Goal: Task Accomplishment & Management: Complete application form

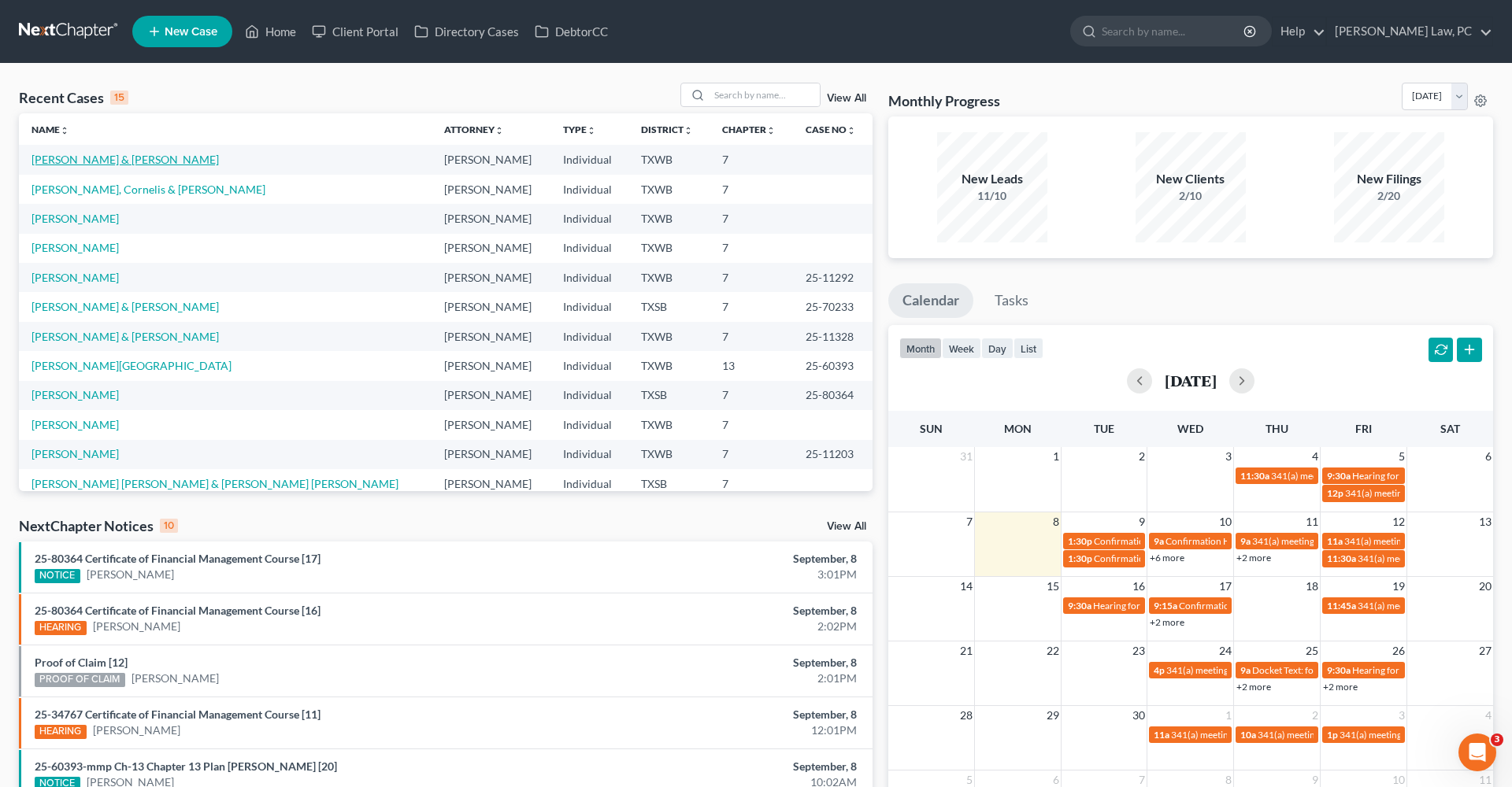
click at [100, 162] on link "[PERSON_NAME] & [PERSON_NAME]" at bounding box center [124, 160] width 187 height 13
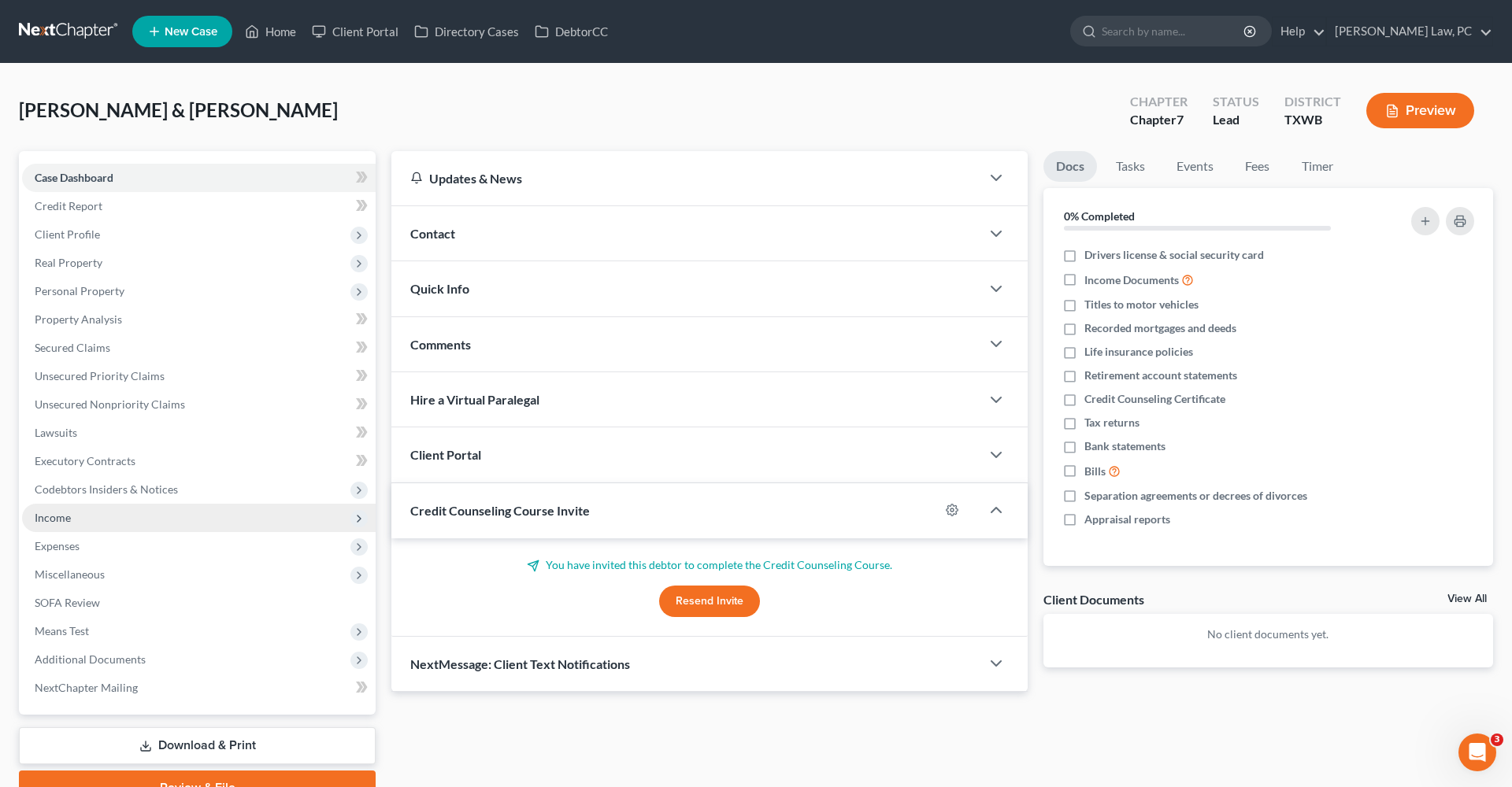
click at [77, 513] on span "Income" at bounding box center [198, 518] width 354 height 29
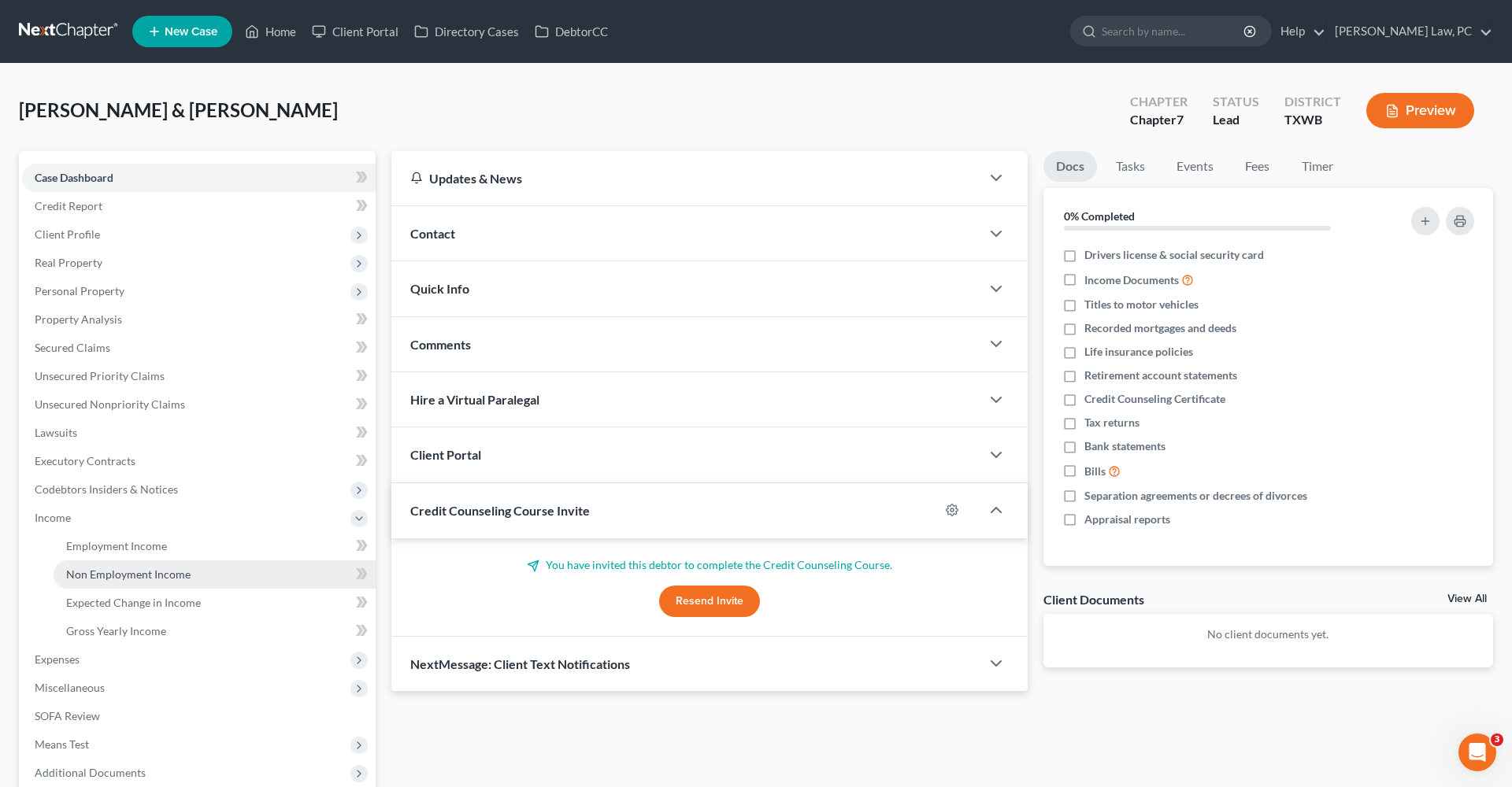
click at [148, 573] on span "Non Employment Income" at bounding box center [129, 575] width 124 height 13
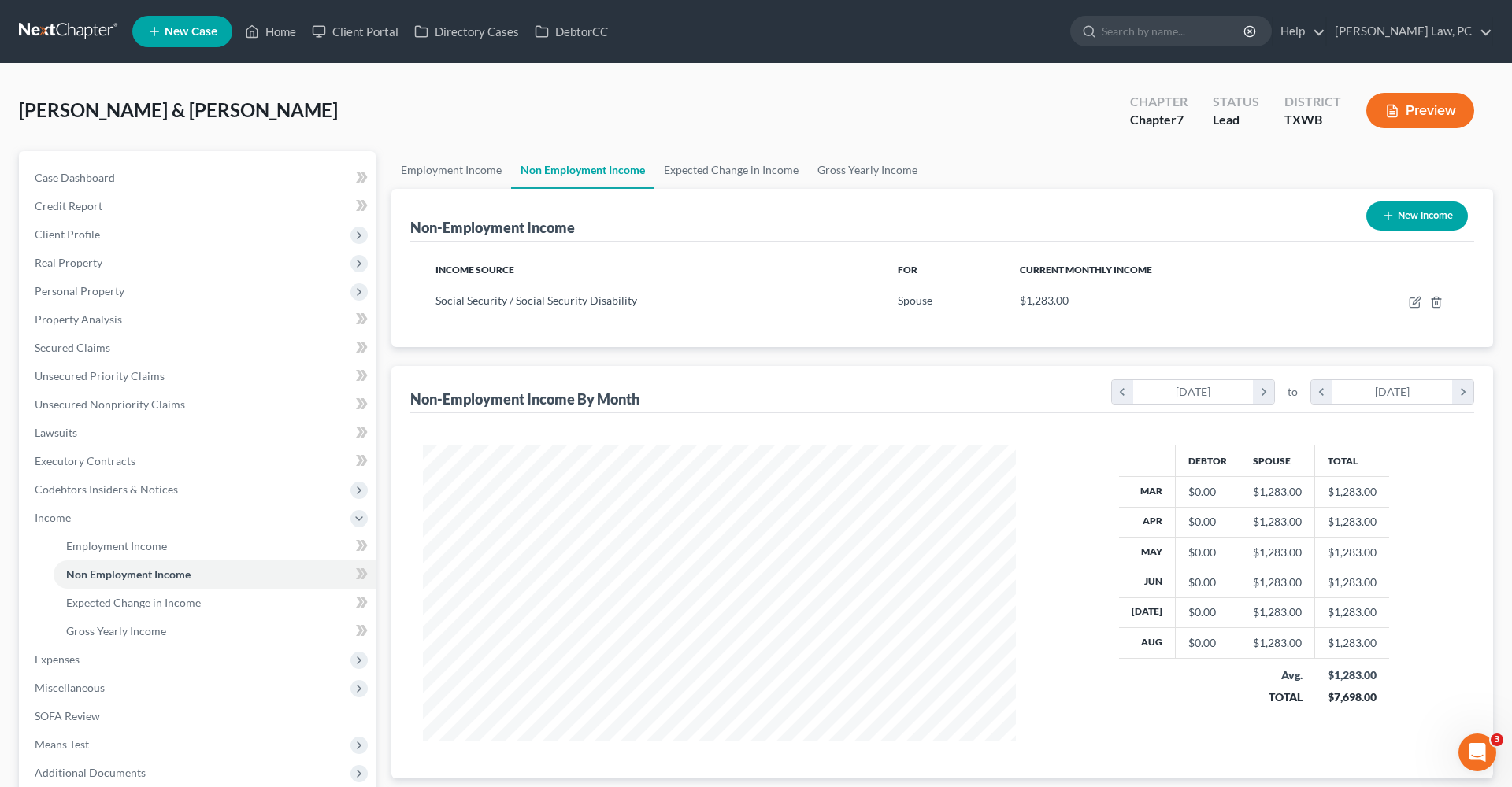
scroll to position [296, 624]
click at [1382, 217] on icon "button" at bounding box center [1388, 215] width 13 height 13
select select "0"
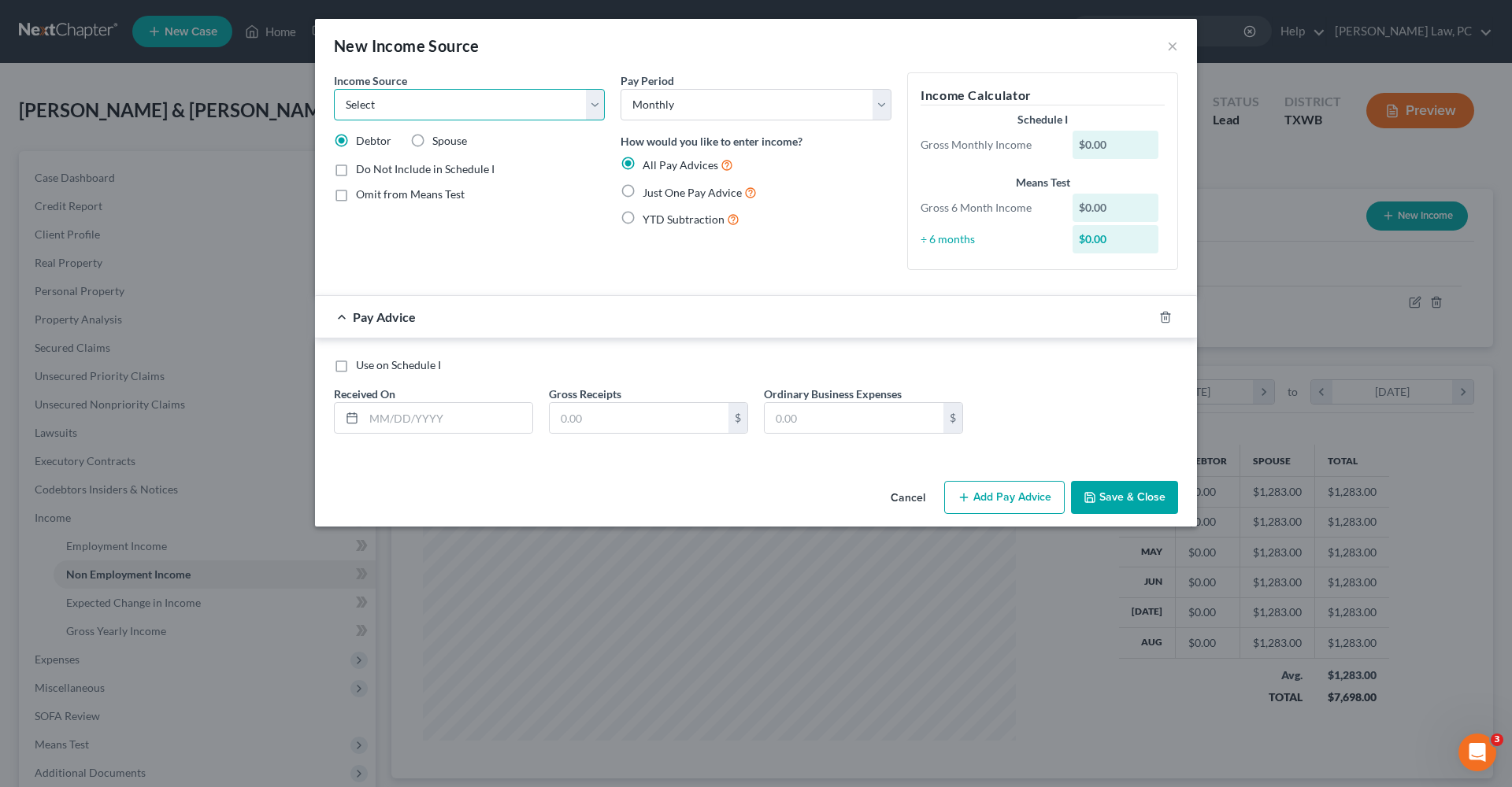
select select "5"
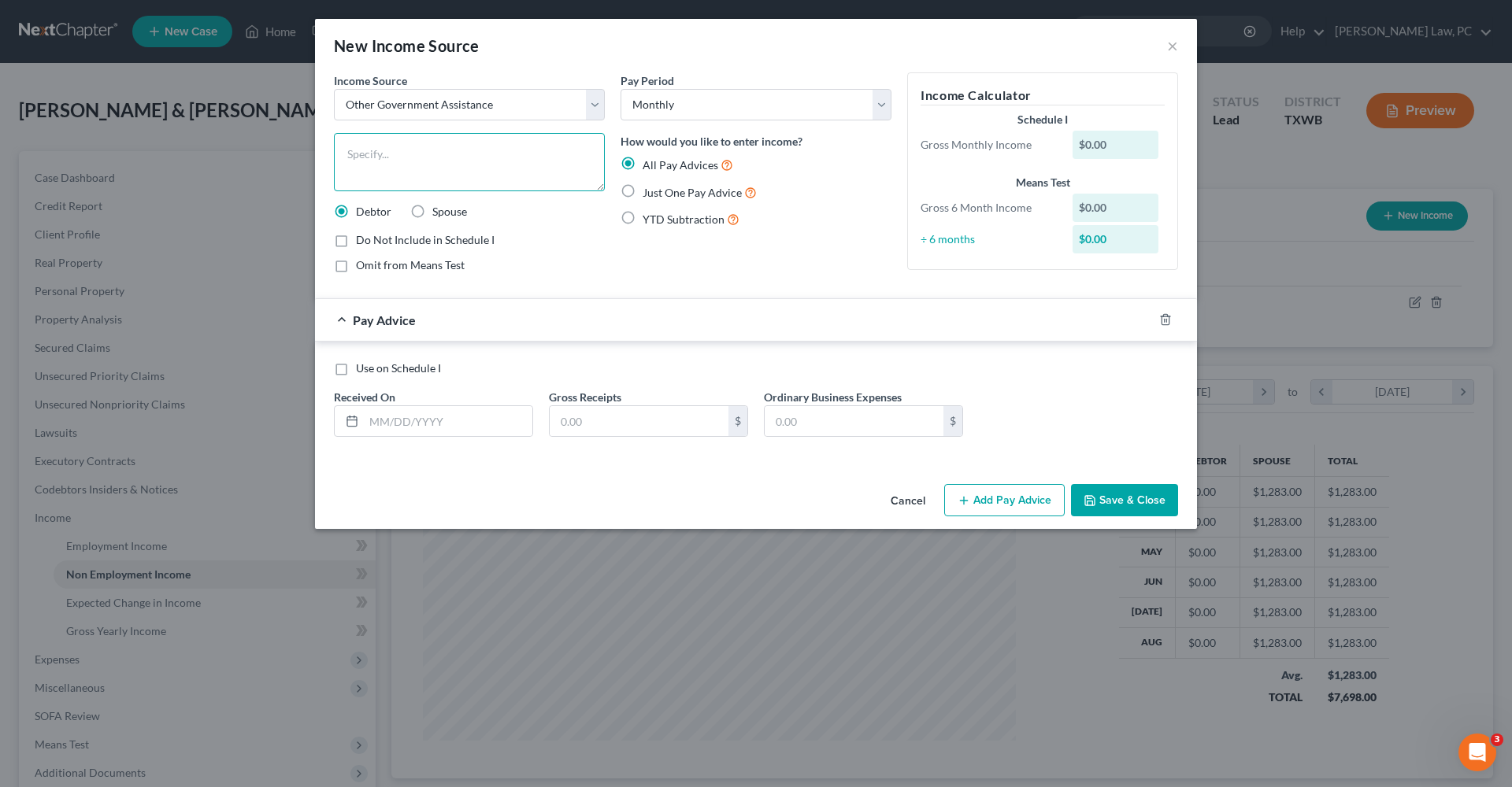
click at [389, 160] on textarea at bounding box center [469, 161] width 270 height 58
type textarea "S"
type textarea "SSB for Child"
click at [685, 186] on span "Just One Pay Advice" at bounding box center [692, 192] width 99 height 13
click at [659, 185] on input "Just One Pay Advice" at bounding box center [654, 188] width 10 height 10
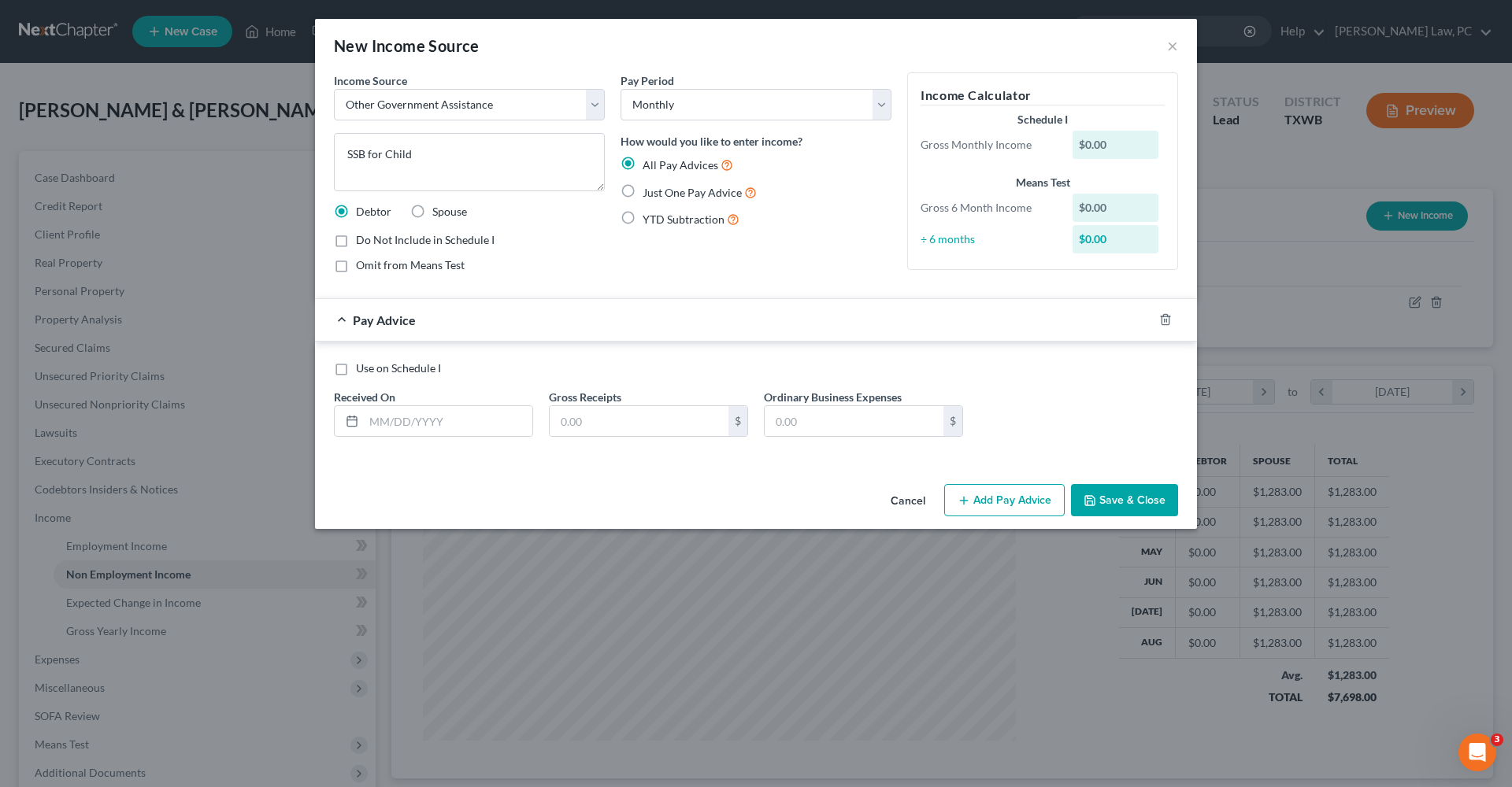
radio input "true"
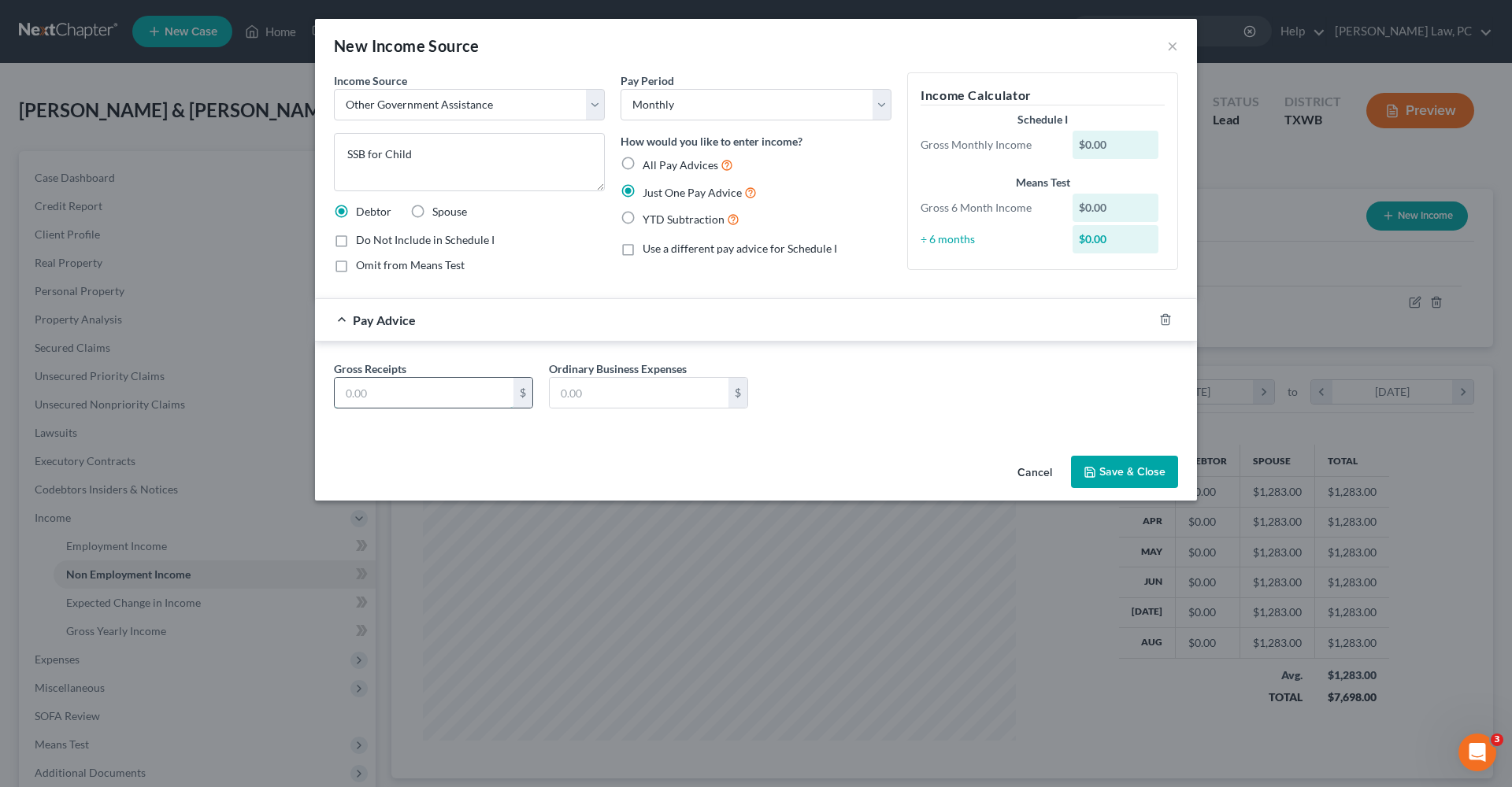
click at [413, 391] on input "text" at bounding box center [423, 393] width 179 height 30
type input "578"
click at [1095, 475] on icon "button" at bounding box center [1089, 472] width 9 height 9
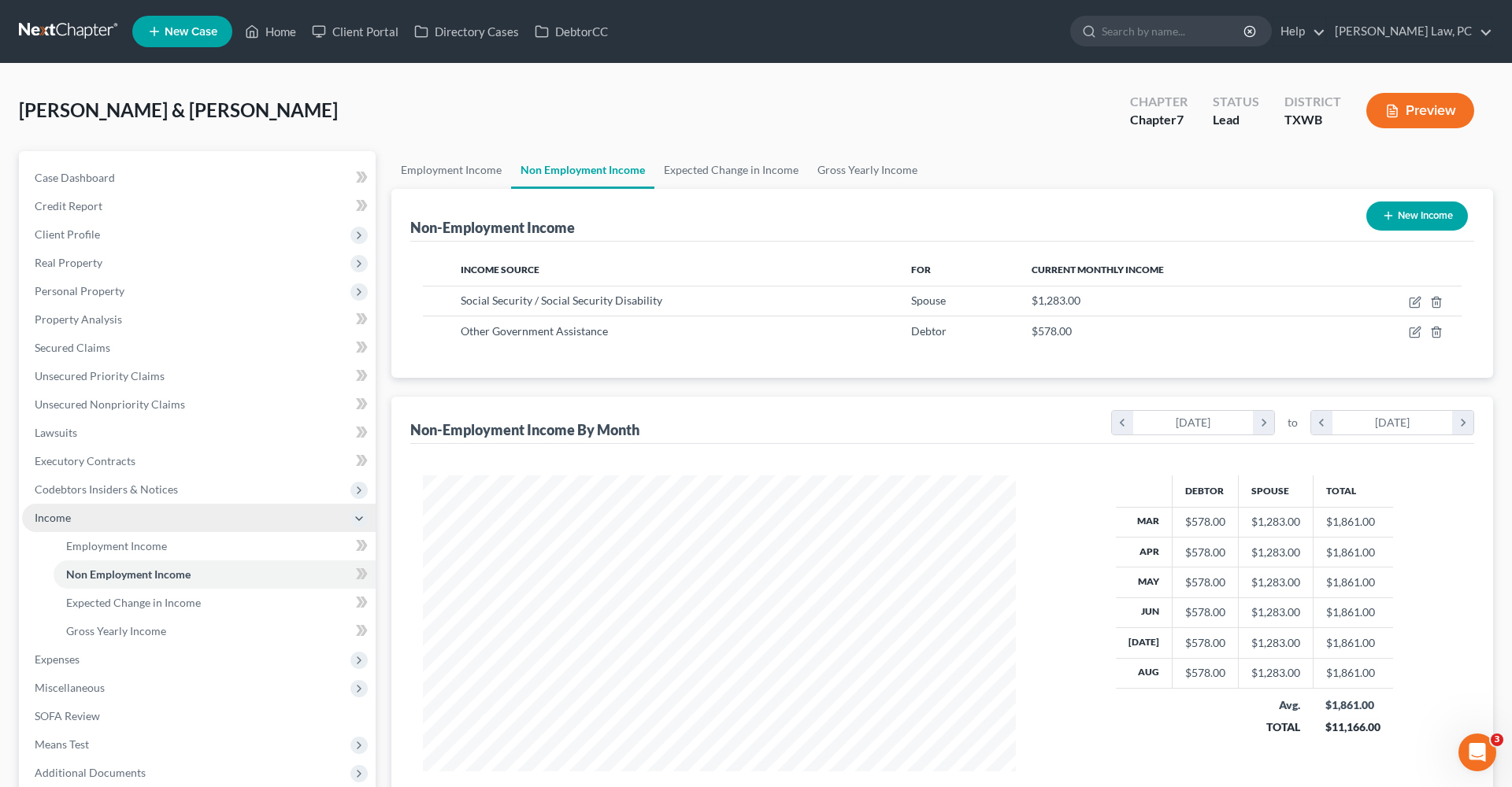
click at [56, 522] on span "Income" at bounding box center [52, 517] width 36 height 13
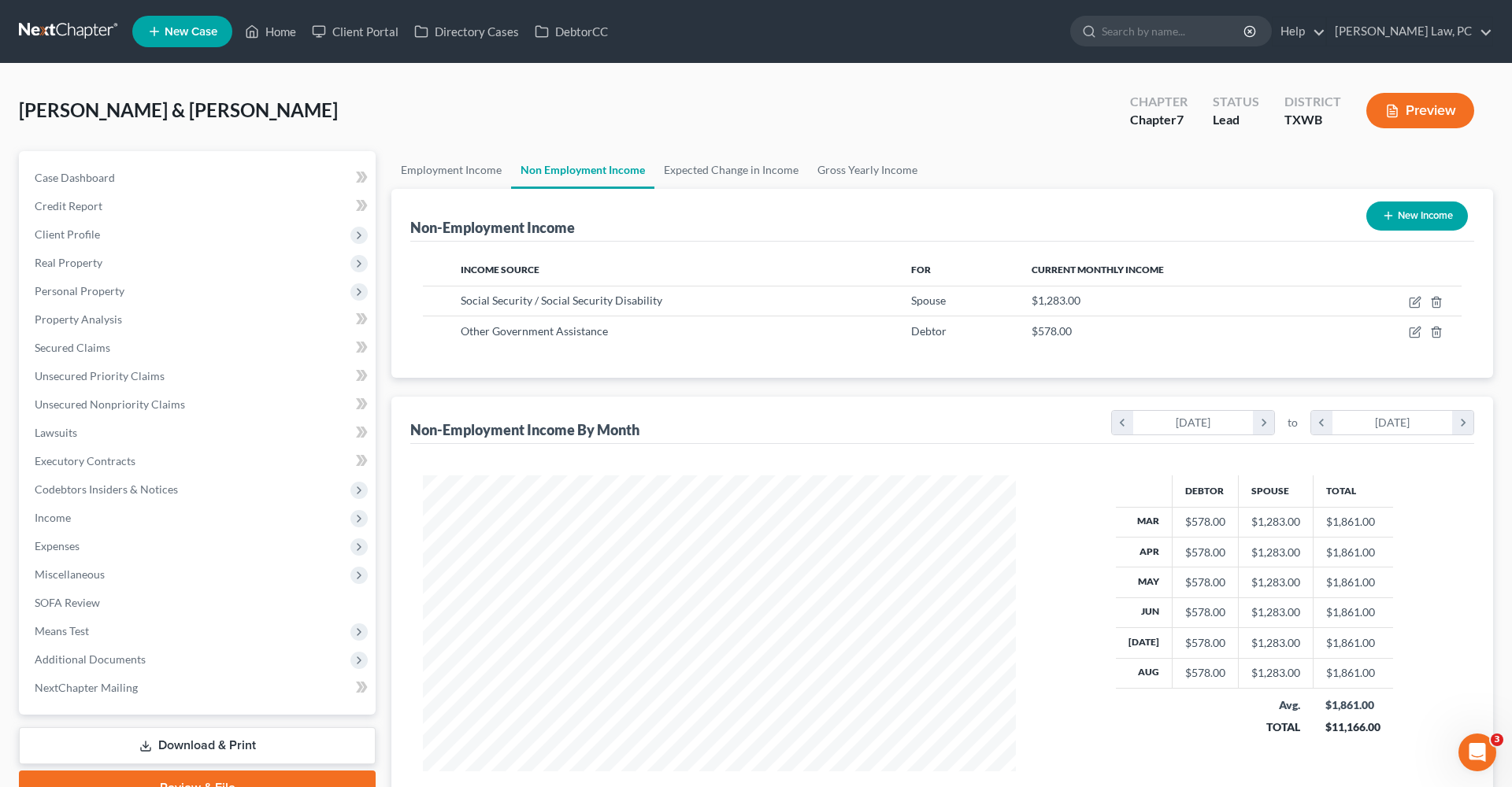
click at [62, 33] on link at bounding box center [69, 32] width 101 height 29
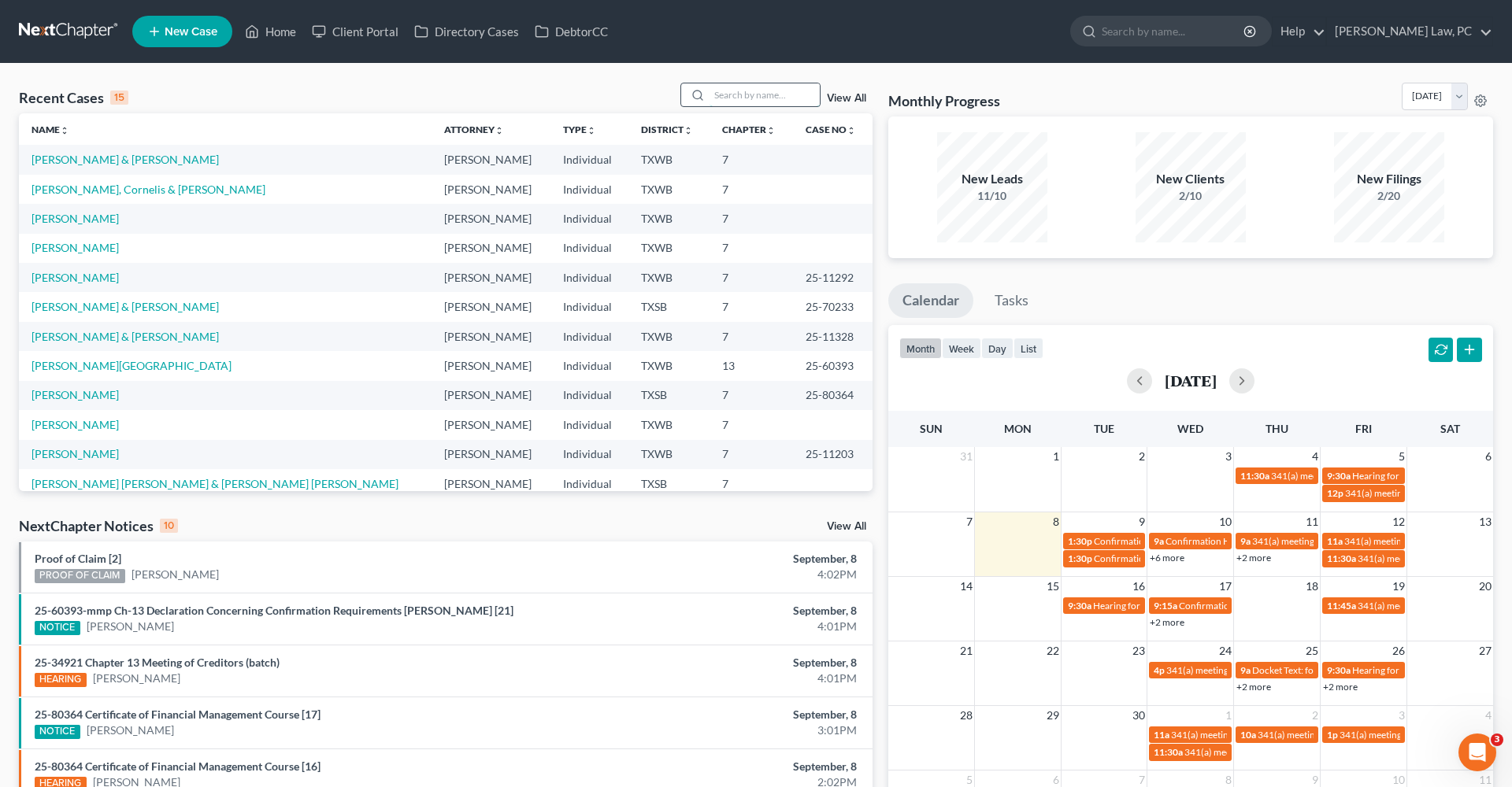
click at [732, 93] on input "search" at bounding box center [764, 94] width 110 height 23
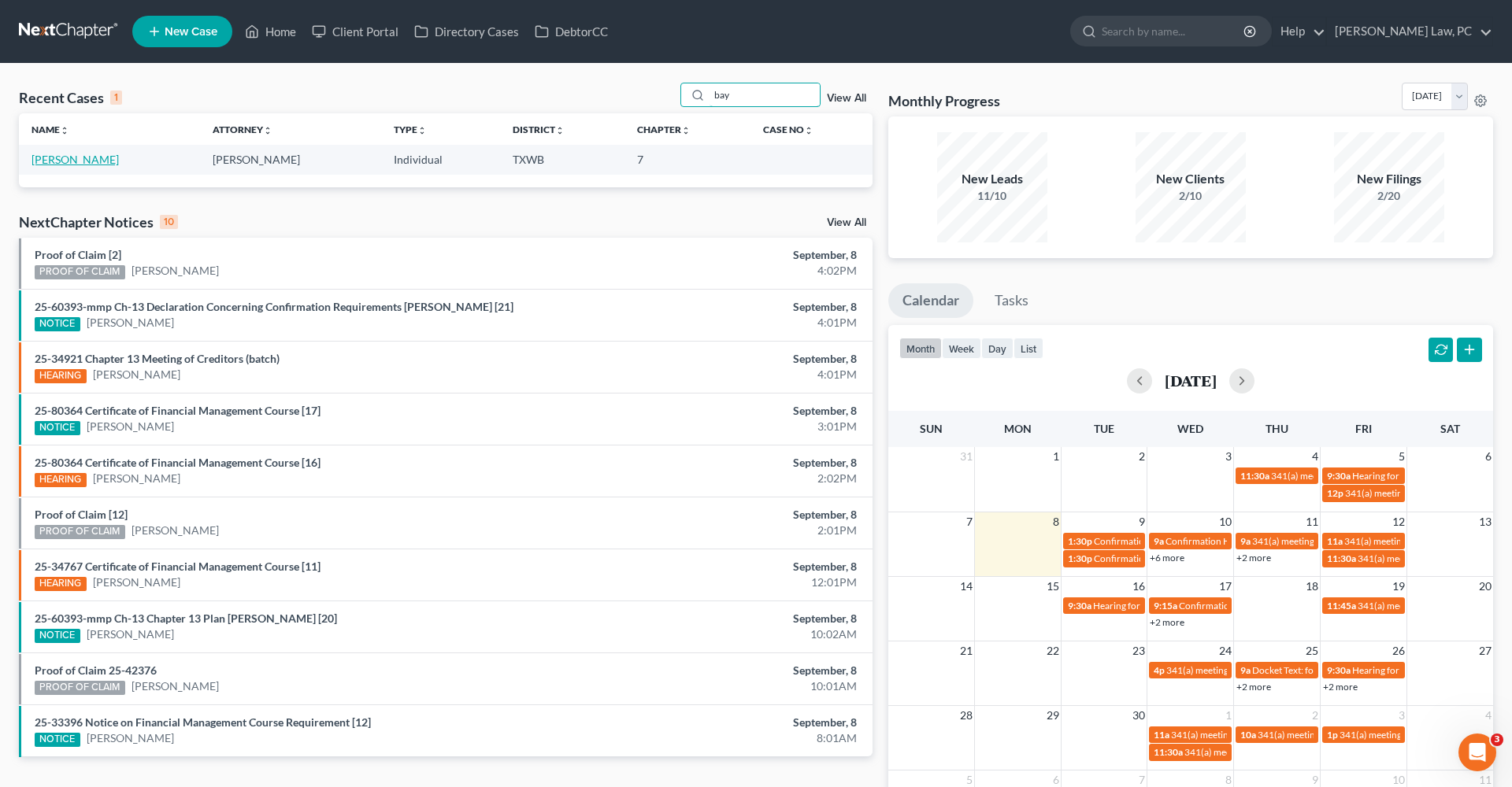
type input "bay"
click at [79, 158] on link "Woods, Baylie" at bounding box center [75, 160] width 87 height 13
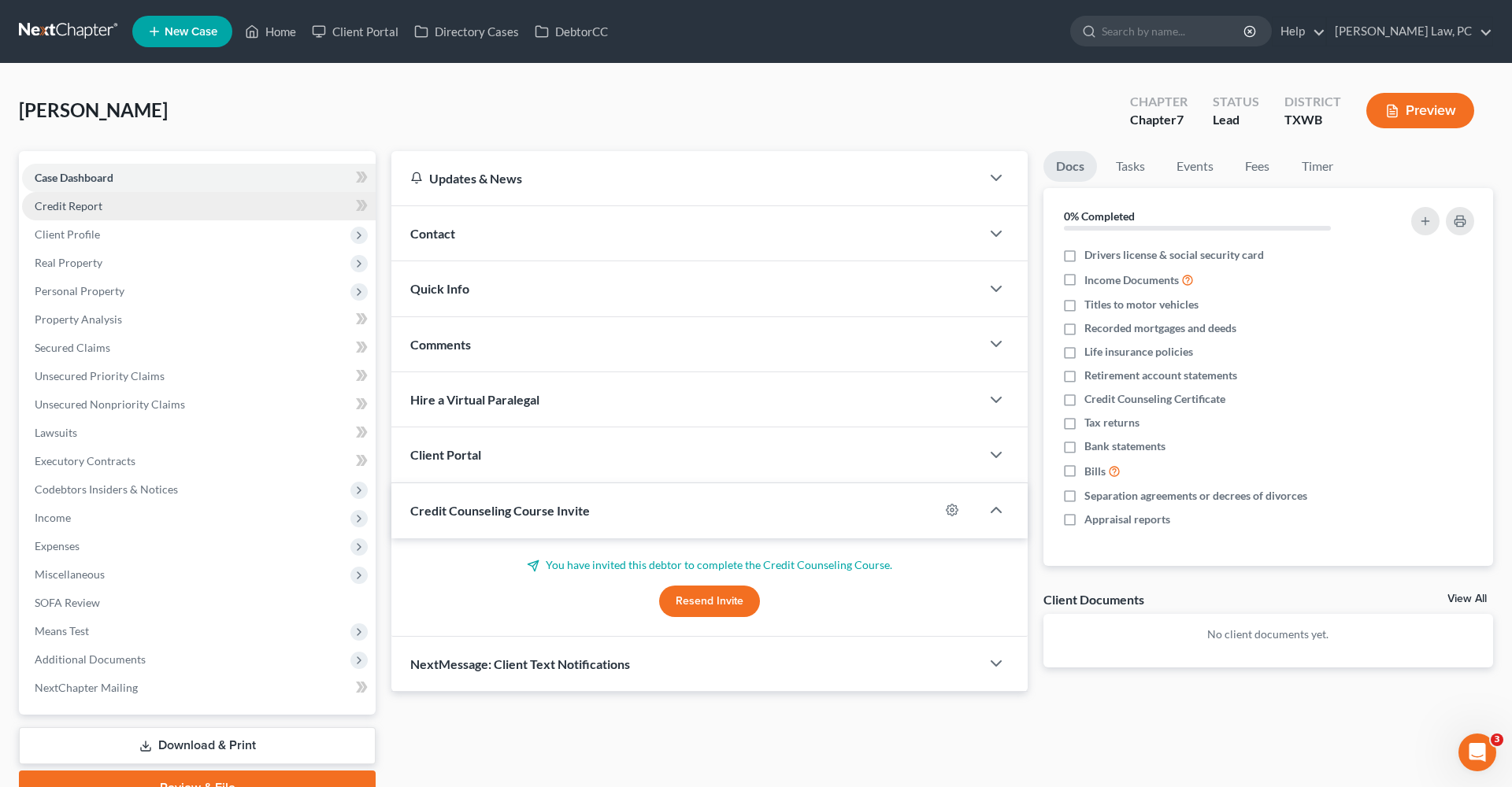
click at [81, 209] on span "Credit Report" at bounding box center [68, 206] width 68 height 13
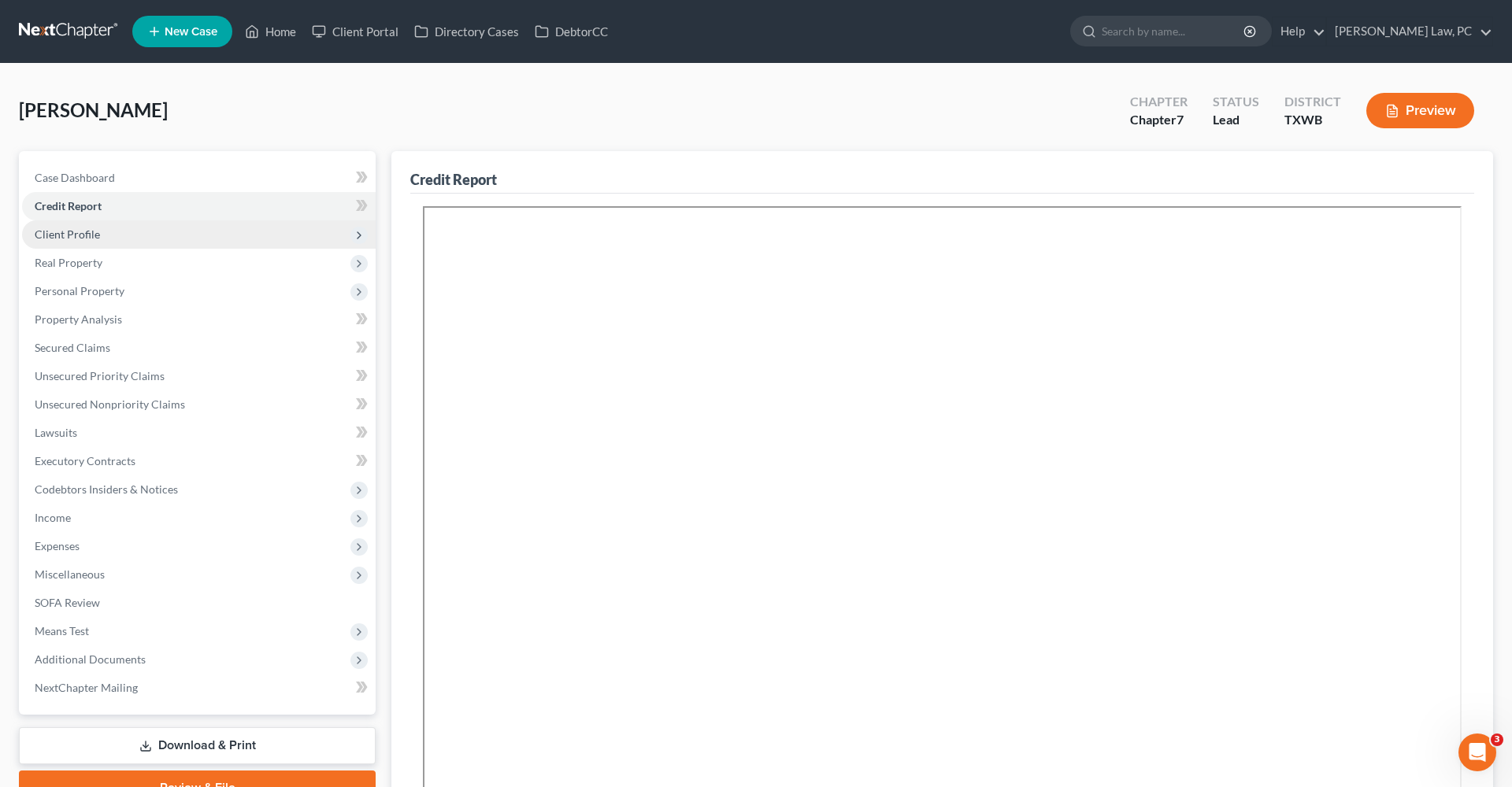
click at [52, 235] on span "Client Profile" at bounding box center [67, 234] width 66 height 13
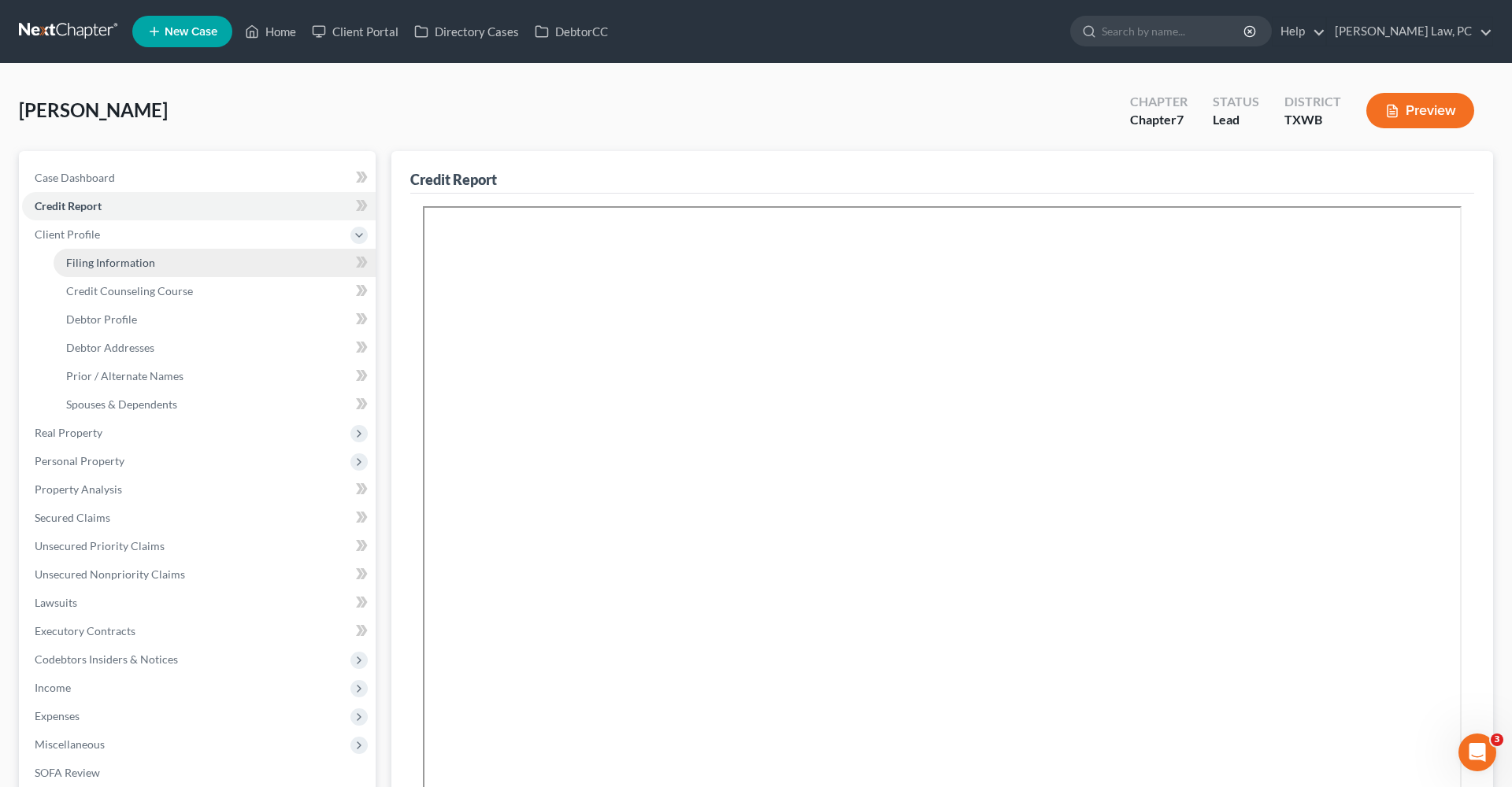
click at [91, 266] on span "Filing Information" at bounding box center [111, 263] width 89 height 13
select select "1"
select select "0"
select select "45"
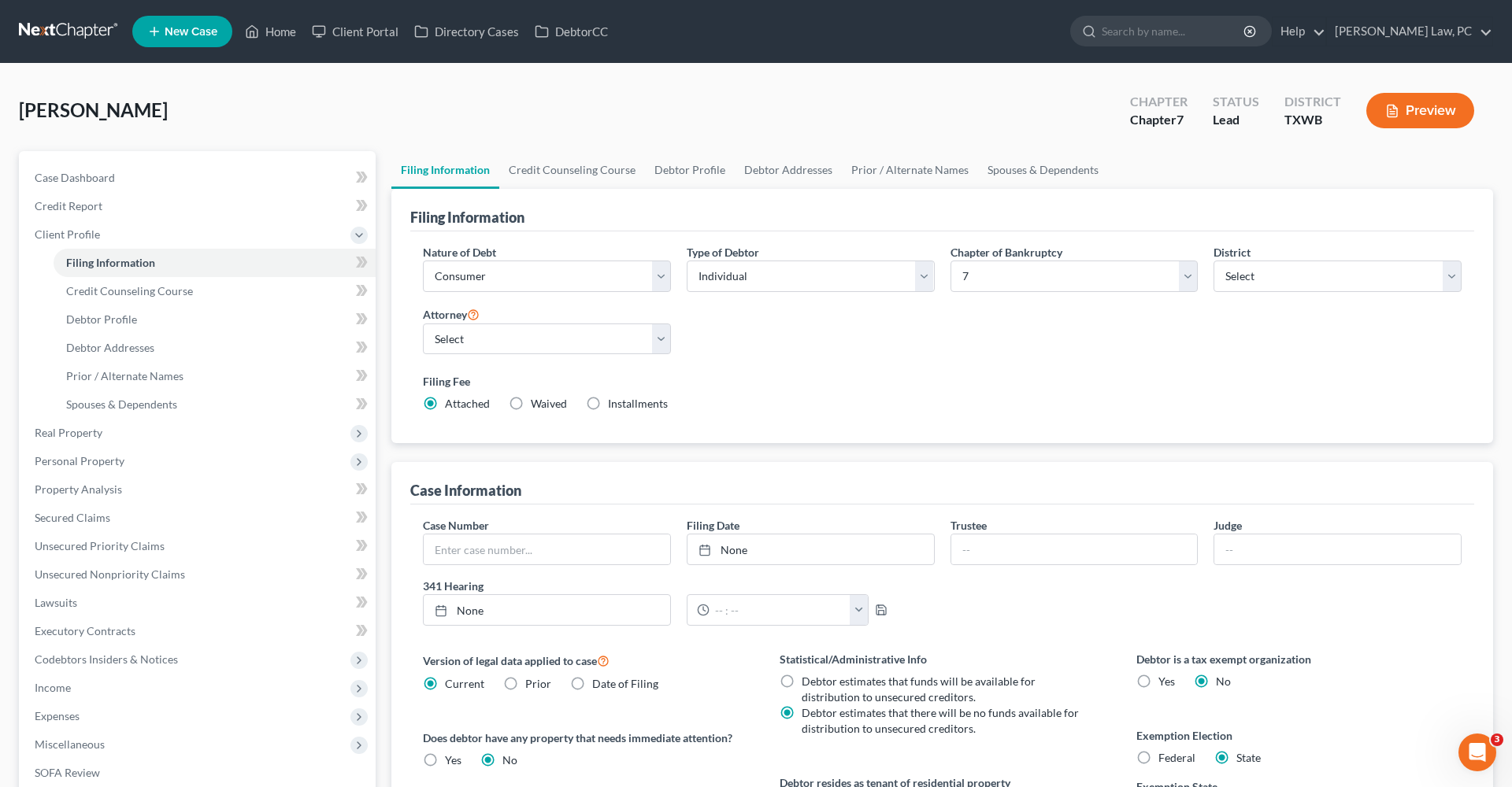
scroll to position [52, 0]
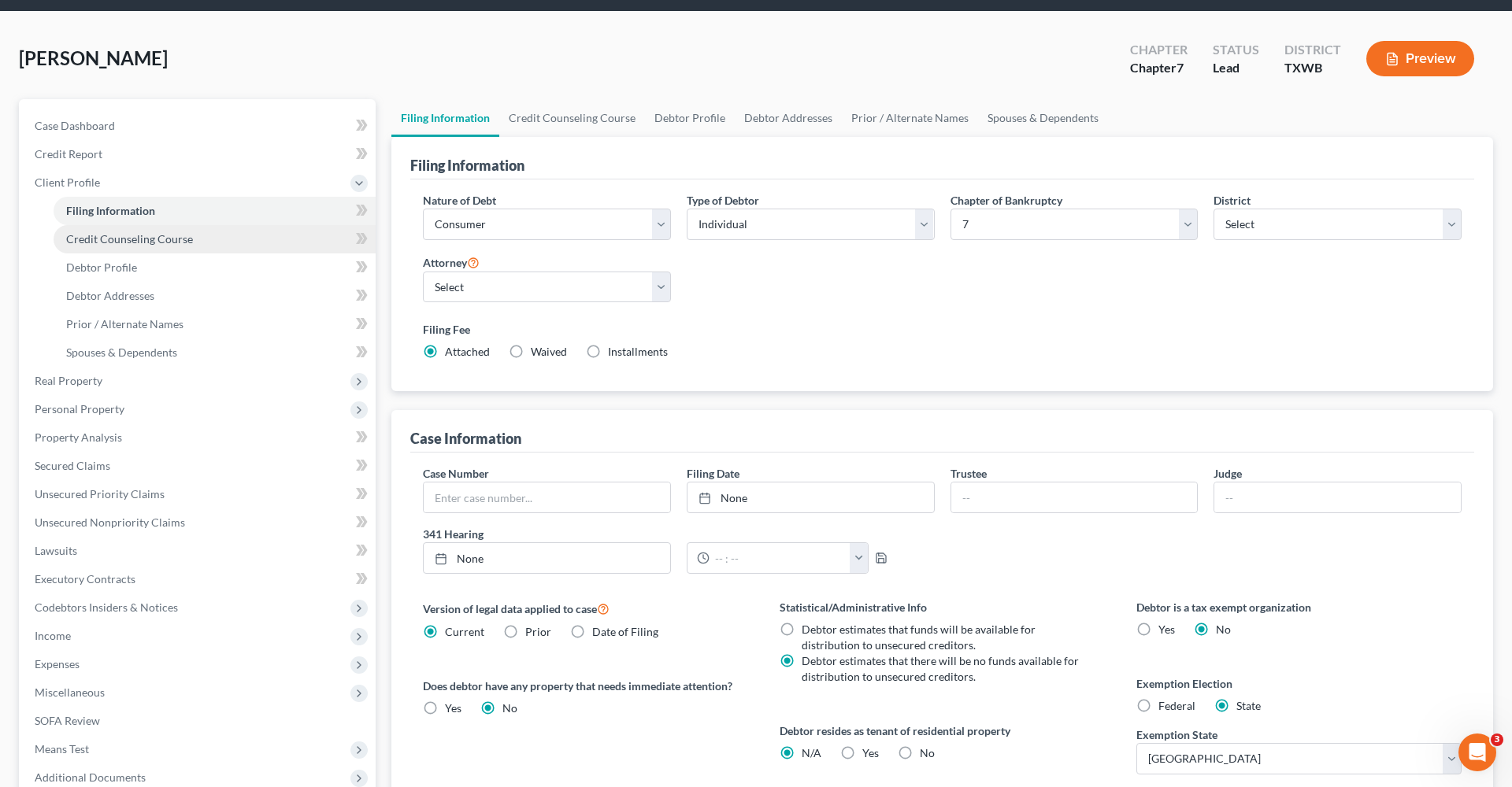
click at [119, 235] on span "Credit Counseling Course" at bounding box center [129, 239] width 127 height 13
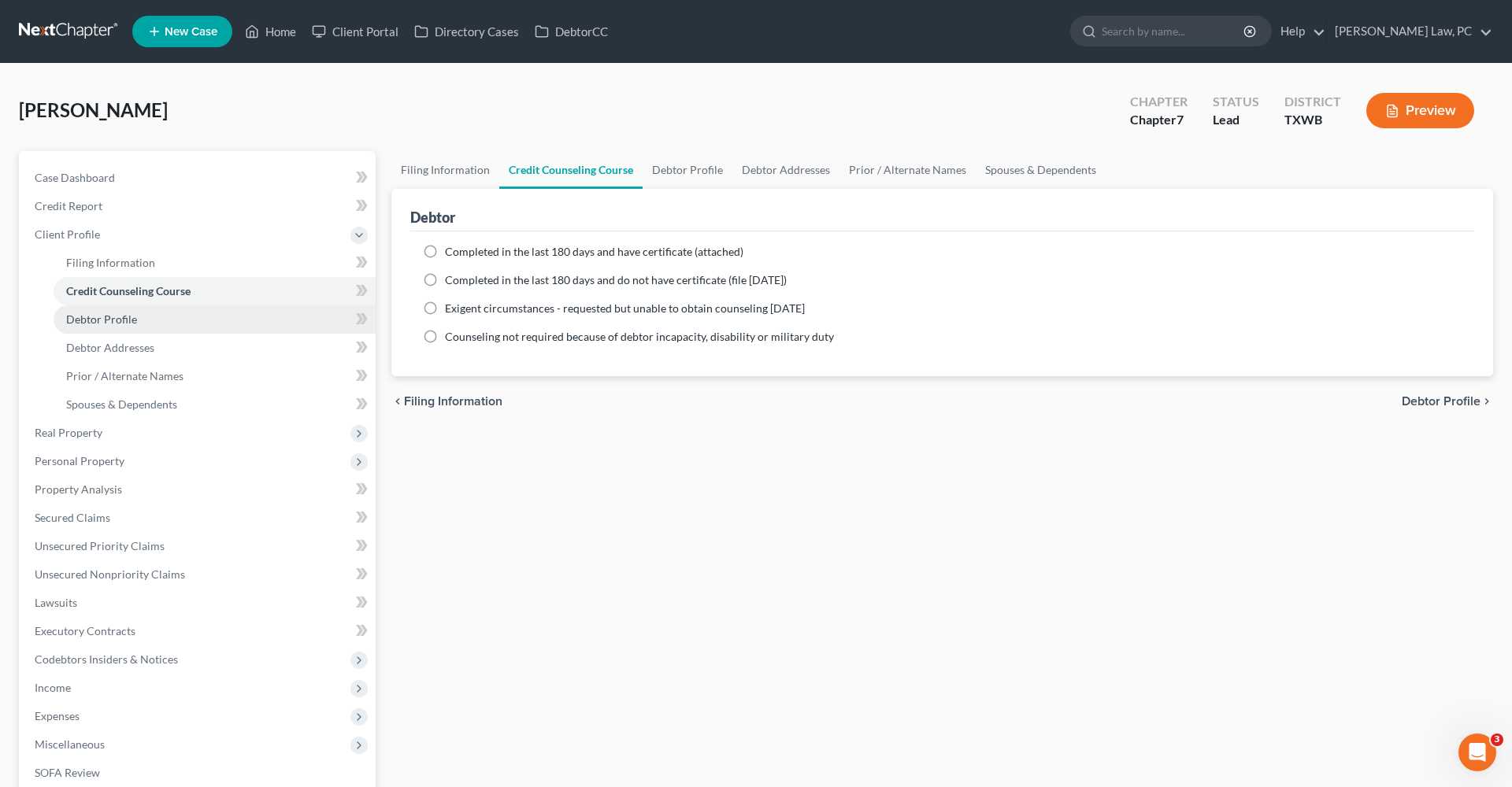
click at [109, 309] on link "Debtor Profile" at bounding box center [214, 320] width 322 height 29
select select "3"
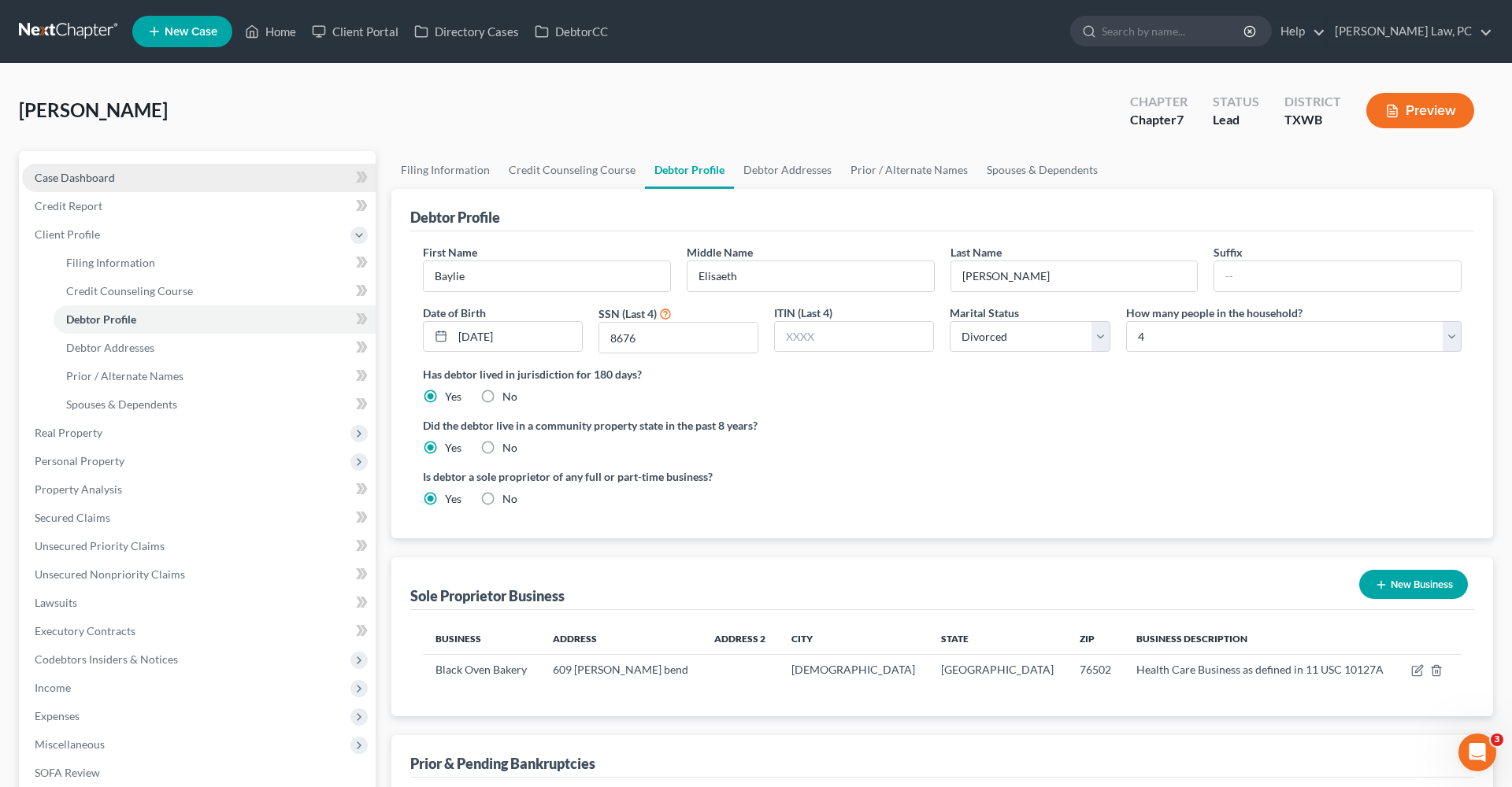
click at [59, 181] on span "Case Dashboard" at bounding box center [75, 177] width 81 height 13
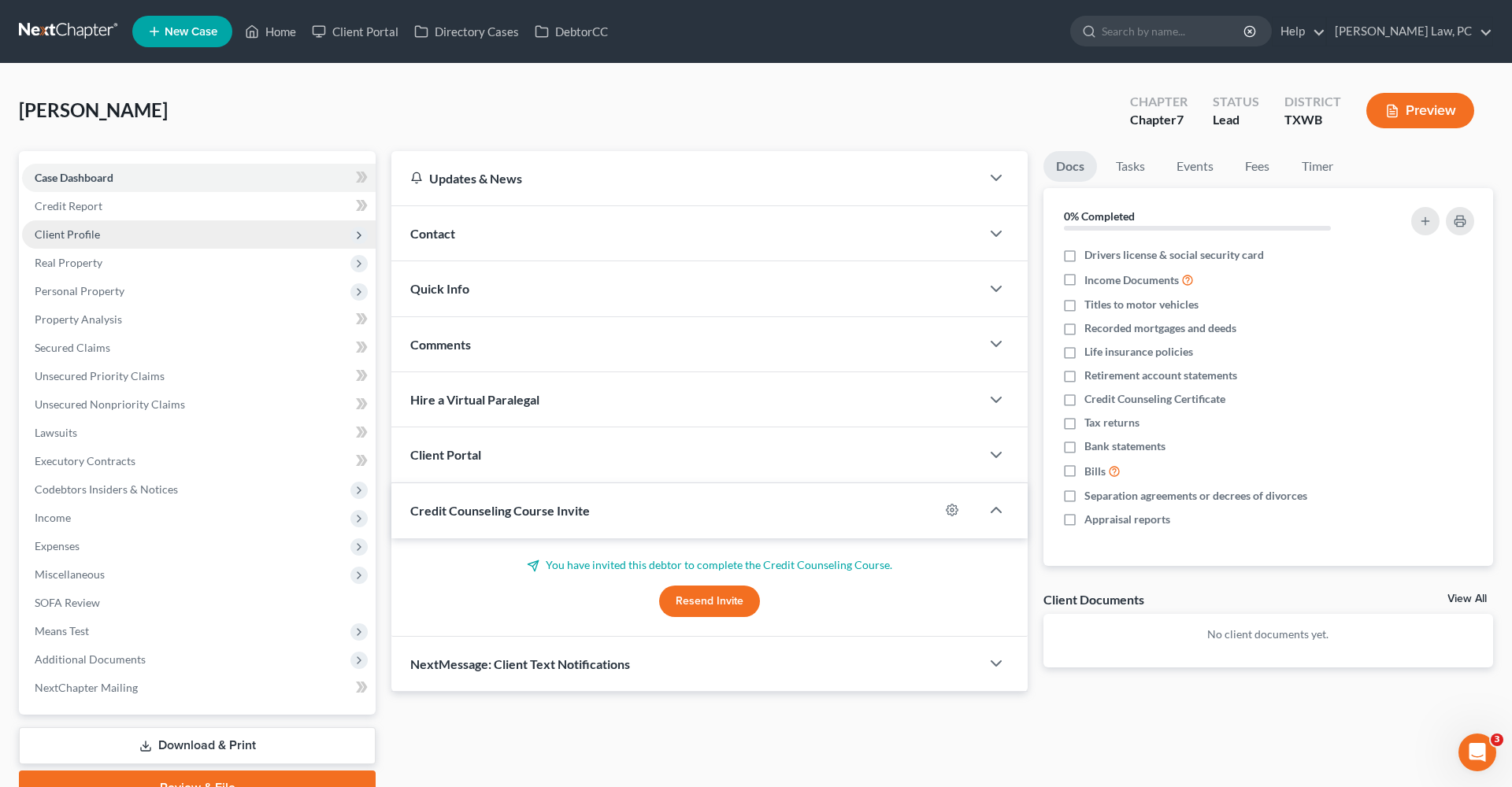
click at [66, 231] on span "Client Profile" at bounding box center [67, 234] width 66 height 13
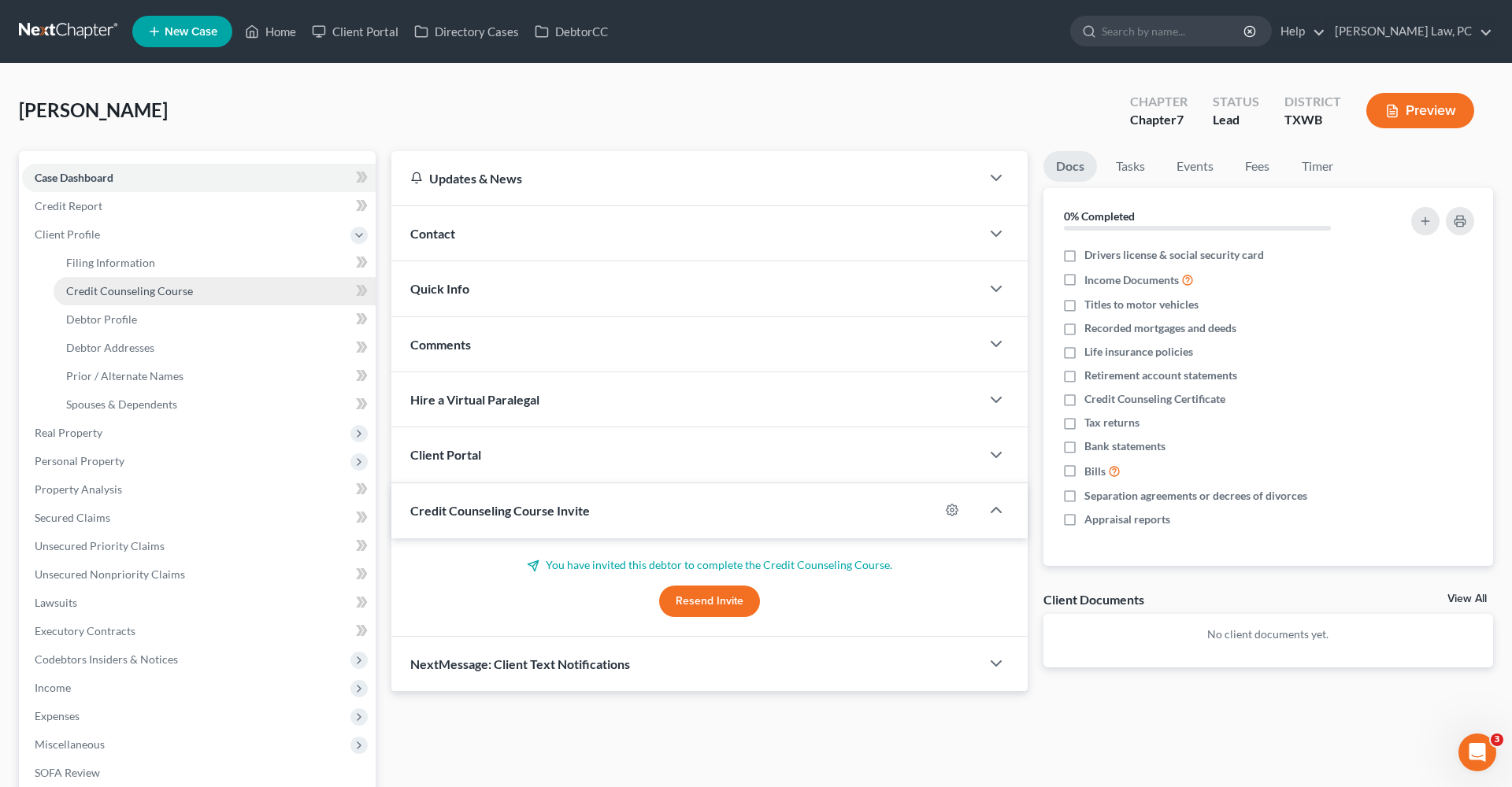
click at [116, 290] on span "Credit Counseling Course" at bounding box center [129, 291] width 127 height 13
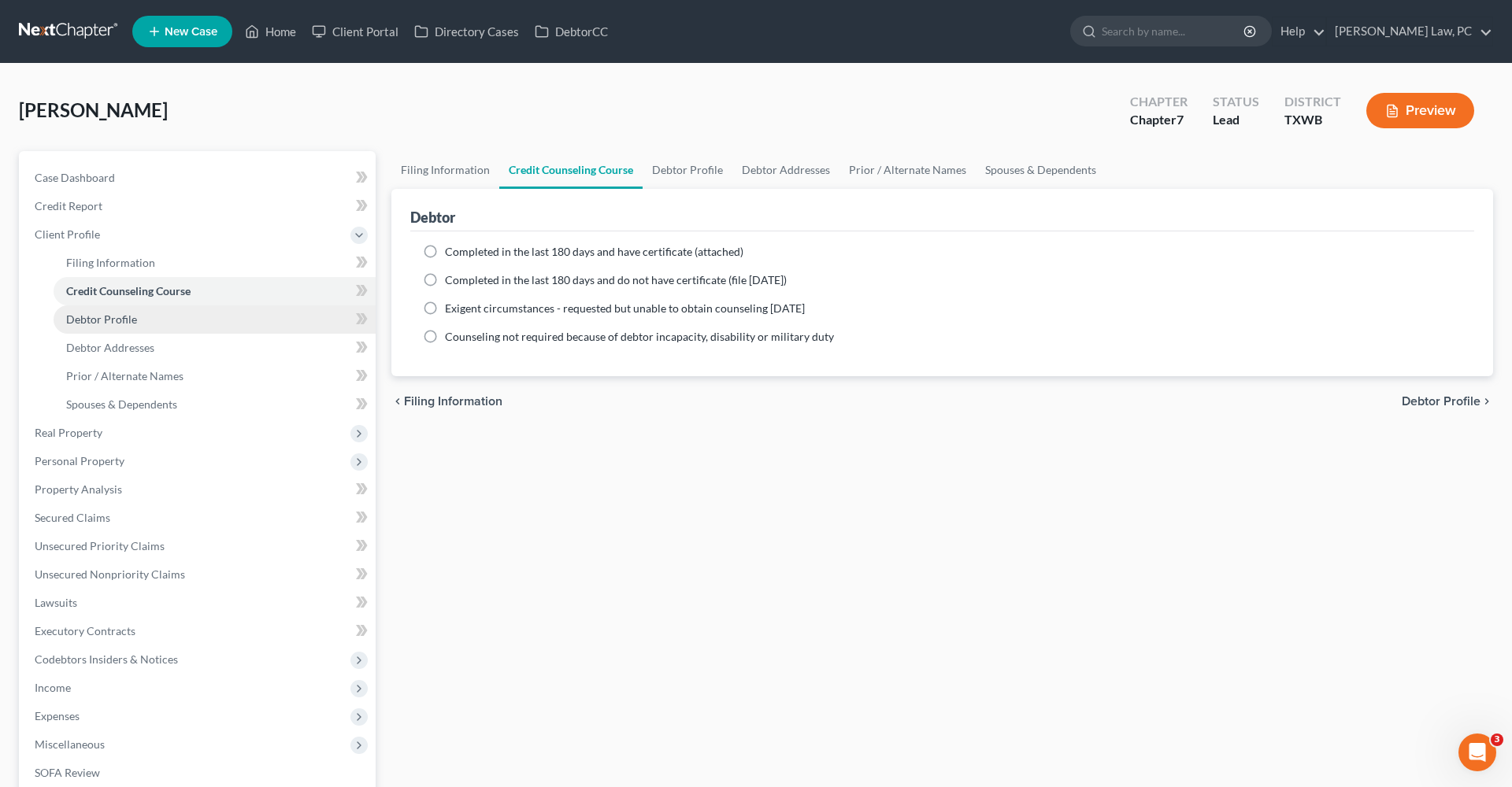
click at [109, 320] on span "Debtor Profile" at bounding box center [102, 319] width 71 height 13
select select "3"
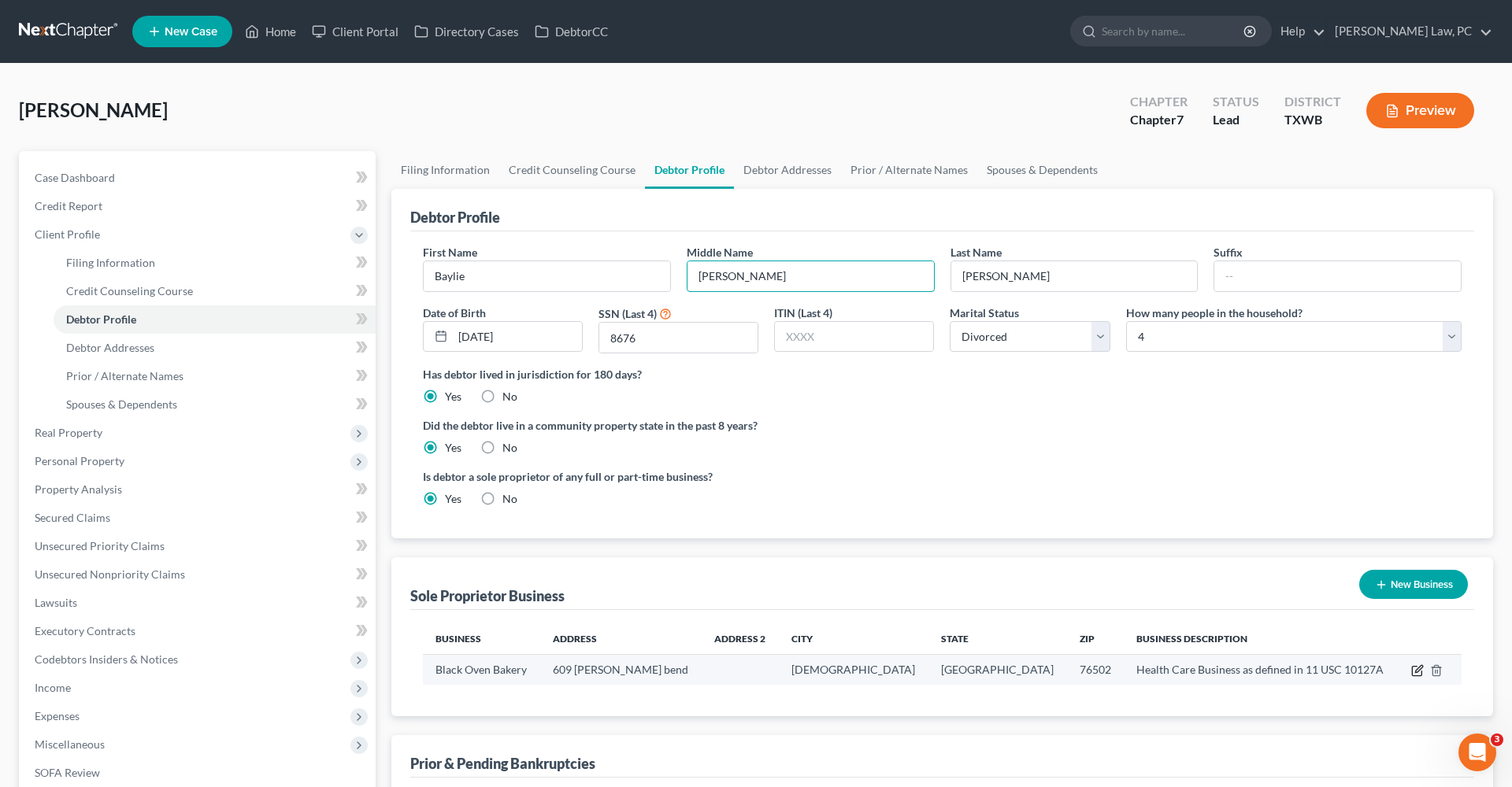
type input "[PERSON_NAME]"
click at [1415, 672] on icon "button" at bounding box center [1419, 669] width 7 height 7
select select "45"
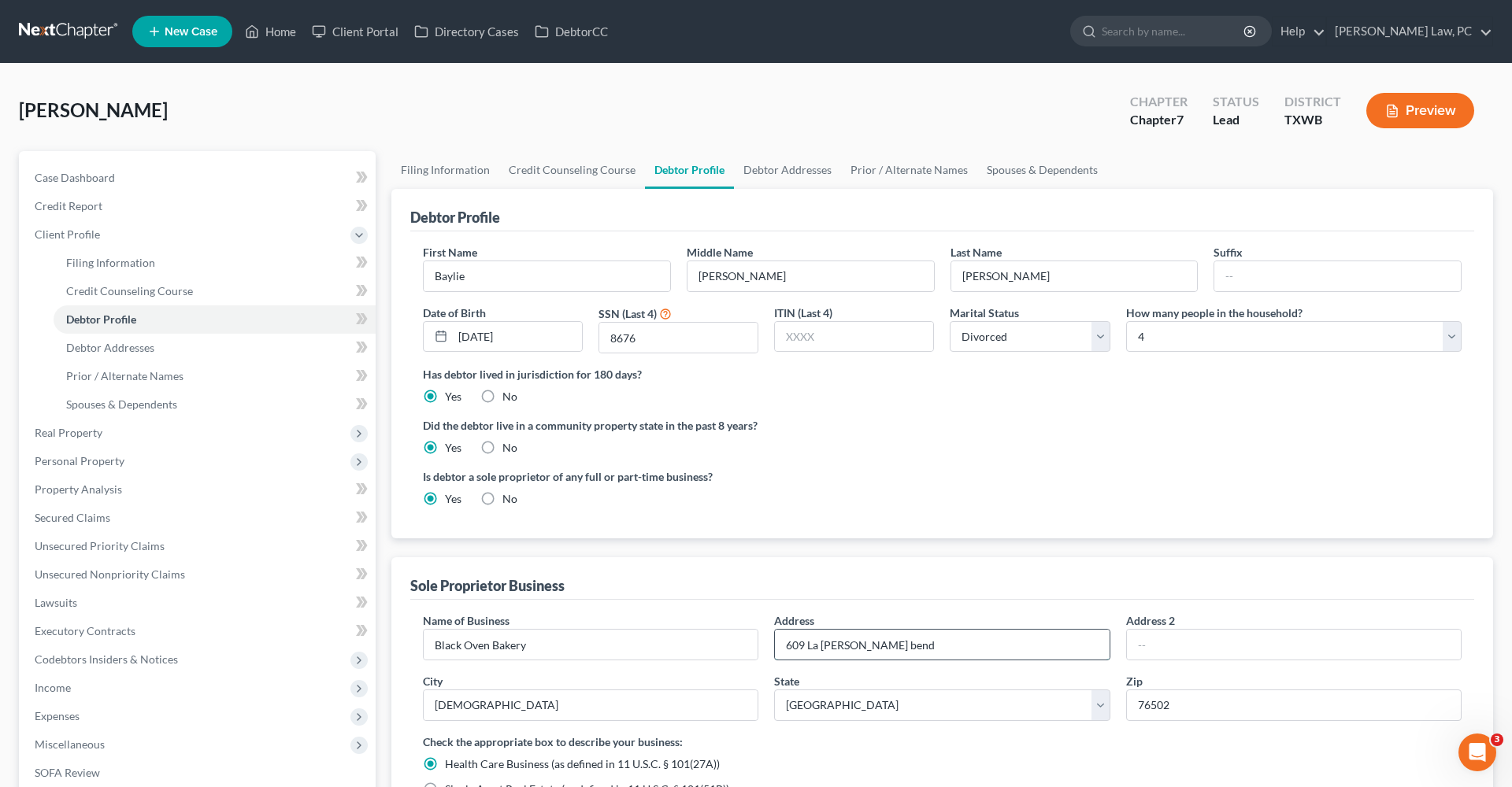
click at [886, 645] on input "609 La [PERSON_NAME] bend" at bounding box center [941, 645] width 333 height 30
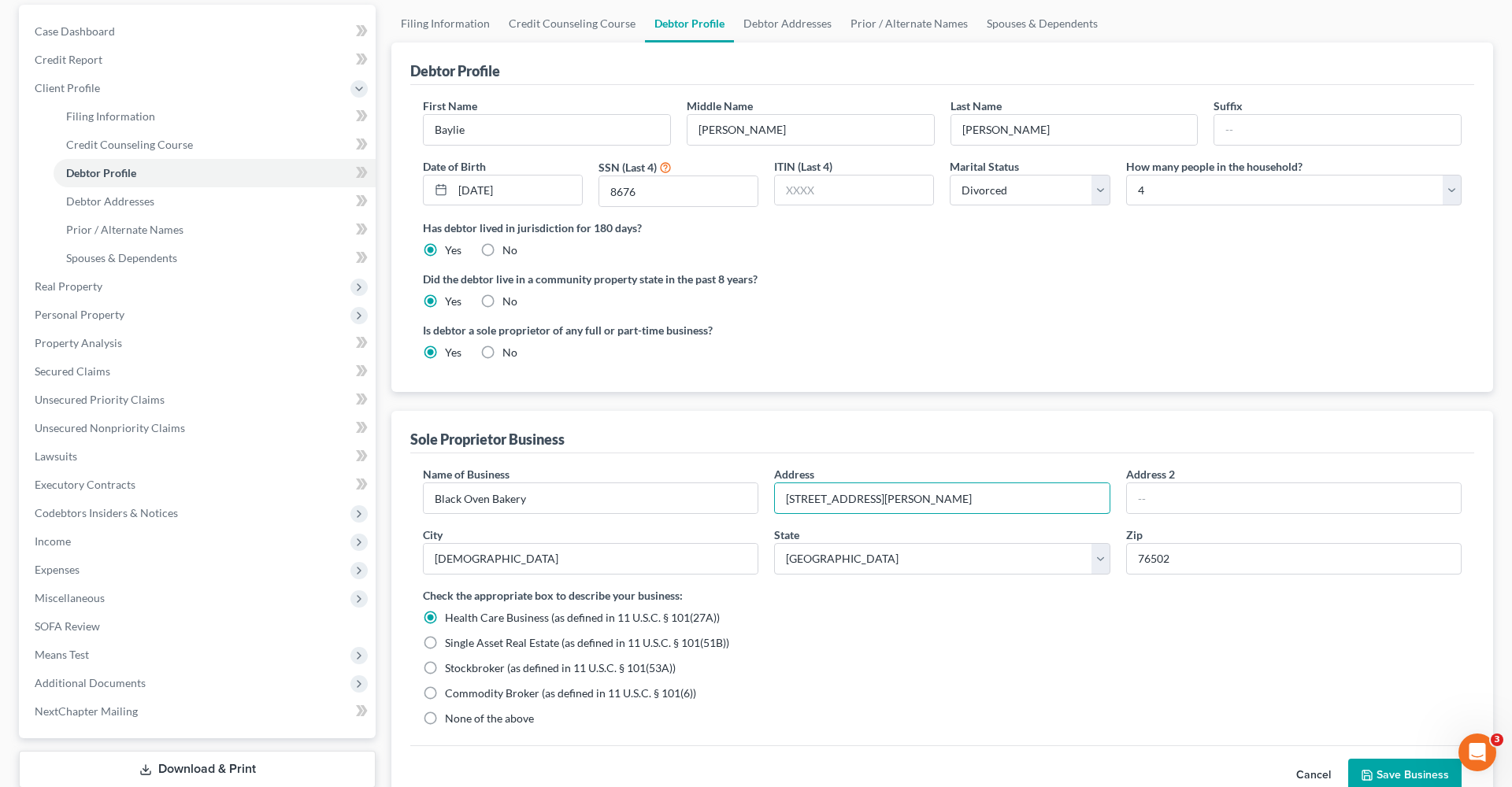
scroll to position [152, 0]
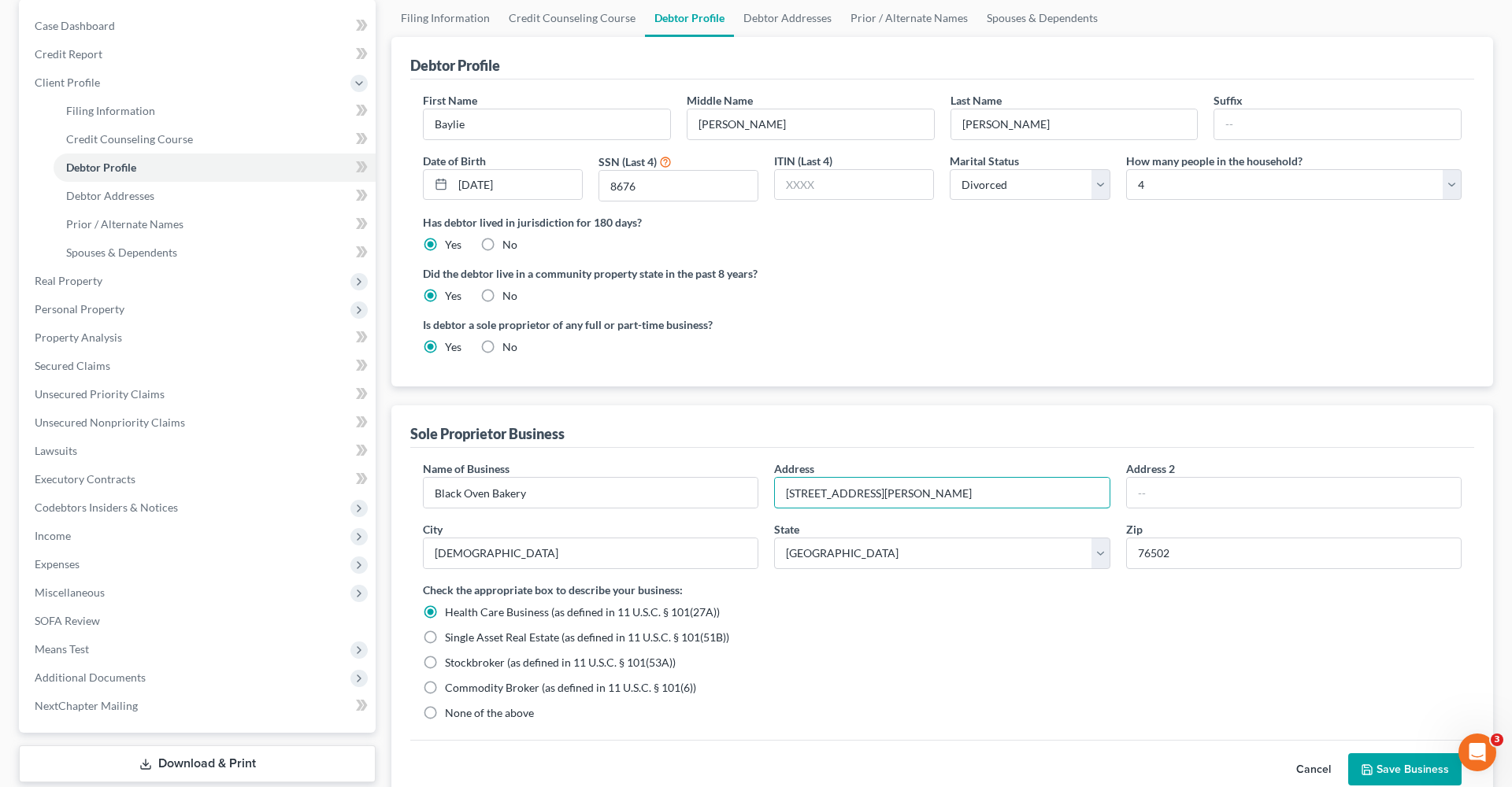
type input "[STREET_ADDRESS][PERSON_NAME]"
click at [1388, 764] on button "Save Business" at bounding box center [1404, 769] width 113 height 33
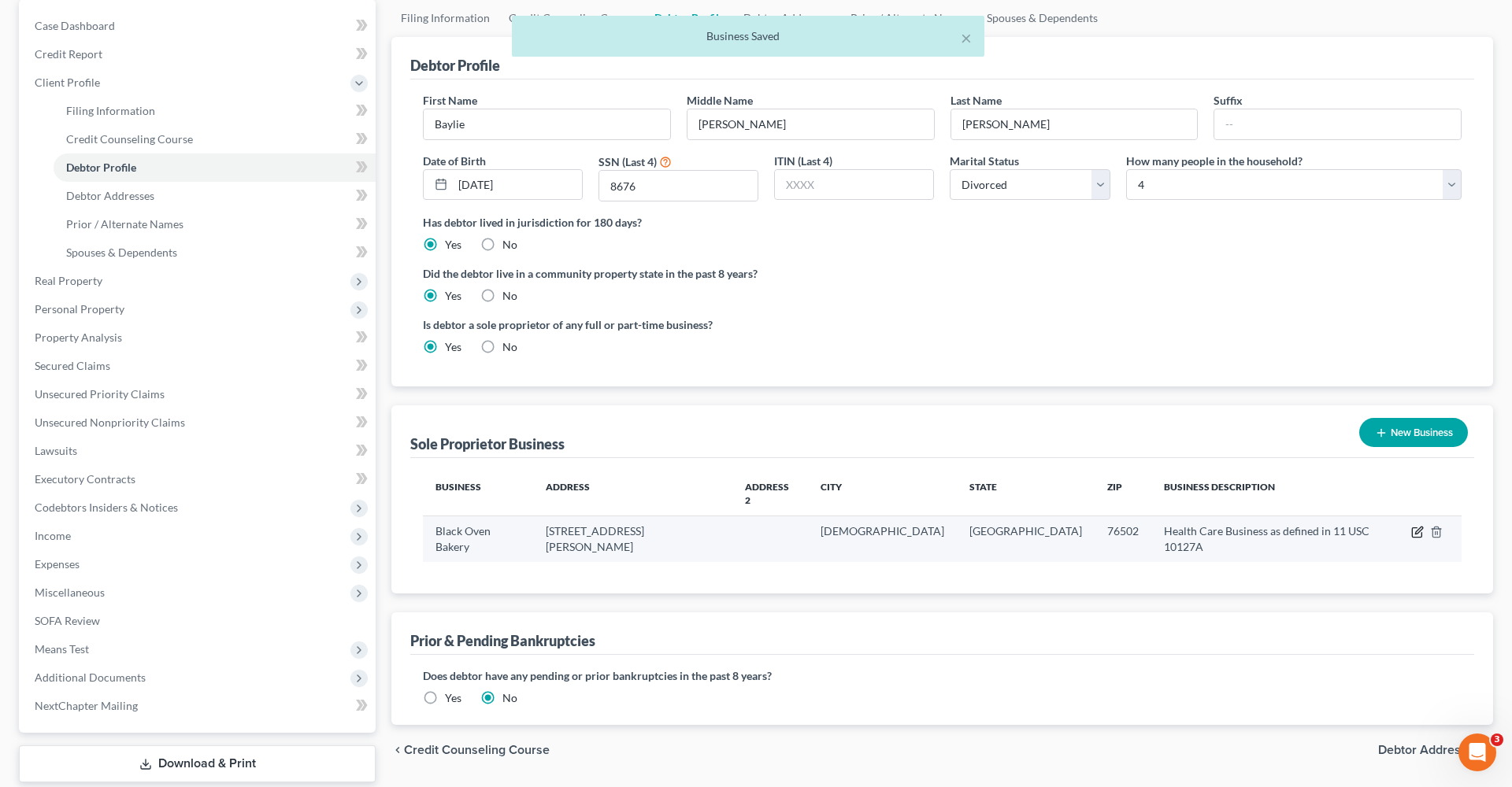
click at [1417, 527] on icon "button" at bounding box center [1419, 531] width 7 height 7
select select "45"
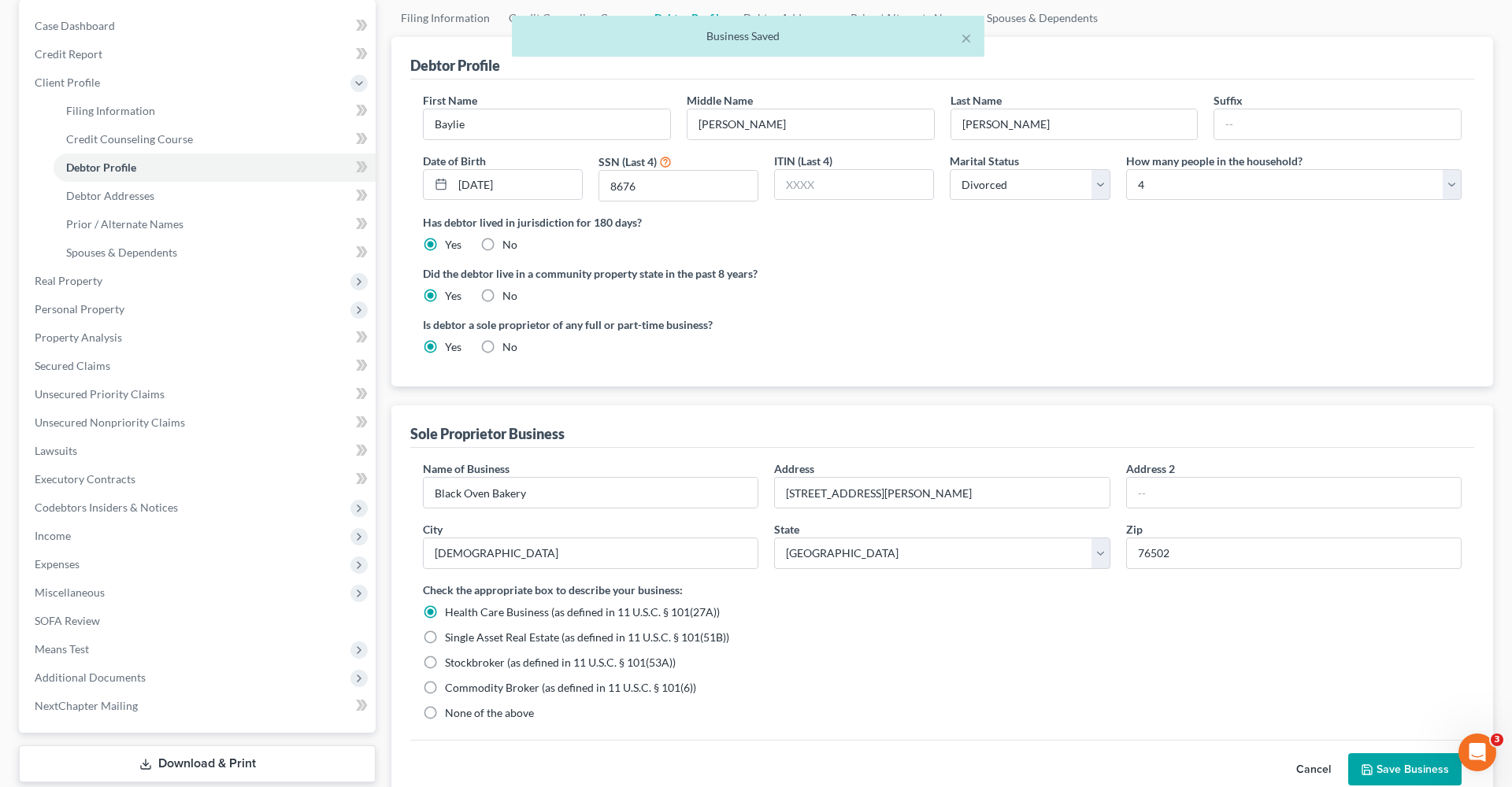
click at [485, 711] on span "None of the above" at bounding box center [490, 713] width 89 height 13
click at [461, 711] on input "None of the above" at bounding box center [456, 711] width 10 height 10
radio input "true"
radio input "false"
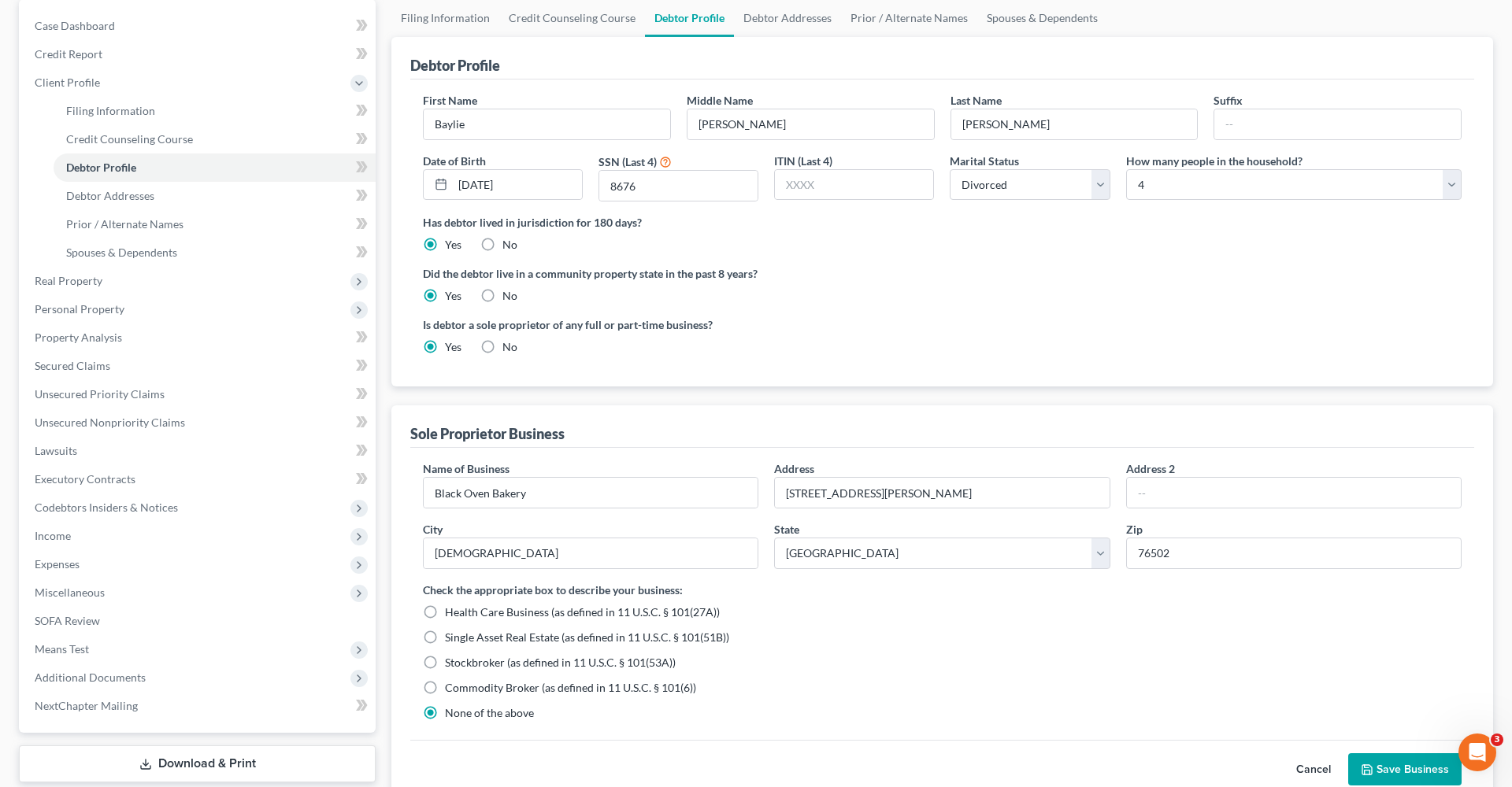
click at [1410, 777] on button "Save Business" at bounding box center [1404, 769] width 113 height 33
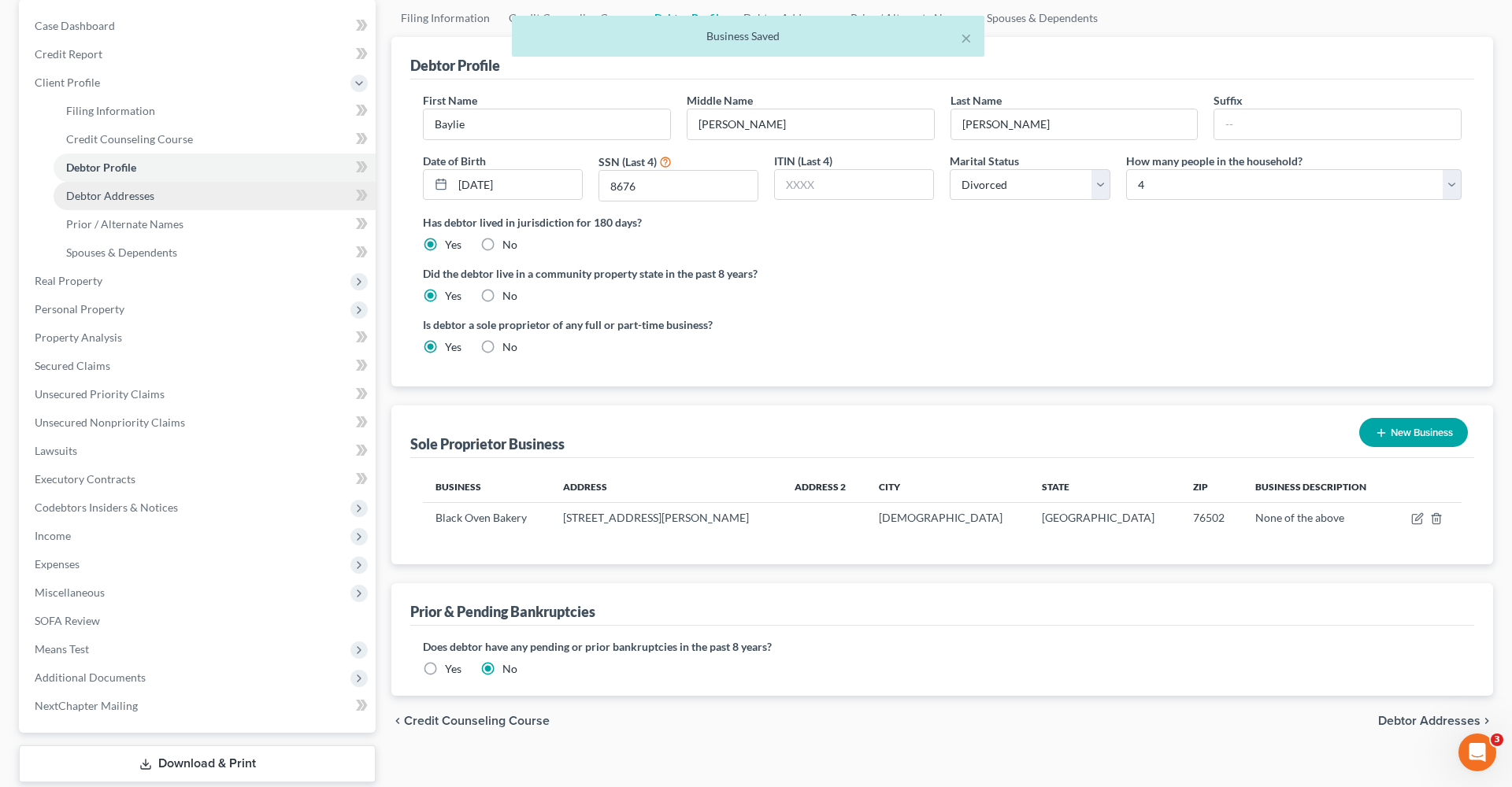
click at [122, 189] on span "Debtor Addresses" at bounding box center [110, 196] width 88 height 13
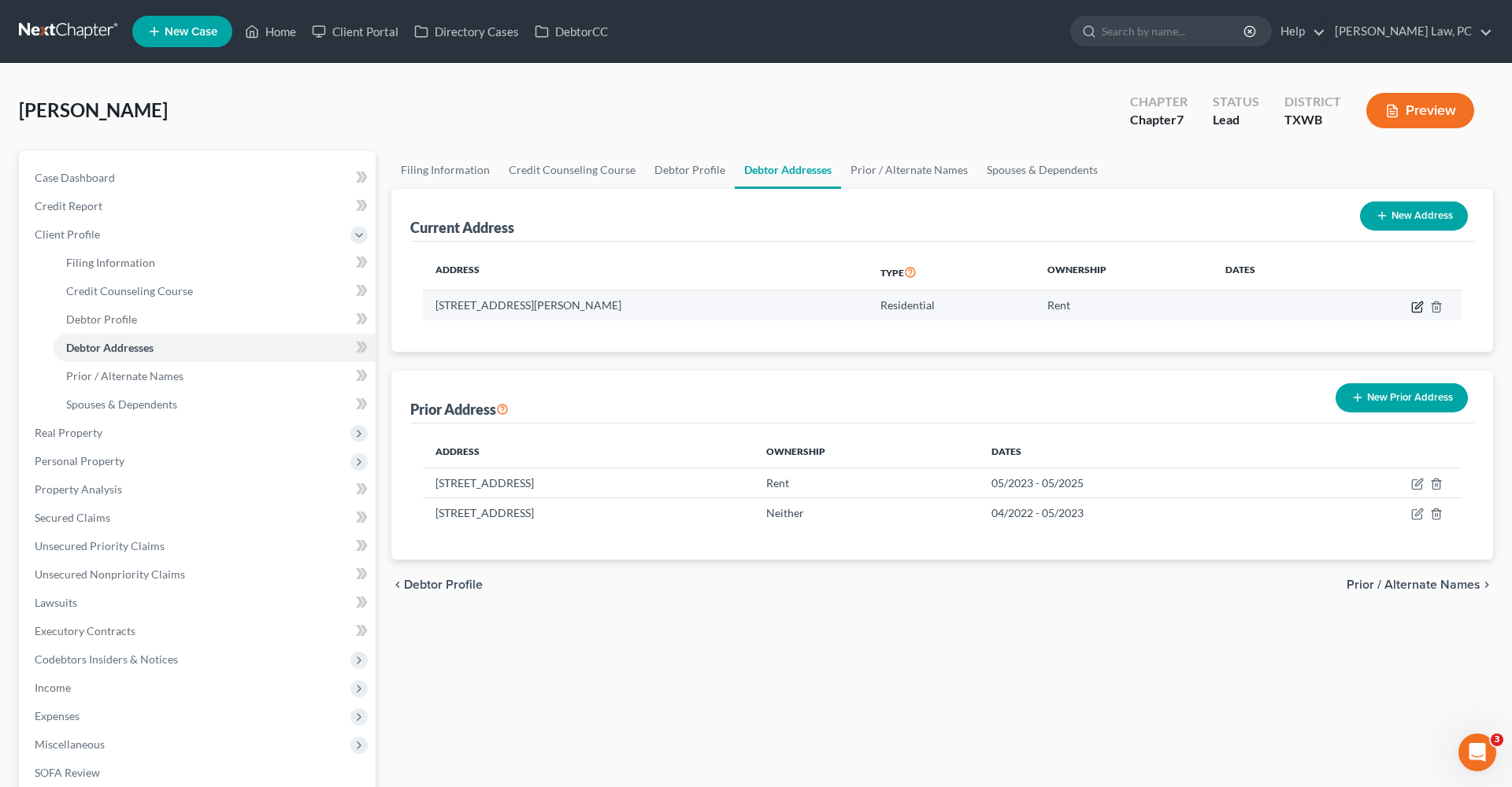
click at [1417, 305] on icon "button" at bounding box center [1419, 305] width 7 height 7
select select "45"
select select "0"
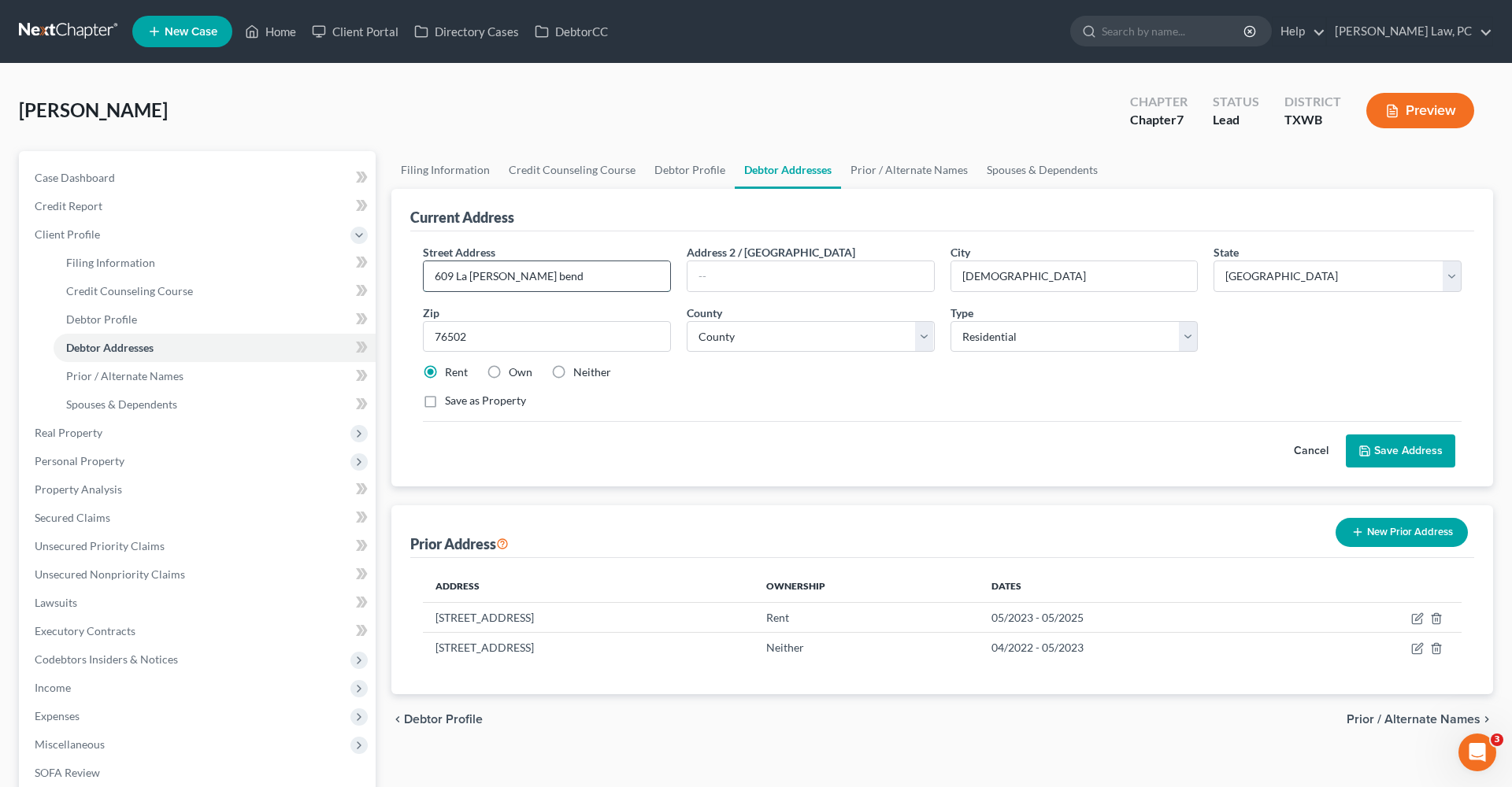
click at [532, 281] on input "609 La [PERSON_NAME] bend" at bounding box center [546, 276] width 246 height 30
type input "[STREET_ADDRESS][PERSON_NAME]"
click at [726, 412] on div "Street Address * 609 La Parra Bnd Address 2 / PO Box City * Temple State * Stat…" at bounding box center [942, 333] width 1054 height 178
click at [1403, 443] on button "Save Address" at bounding box center [1400, 450] width 109 height 33
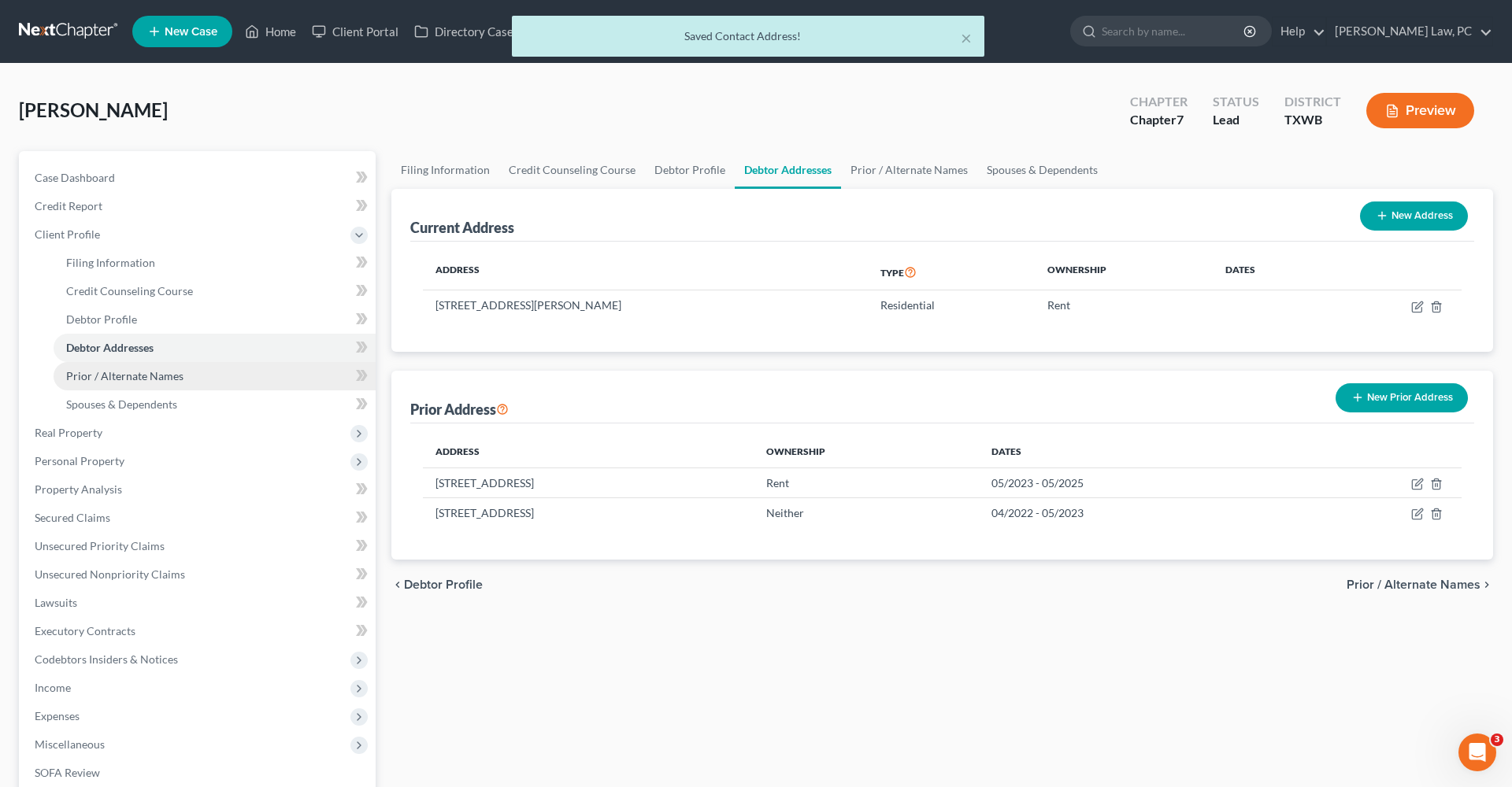
click at [100, 376] on span "Prior / Alternate Names" at bounding box center [125, 376] width 118 height 13
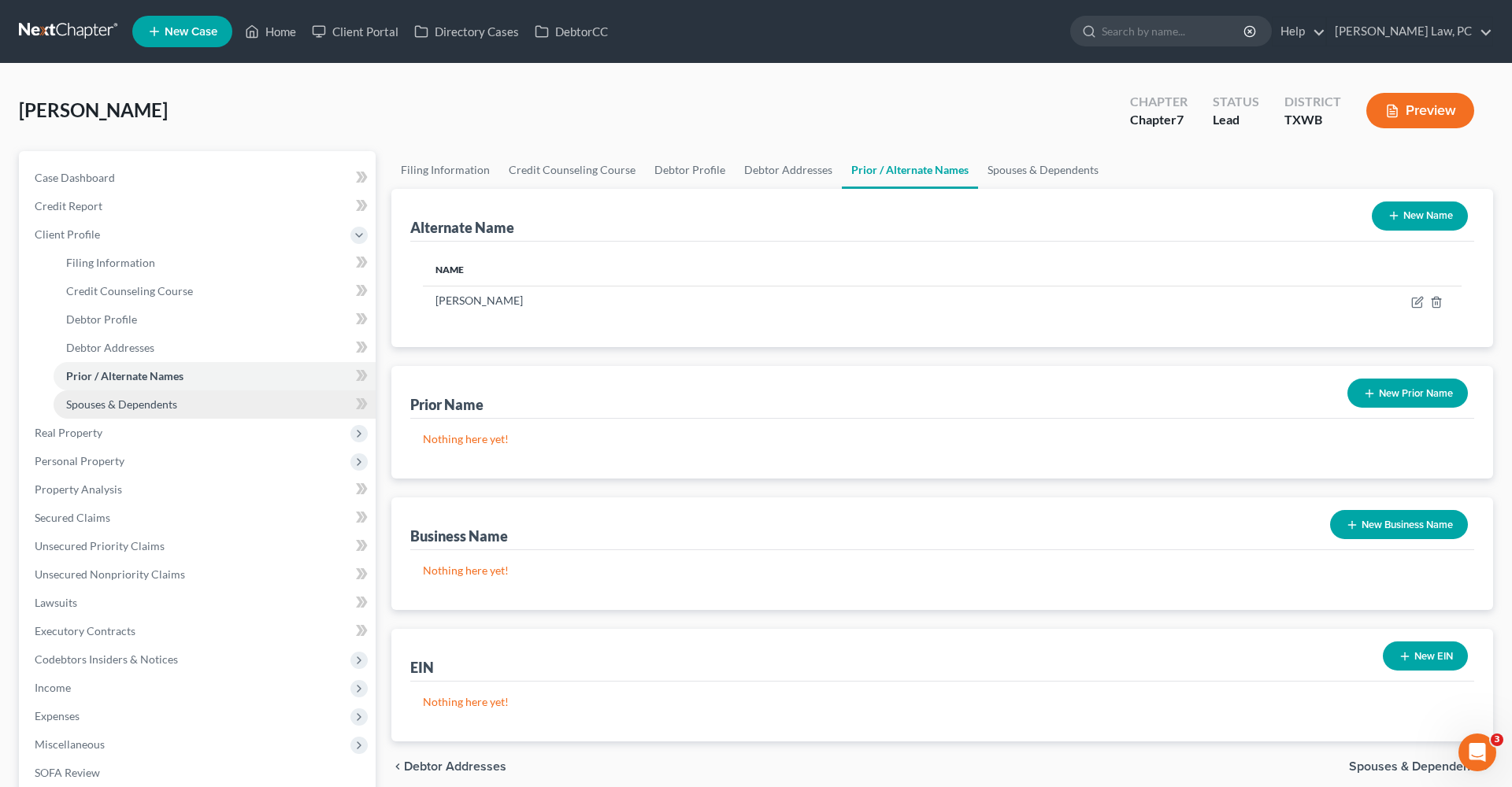
click at [112, 401] on span "Spouses & Dependents" at bounding box center [122, 404] width 111 height 13
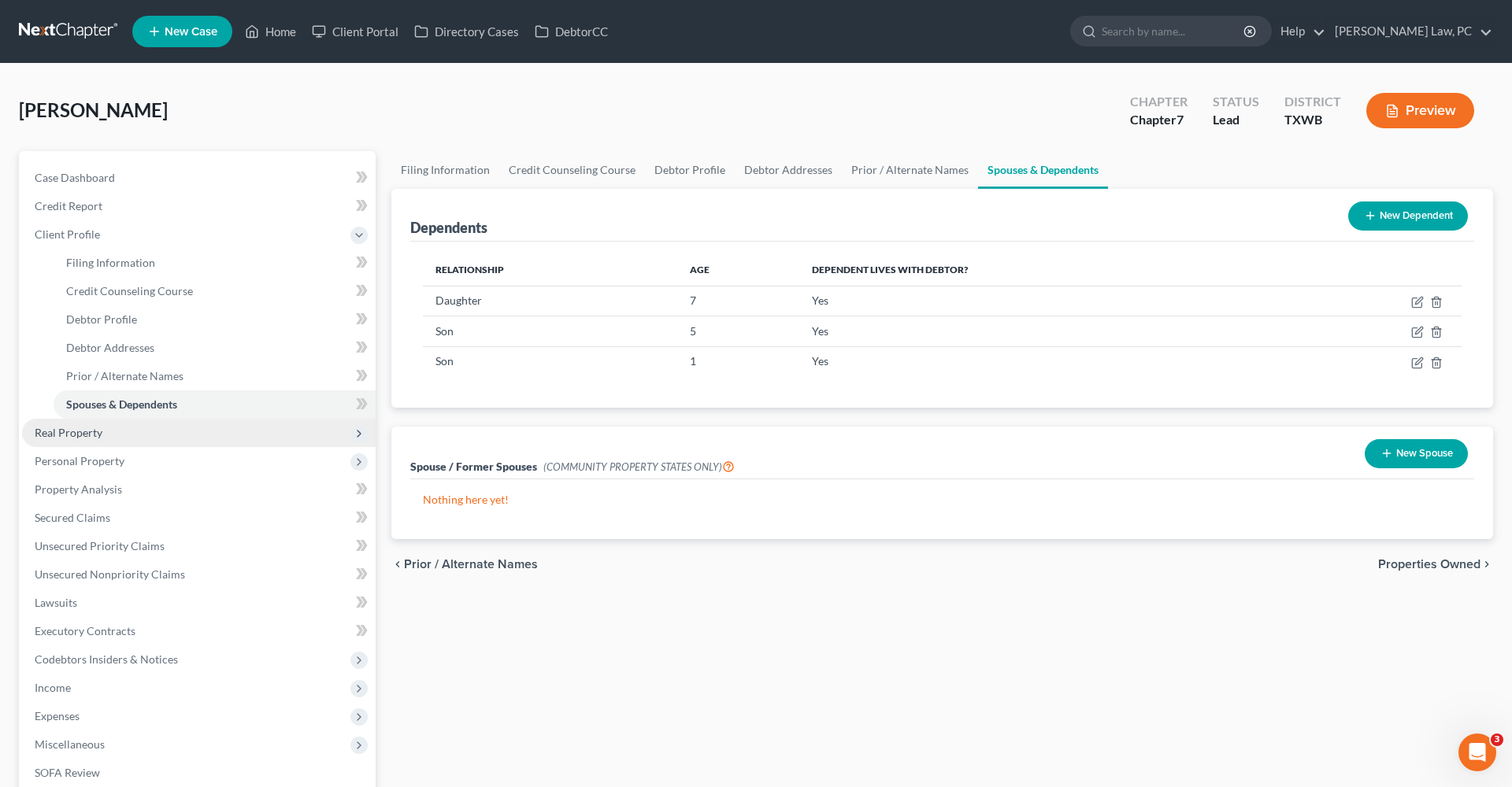
click at [81, 431] on span "Real Property" at bounding box center [68, 433] width 68 height 13
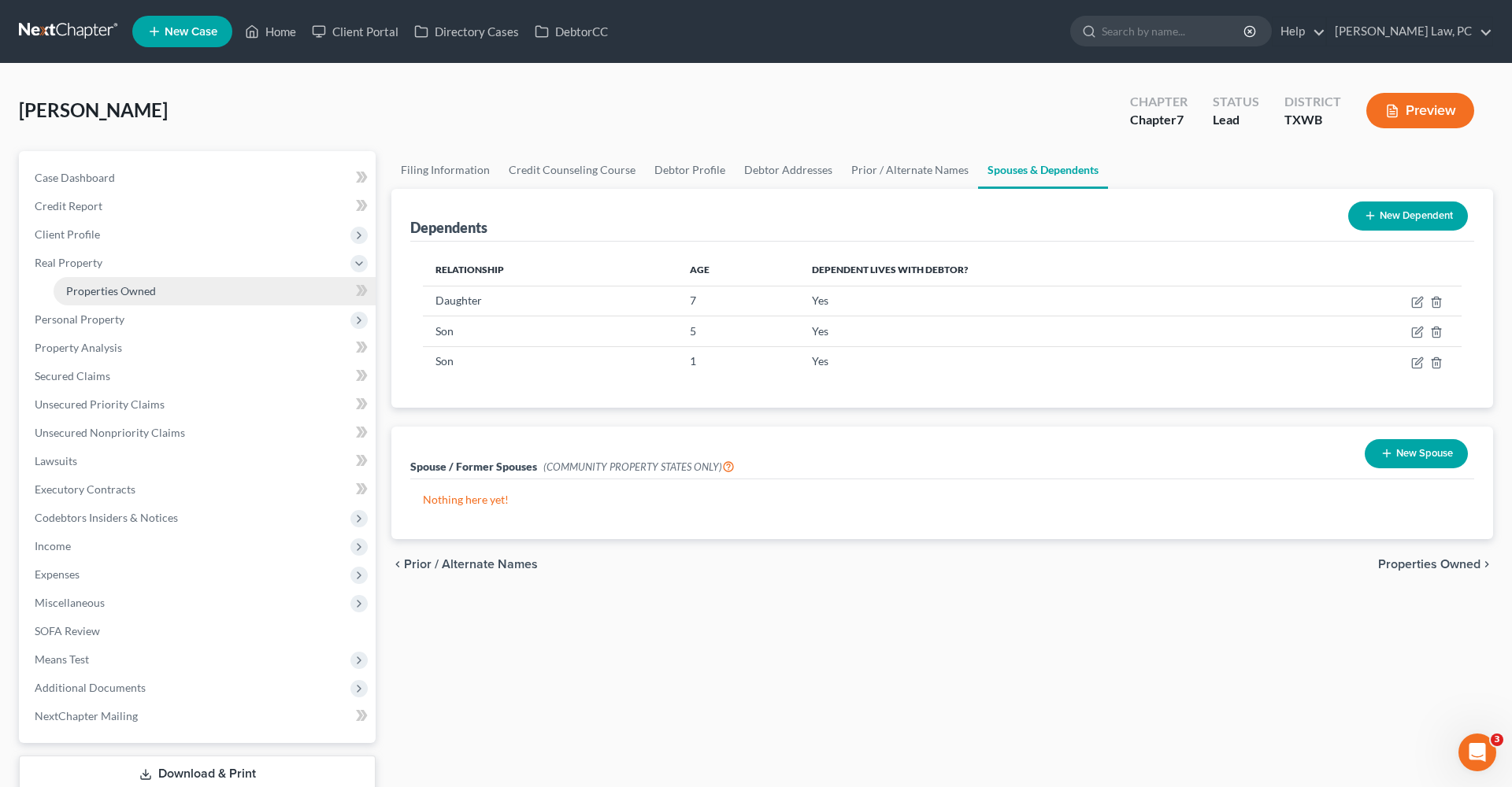
click at [102, 293] on span "Properties Owned" at bounding box center [111, 291] width 90 height 13
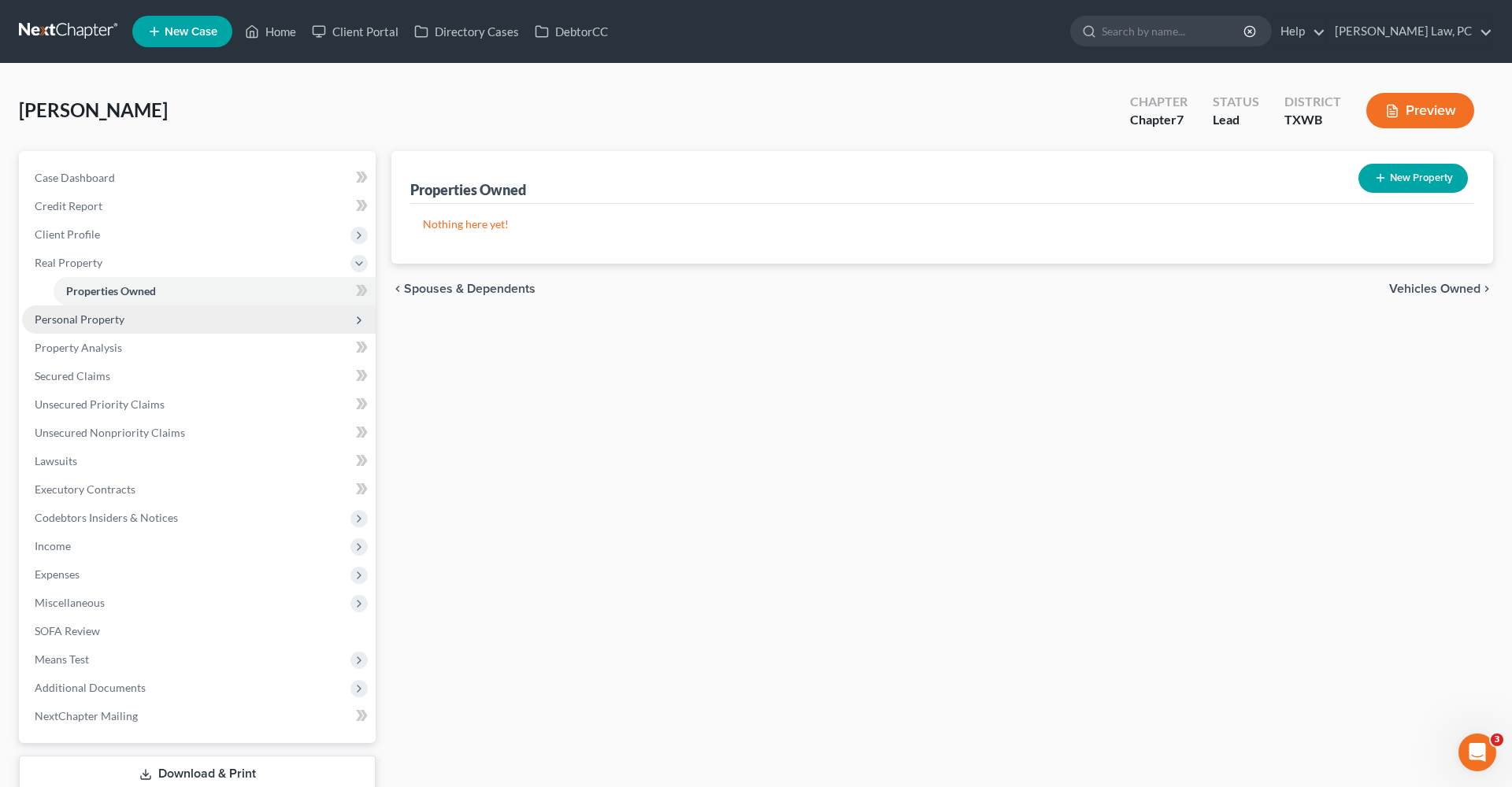
click at [112, 310] on span "Personal Property" at bounding box center [198, 320] width 354 height 29
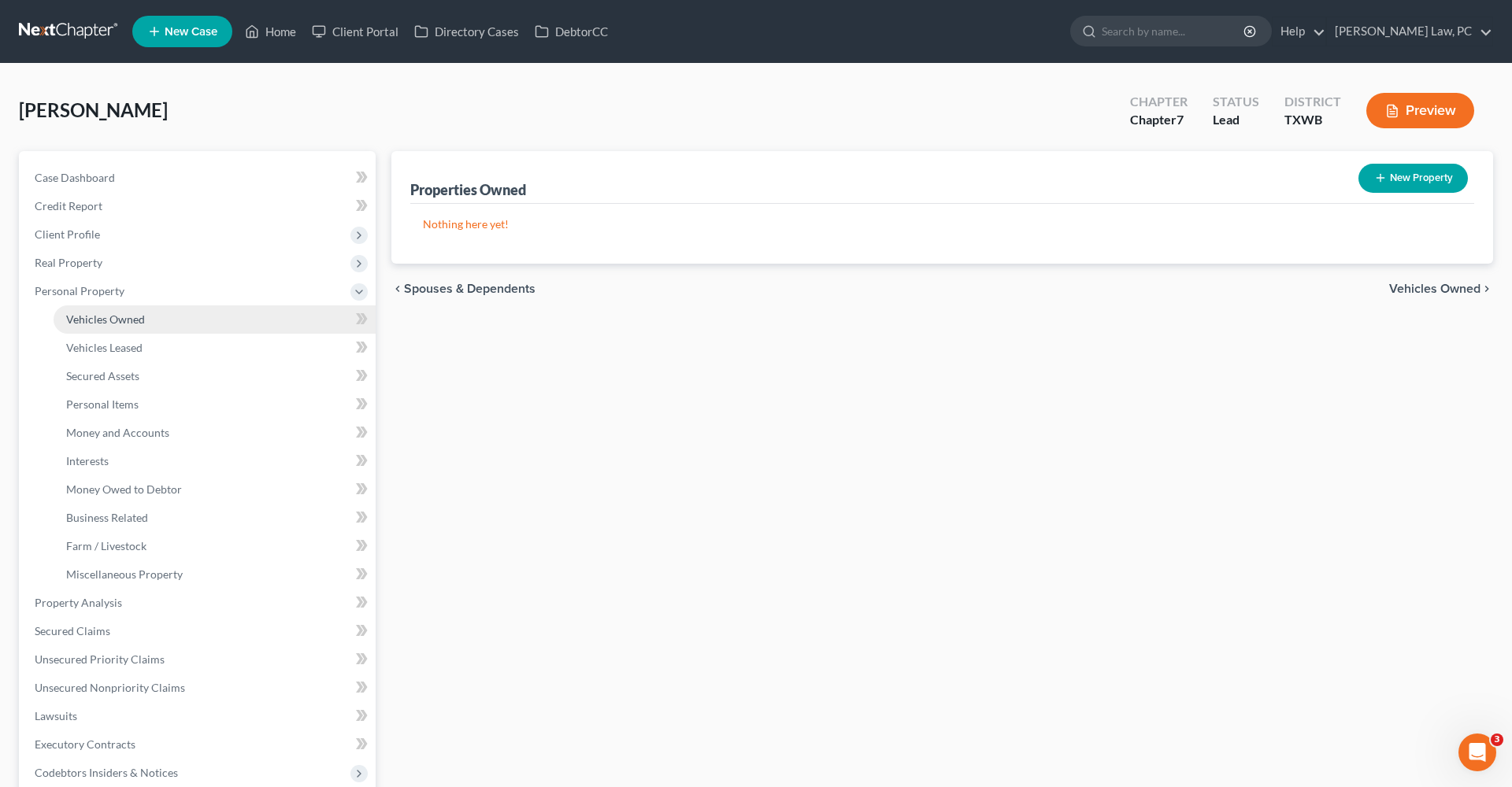
click at [117, 318] on span "Vehicles Owned" at bounding box center [106, 319] width 79 height 13
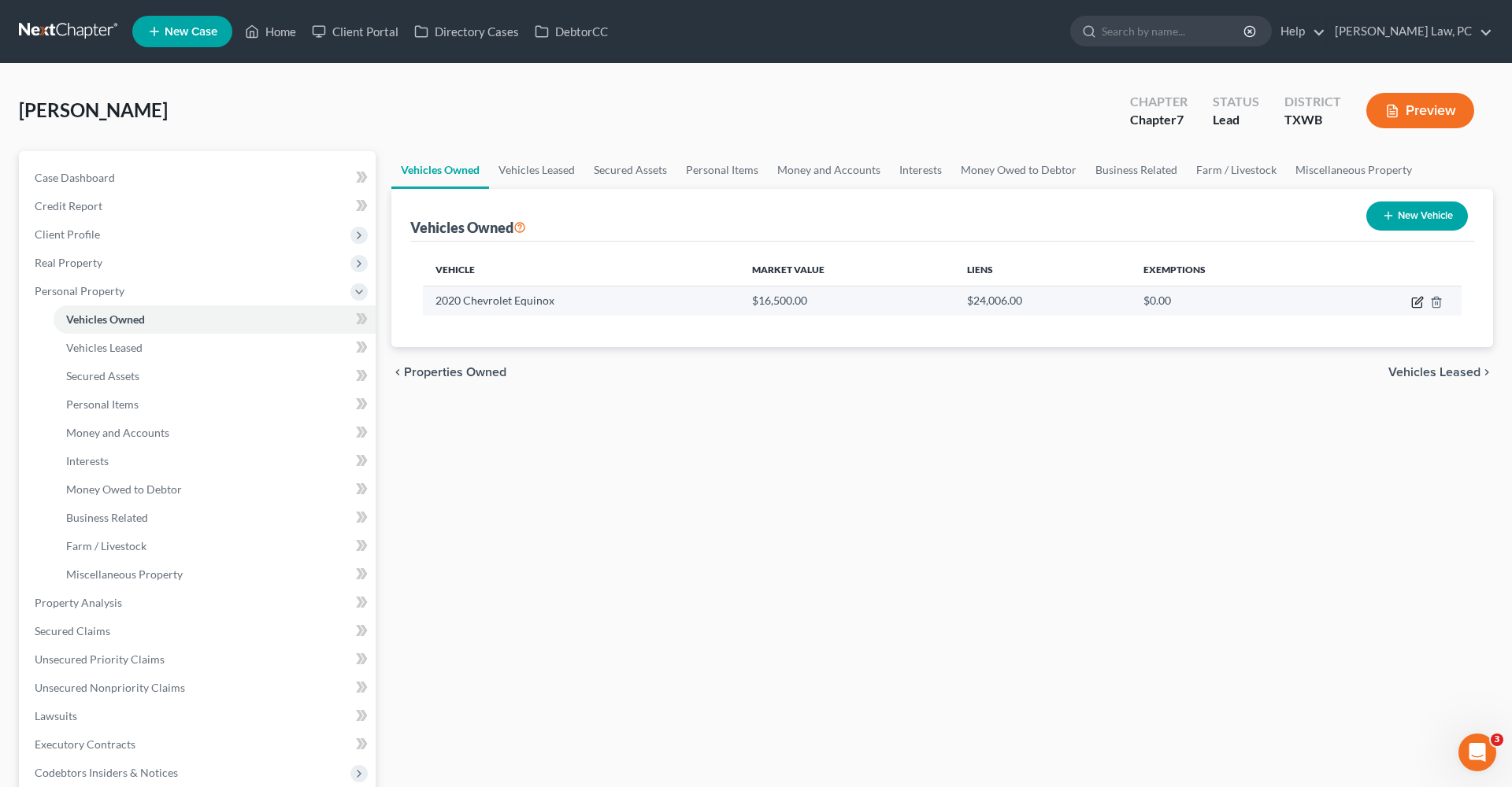
click at [1419, 303] on icon "button" at bounding box center [1417, 302] width 13 height 13
select select "0"
select select "6"
select select "1"
select select "0"
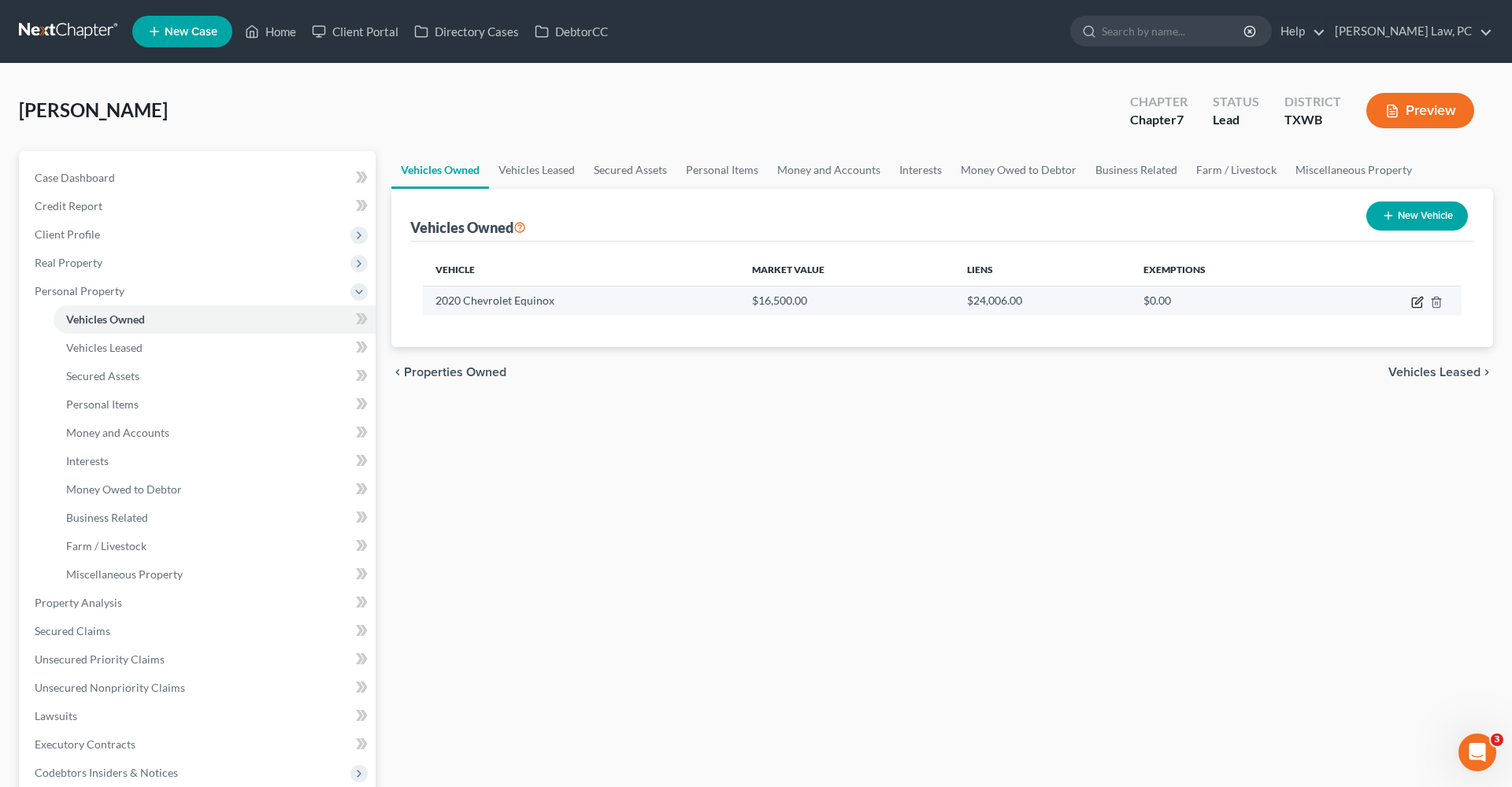
select select "28"
select select "0"
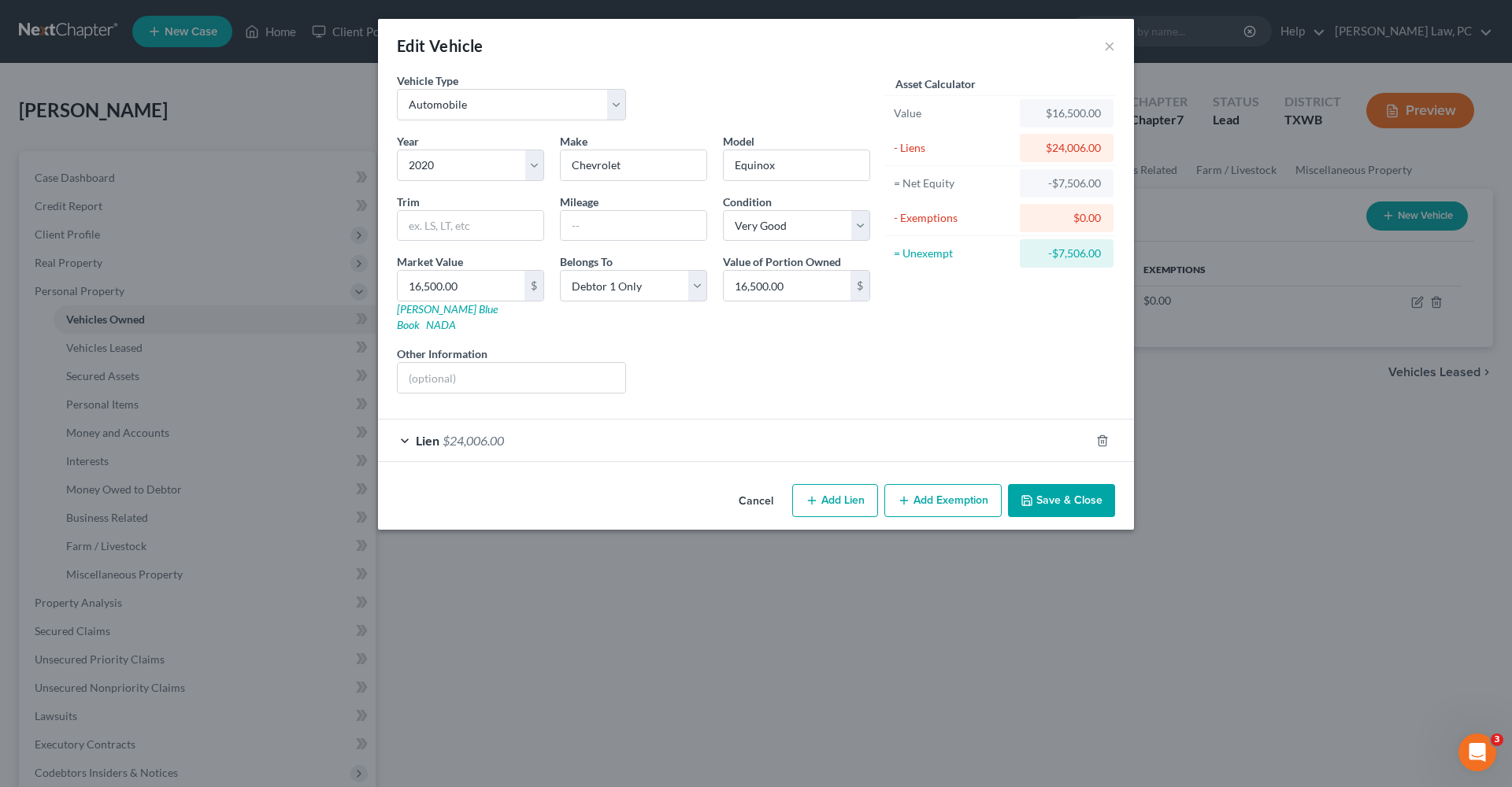
click at [664, 425] on div "Lien $24,006.00" at bounding box center [733, 441] width 711 height 42
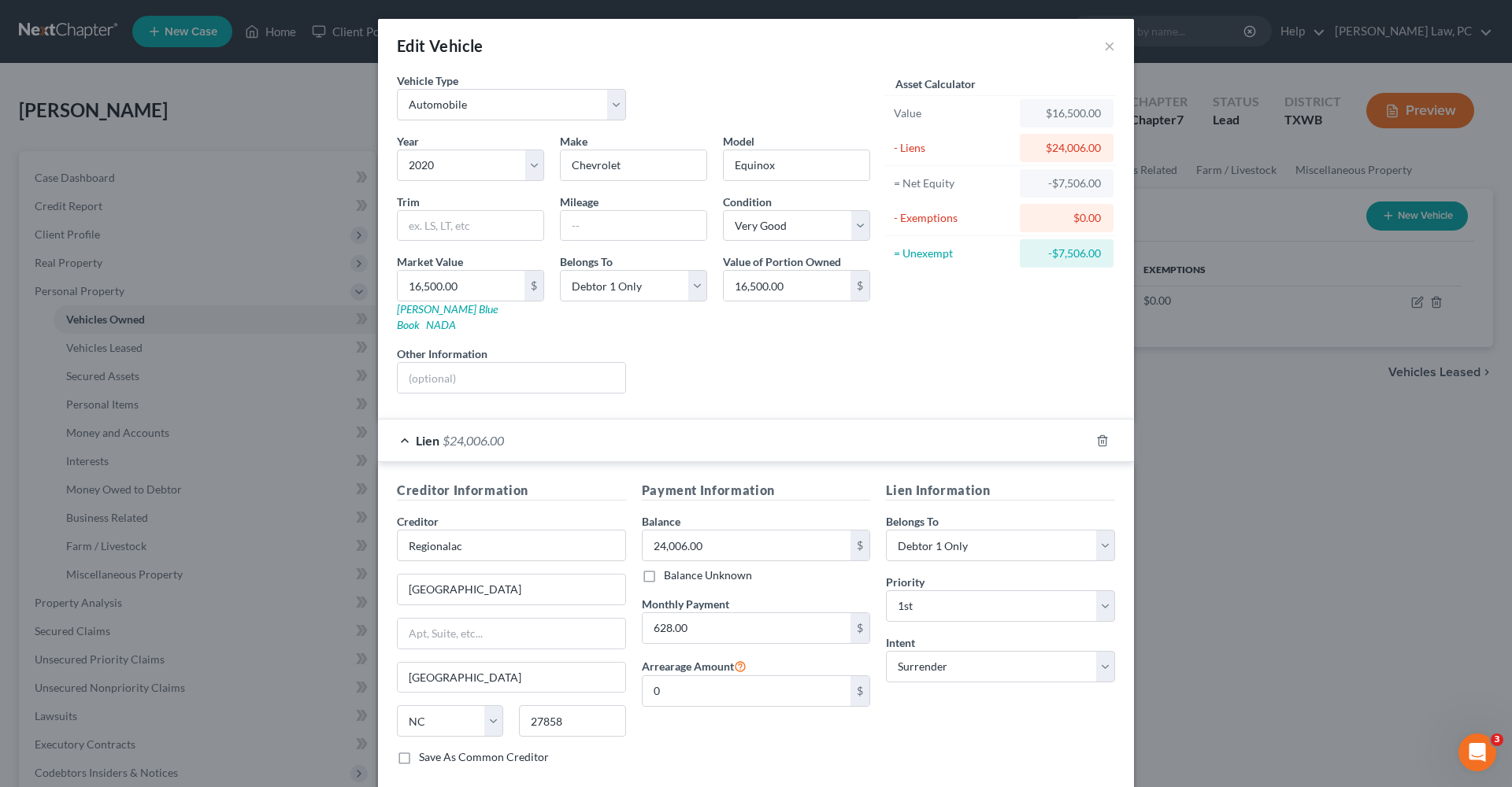
click at [407, 428] on div "Lien $24,006.00" at bounding box center [733, 441] width 711 height 42
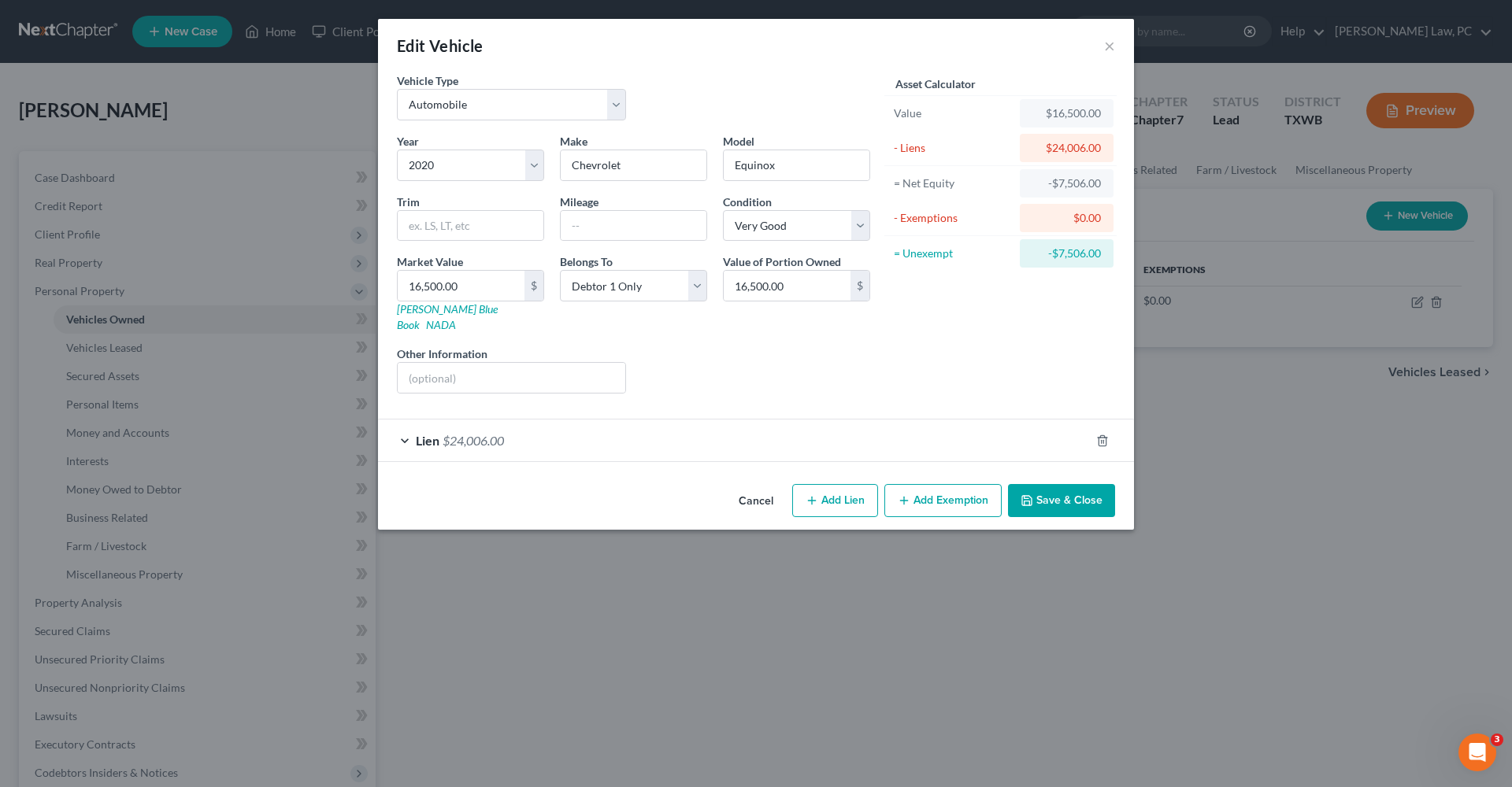
click at [1069, 492] on button "Save & Close" at bounding box center [1061, 501] width 107 height 33
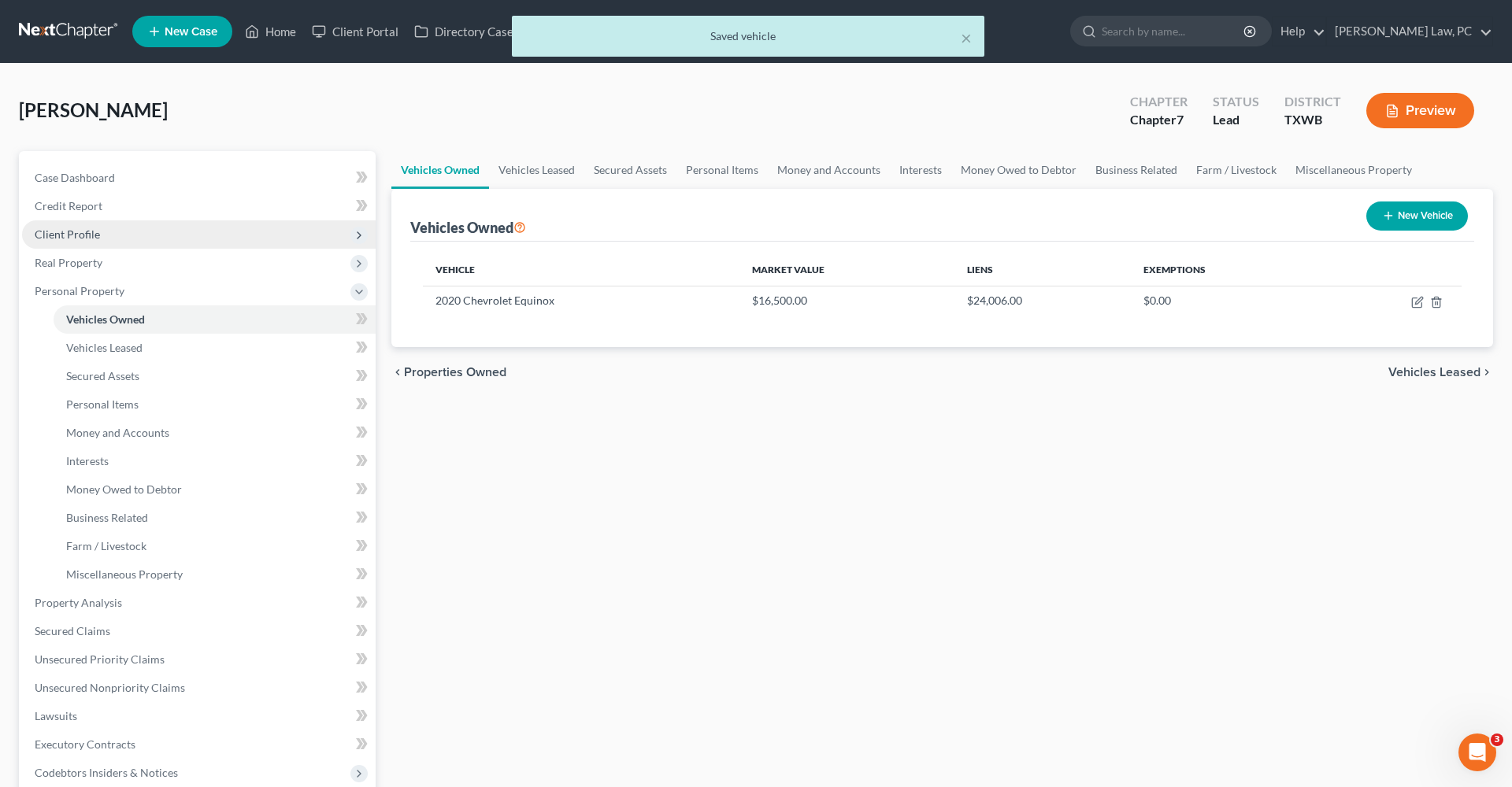
click at [55, 239] on span "Client Profile" at bounding box center [67, 234] width 66 height 13
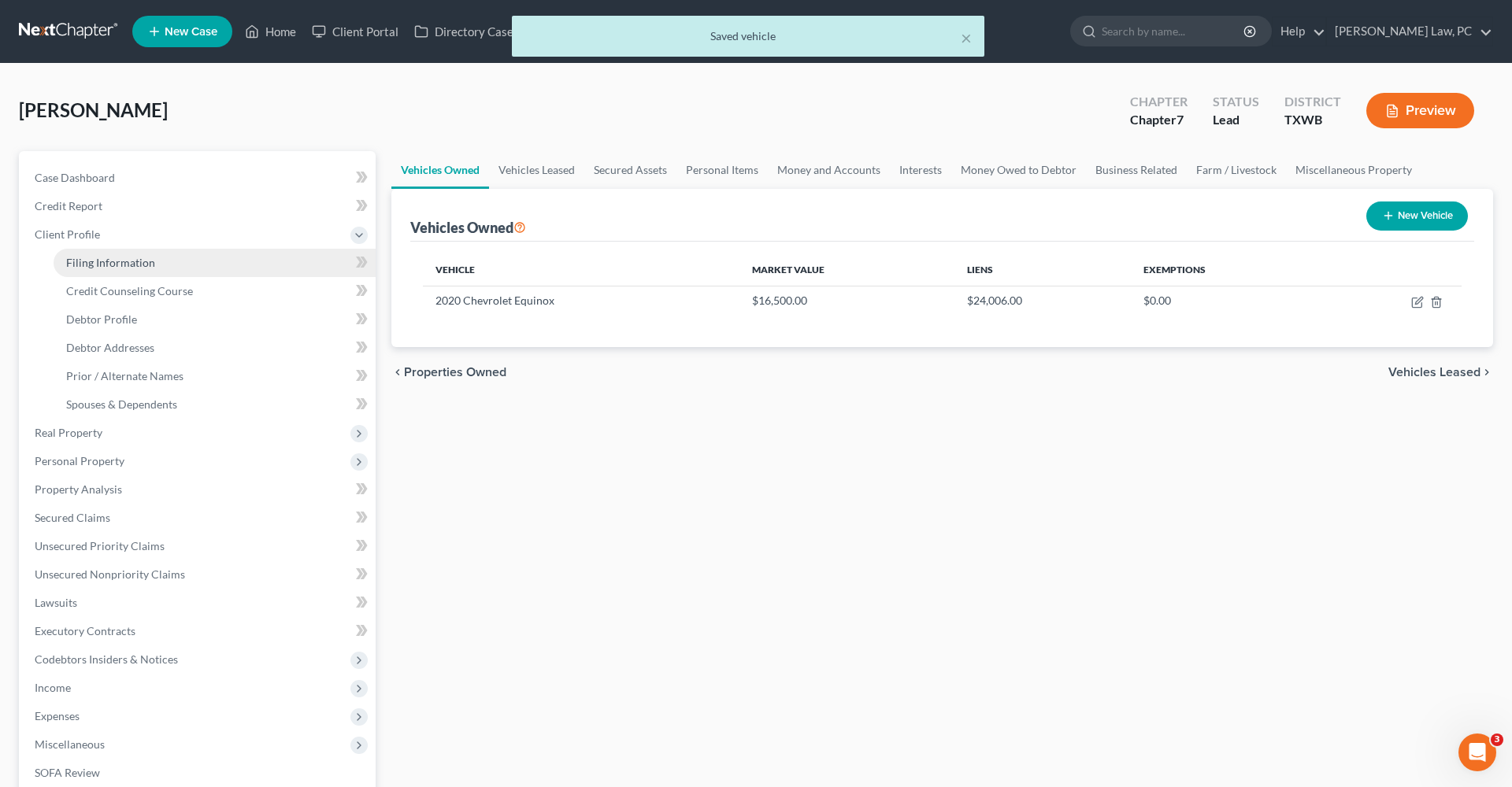
click at [83, 258] on span "Filing Information" at bounding box center [111, 263] width 89 height 13
select select "1"
select select "0"
select select "80"
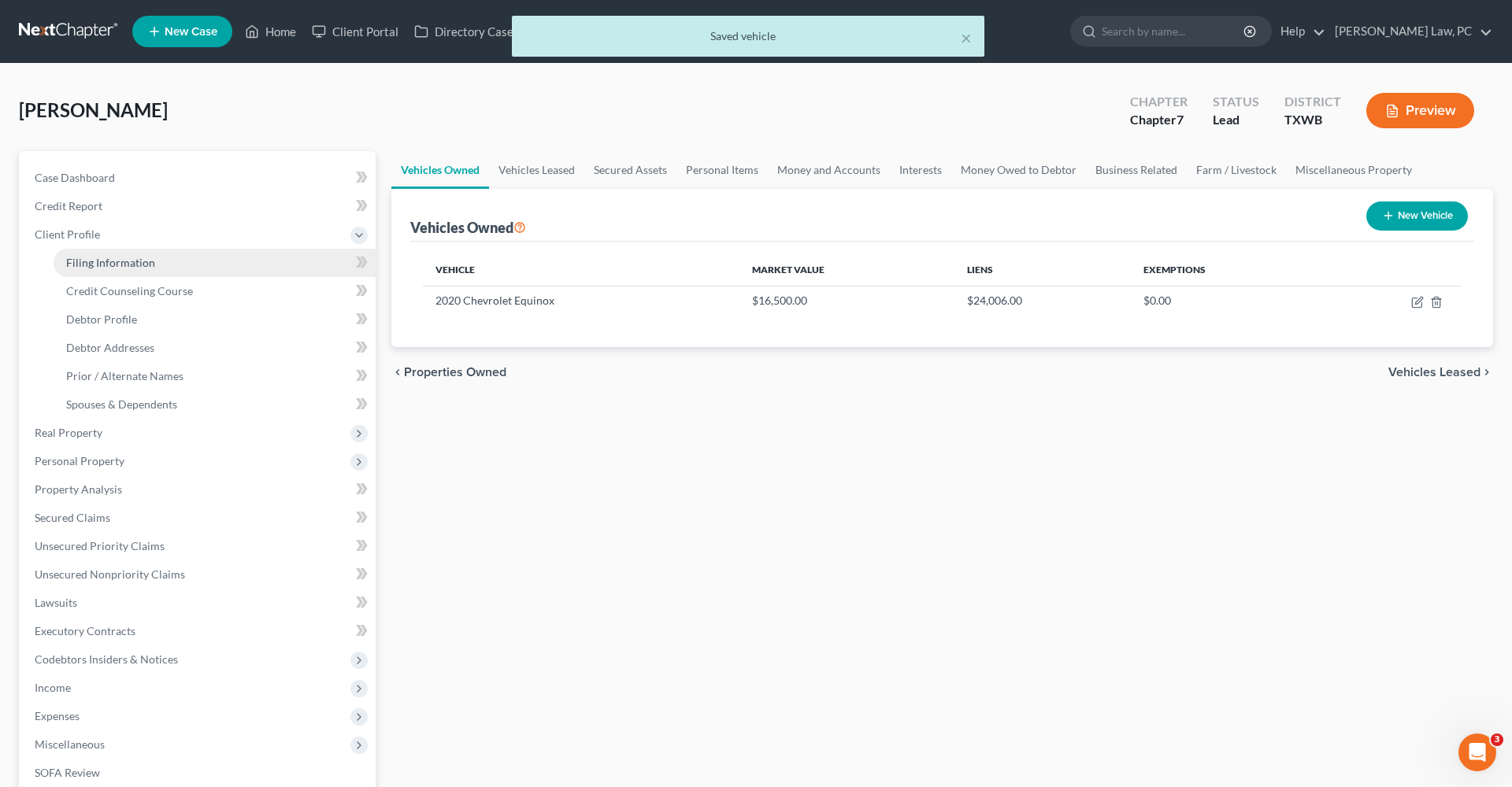
select select "1"
select select "45"
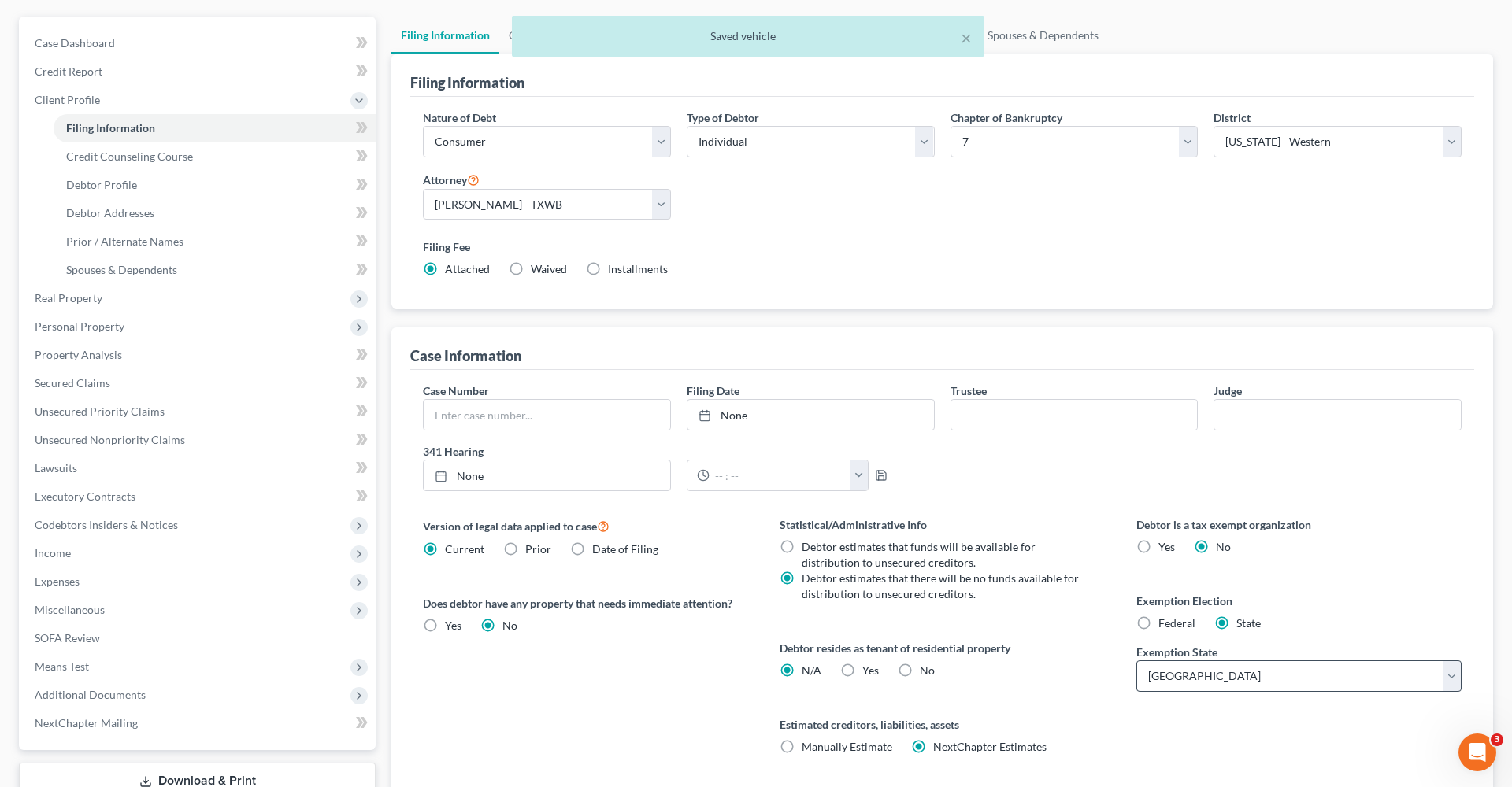
scroll to position [144, 0]
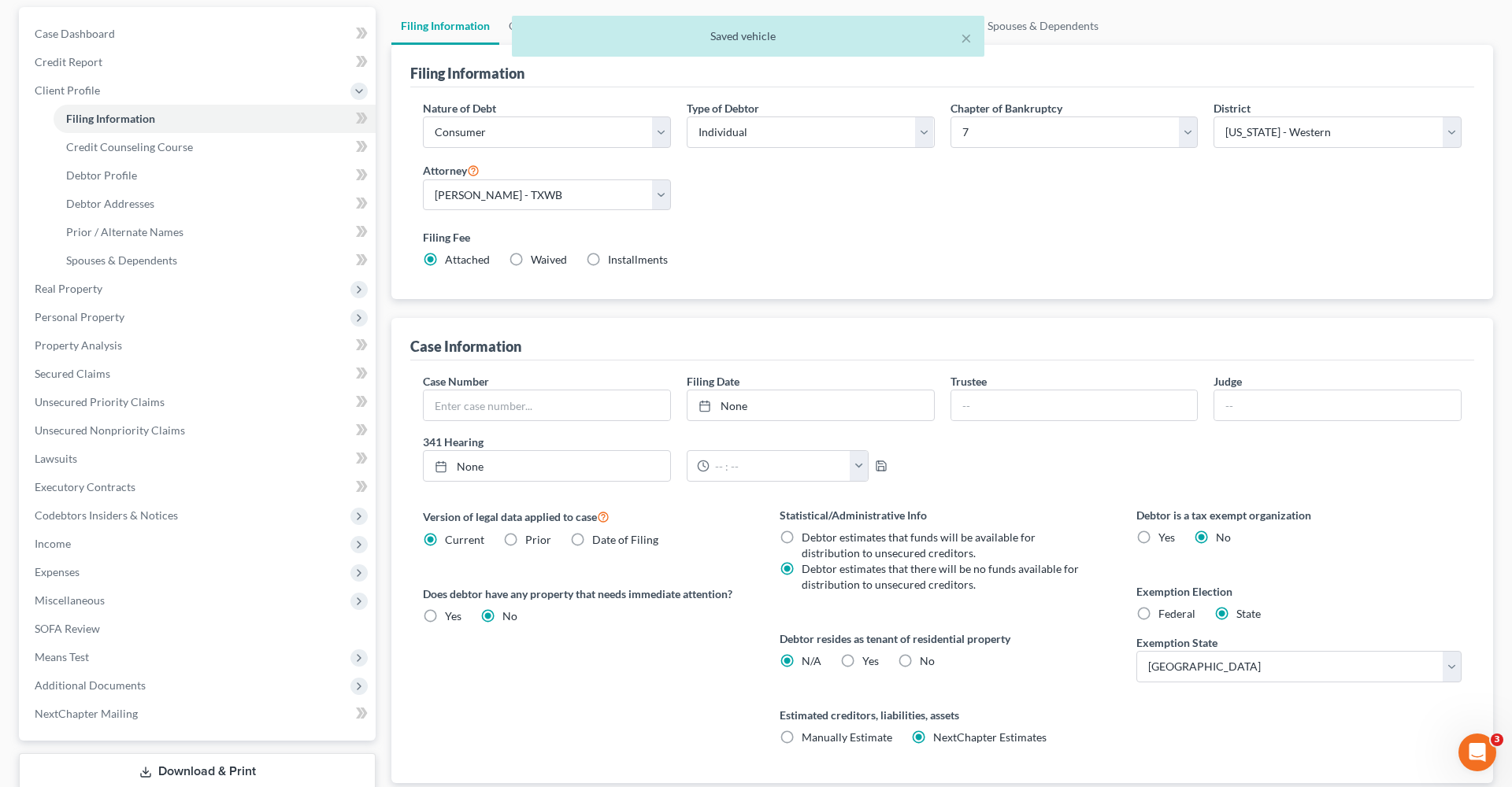
click at [1171, 619] on span "Federal" at bounding box center [1177, 614] width 37 height 13
click at [1171, 616] on input "Federal" at bounding box center [1170, 611] width 10 height 10
radio input "true"
radio input "false"
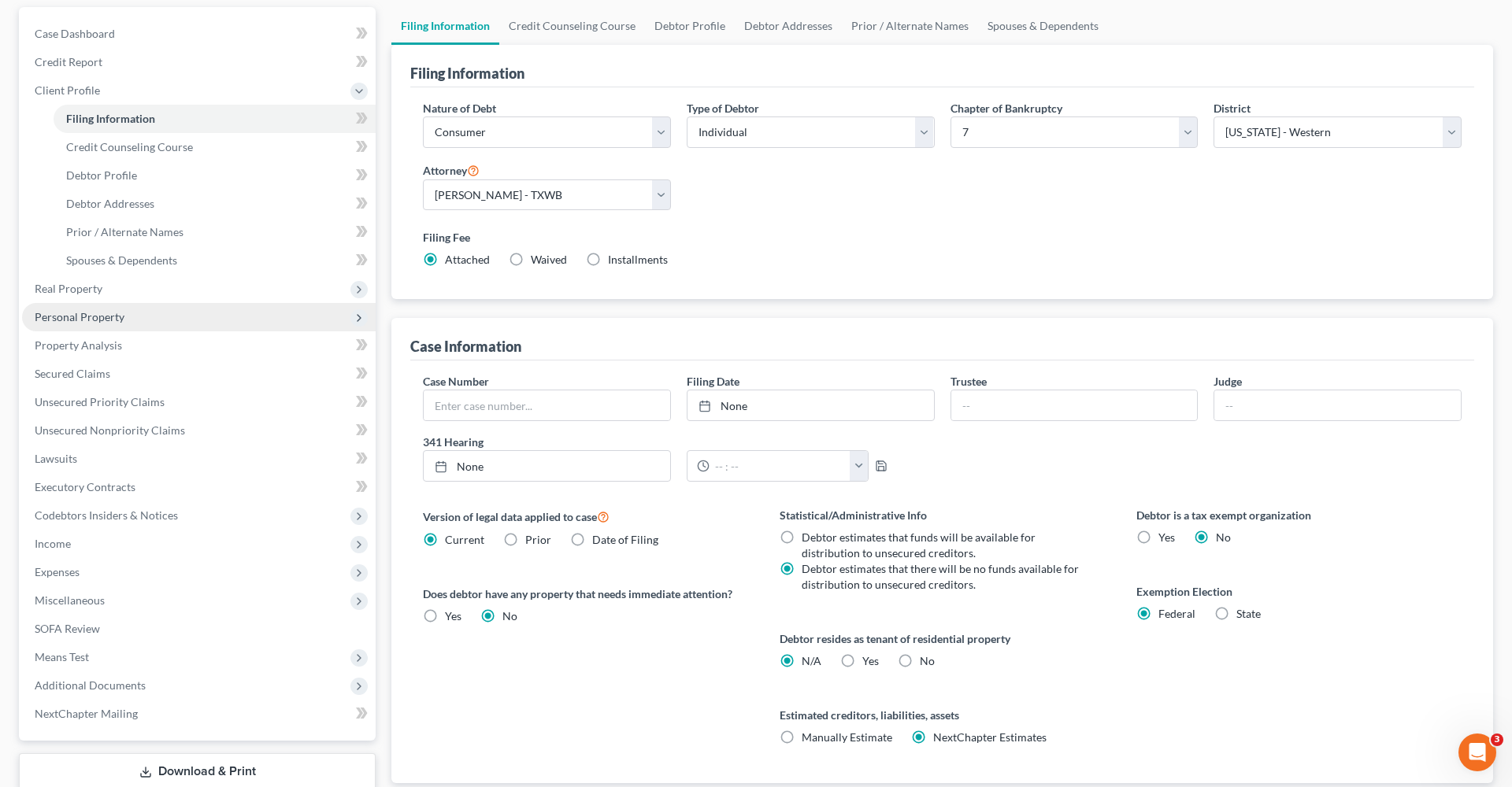
click at [111, 339] on span "Property Analysis" at bounding box center [78, 345] width 87 height 13
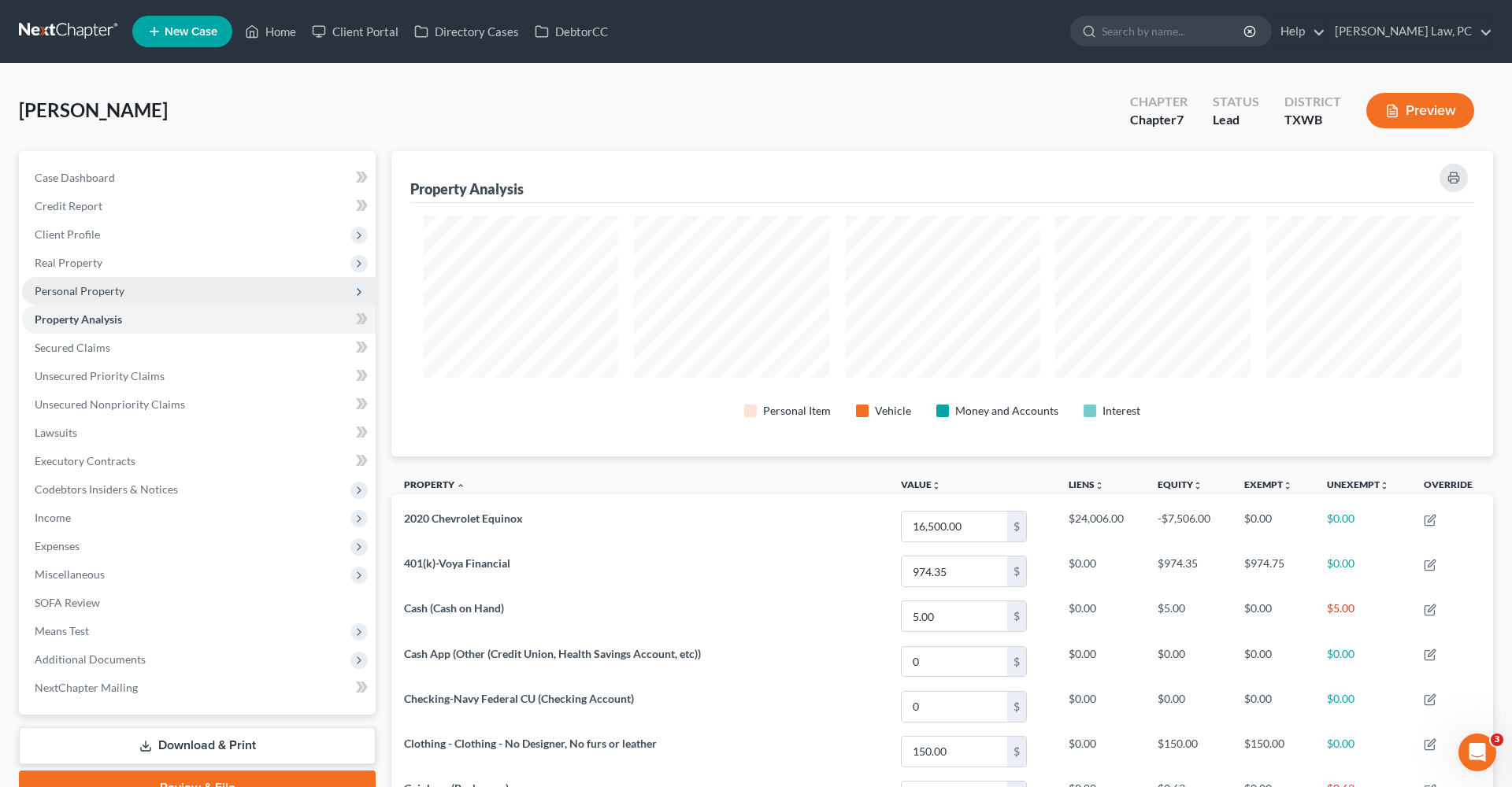
click at [107, 296] on span "Personal Property" at bounding box center [79, 291] width 90 height 13
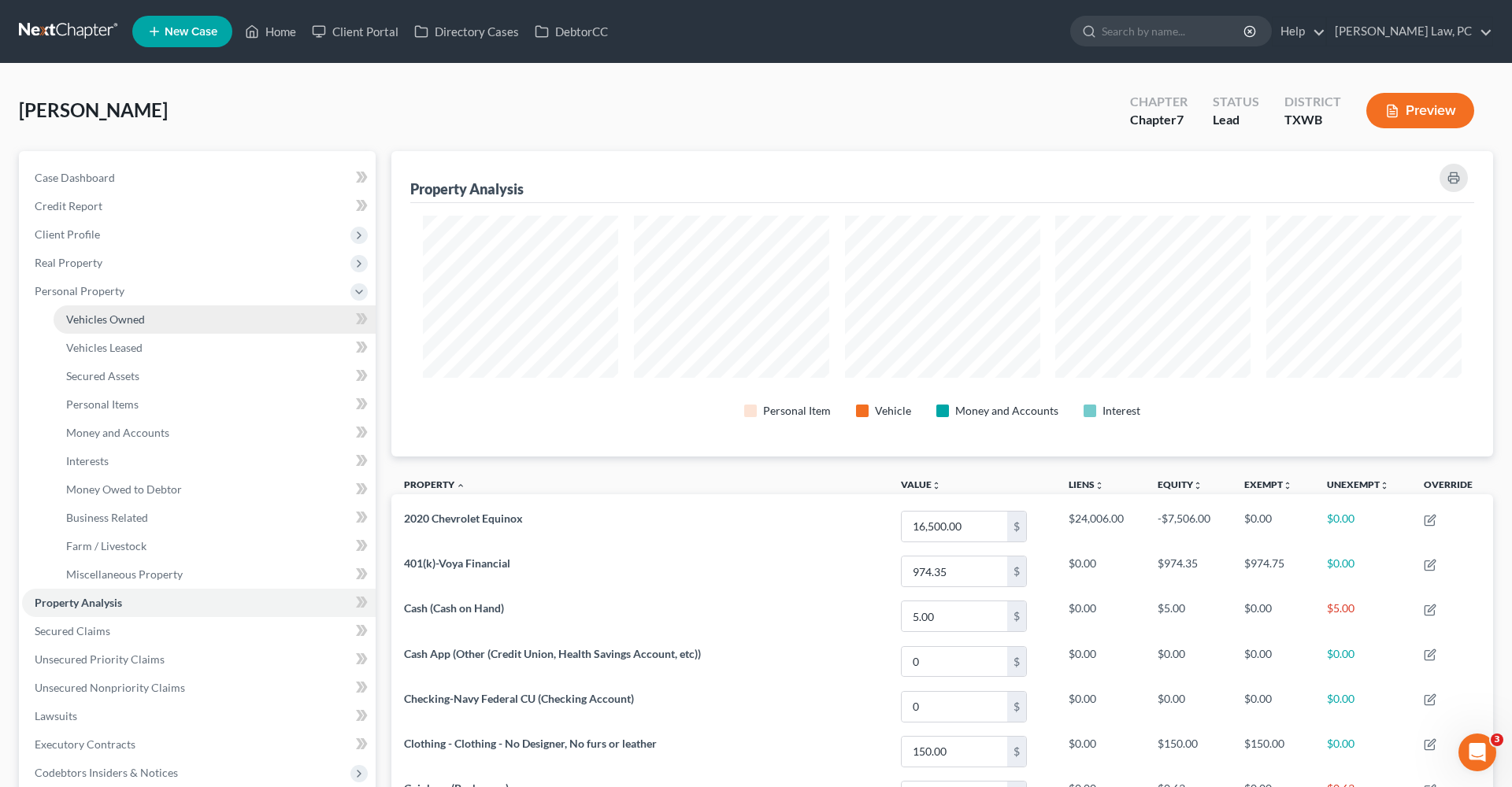
click at [116, 317] on span "Vehicles Owned" at bounding box center [106, 319] width 79 height 13
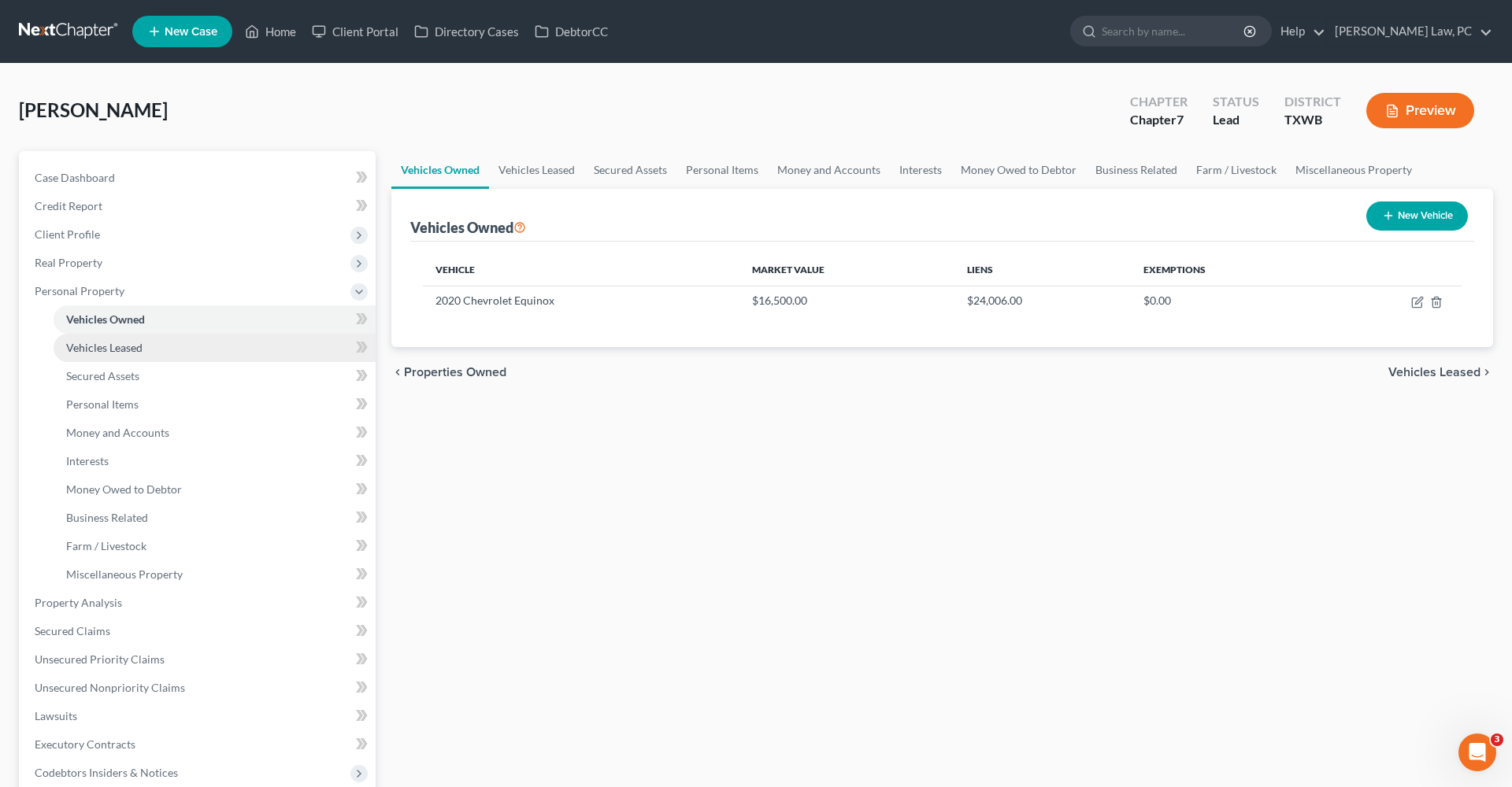
click at [128, 349] on span "Vehicles Leased" at bounding box center [104, 348] width 76 height 13
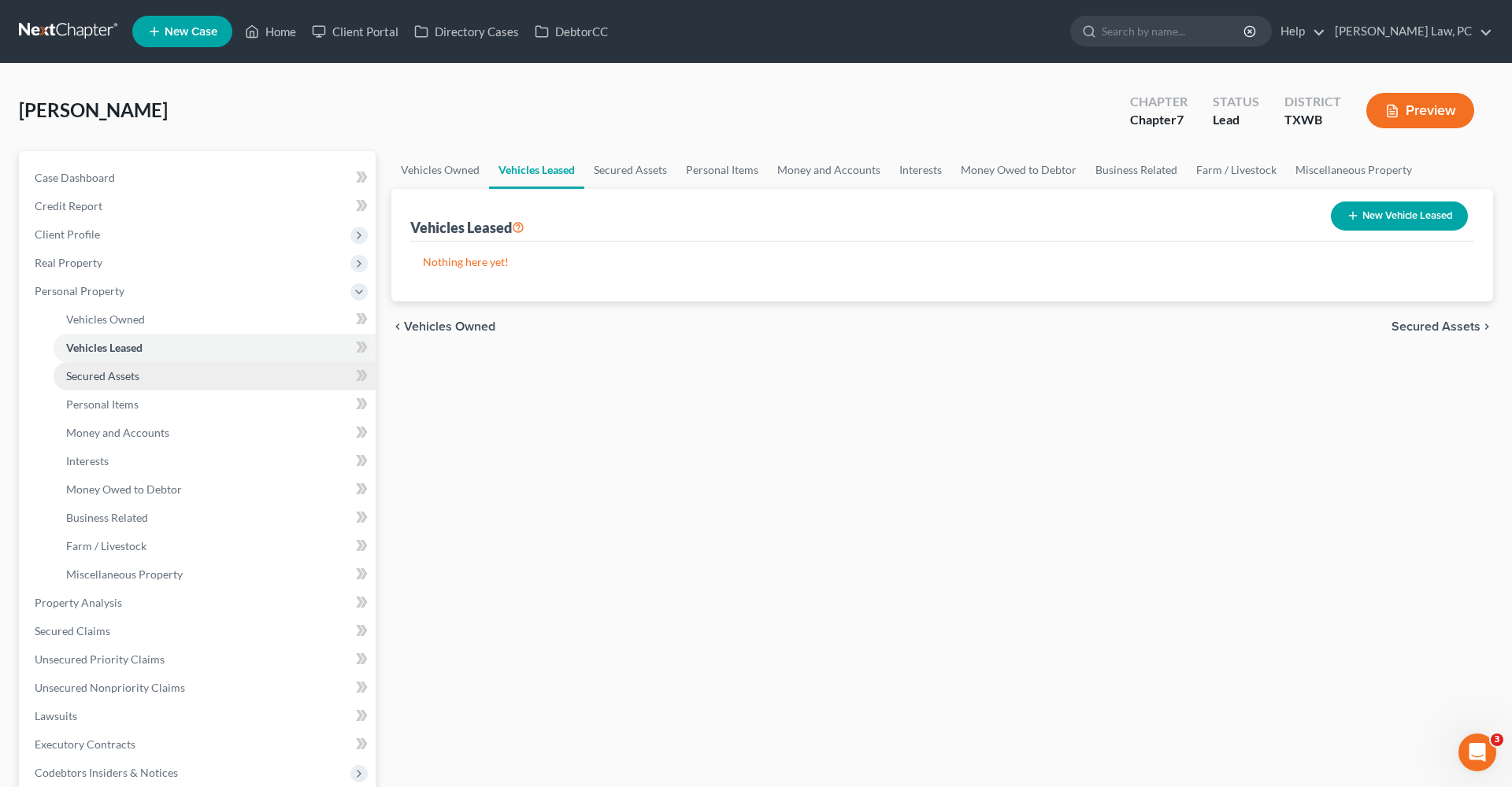
click at [131, 379] on span "Secured Assets" at bounding box center [102, 376] width 73 height 13
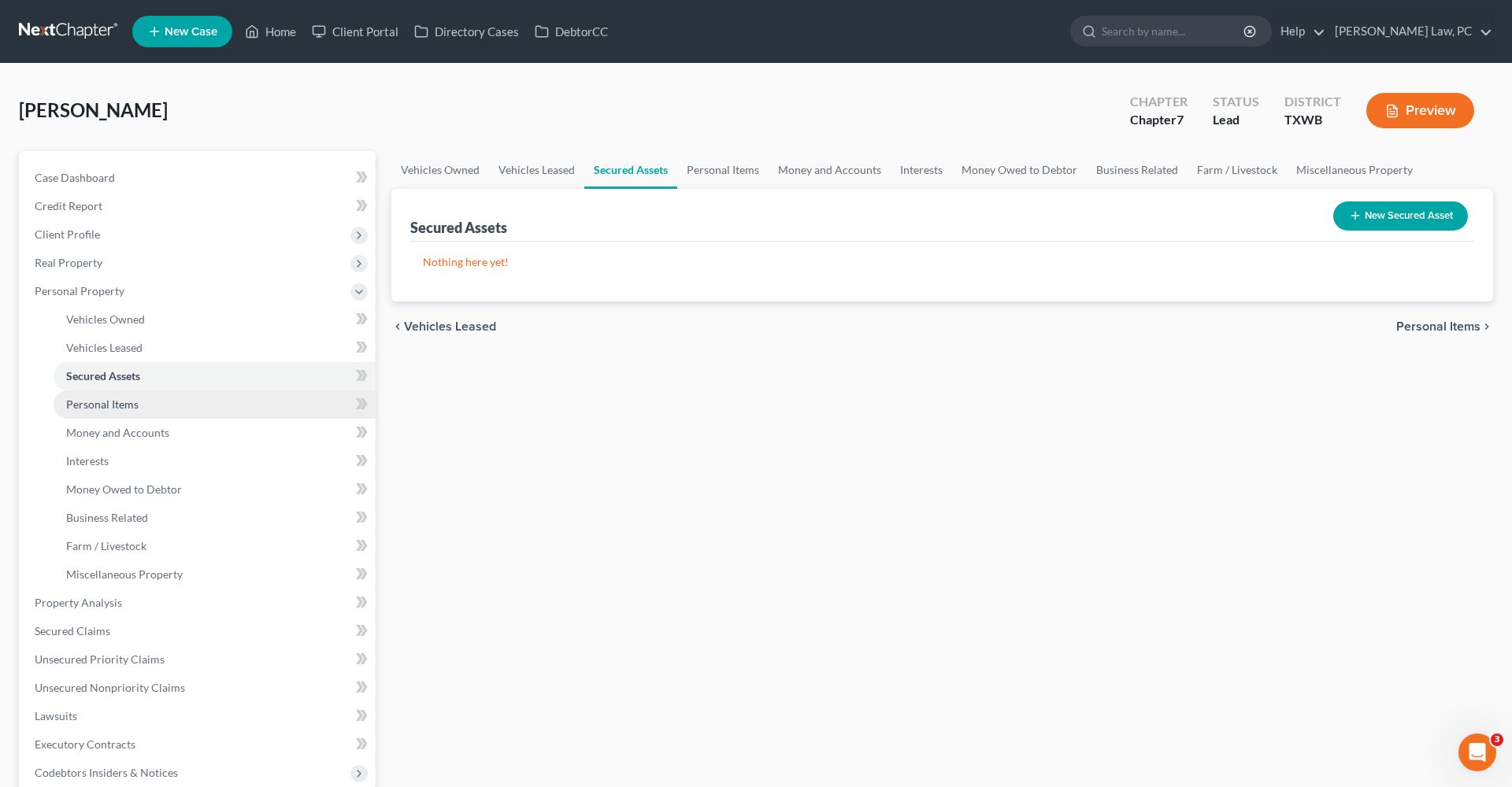
click at [133, 409] on span "Personal Items" at bounding box center [102, 404] width 72 height 13
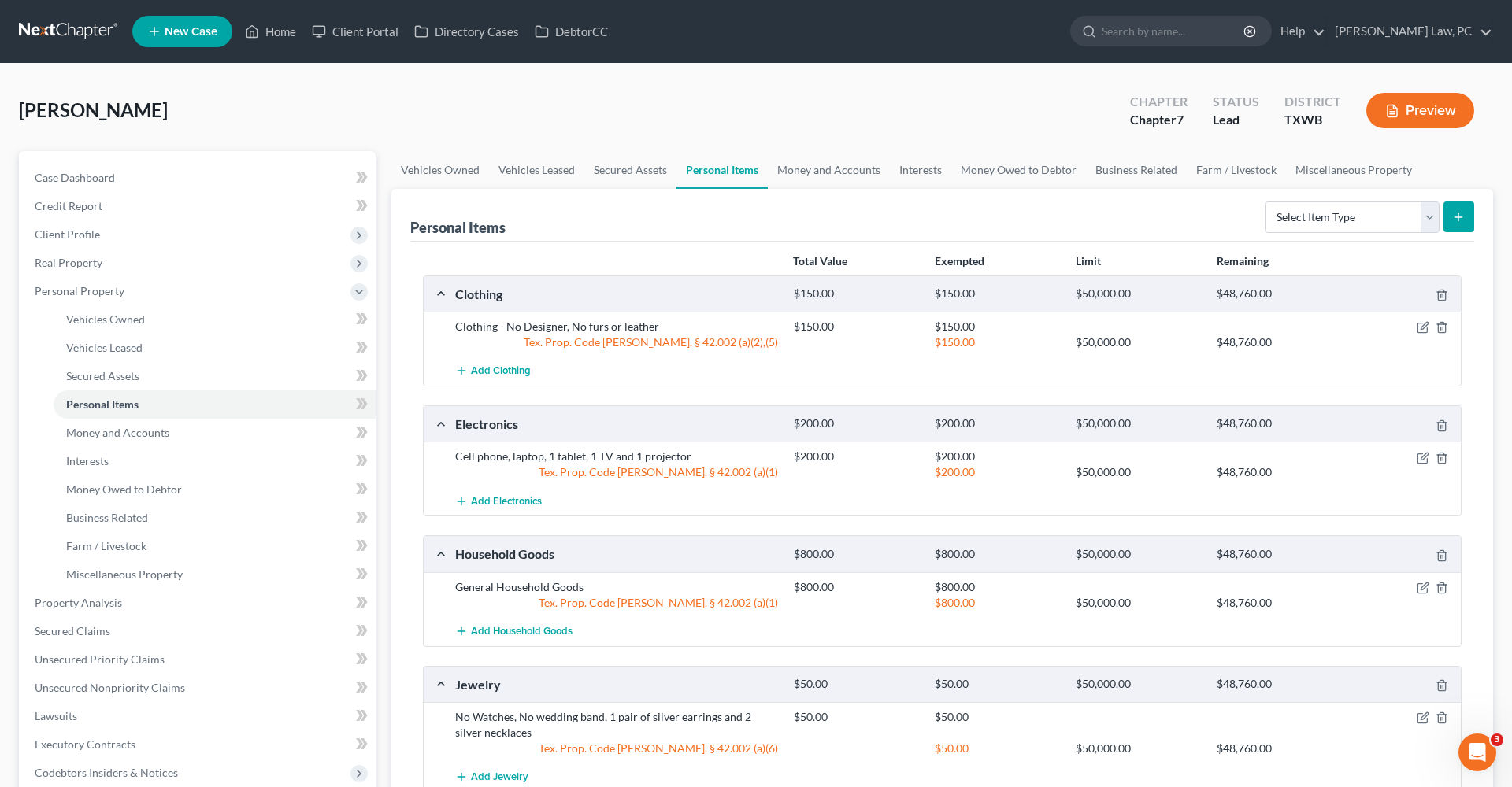
scroll to position [20, 0]
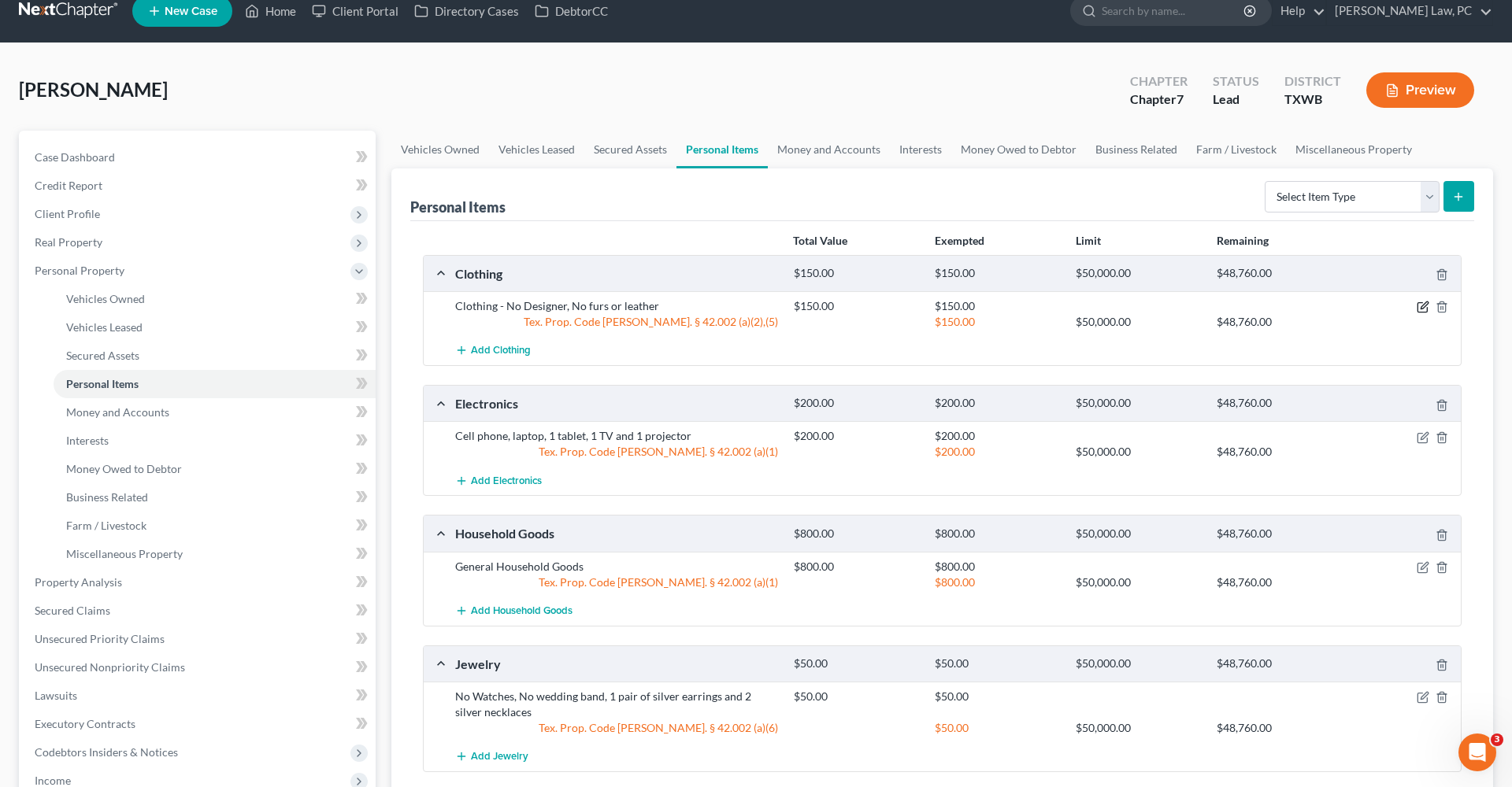
click at [1425, 307] on icon "button" at bounding box center [1423, 307] width 13 height 13
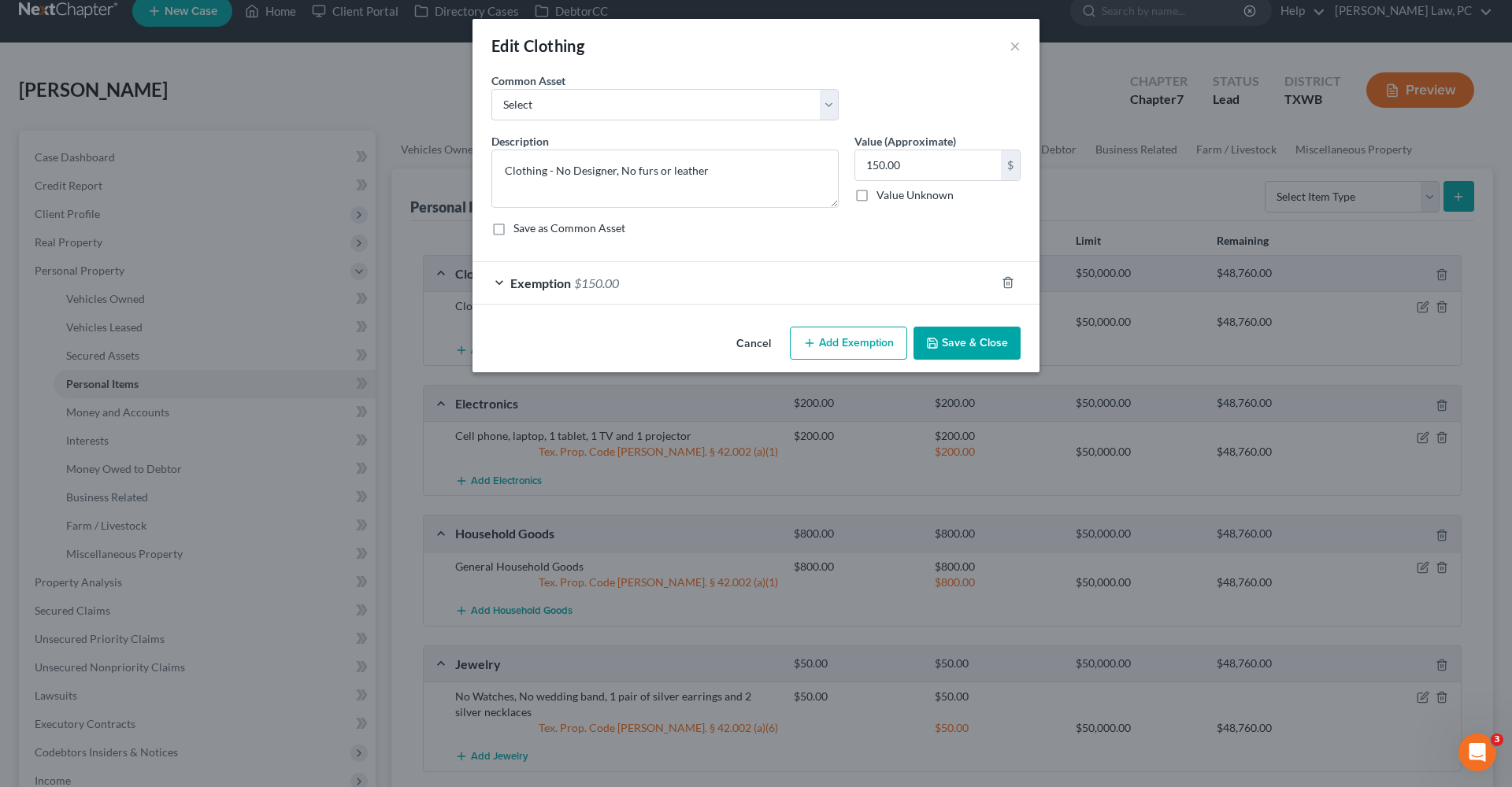
click at [717, 225] on div "Save as Common Asset" at bounding box center [756, 228] width 529 height 16
click at [691, 278] on div "Exemption $150.00" at bounding box center [733, 283] width 522 height 42
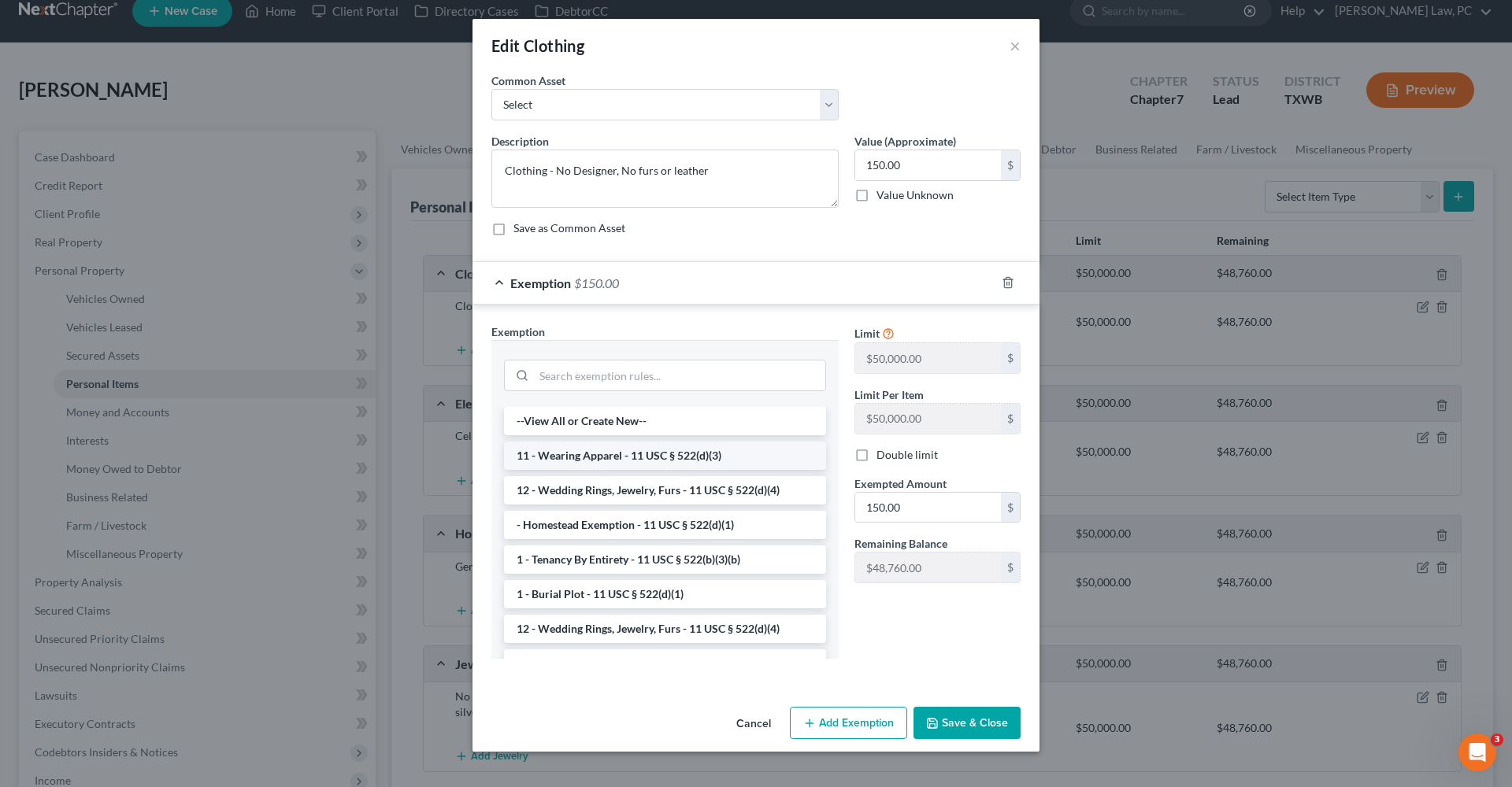
click at [648, 460] on li "11 - Wearing Apparel - 11 USC § 522(d)(3)" at bounding box center [664, 456] width 322 height 29
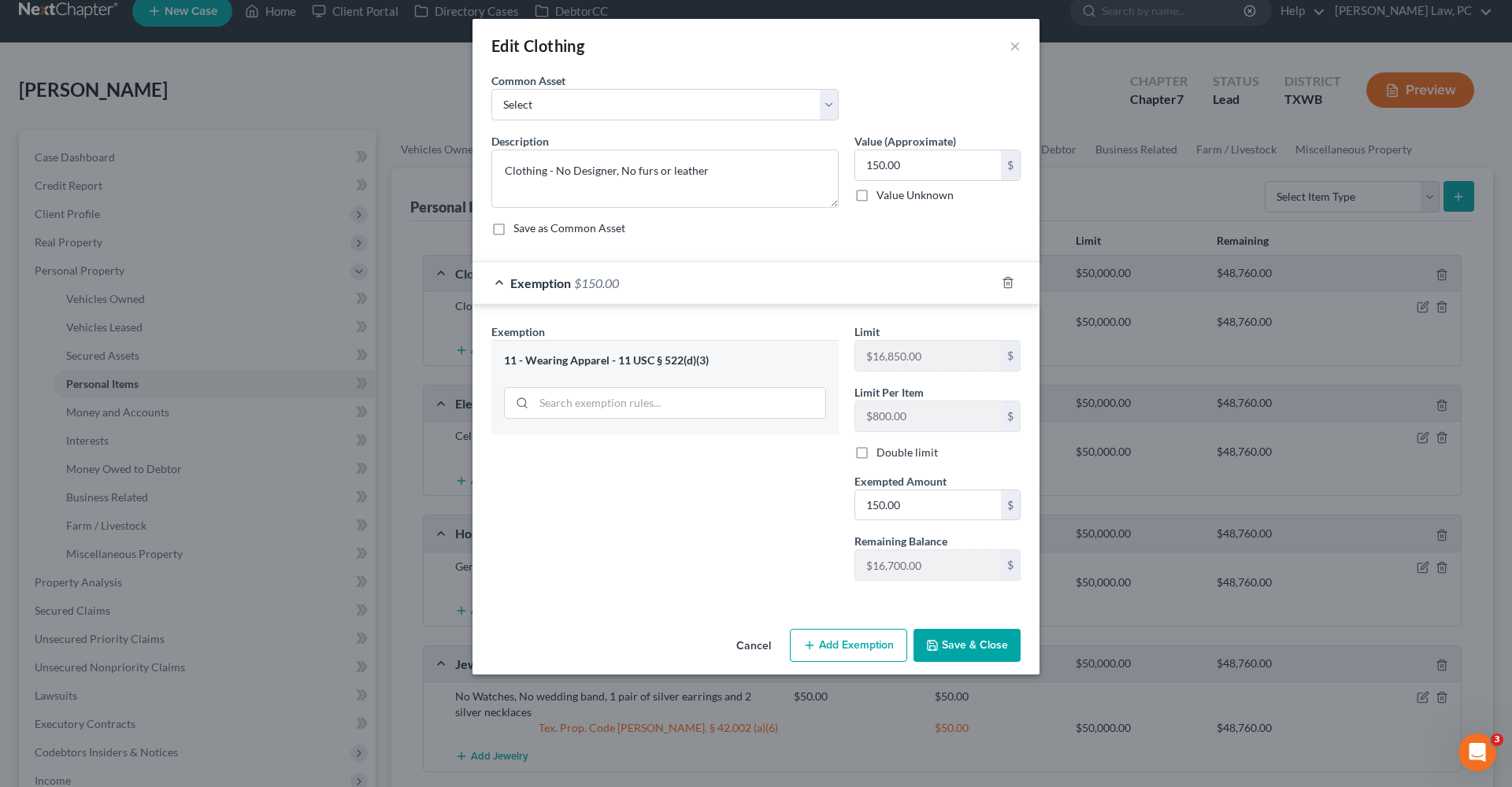
click at [978, 649] on button "Save & Close" at bounding box center [966, 645] width 107 height 33
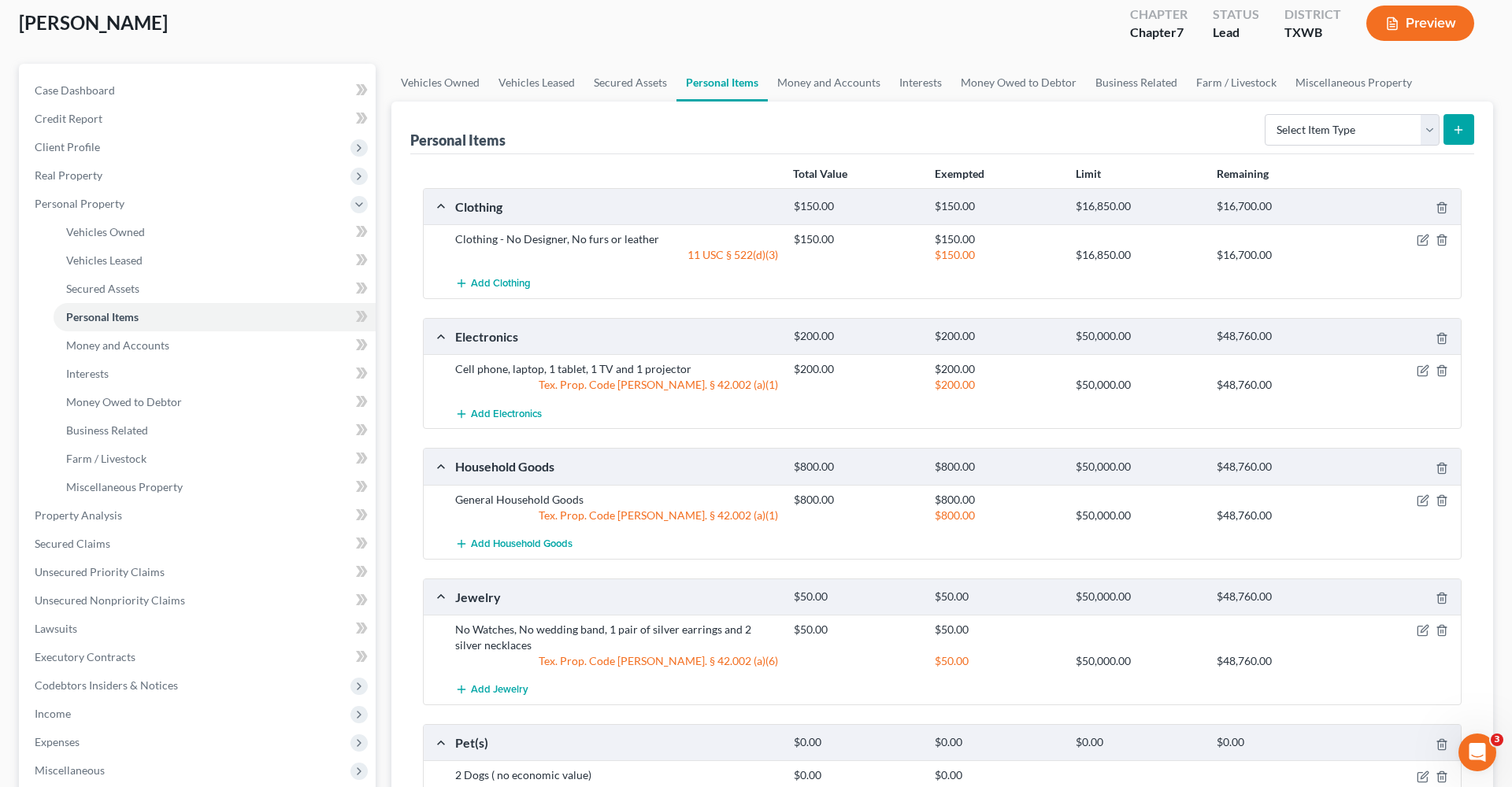
scroll to position [87, 0]
click at [1424, 245] on icon "button" at bounding box center [1421, 240] width 9 height 9
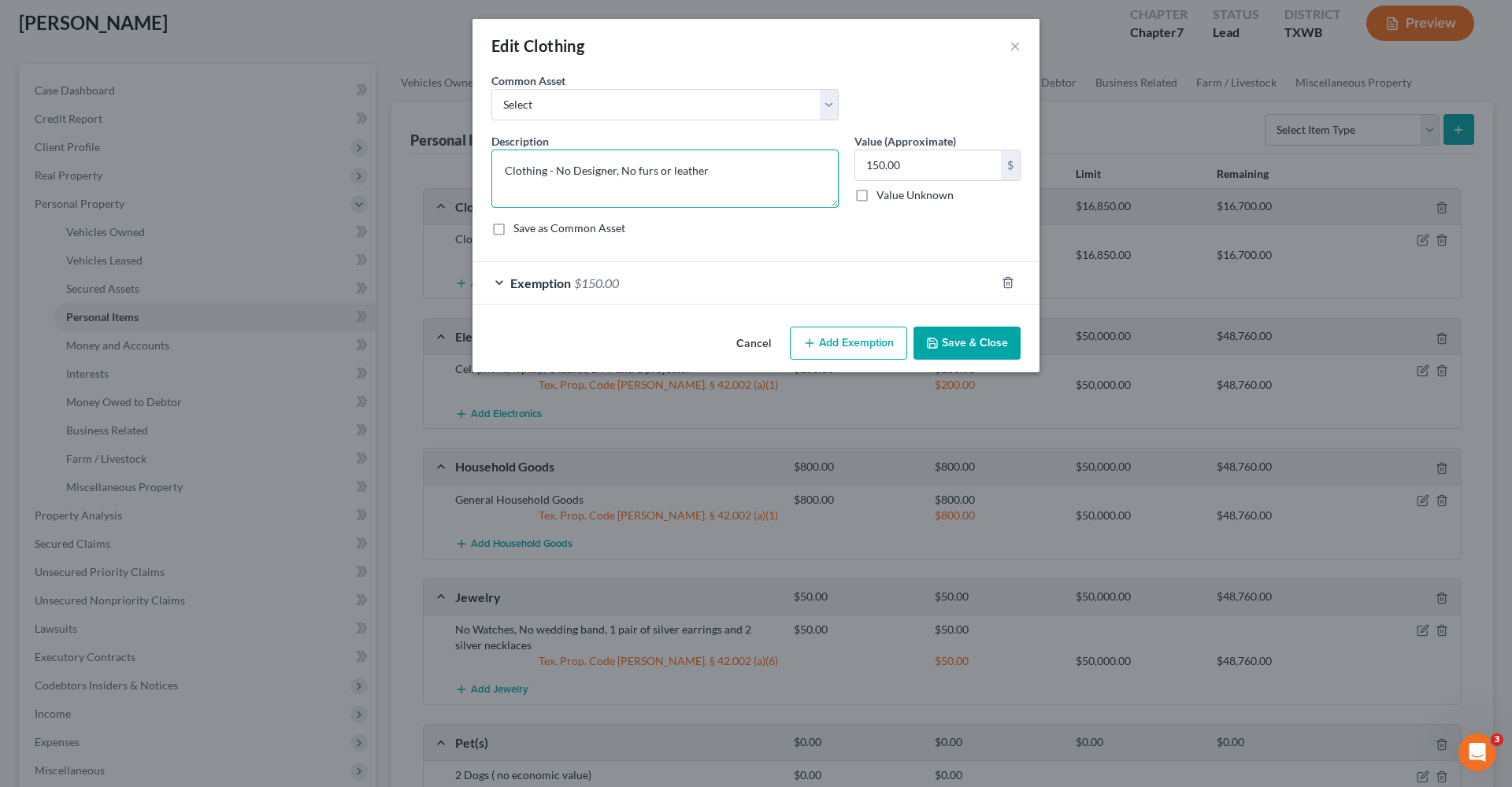
drag, startPoint x: 737, startPoint y: 169, endPoint x: 438, endPoint y: 163, distance: 299.1
click at [438, 163] on div "Edit Clothing × An exemption set must first be selected from the Filing Informa…" at bounding box center [756, 393] width 1512 height 787
type textarea "General Clothing"
click at [990, 336] on button "Save & Close" at bounding box center [966, 343] width 107 height 33
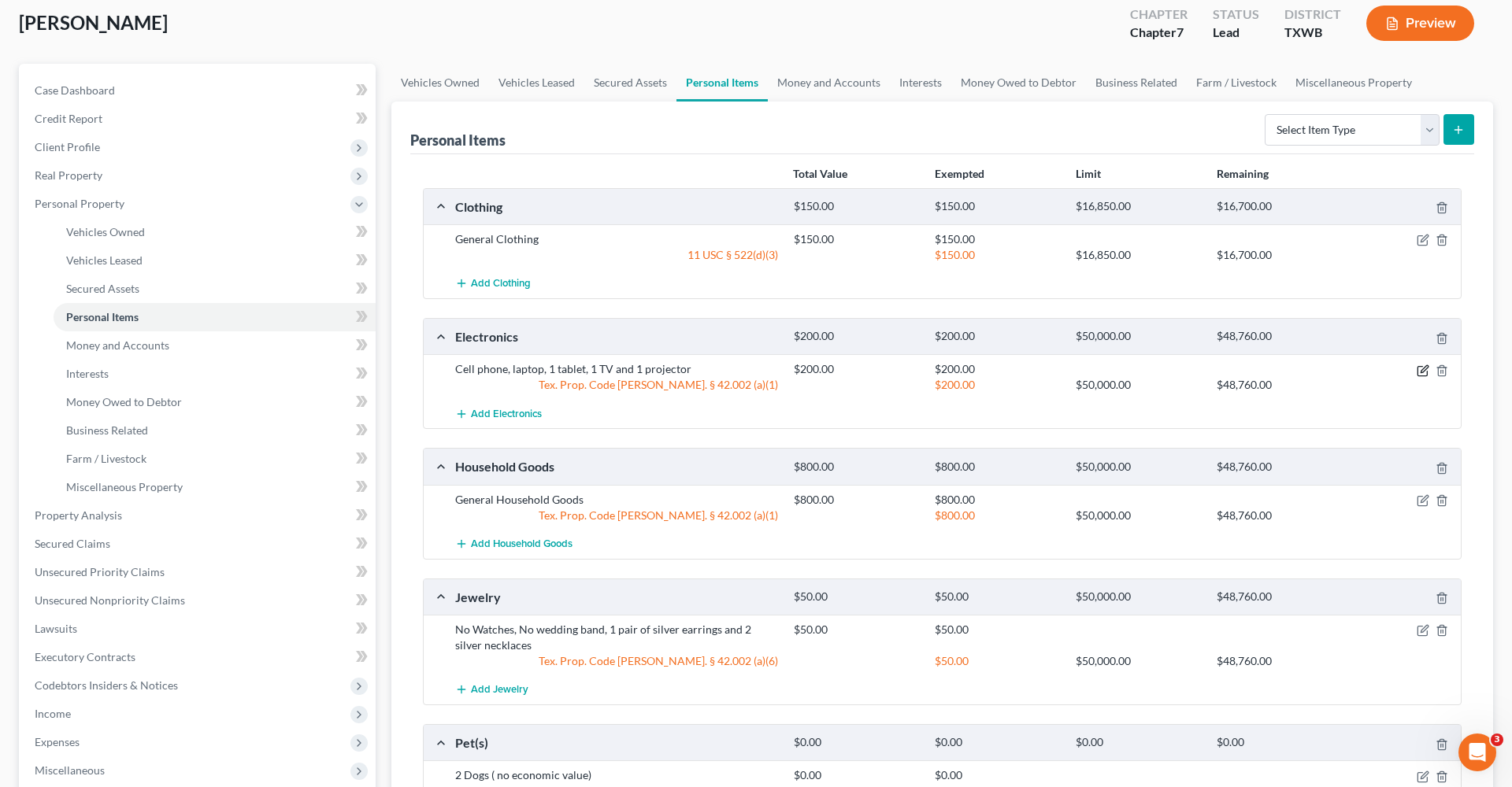
click at [1420, 367] on icon "button" at bounding box center [1423, 370] width 13 height 13
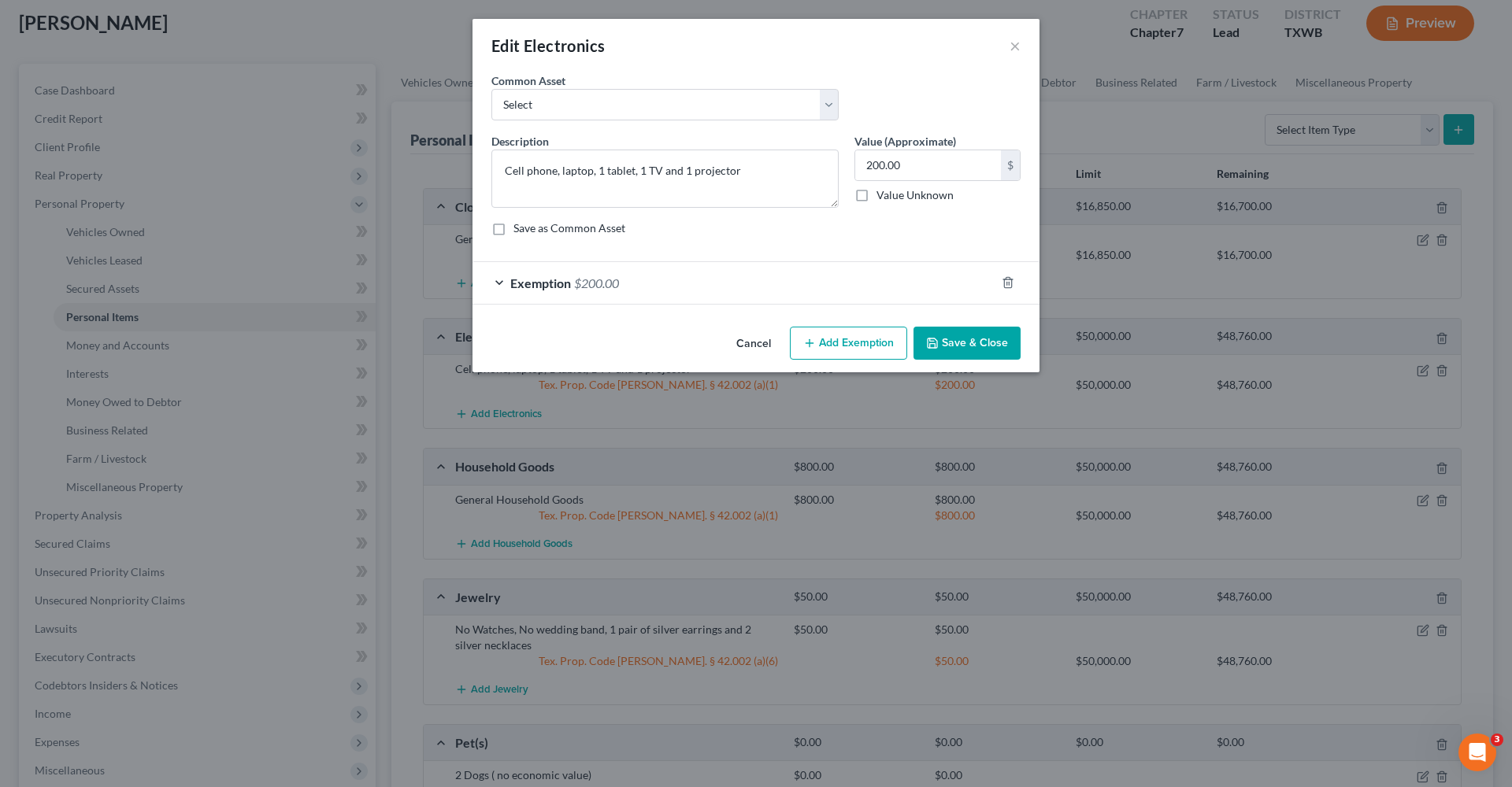
click at [726, 281] on div "Exemption $200.00" at bounding box center [733, 283] width 522 height 42
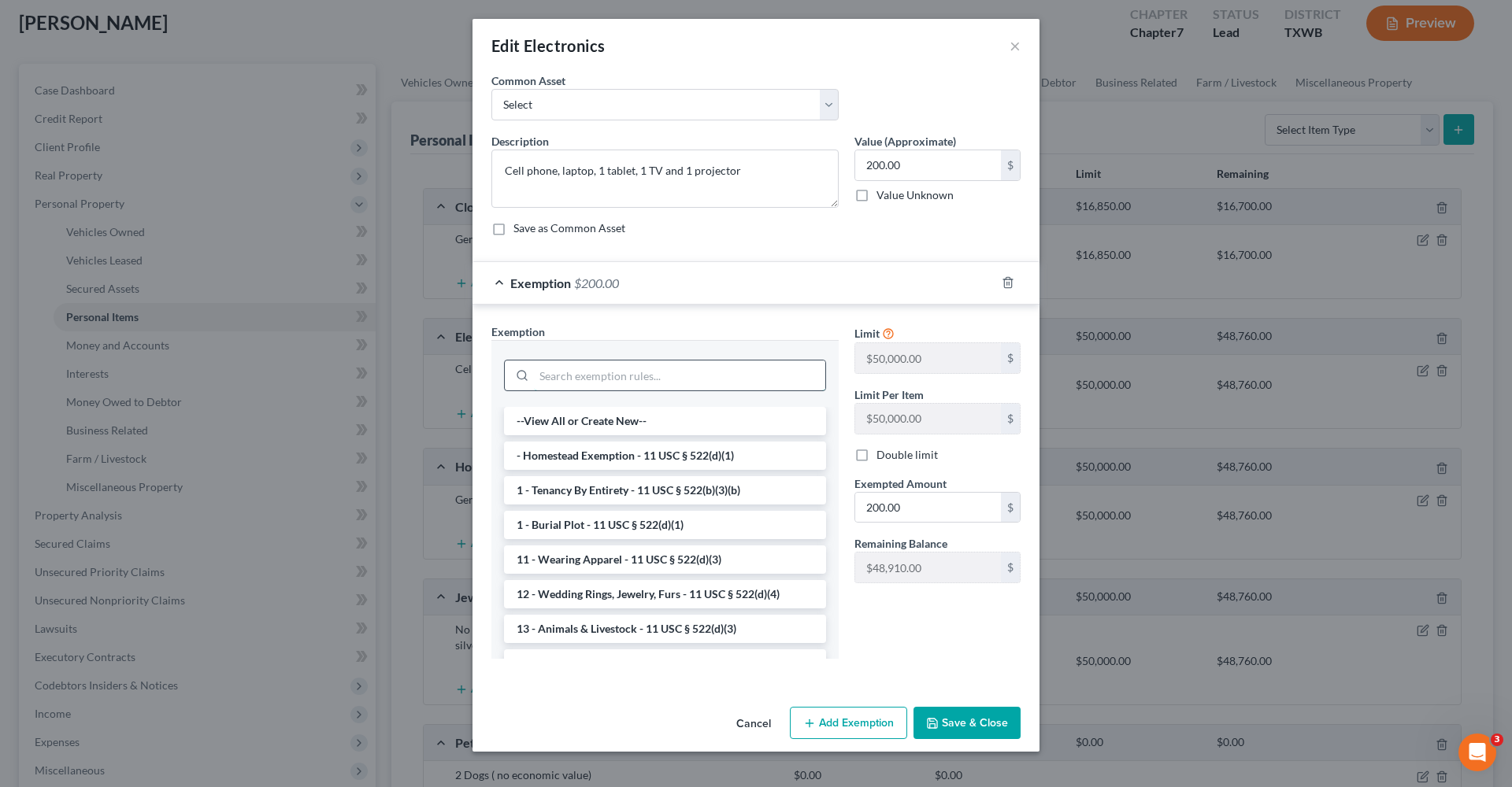
click at [643, 370] on input "search" at bounding box center [680, 375] width 291 height 30
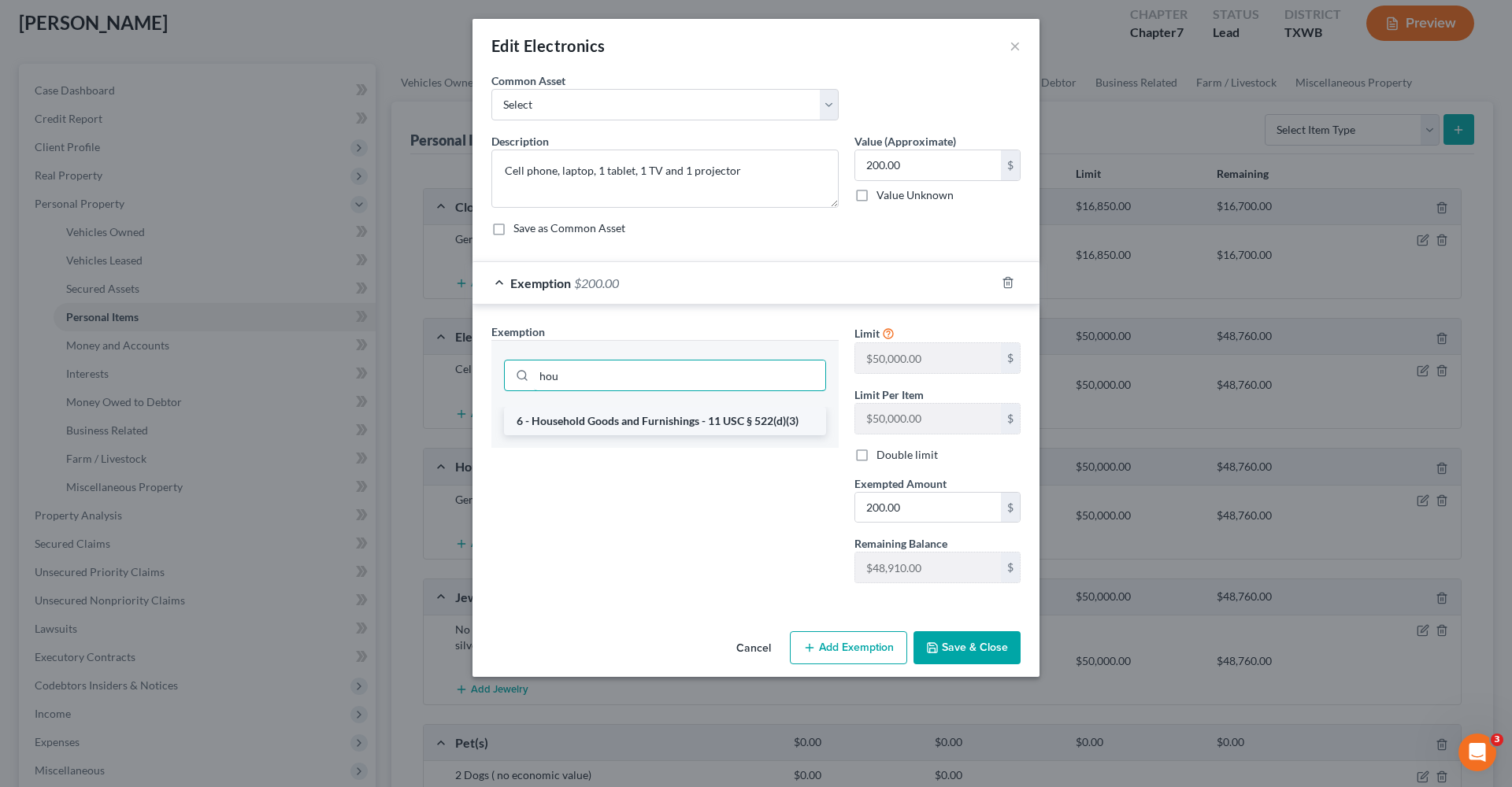
type input "hou"
click at [676, 430] on li "6 - Household Goods and Furnishings - 11 USC § 522(d)(3)" at bounding box center [664, 422] width 322 height 29
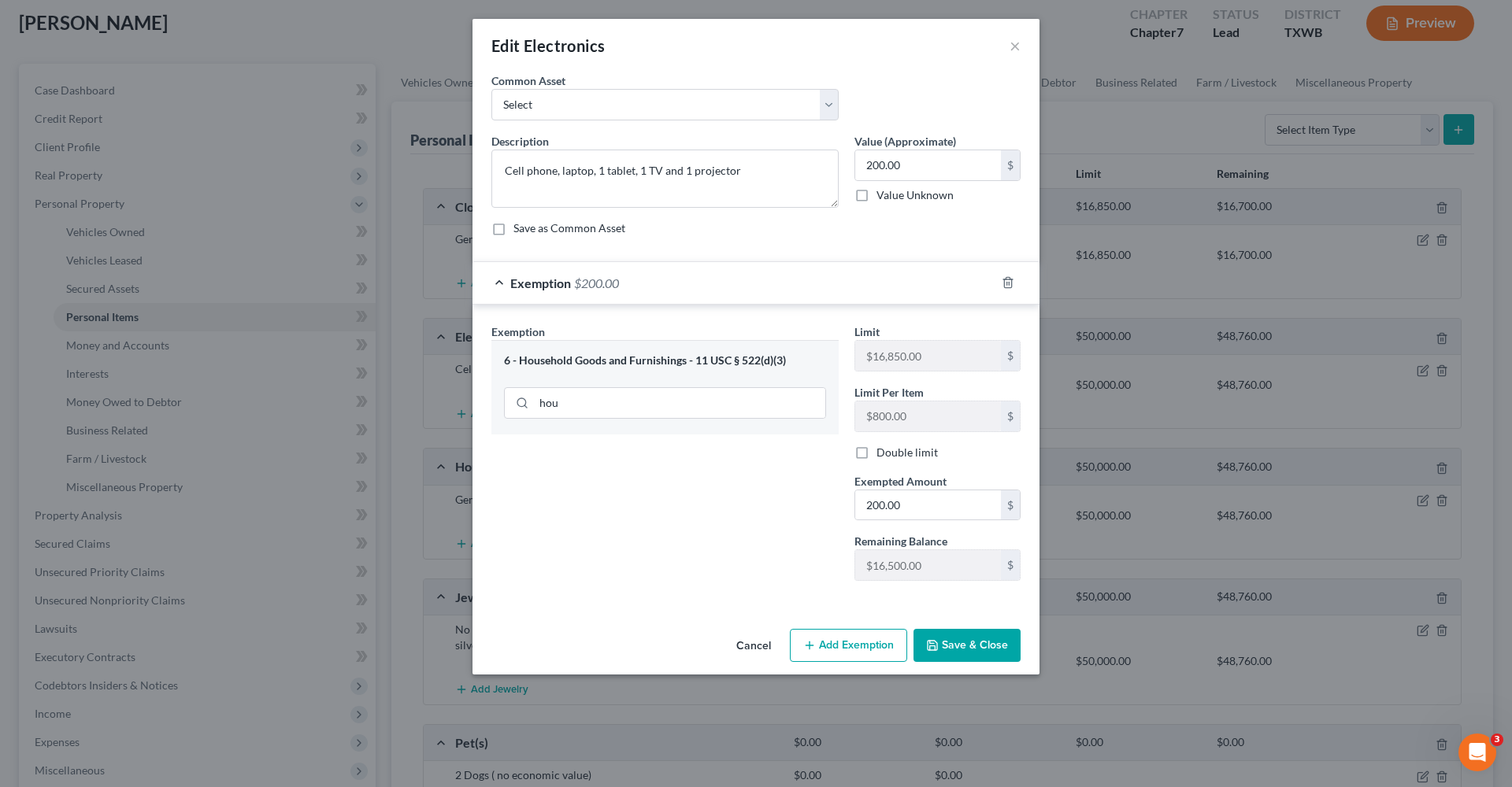
click at [974, 644] on button "Save & Close" at bounding box center [966, 645] width 107 height 33
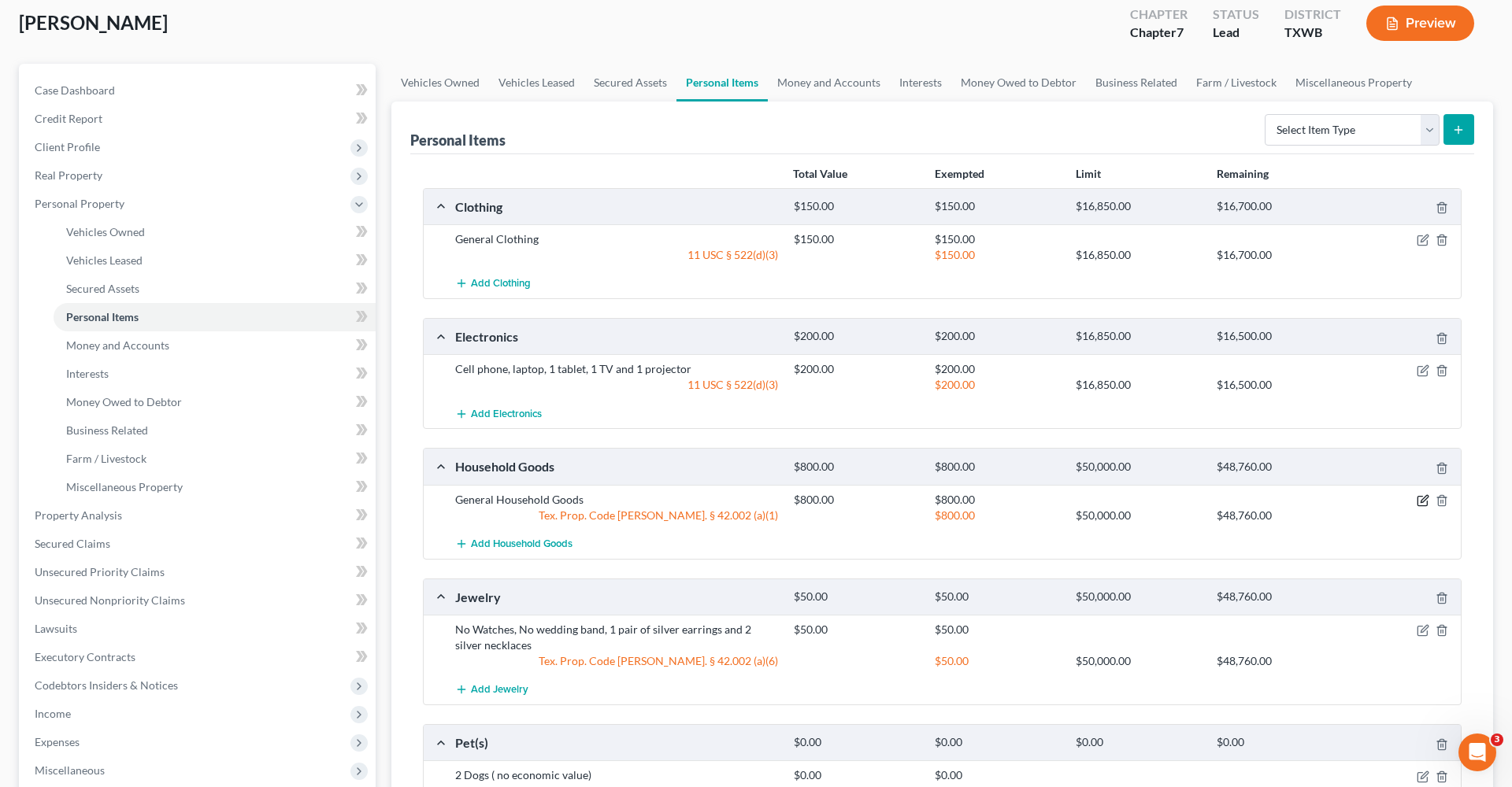
click at [1422, 497] on icon "button" at bounding box center [1423, 501] width 13 height 13
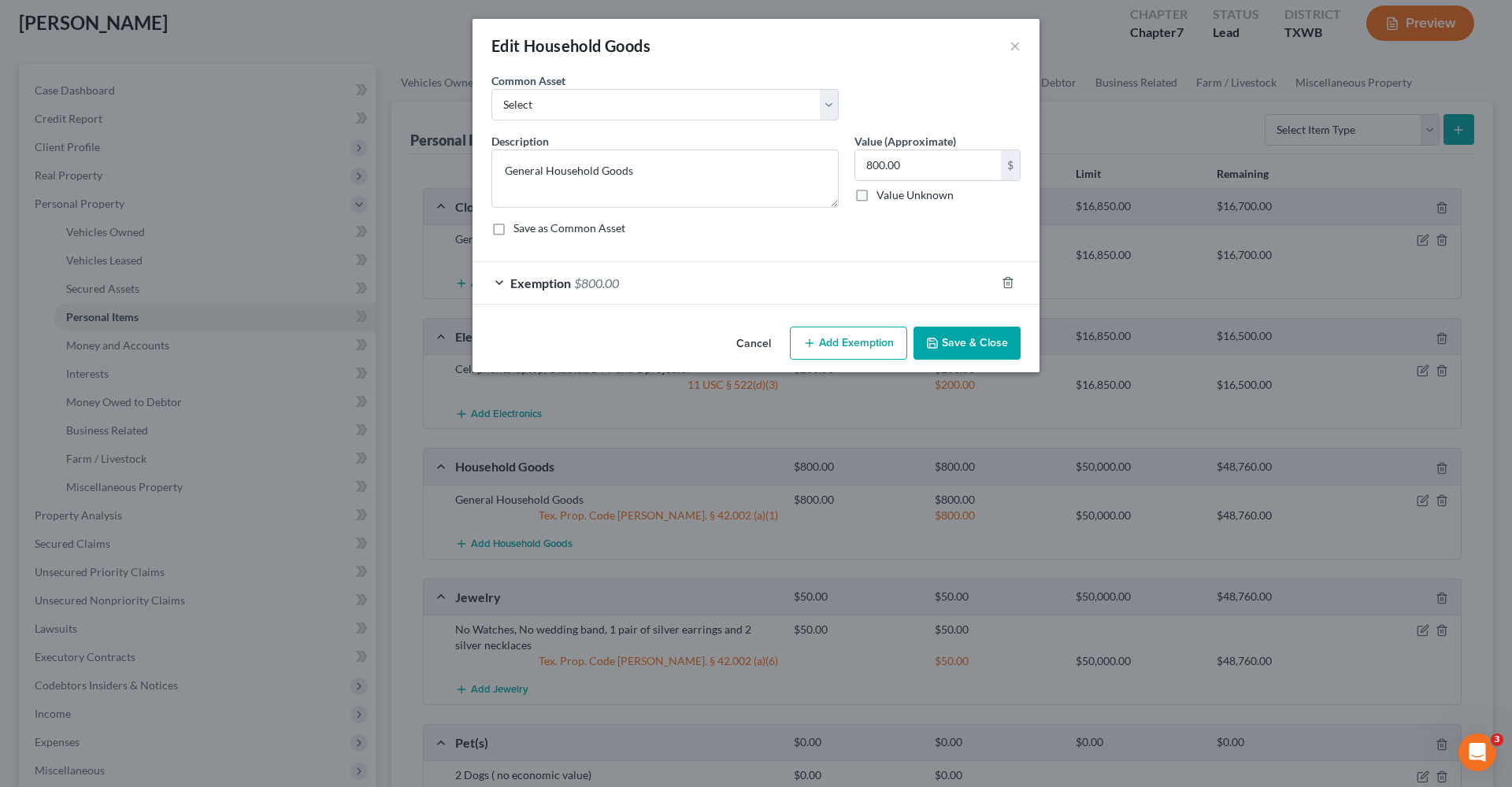
click at [672, 296] on div "Exemption $800.00" at bounding box center [733, 283] width 522 height 42
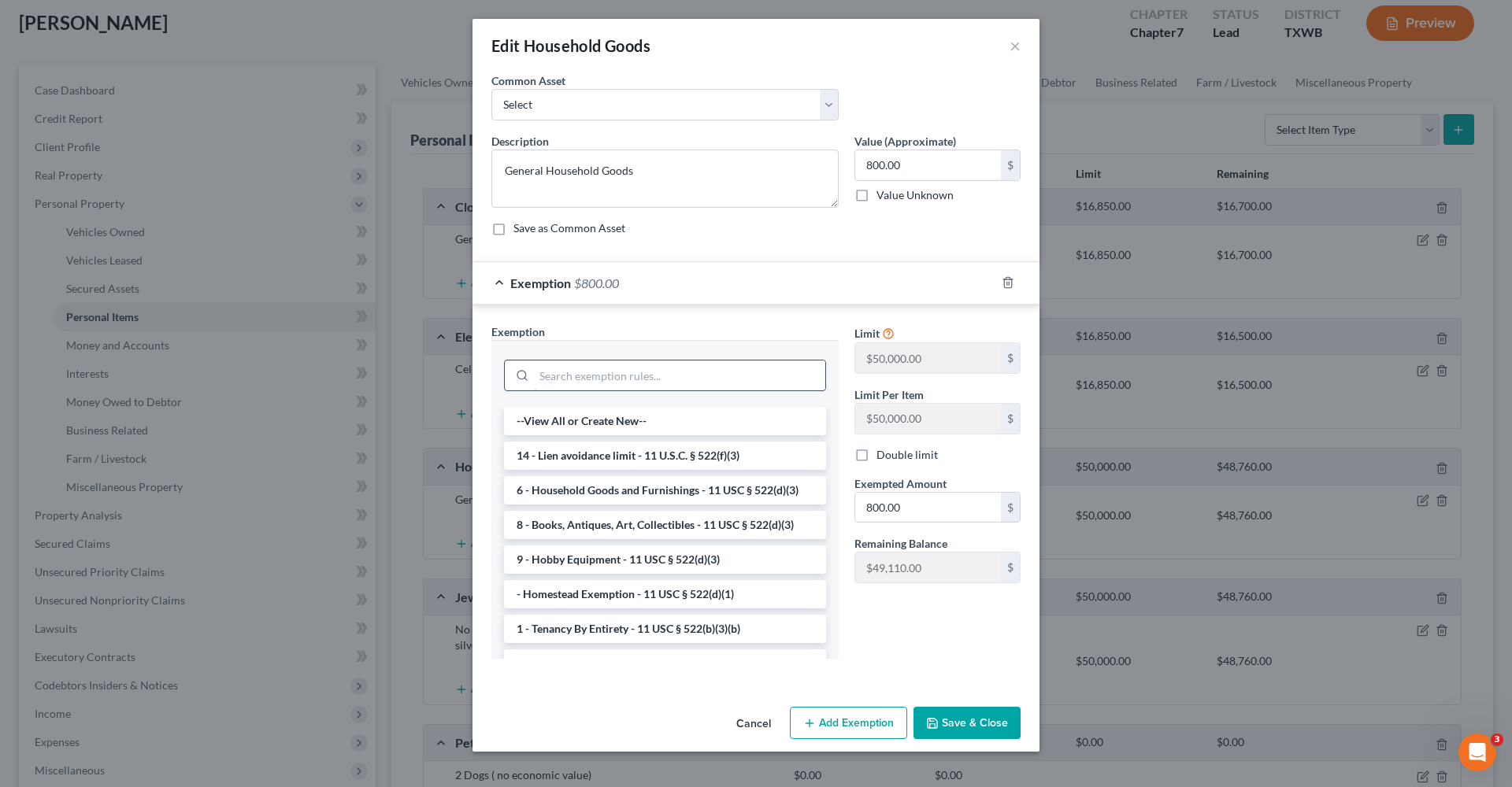
click at [661, 378] on input "search" at bounding box center [680, 375] width 291 height 30
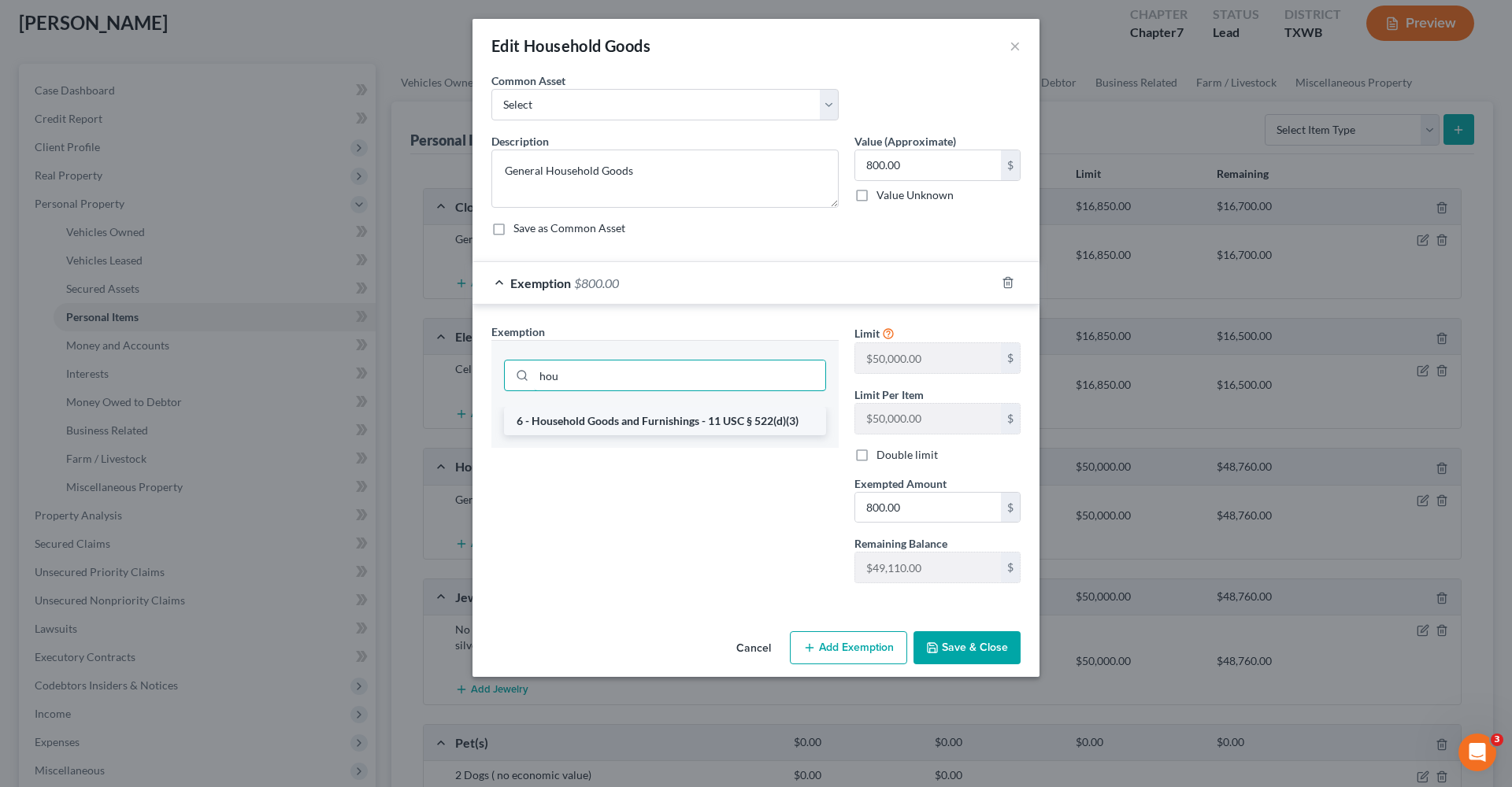
type input "hou"
click at [701, 431] on li "6 - Household Goods and Furnishings - 11 USC § 522(d)(3)" at bounding box center [664, 422] width 322 height 29
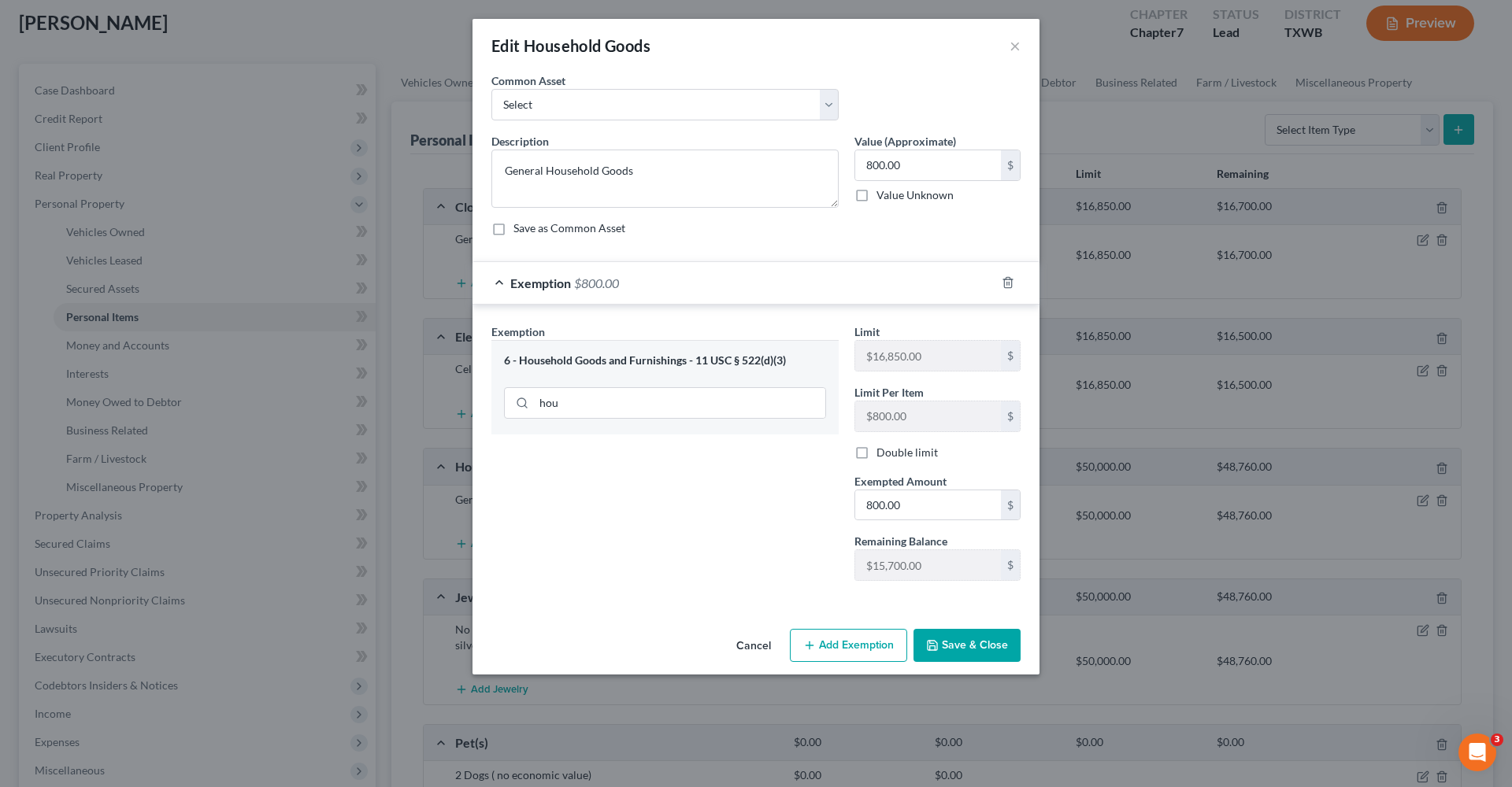
click at [990, 648] on button "Save & Close" at bounding box center [966, 645] width 107 height 33
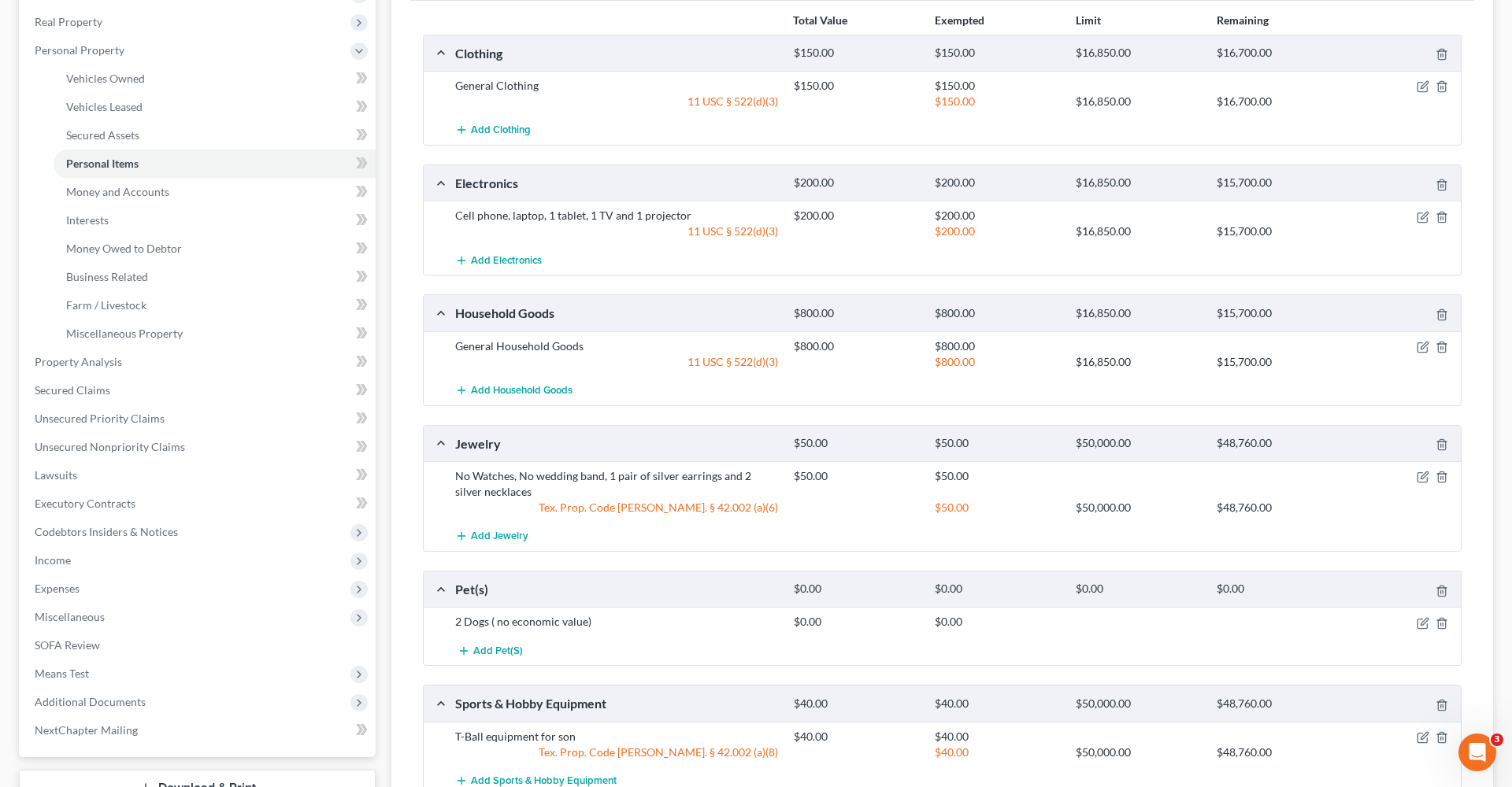
scroll to position [242, 0]
click at [1422, 475] on icon "button" at bounding box center [1424, 475] width 7 height 7
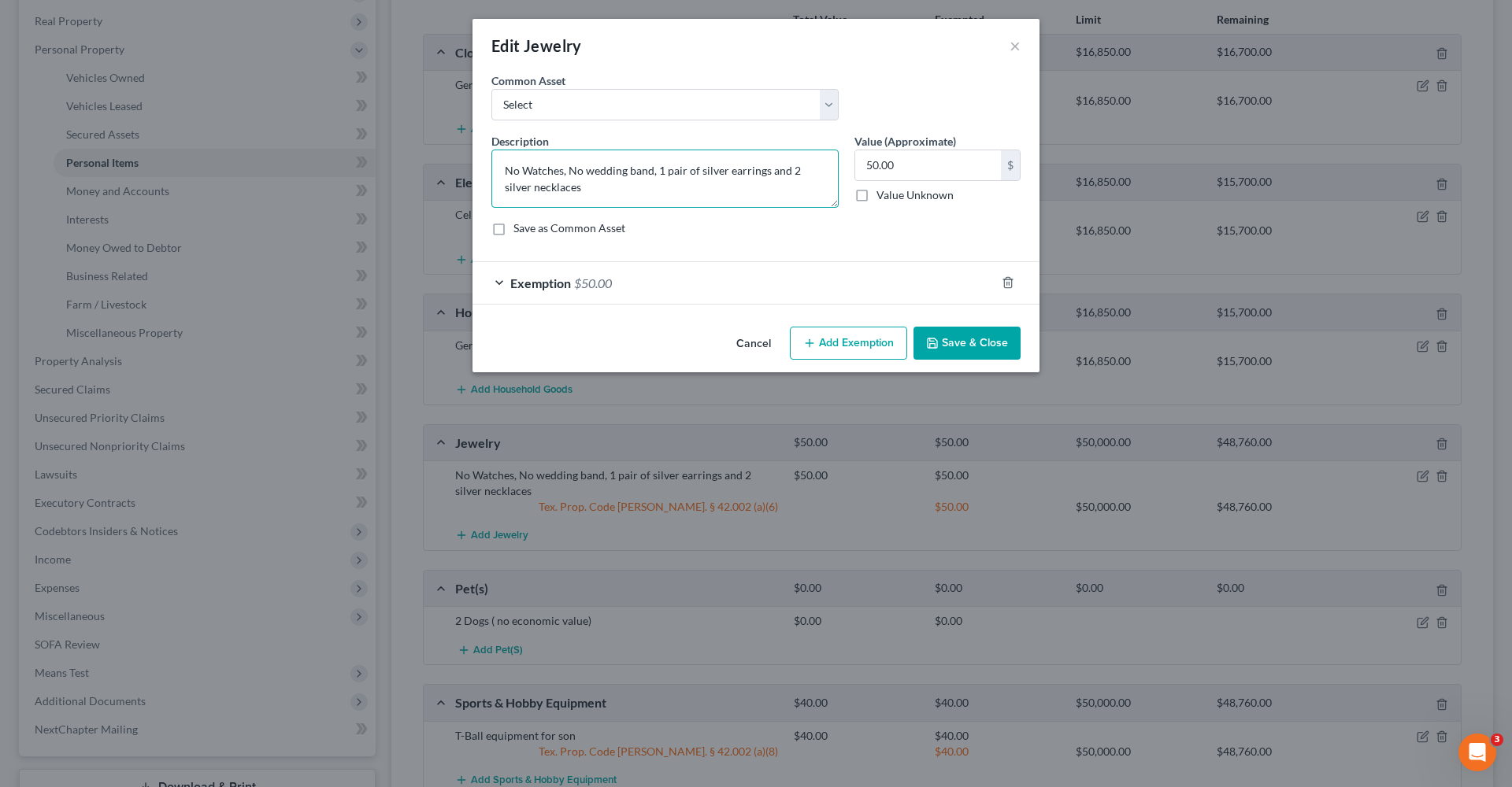
drag, startPoint x: 654, startPoint y: 174, endPoint x: 451, endPoint y: 171, distance: 203.0
click at [451, 171] on div "Edit Jewelry × An exemption set must first be selected from the Filing Informat…" at bounding box center [756, 393] width 1512 height 787
type textarea "1 pair of silver earrings and 2 silver necklaces"
click at [753, 271] on div "Exemption $50.00" at bounding box center [733, 283] width 522 height 42
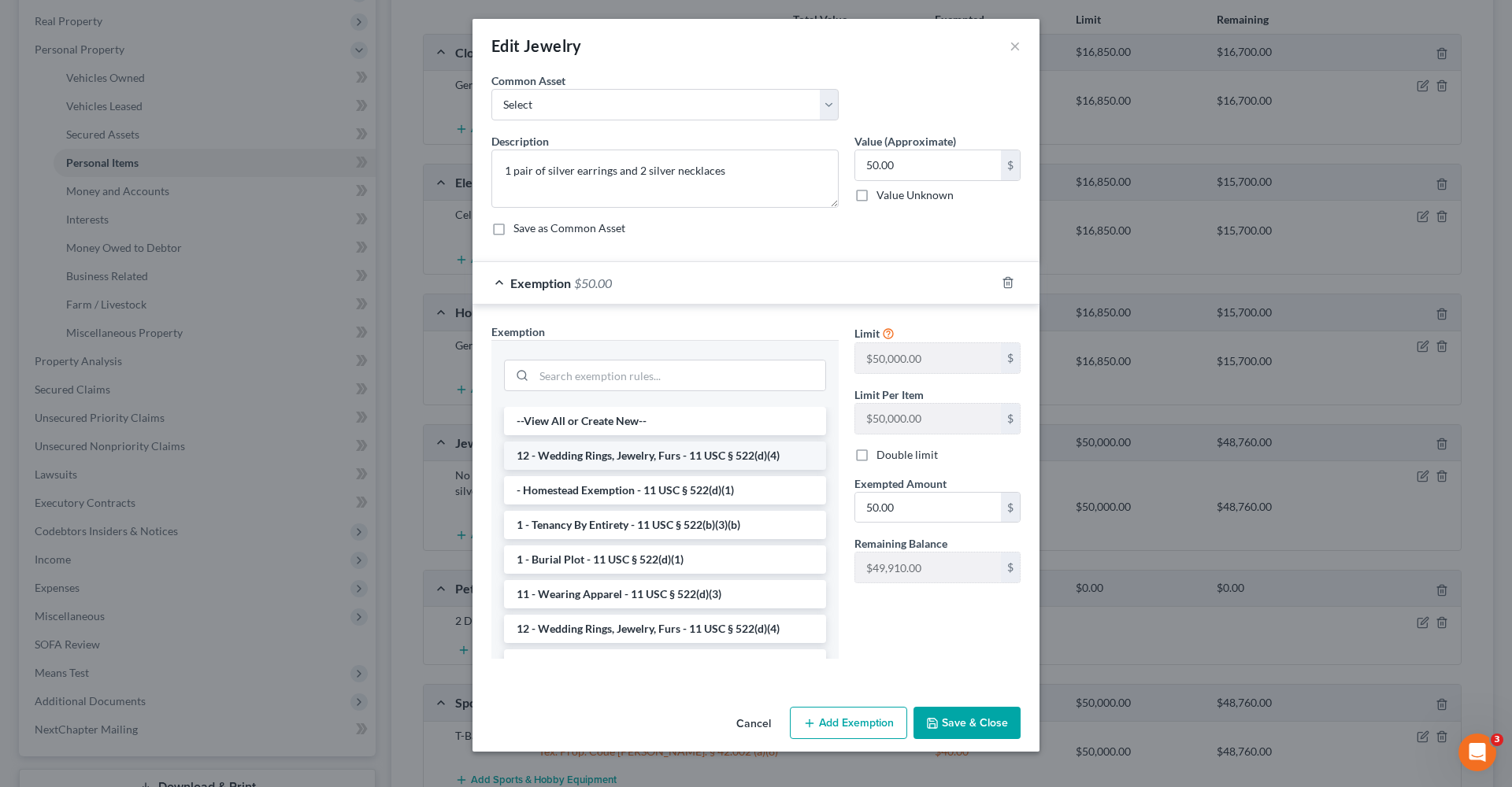
click at [634, 458] on li "12 - Wedding Rings, Jewelry, Furs - 11 USC § 522(d)(4)" at bounding box center [664, 456] width 322 height 29
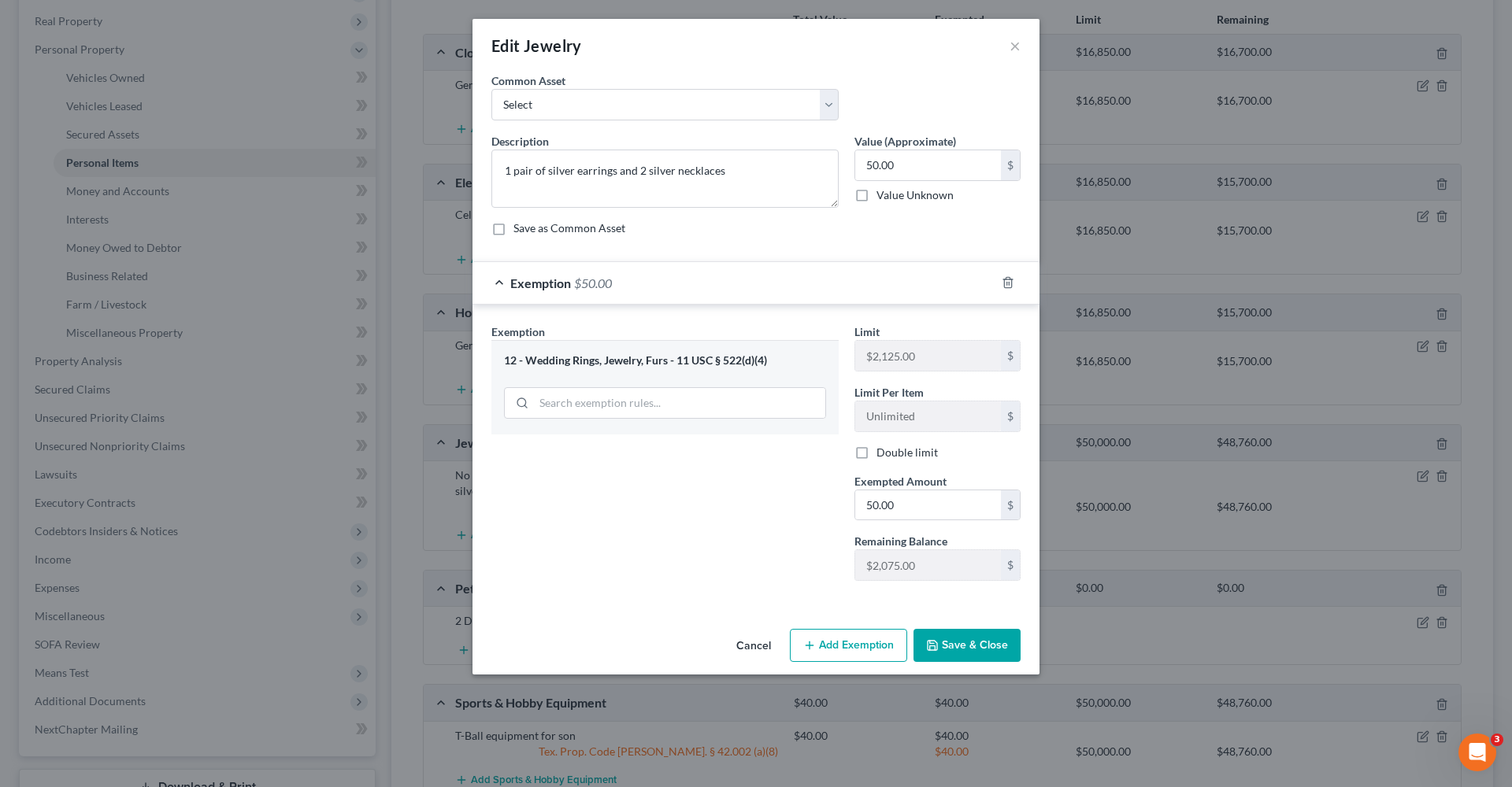
click at [976, 637] on button "Save & Close" at bounding box center [966, 645] width 107 height 33
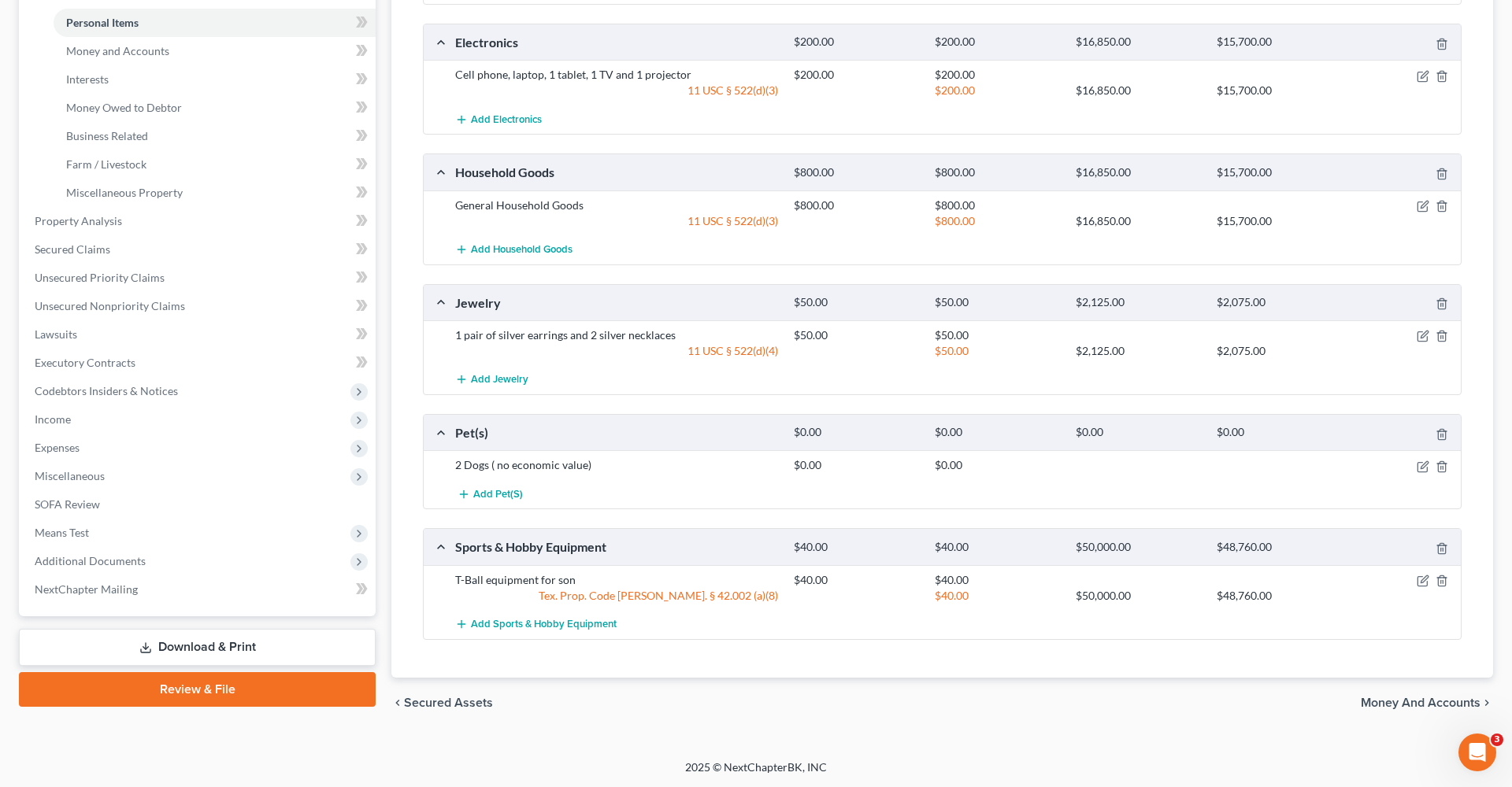
scroll to position [381, 0]
click at [1419, 582] on icon "button" at bounding box center [1423, 581] width 13 height 13
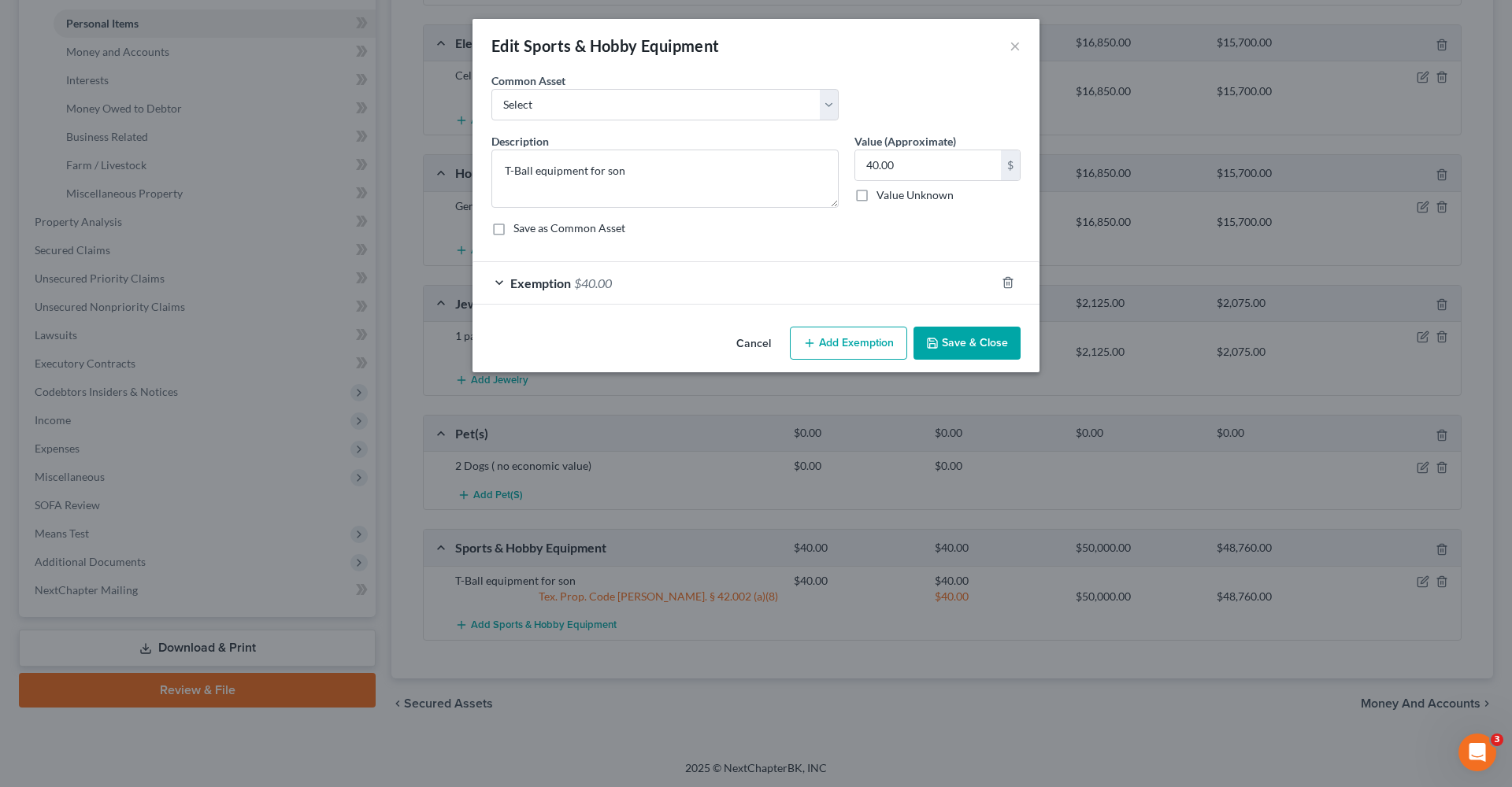
click at [683, 293] on div "Exemption $40.00" at bounding box center [733, 283] width 522 height 42
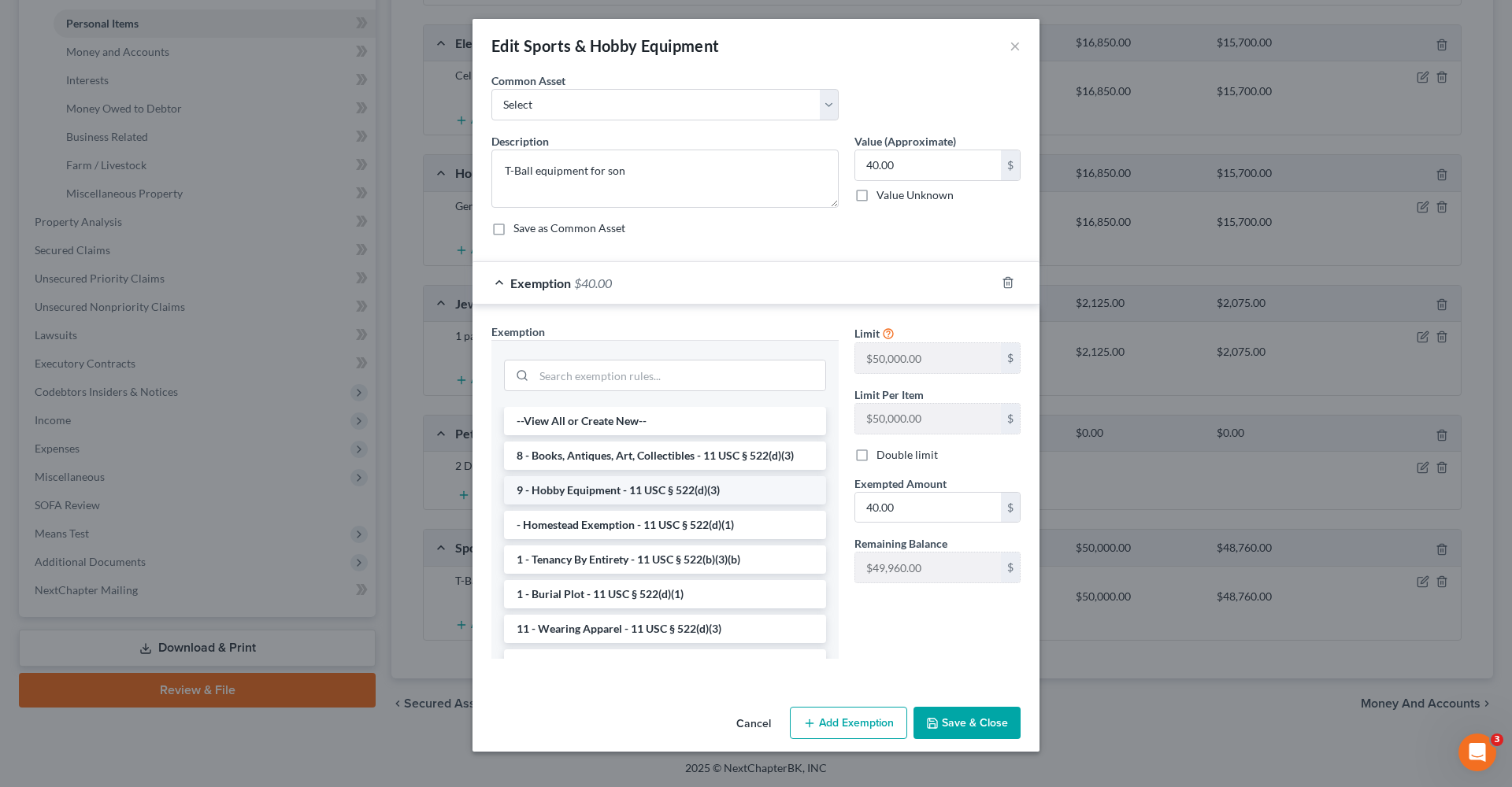
click at [648, 496] on li "9 - Hobby Equipment - 11 USC § 522(d)(3)" at bounding box center [664, 491] width 322 height 29
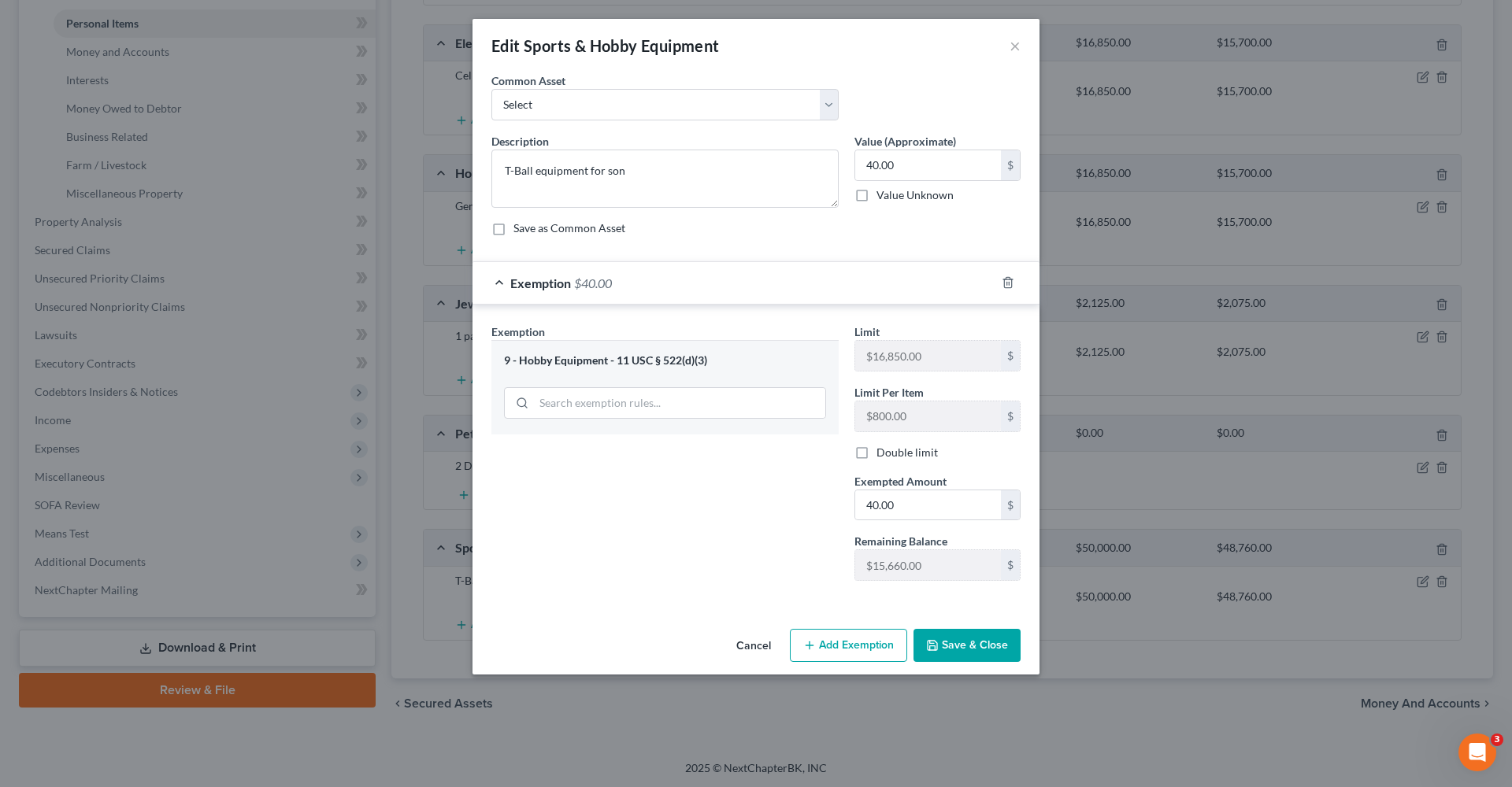
click at [993, 643] on button "Save & Close" at bounding box center [966, 645] width 107 height 33
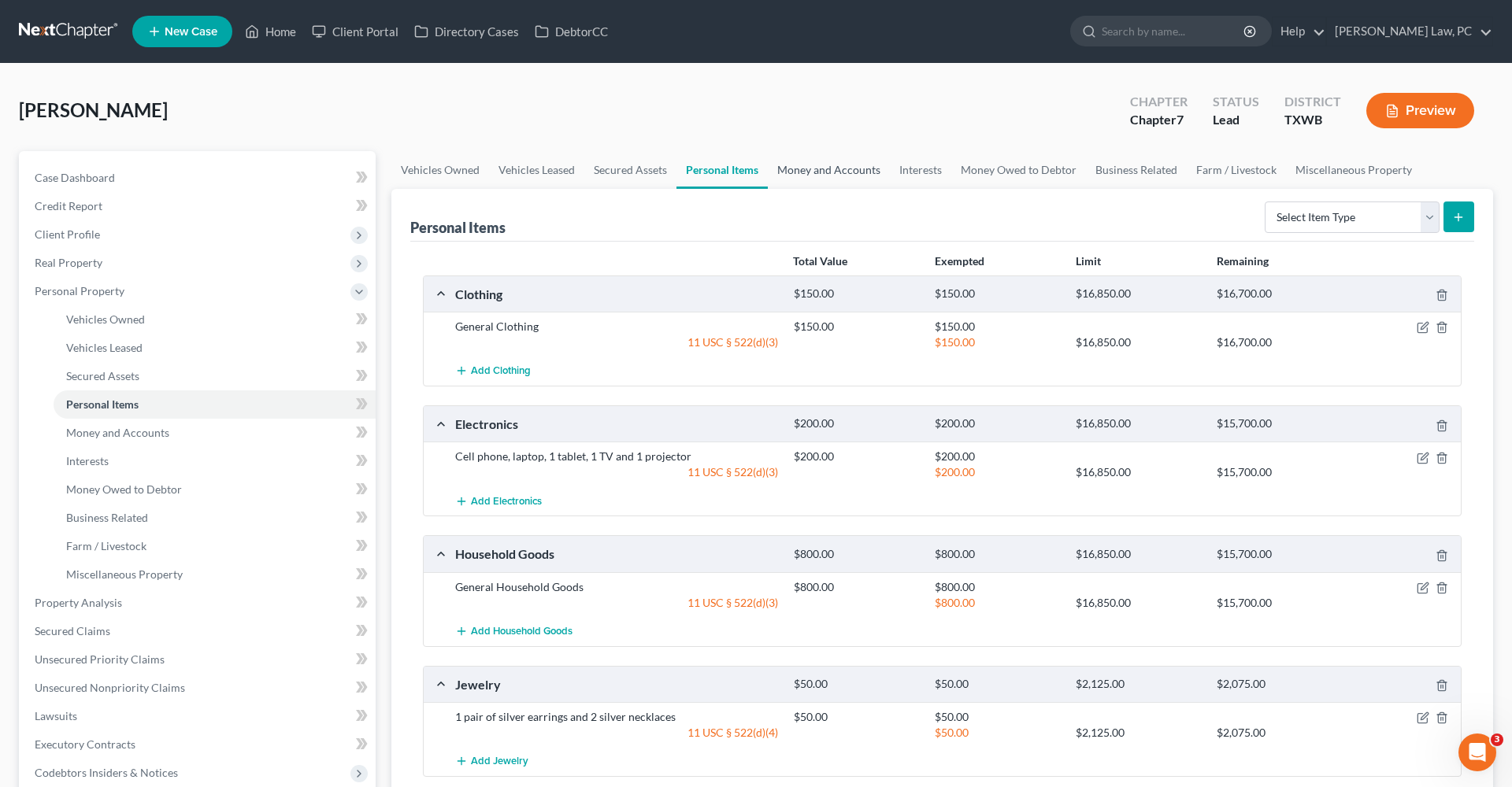
scroll to position [0, 0]
click at [805, 171] on link "Money and Accounts" at bounding box center [828, 170] width 122 height 38
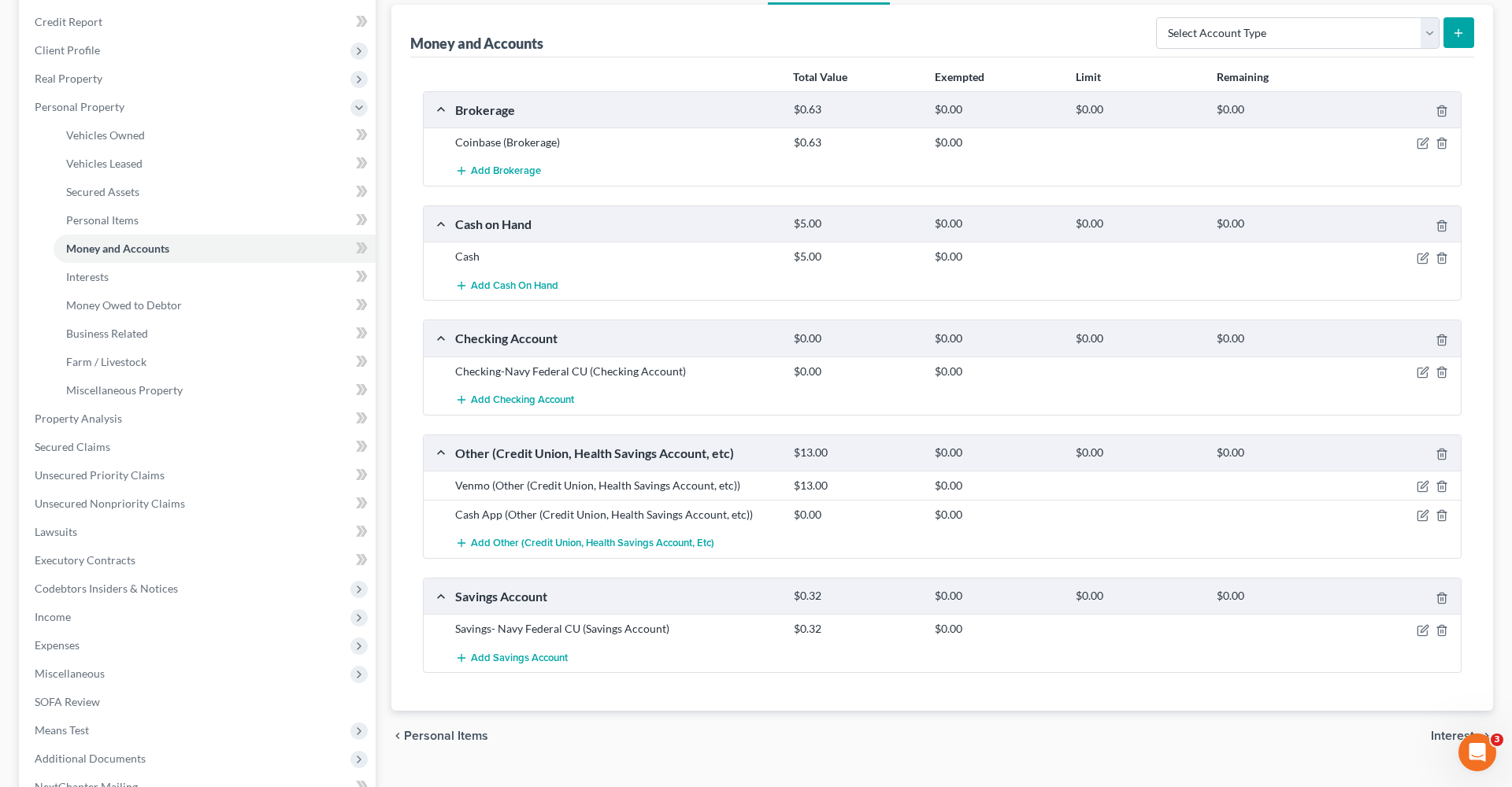
scroll to position [186, 0]
click at [1441, 628] on line "button" at bounding box center [1441, 630] width 0 height 3
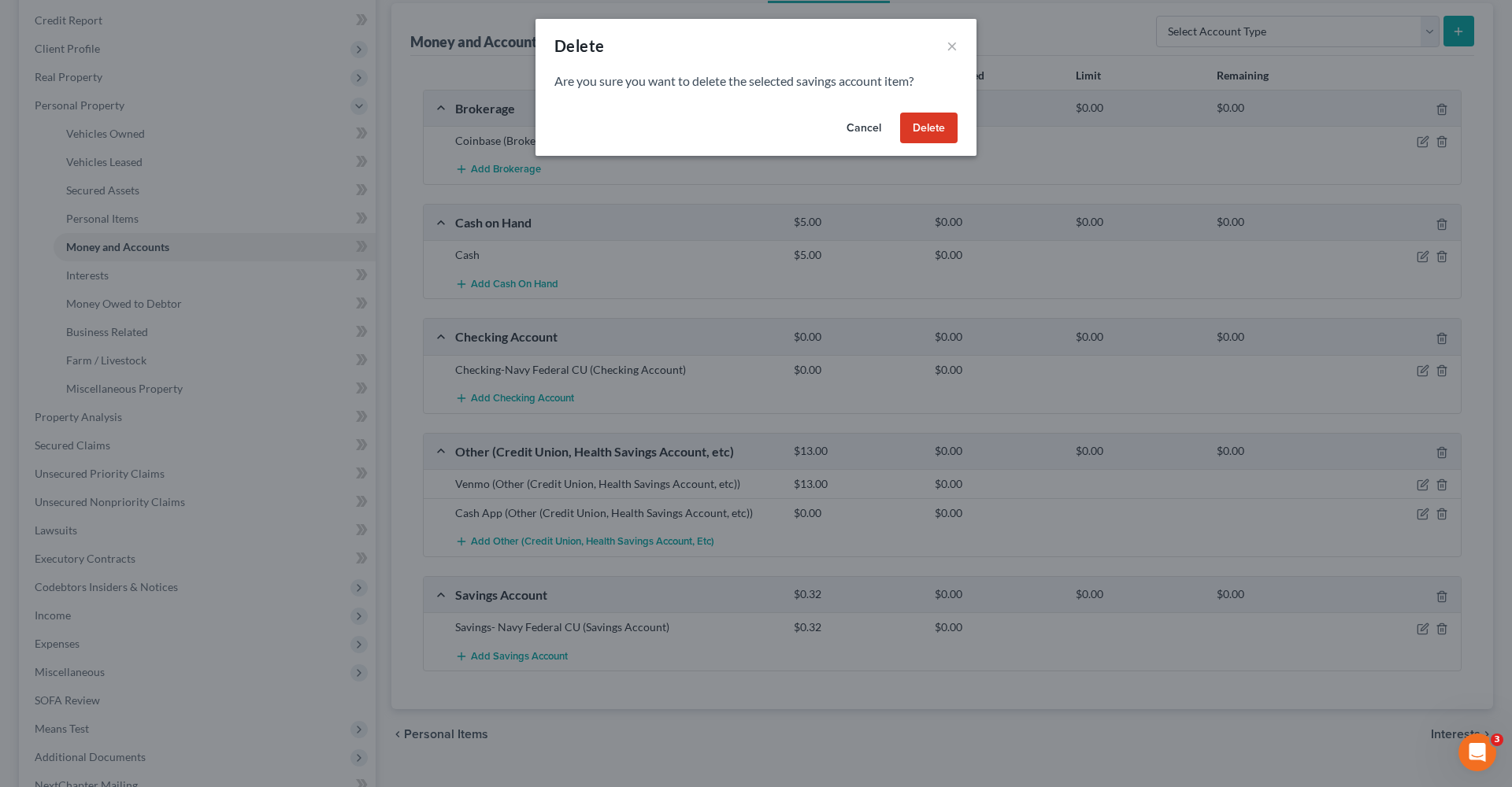
click at [917, 141] on button "Delete" at bounding box center [929, 128] width 57 height 31
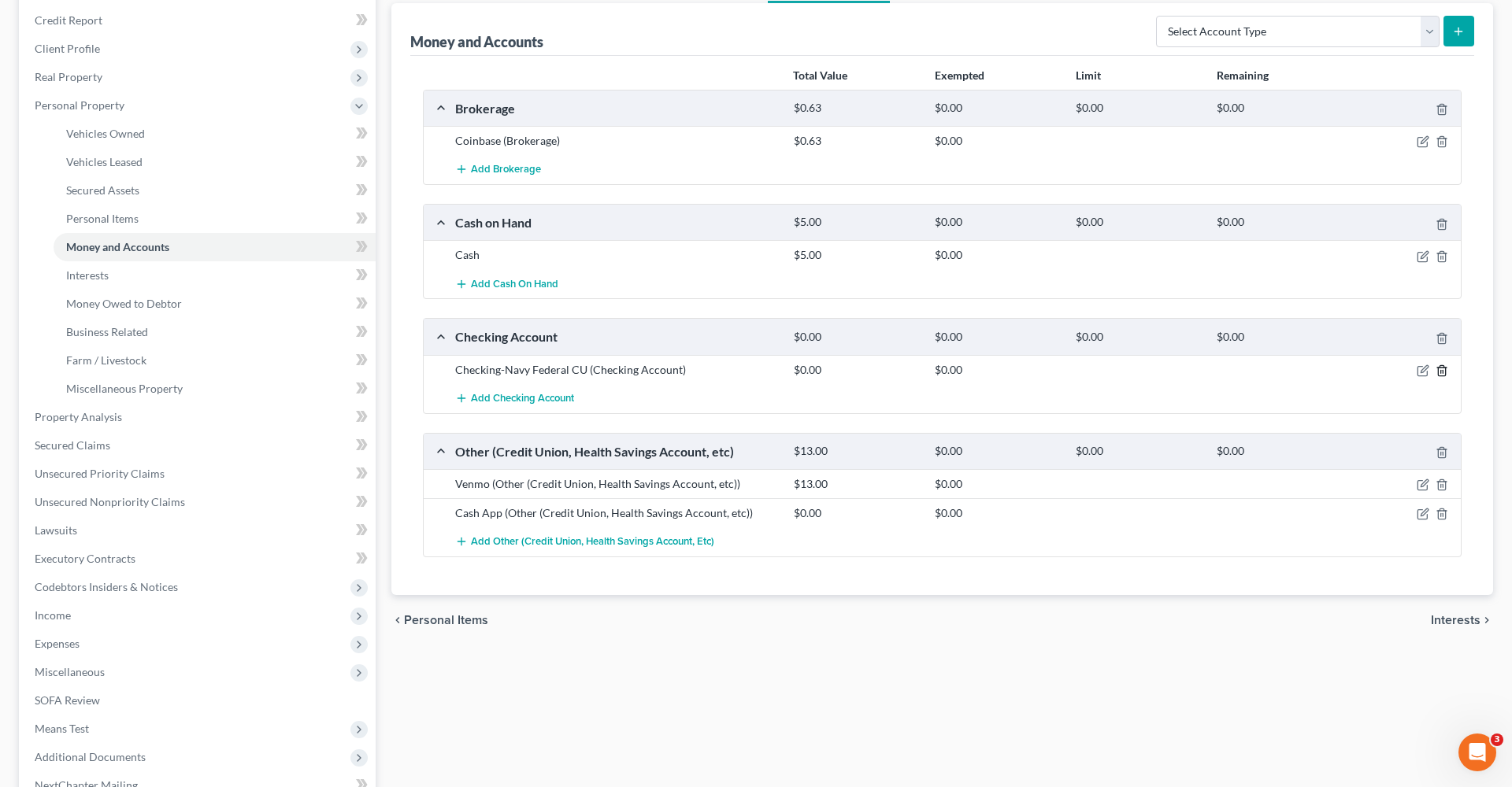
click at [1442, 371] on line "button" at bounding box center [1442, 372] width 0 height 3
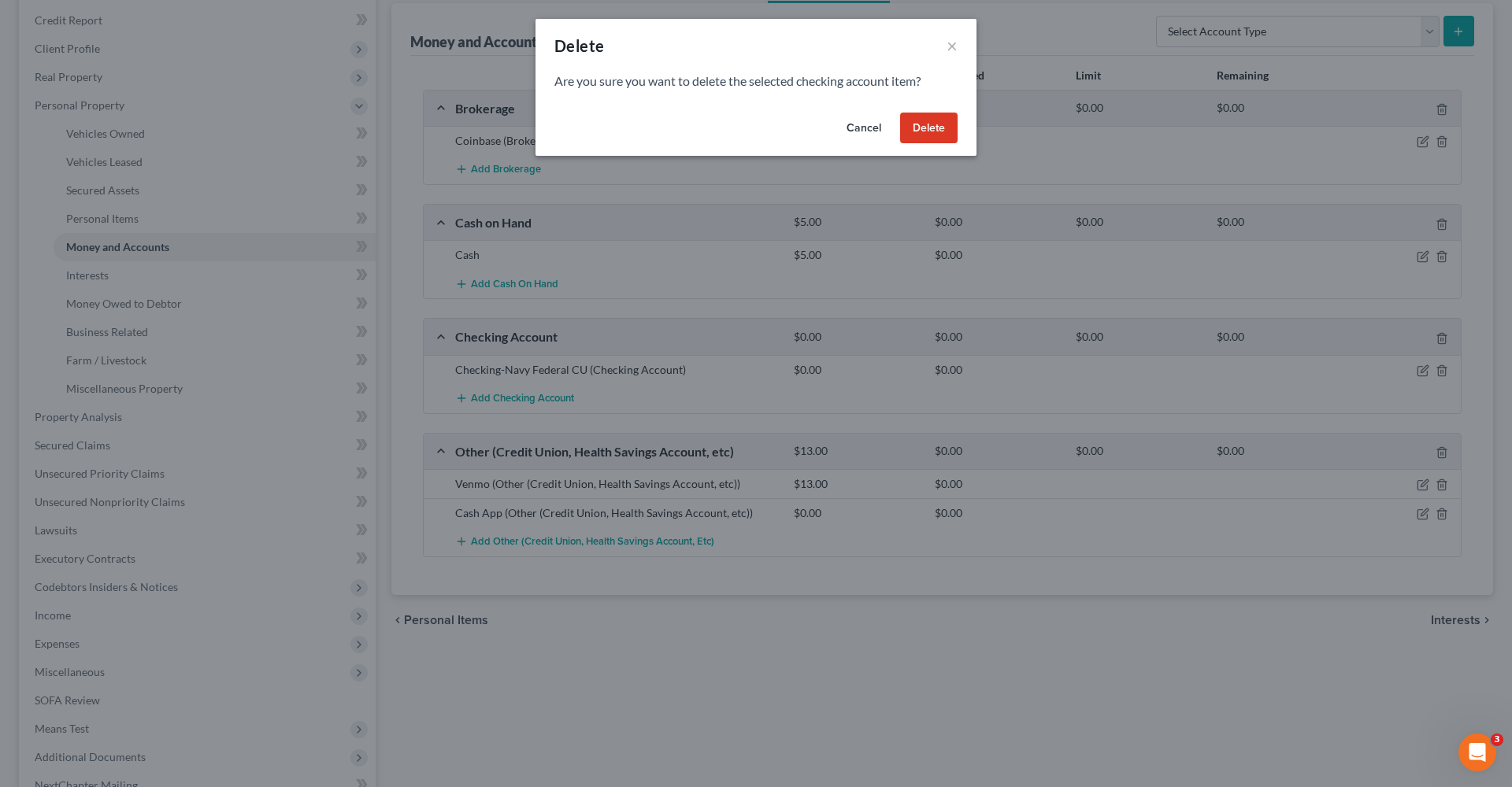
click at [911, 132] on button "Delete" at bounding box center [929, 128] width 57 height 31
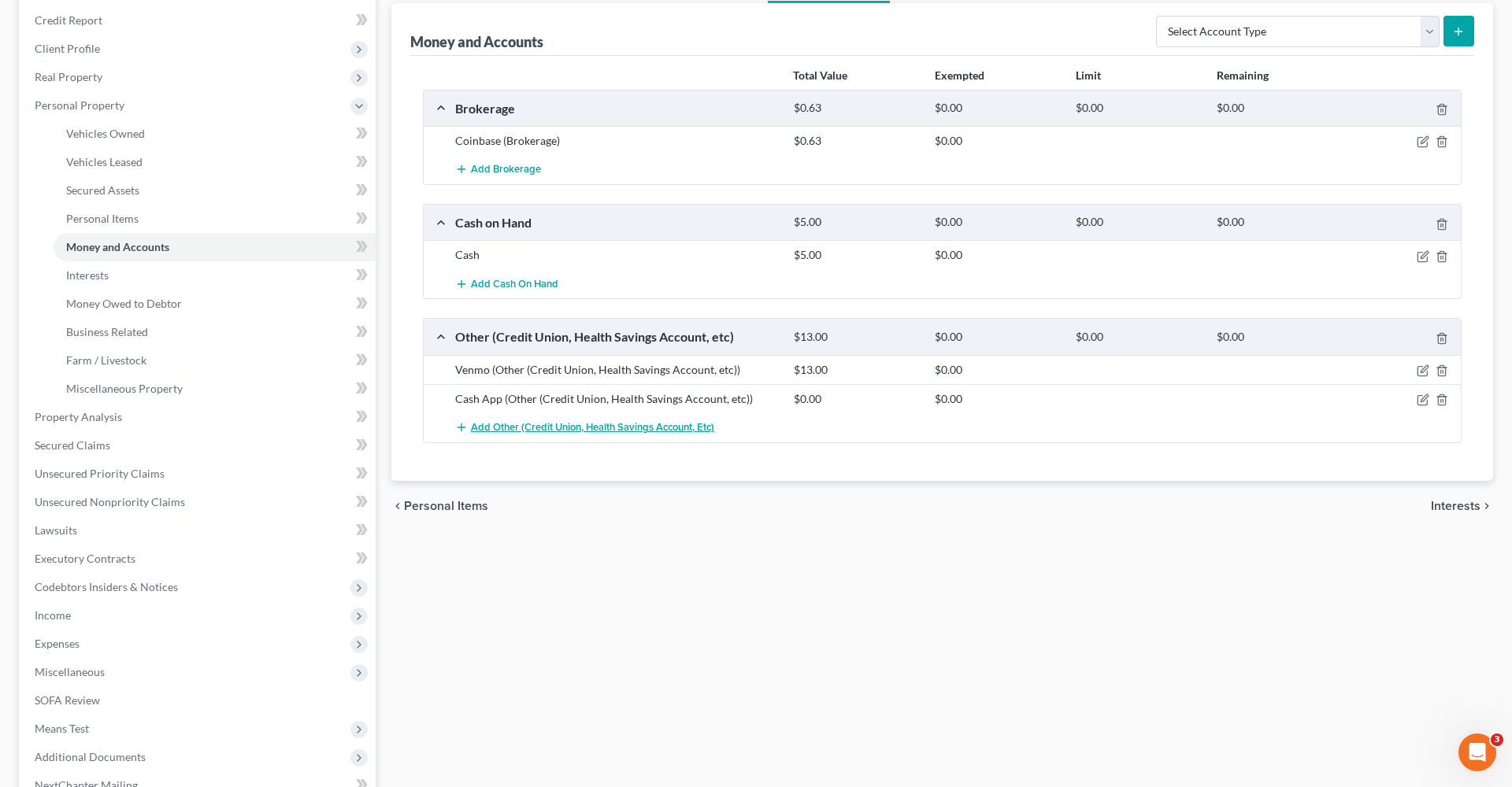
click at [486, 426] on span "Add Other (Credit Union, Health Savings Account, etc)" at bounding box center [593, 428] width 244 height 13
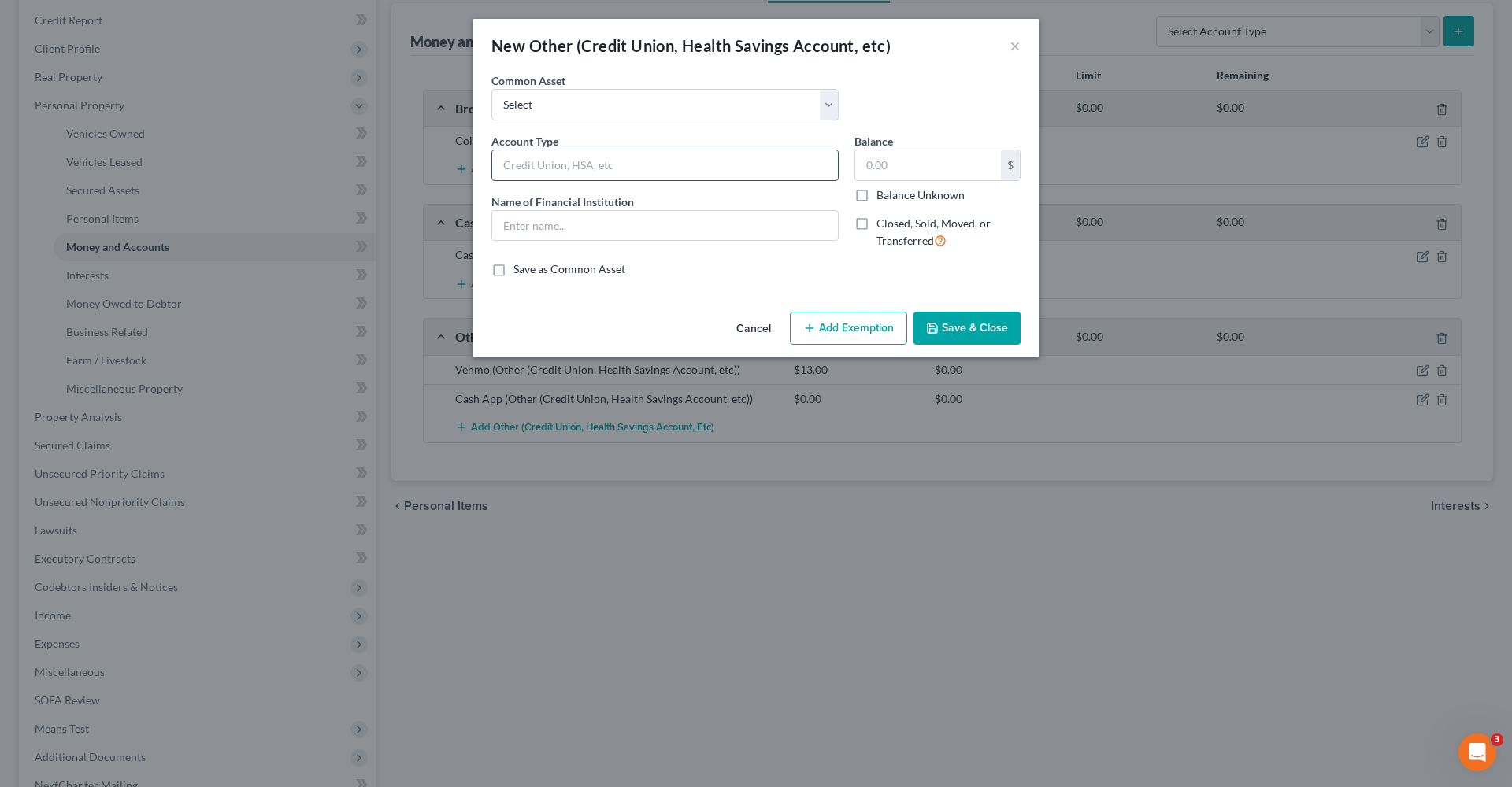
click at [550, 168] on input "text" at bounding box center [665, 165] width 346 height 30
type input "Credit Union Checking Acct"
click at [594, 227] on input "text" at bounding box center [665, 226] width 346 height 30
click at [696, 224] on input "Navy Federal CU Checking Acct 0233" at bounding box center [665, 226] width 346 height 30
type input "Navy Federal CU Checking Acct 0233"
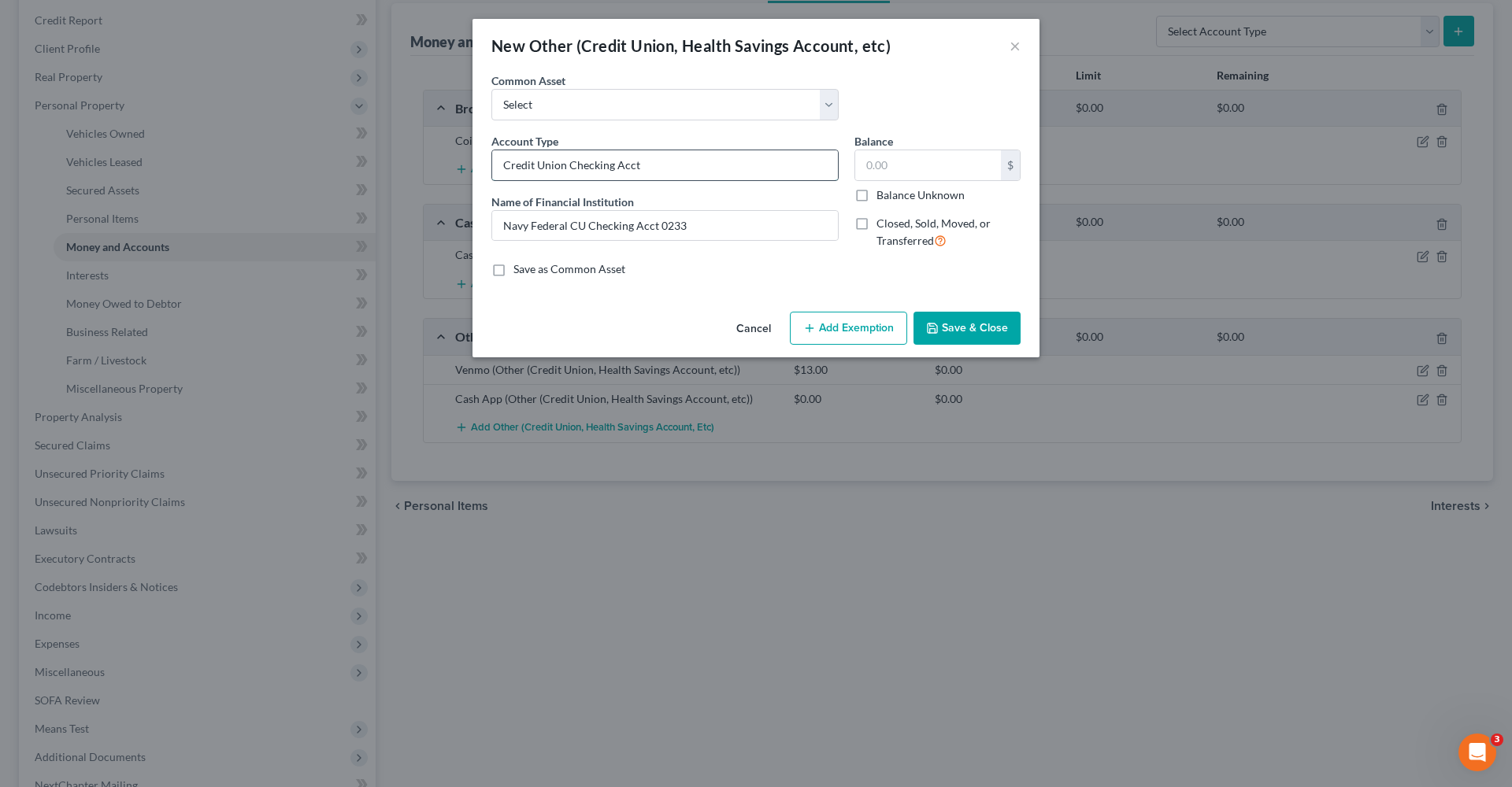
click at [663, 163] on input "Credit Union Checking Acct" at bounding box center [665, 165] width 346 height 30
type input "Credit Union Checking Acct 0233"
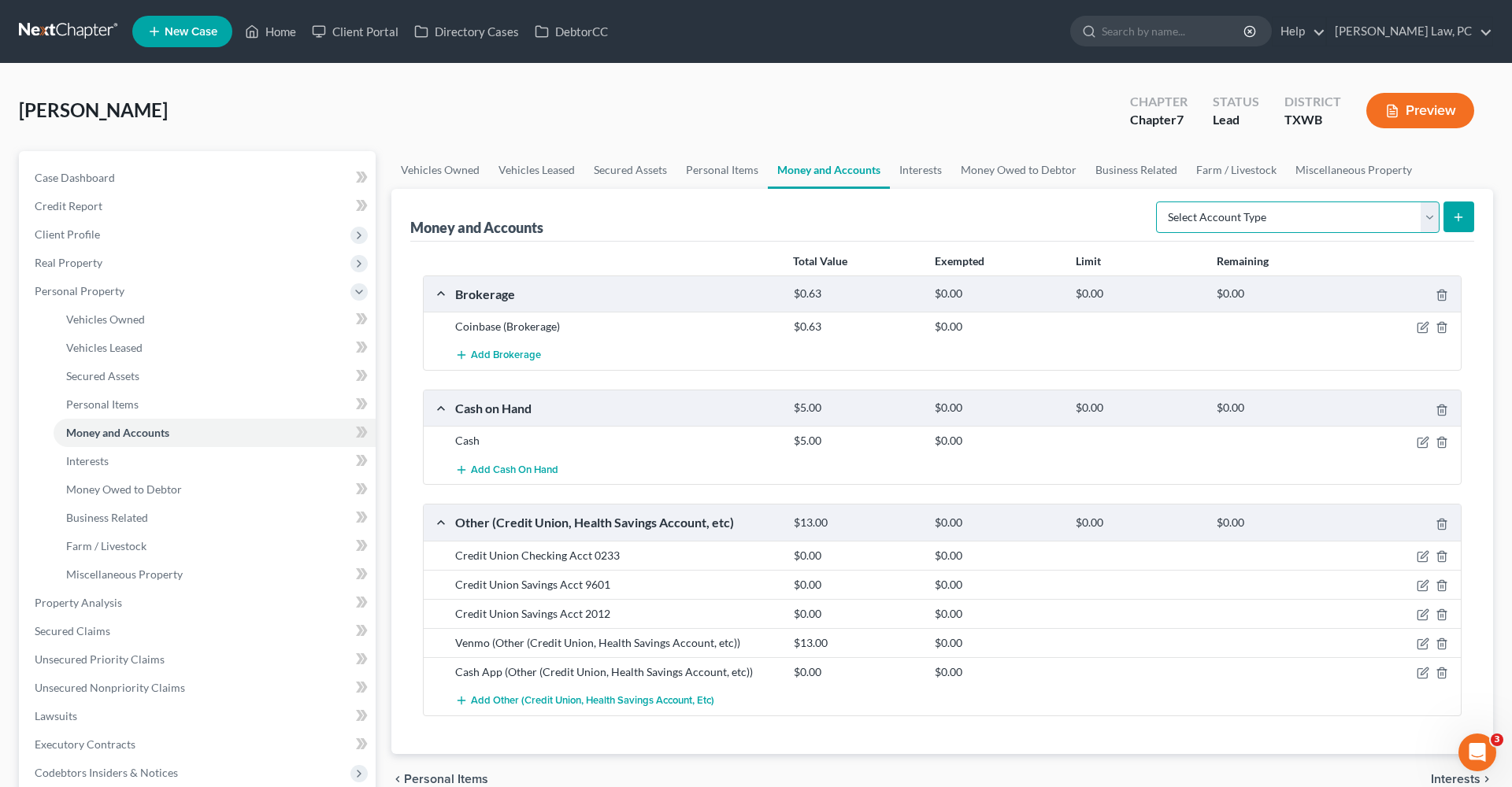
select select "checking"
click at [1455, 223] on button "submit" at bounding box center [1458, 217] width 31 height 31
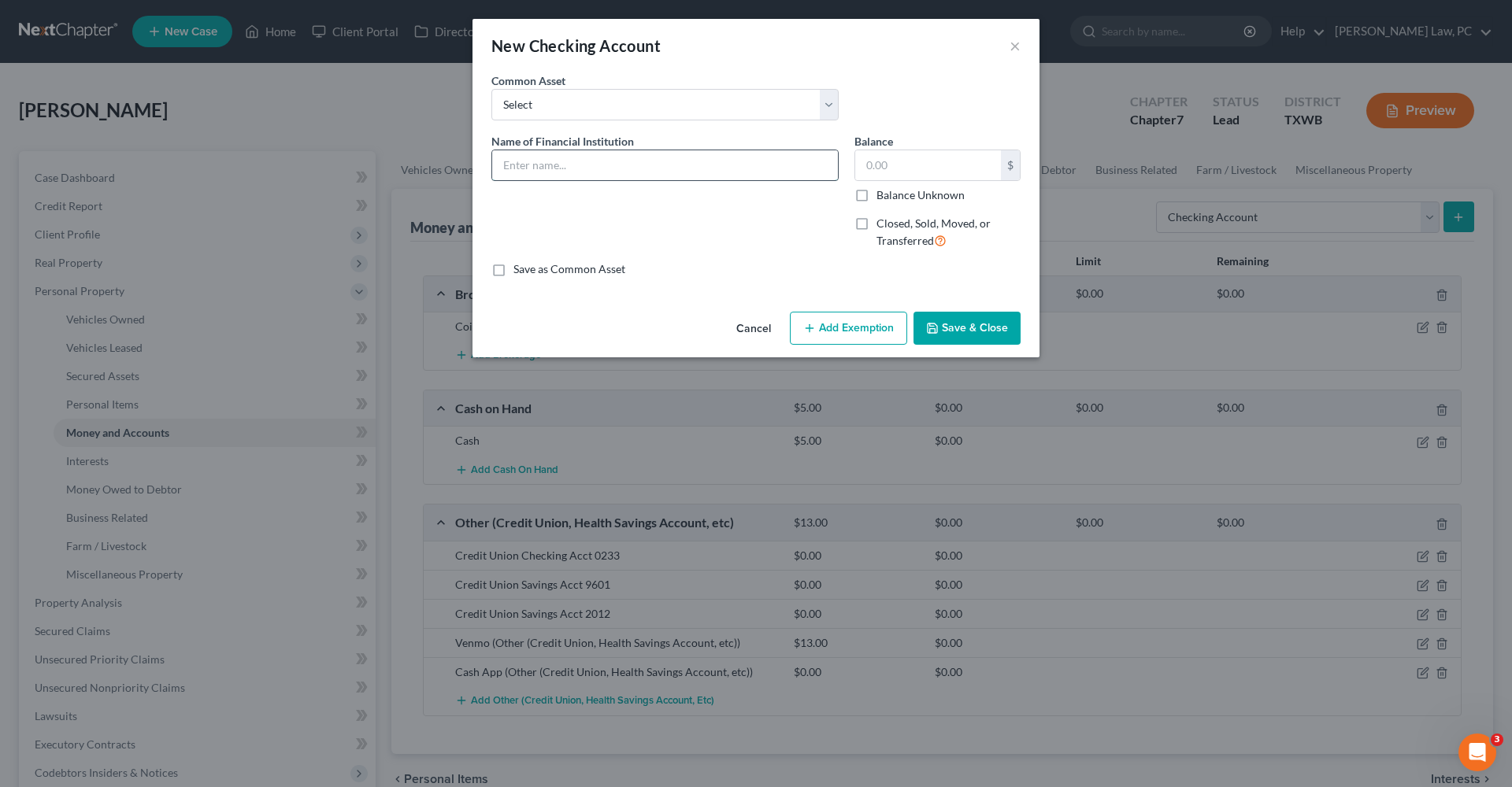
click at [538, 175] on input "text" at bounding box center [665, 165] width 346 height 30
type input "CashApp"
click at [942, 334] on button "Save & Close" at bounding box center [966, 328] width 107 height 33
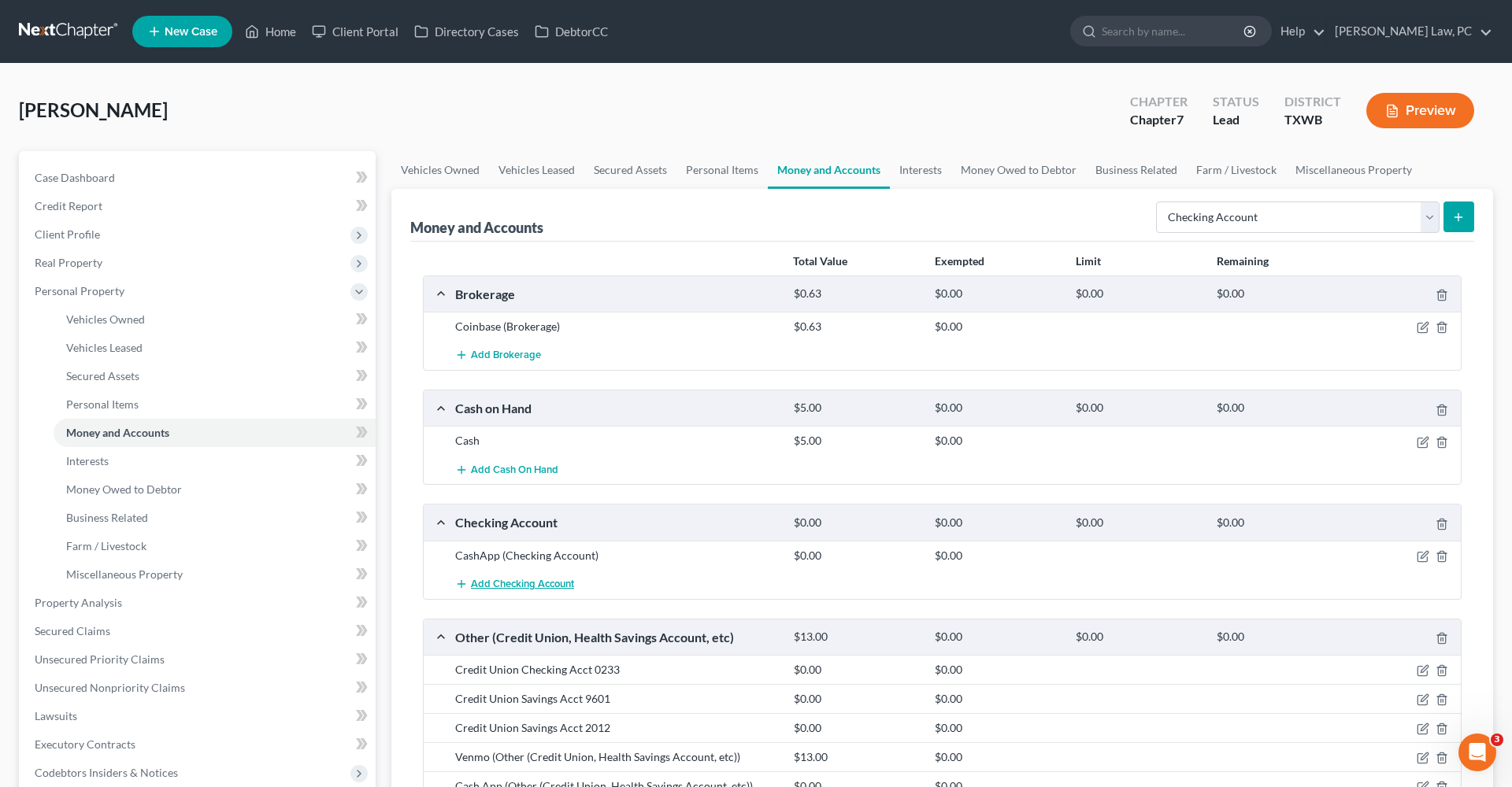
click at [525, 580] on span "Add Checking Account" at bounding box center [522, 584] width 103 height 13
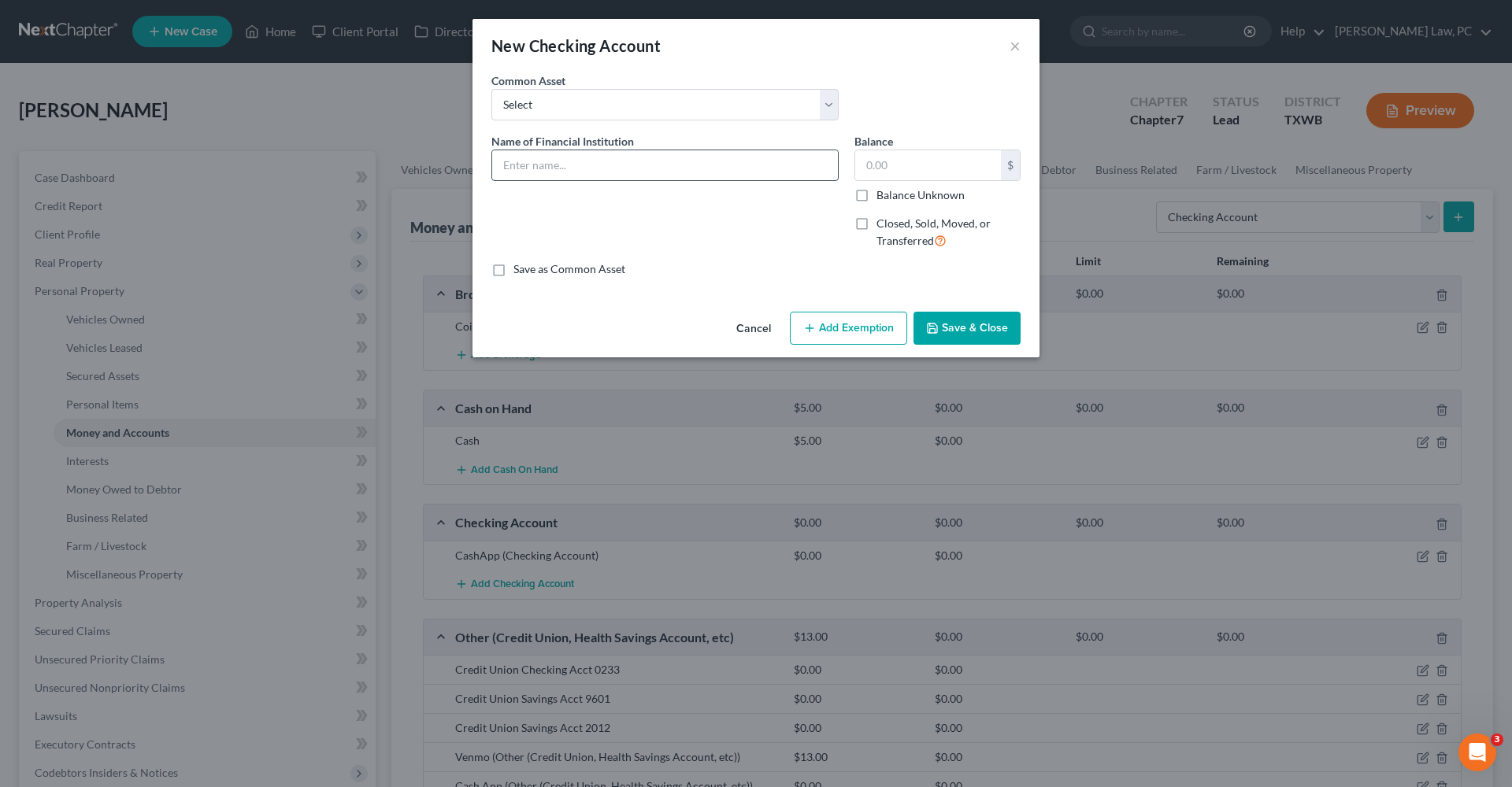
click at [519, 158] on input "text" at bounding box center [665, 165] width 346 height 30
type input "Venmo"
click at [958, 327] on button "Save & Close" at bounding box center [966, 328] width 107 height 33
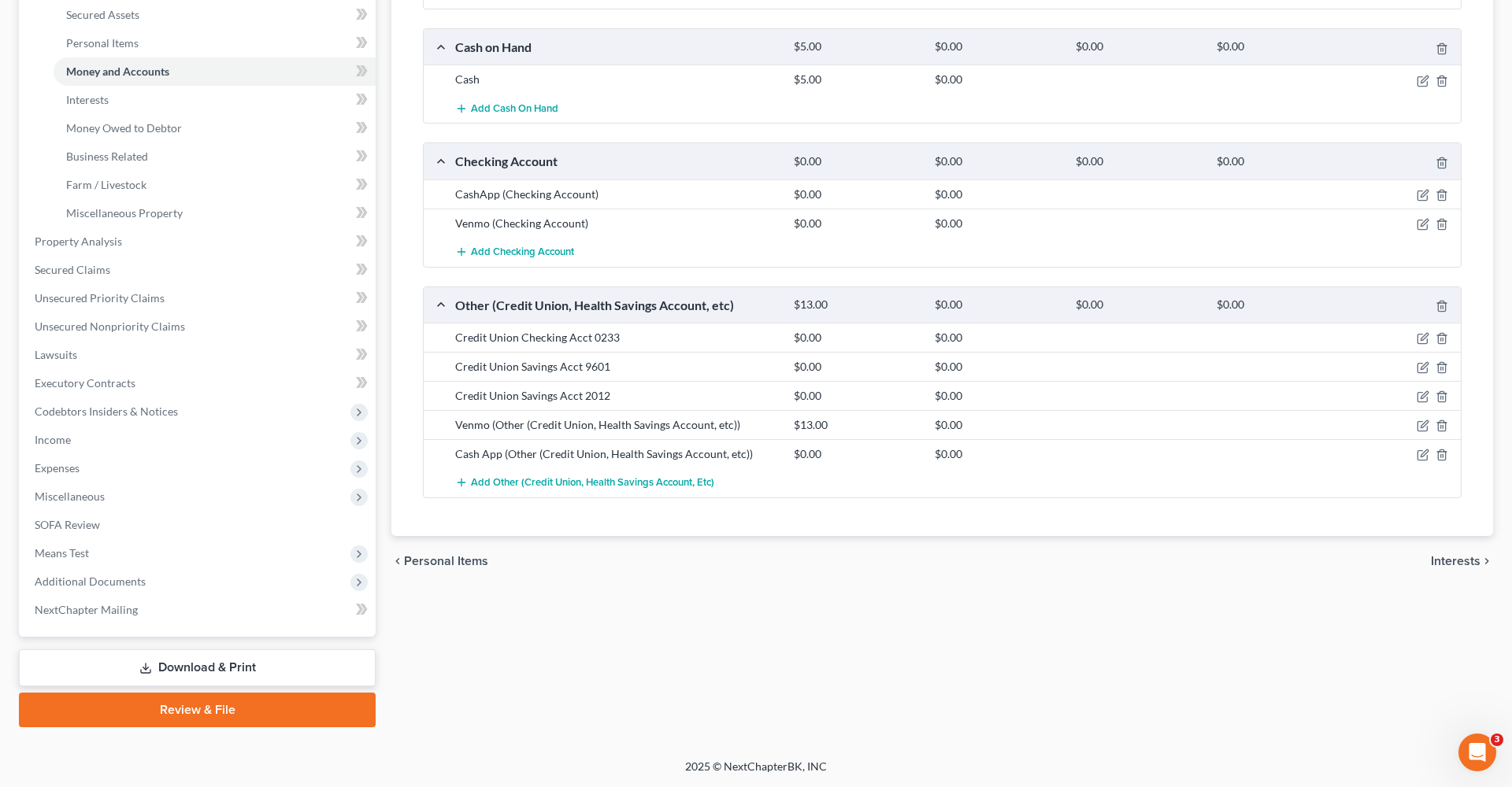
scroll to position [361, 0]
click at [1442, 426] on line "button" at bounding box center [1442, 428] width 0 height 3
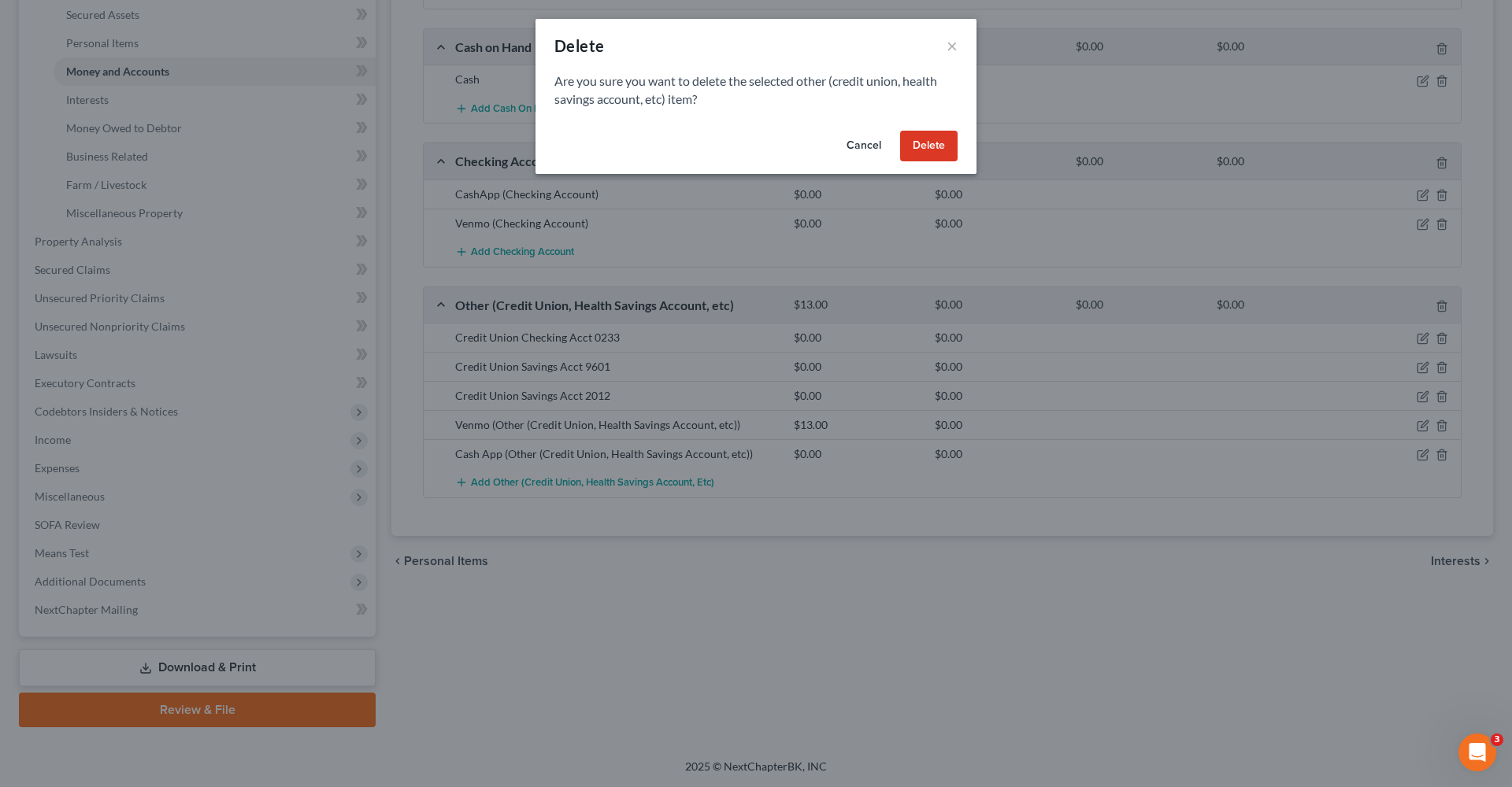
click at [923, 149] on button "Delete" at bounding box center [929, 146] width 57 height 31
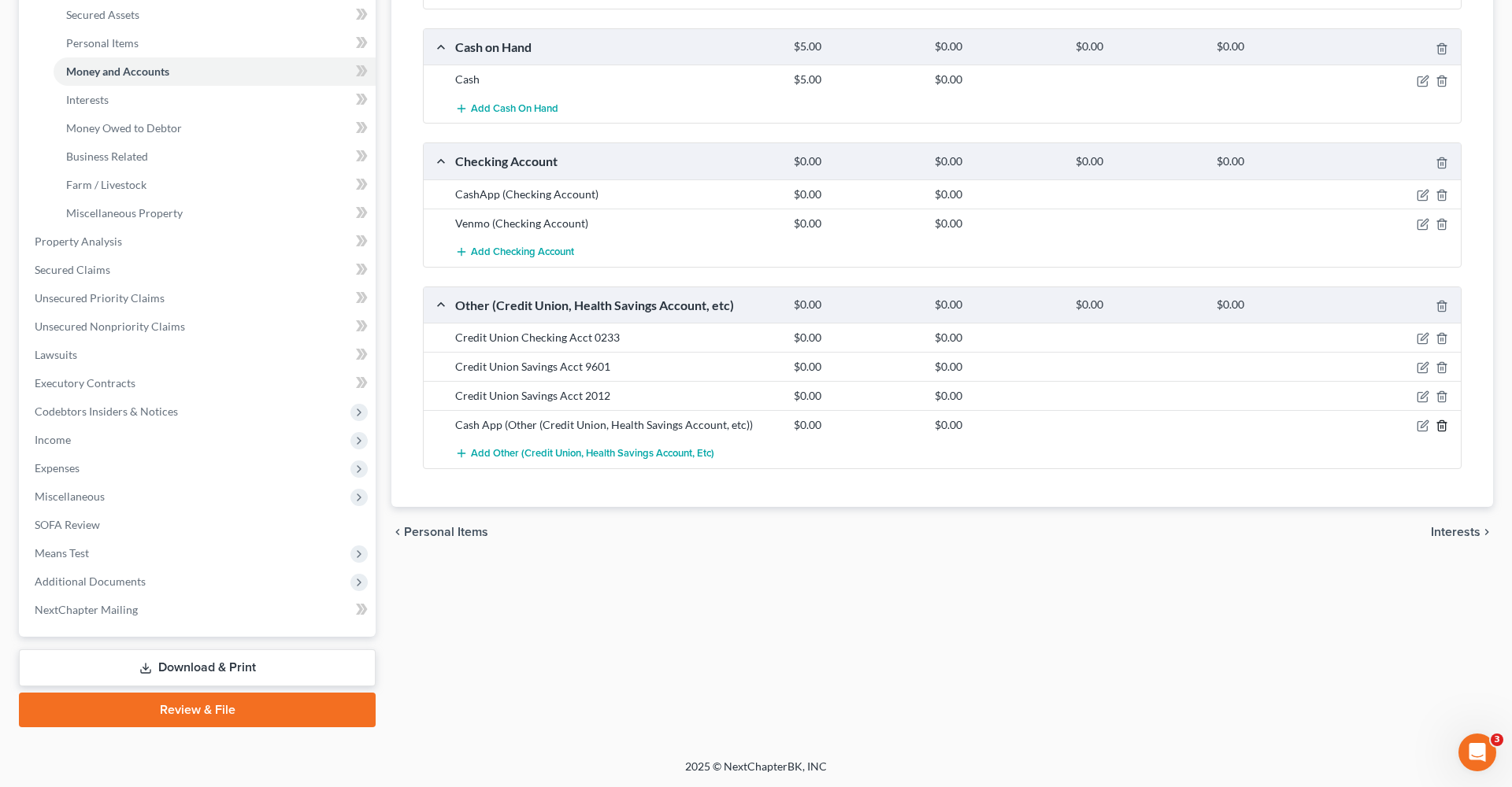
click at [1441, 428] on line "button" at bounding box center [1441, 428] width 0 height 3
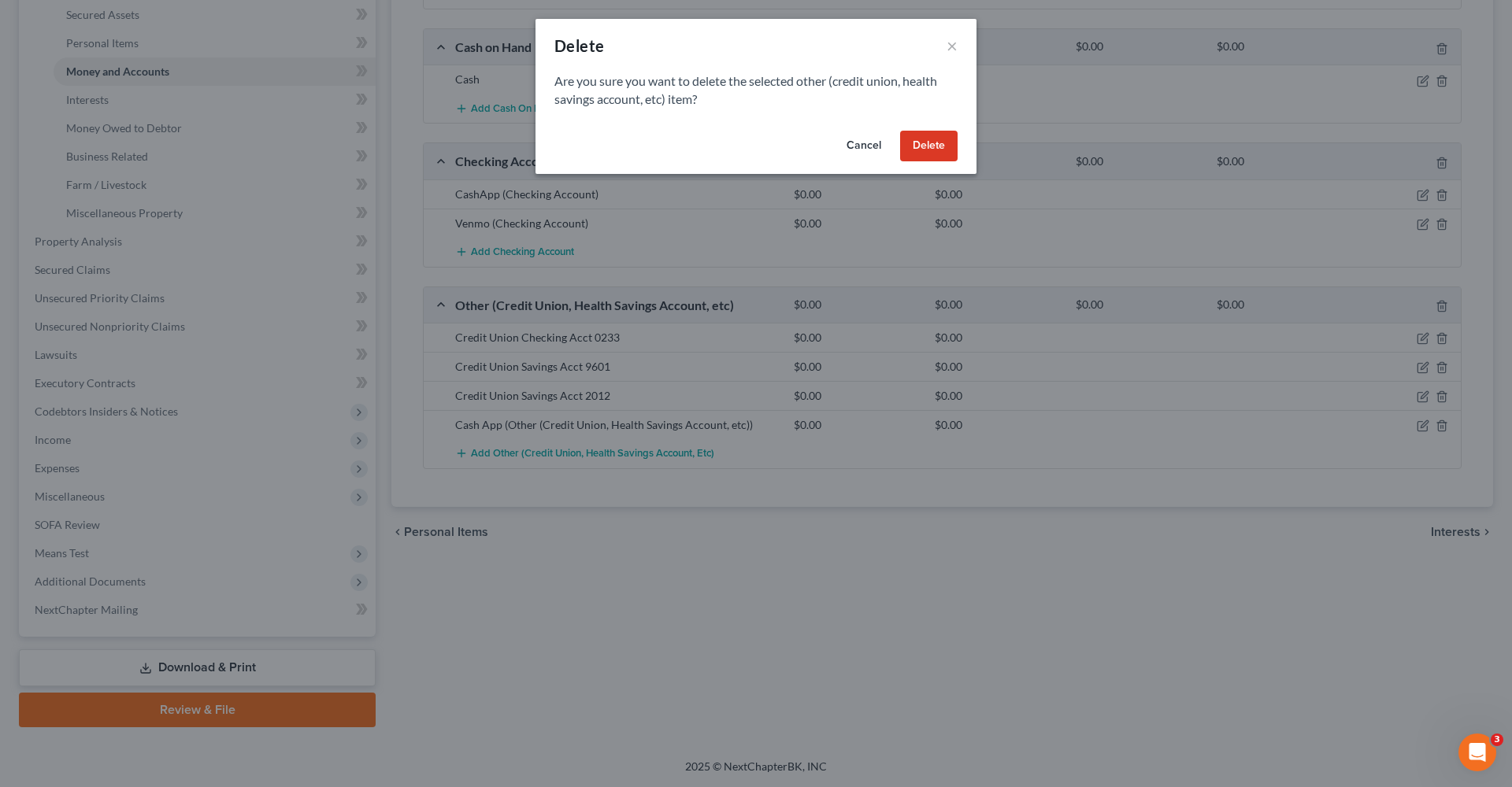
click at [919, 153] on button "Delete" at bounding box center [929, 146] width 57 height 31
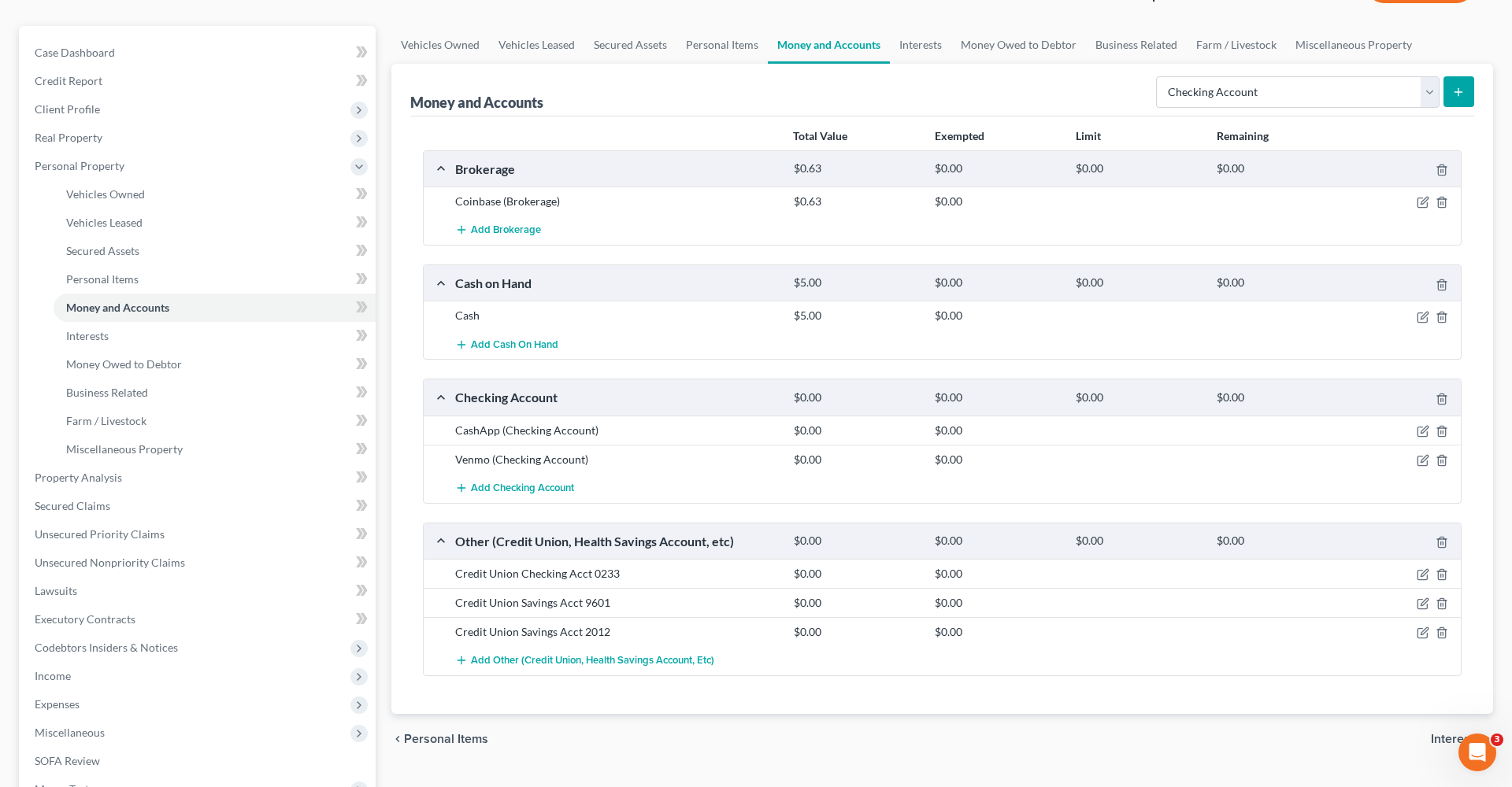
scroll to position [123, 0]
click at [96, 340] on span "Interests" at bounding box center [87, 338] width 43 height 13
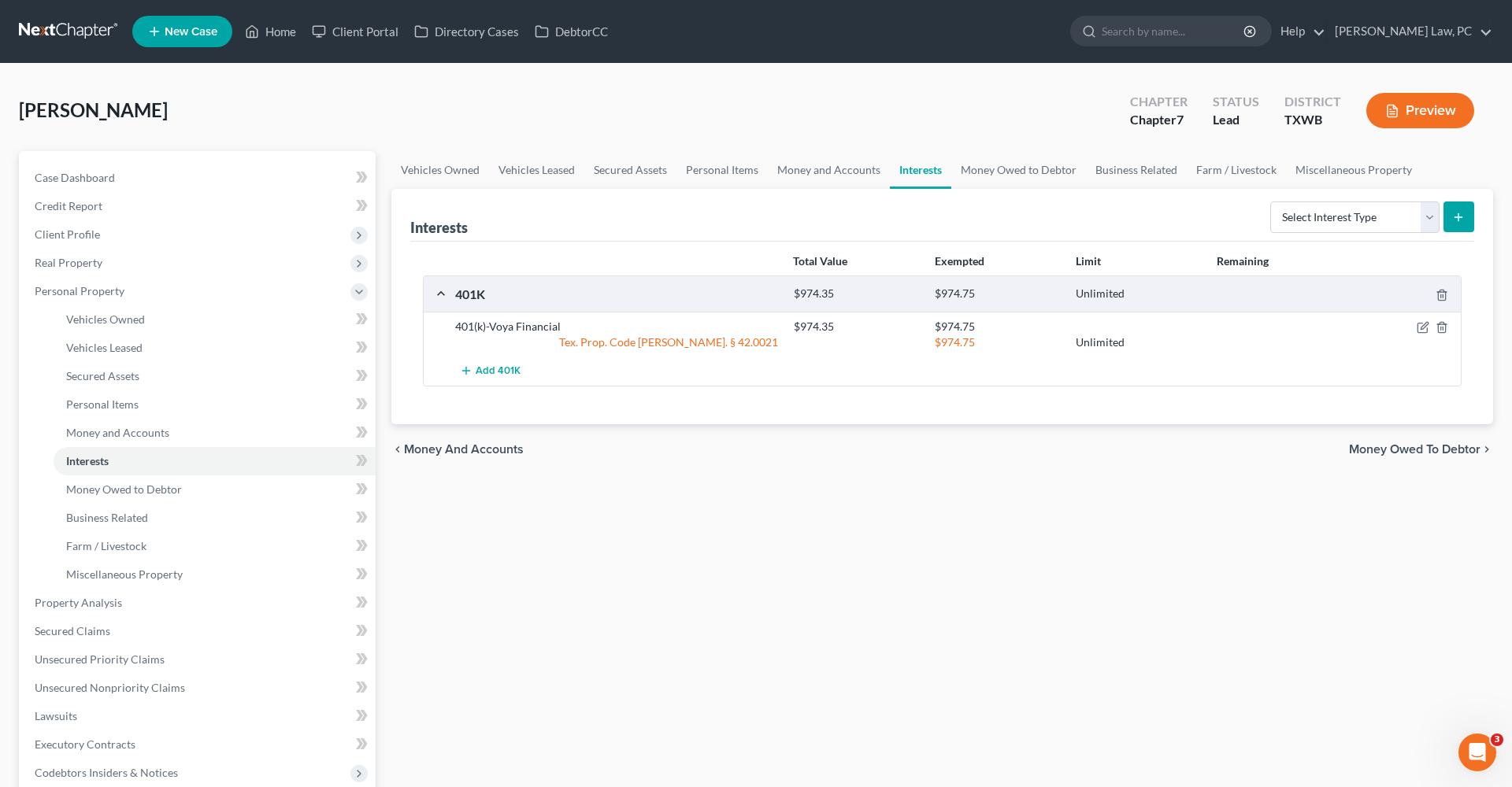
click at [1415, 329] on div at bounding box center [1406, 327] width 113 height 16
click at [1422, 329] on icon "button" at bounding box center [1424, 326] width 7 height 7
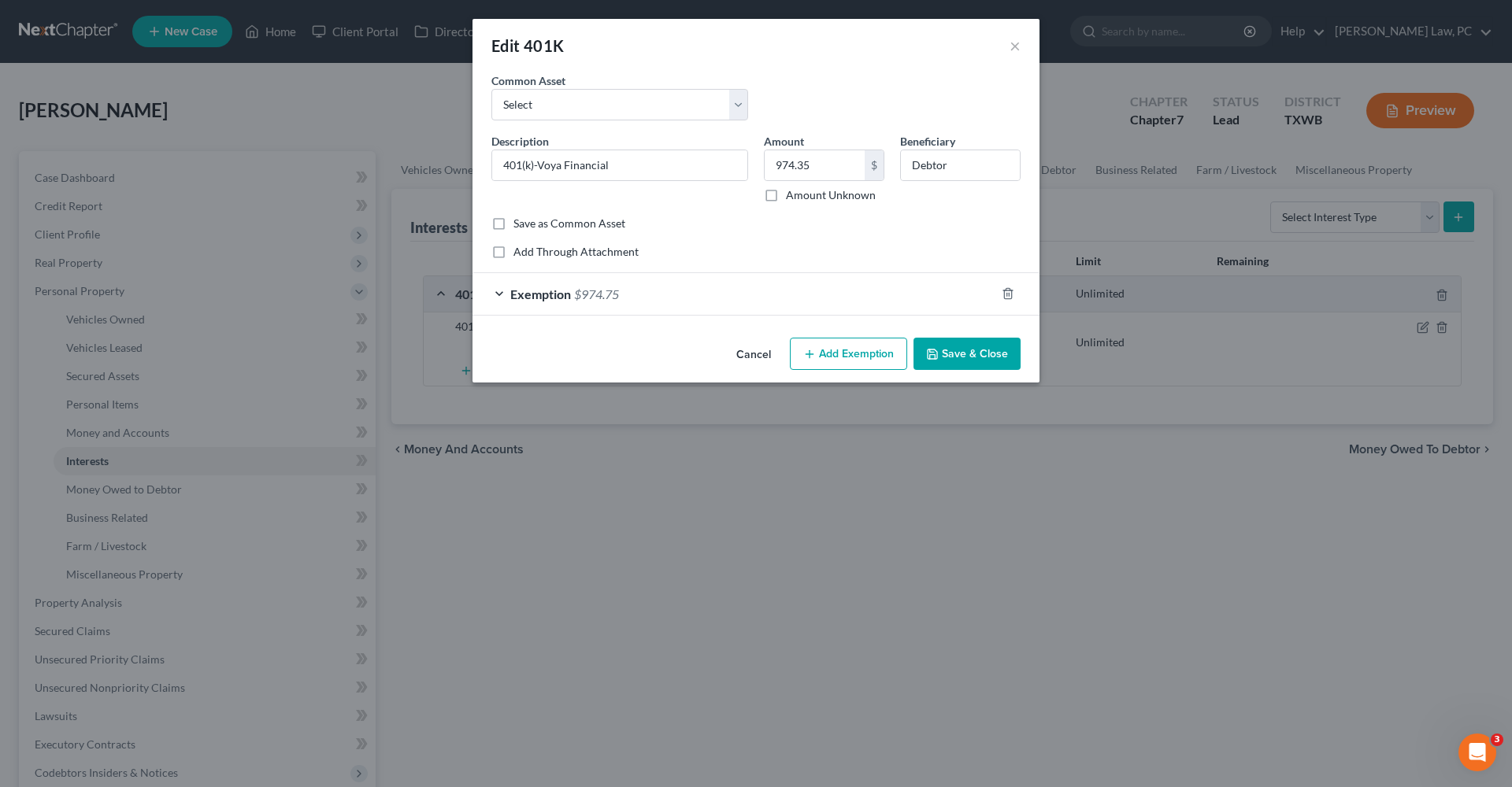
click at [698, 301] on div "Exemption $974.75" at bounding box center [733, 294] width 522 height 42
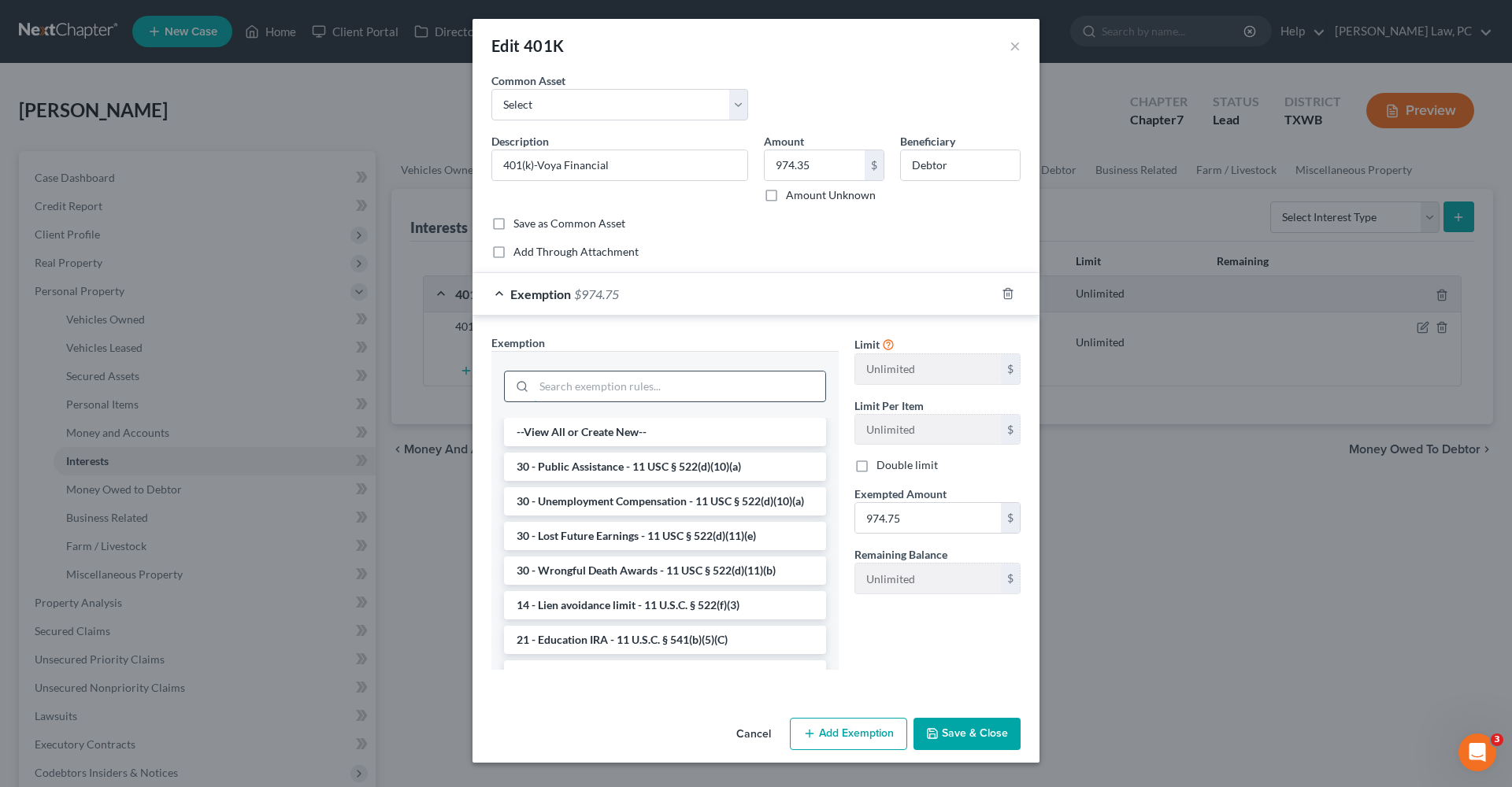
click at [598, 393] on input "search" at bounding box center [680, 386] width 291 height 30
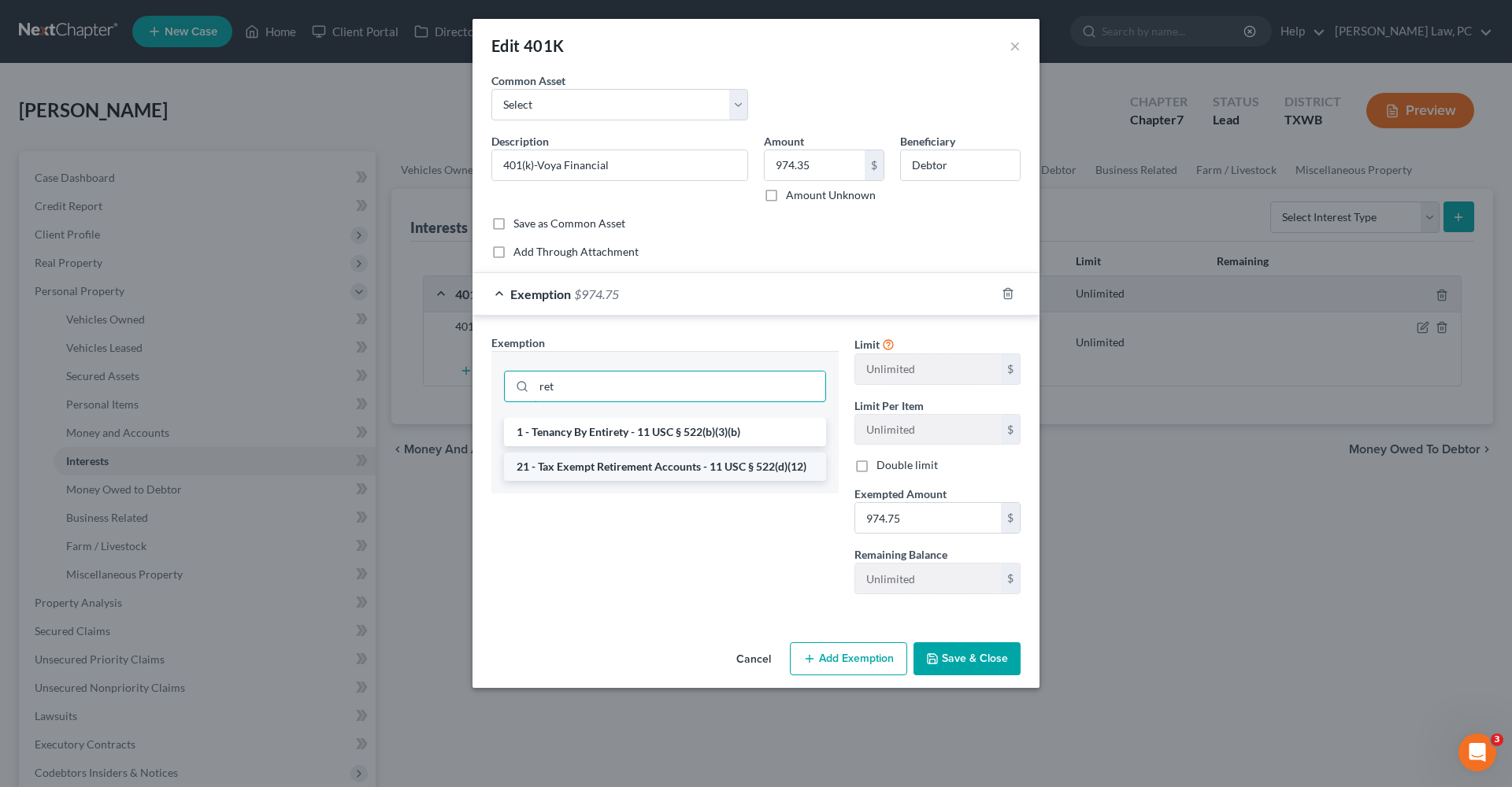
type input "ret"
click at [634, 473] on li "21 - Tax Exempt Retirement Accounts - 11 USC § 522(d)(12)" at bounding box center [664, 467] width 322 height 29
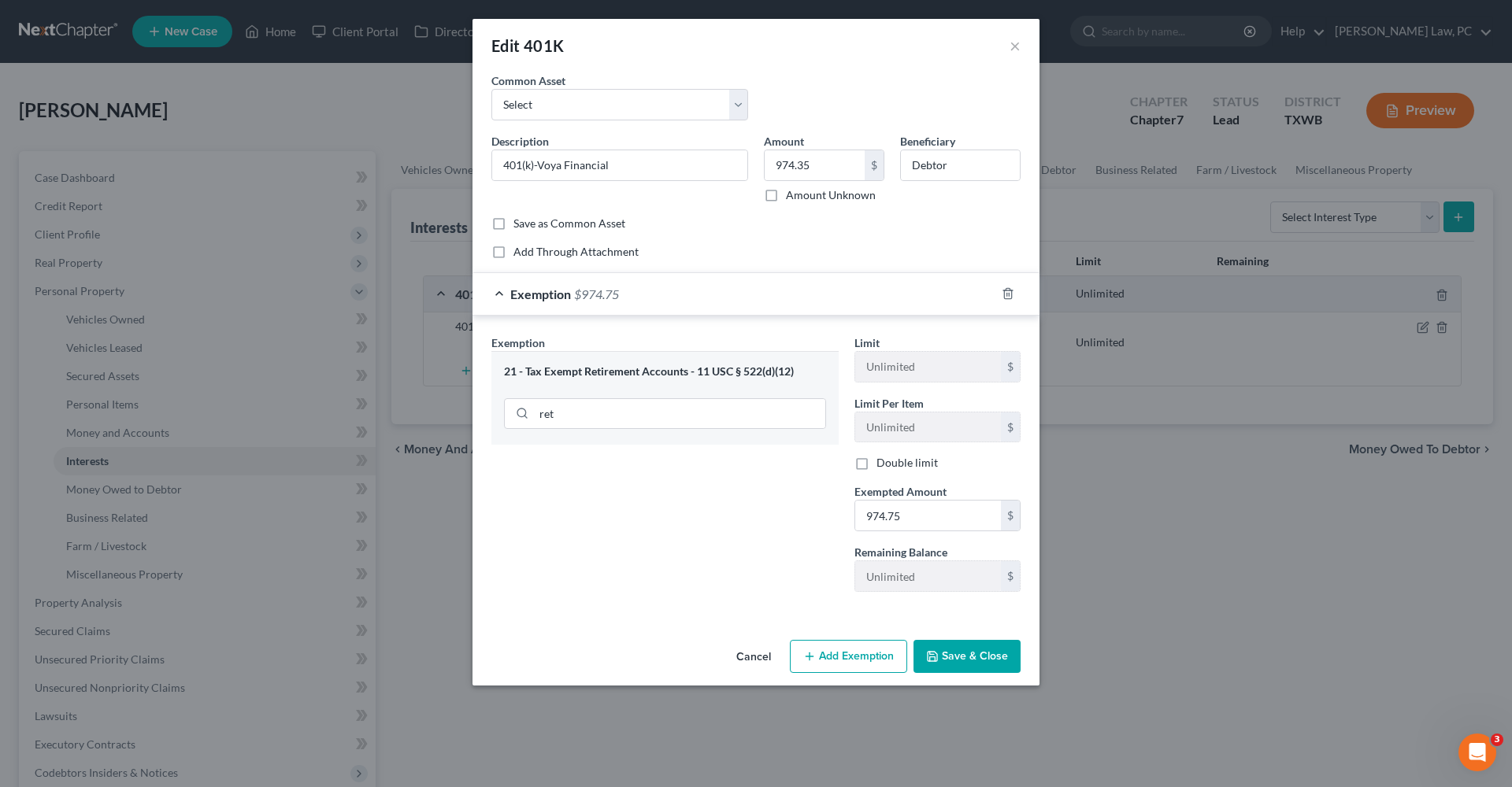
click at [976, 674] on div "Cancel Add Exemption Save & Close" at bounding box center [755, 660] width 567 height 52
click at [963, 665] on button "Save & Close" at bounding box center [966, 656] width 107 height 33
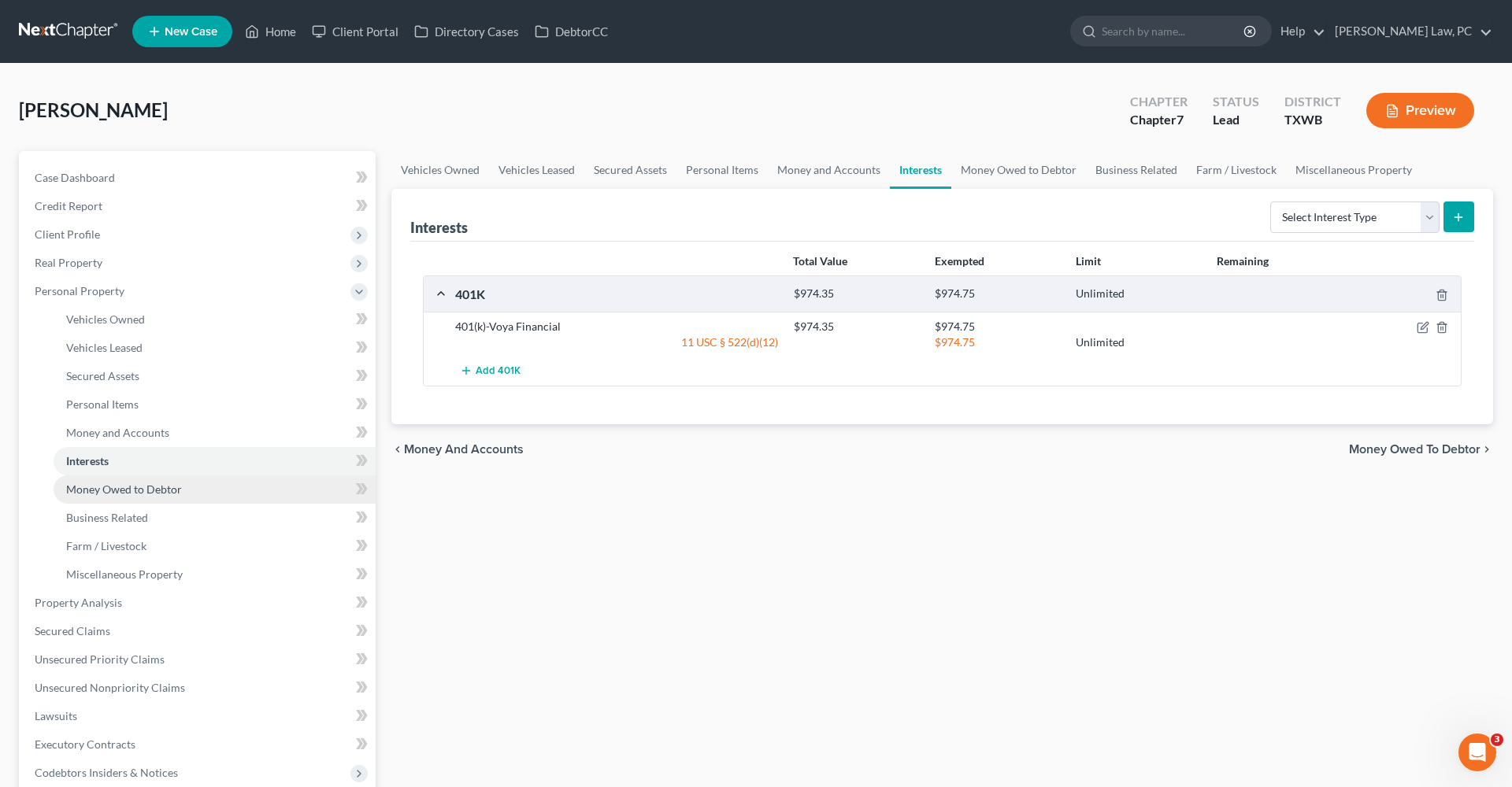
click at [84, 493] on span "Money Owed to Debtor" at bounding box center [124, 490] width 116 height 13
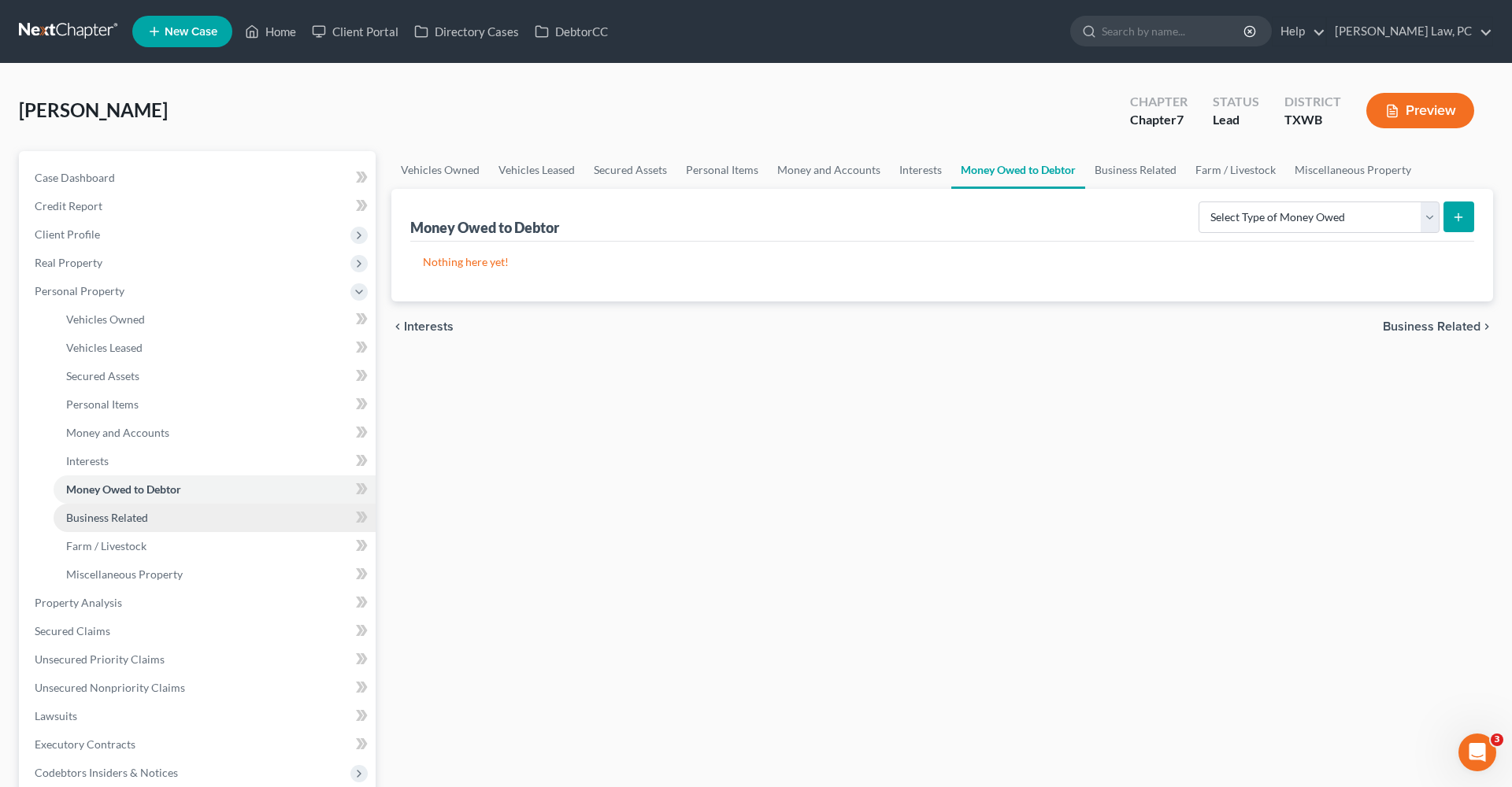
click at [99, 515] on span "Business Related" at bounding box center [107, 517] width 81 height 13
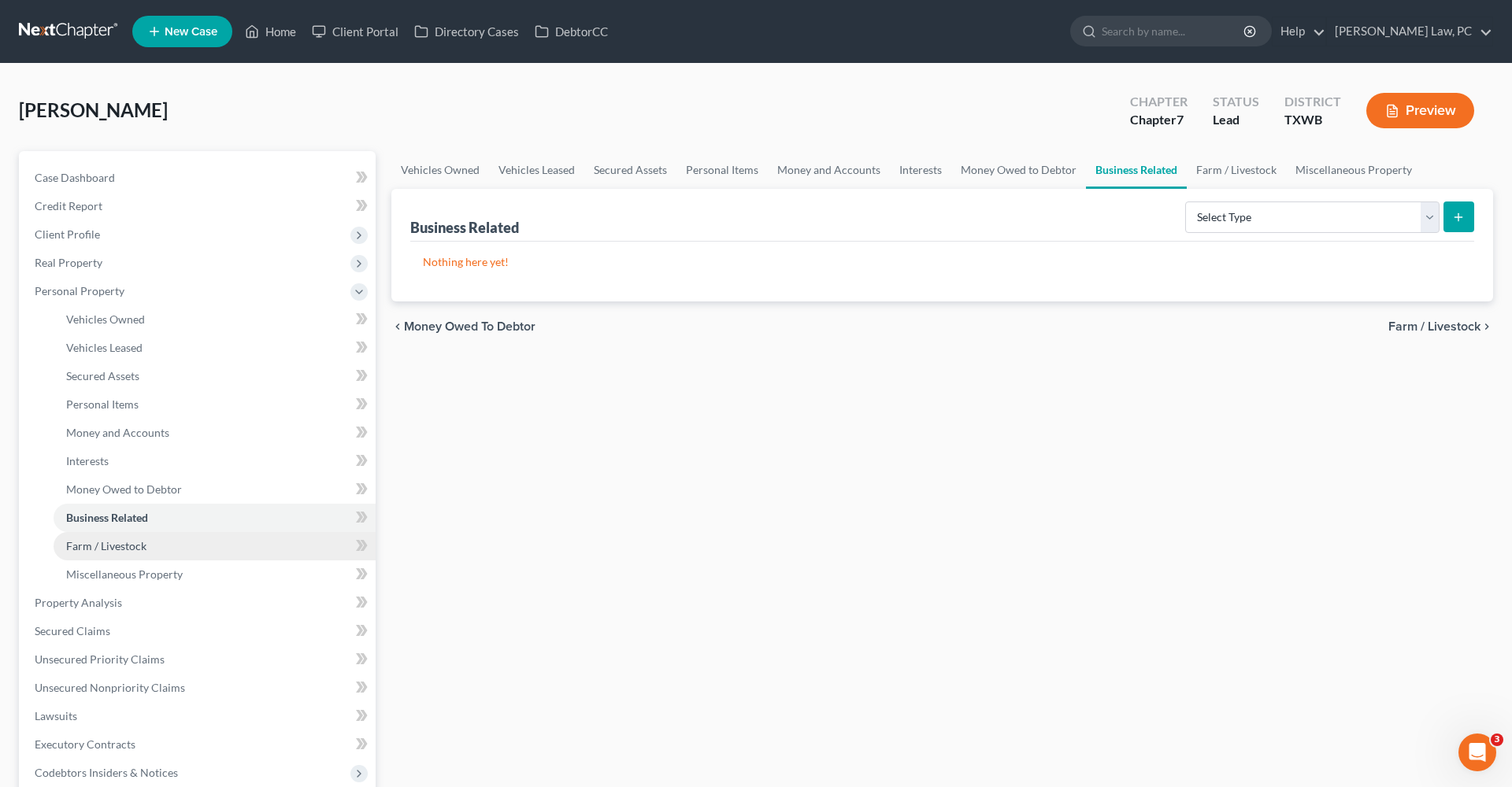
click at [109, 545] on span "Farm / Livestock" at bounding box center [107, 546] width 81 height 13
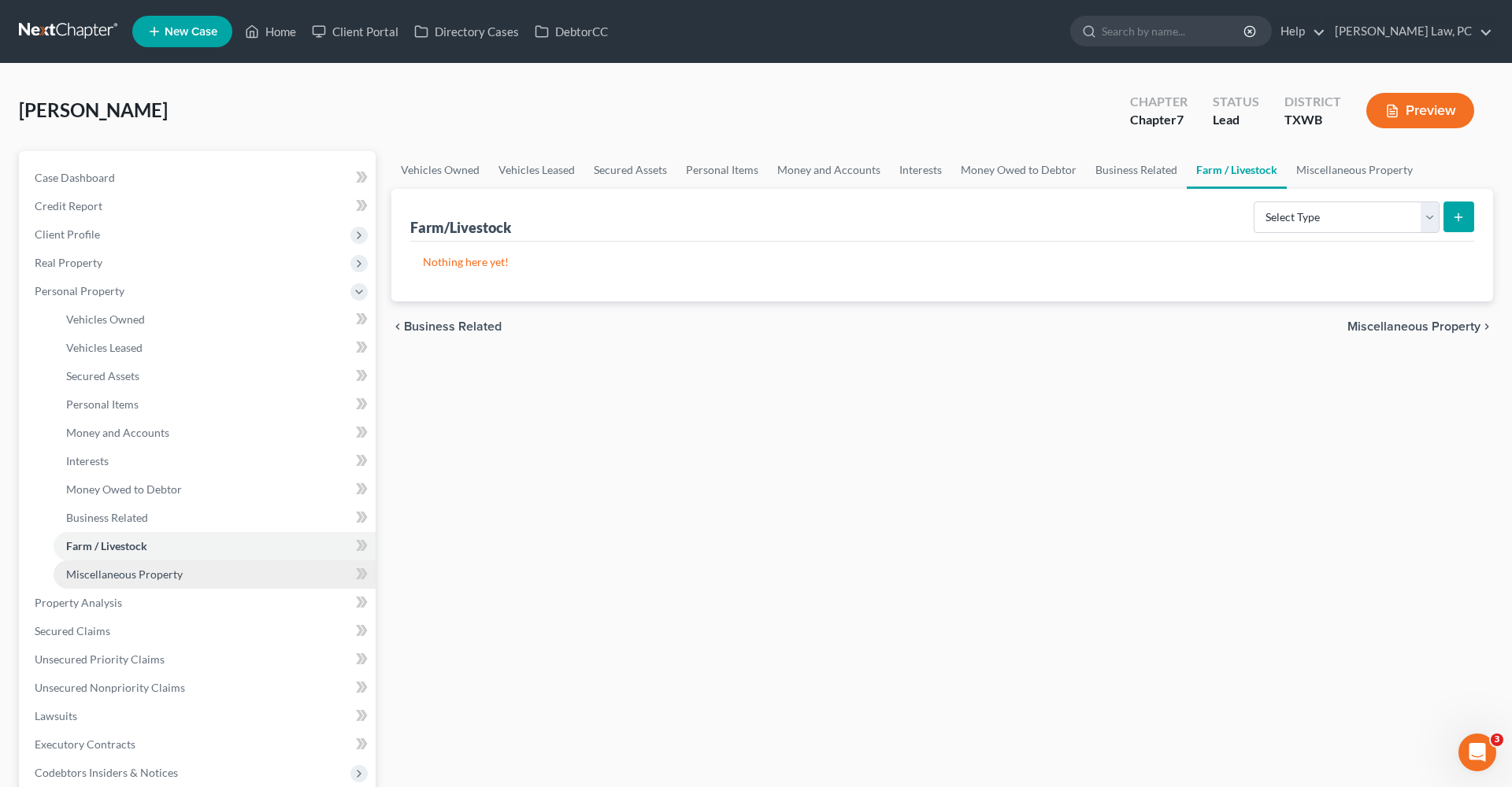
click at [132, 570] on span "Miscellaneous Property" at bounding box center [124, 575] width 117 height 13
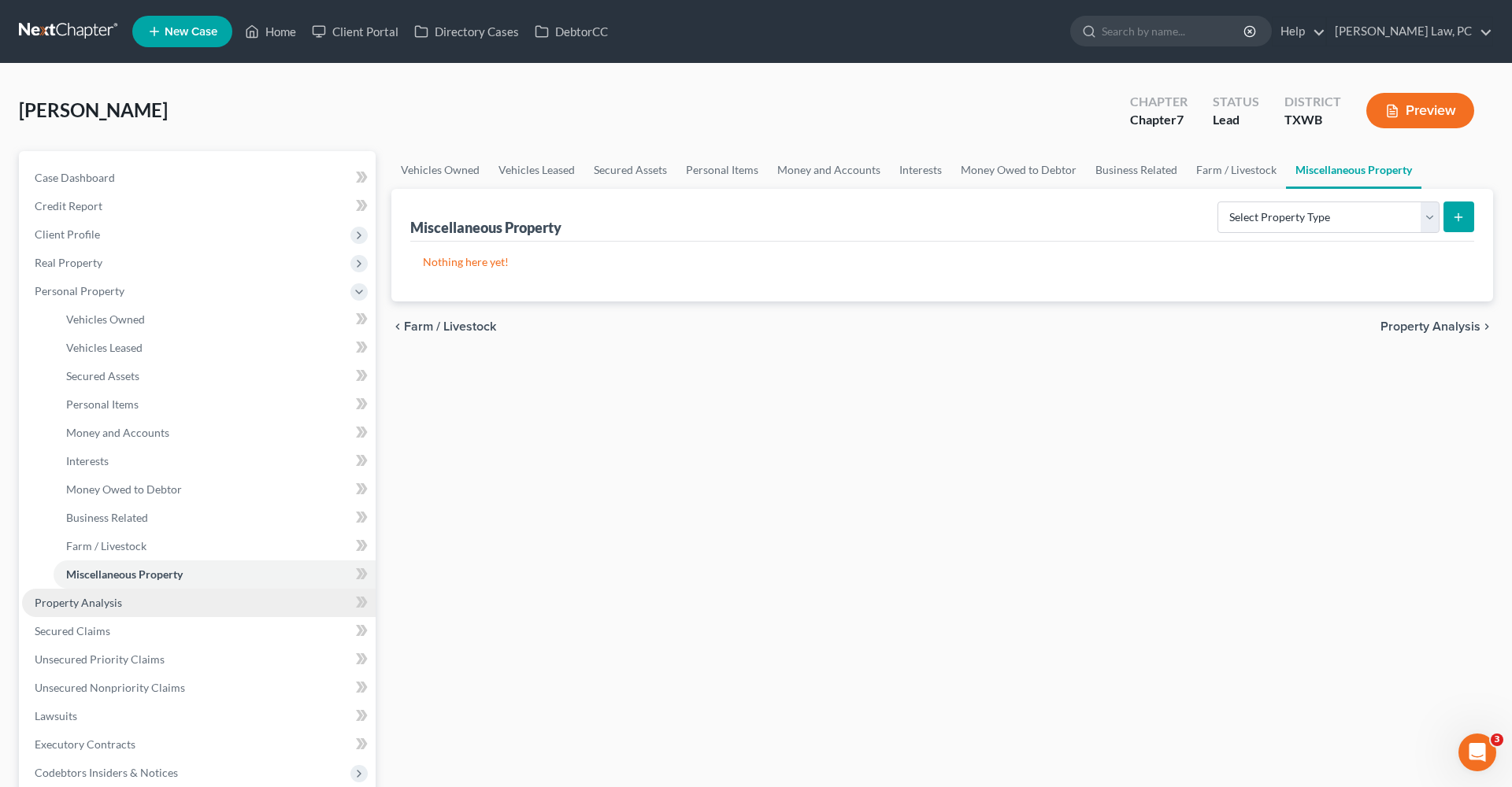
click at [84, 607] on span "Property Analysis" at bounding box center [78, 603] width 87 height 13
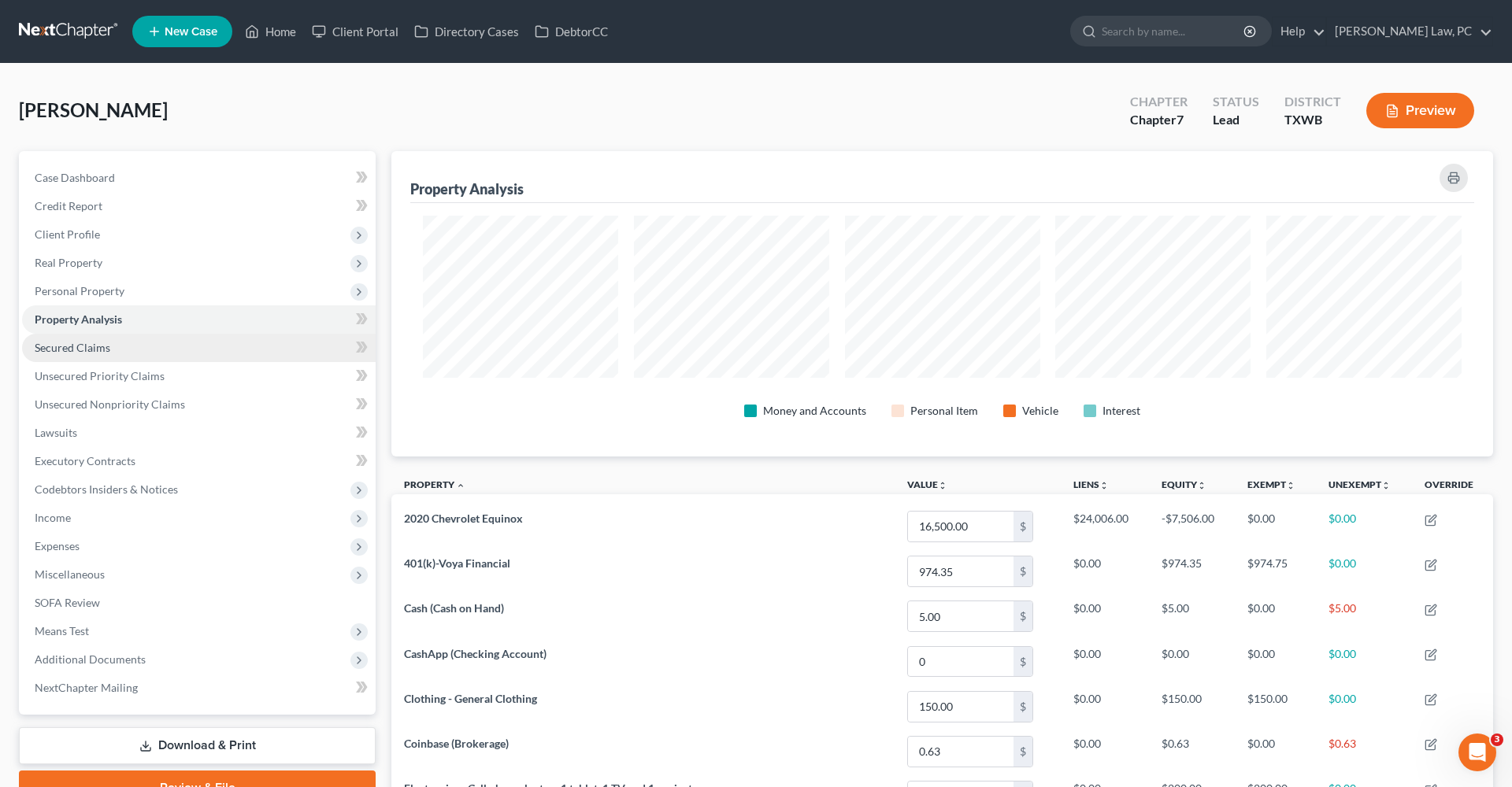
scroll to position [306, 1102]
click at [51, 346] on span "Secured Claims" at bounding box center [72, 348] width 76 height 13
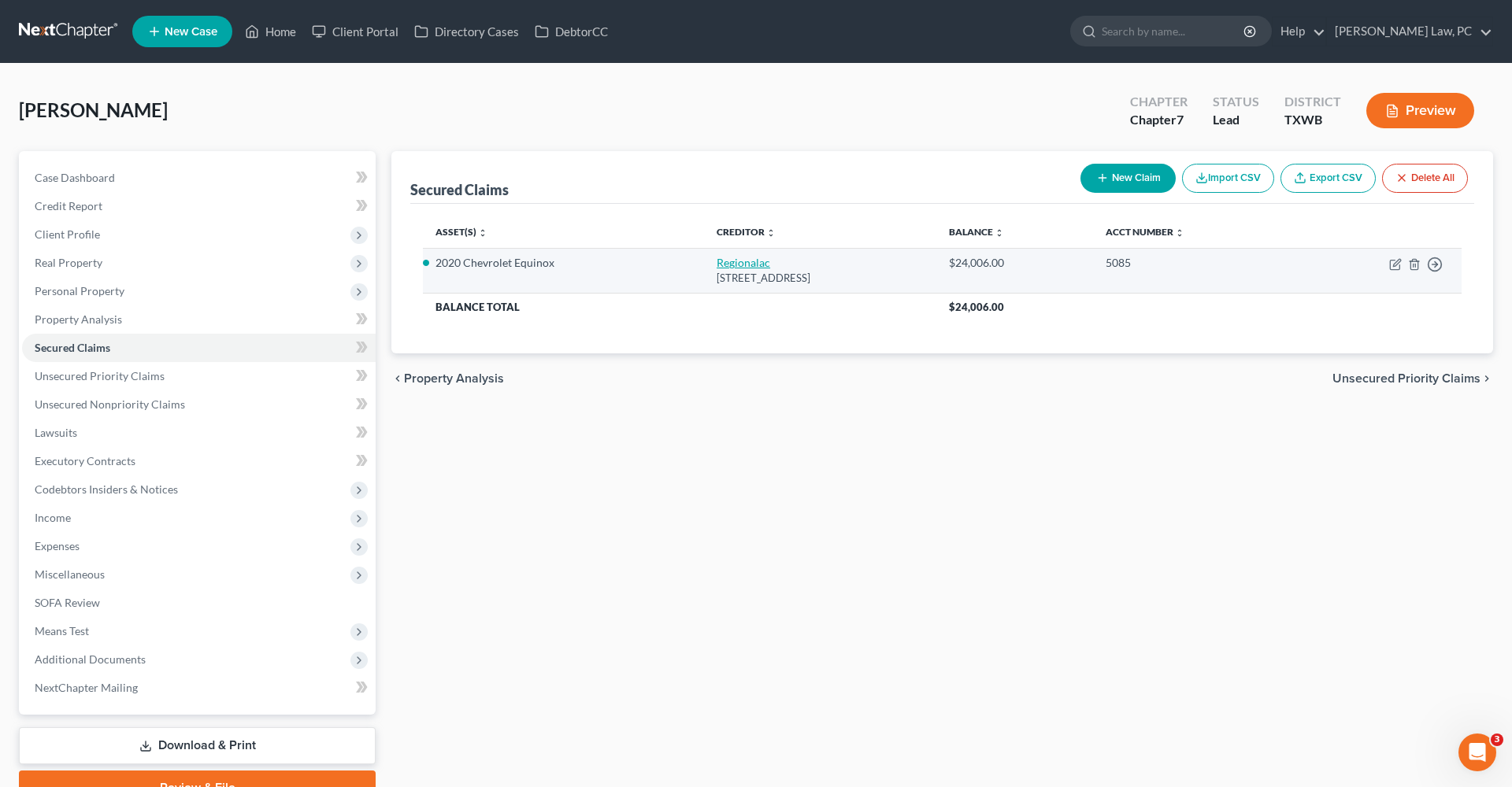
click at [717, 265] on link "Regionalac" at bounding box center [743, 263] width 54 height 13
select select "28"
select select "0"
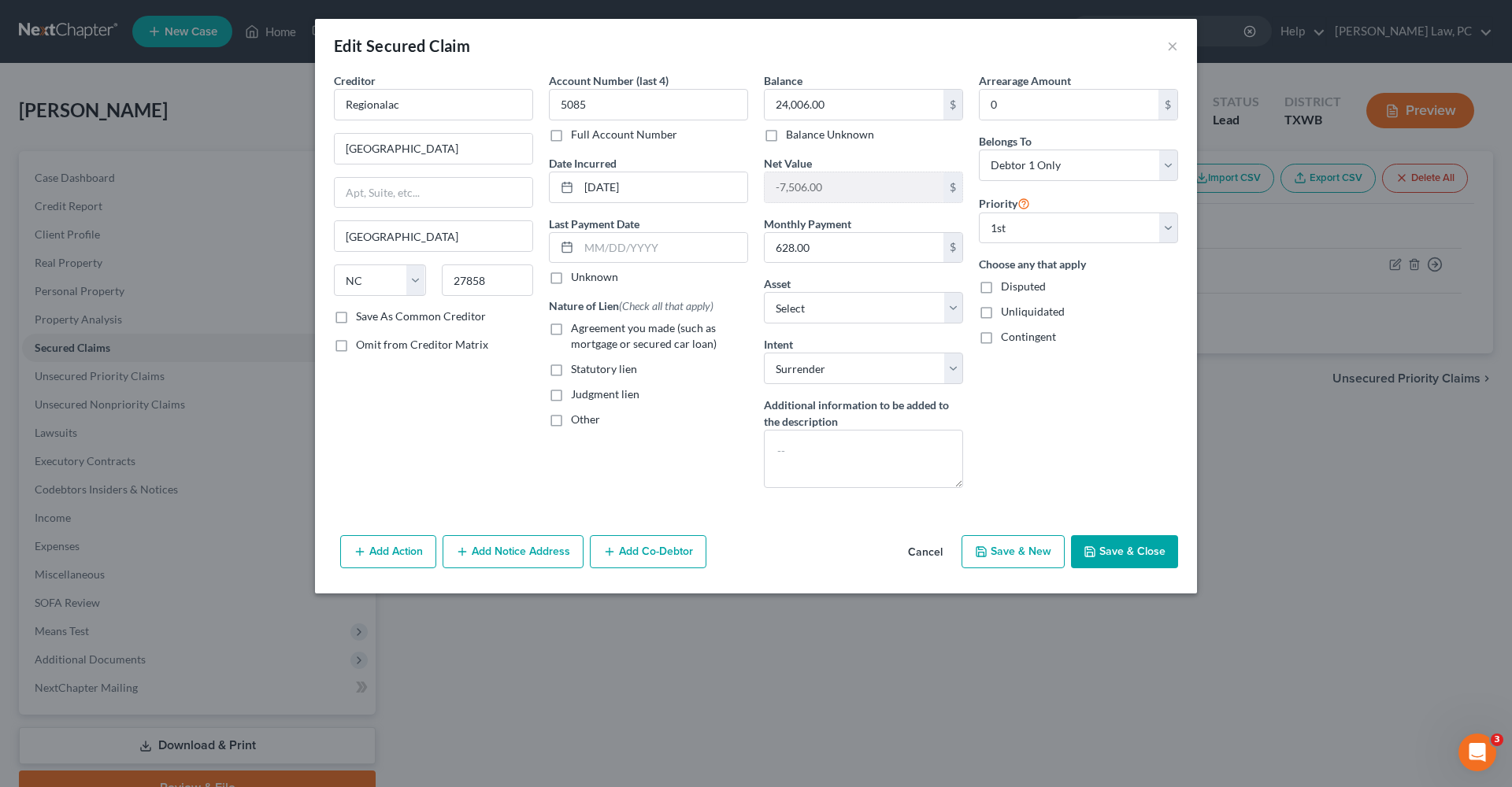
click at [571, 328] on label "Agreement you made (such as mortgage or secured car loan)" at bounding box center [659, 336] width 177 height 31
click at [577, 328] on input "Agreement you made (such as mortgage or secured car loan)" at bounding box center [582, 326] width 10 height 10
checkbox input "true"
click at [1135, 555] on button "Save & Close" at bounding box center [1124, 551] width 107 height 33
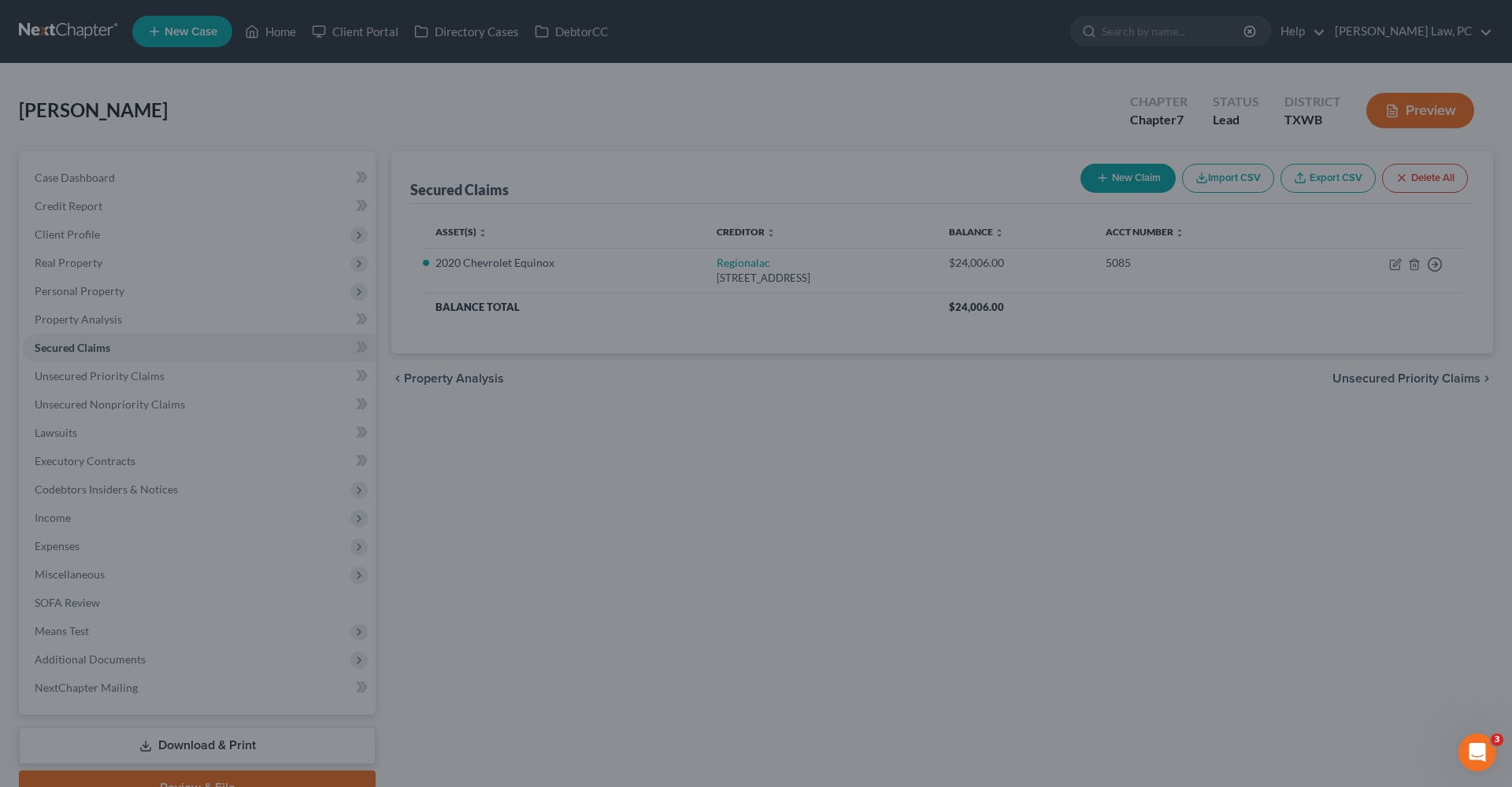
select select "9"
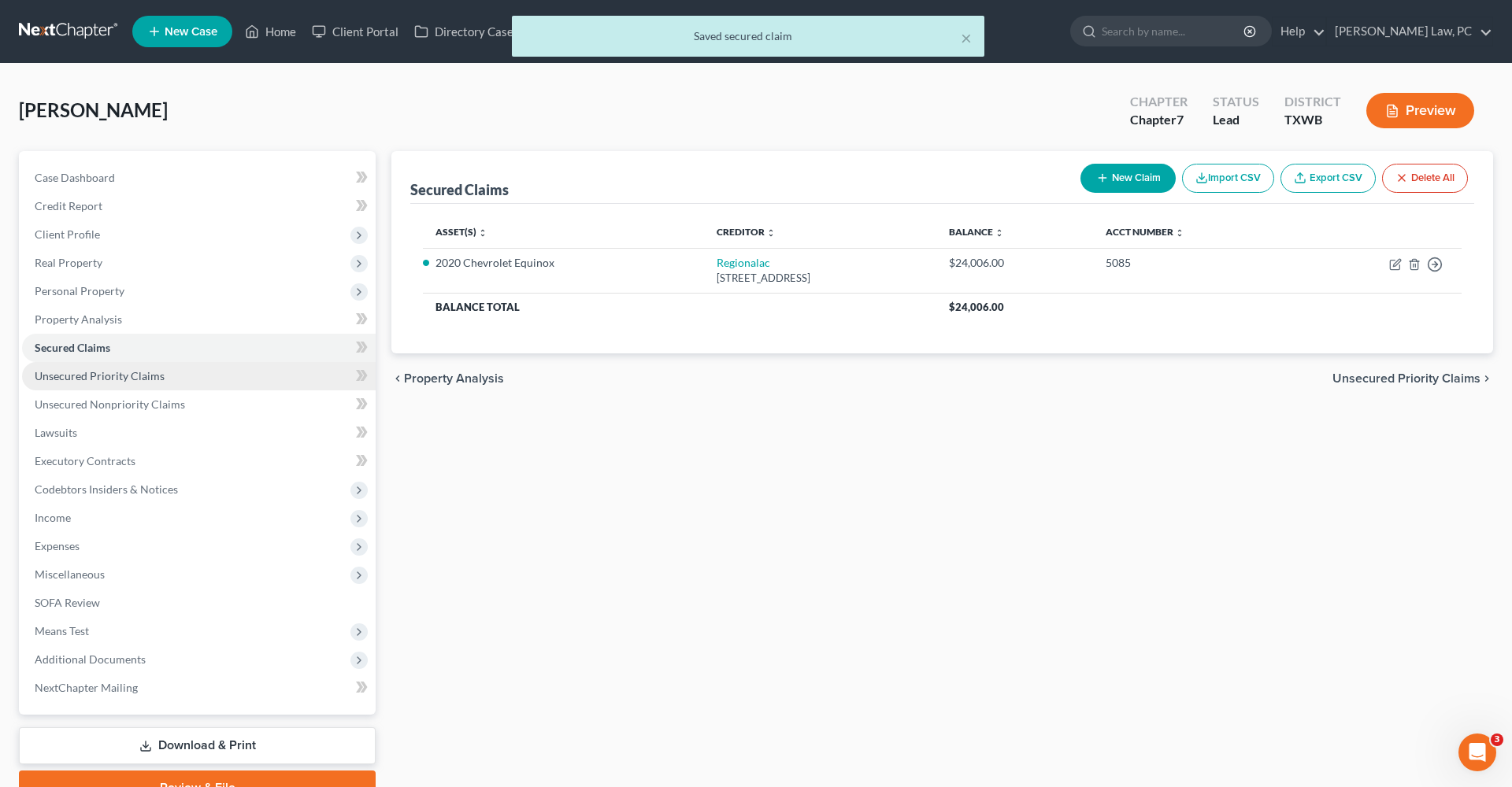
click at [128, 371] on span "Unsecured Priority Claims" at bounding box center [99, 376] width 130 height 13
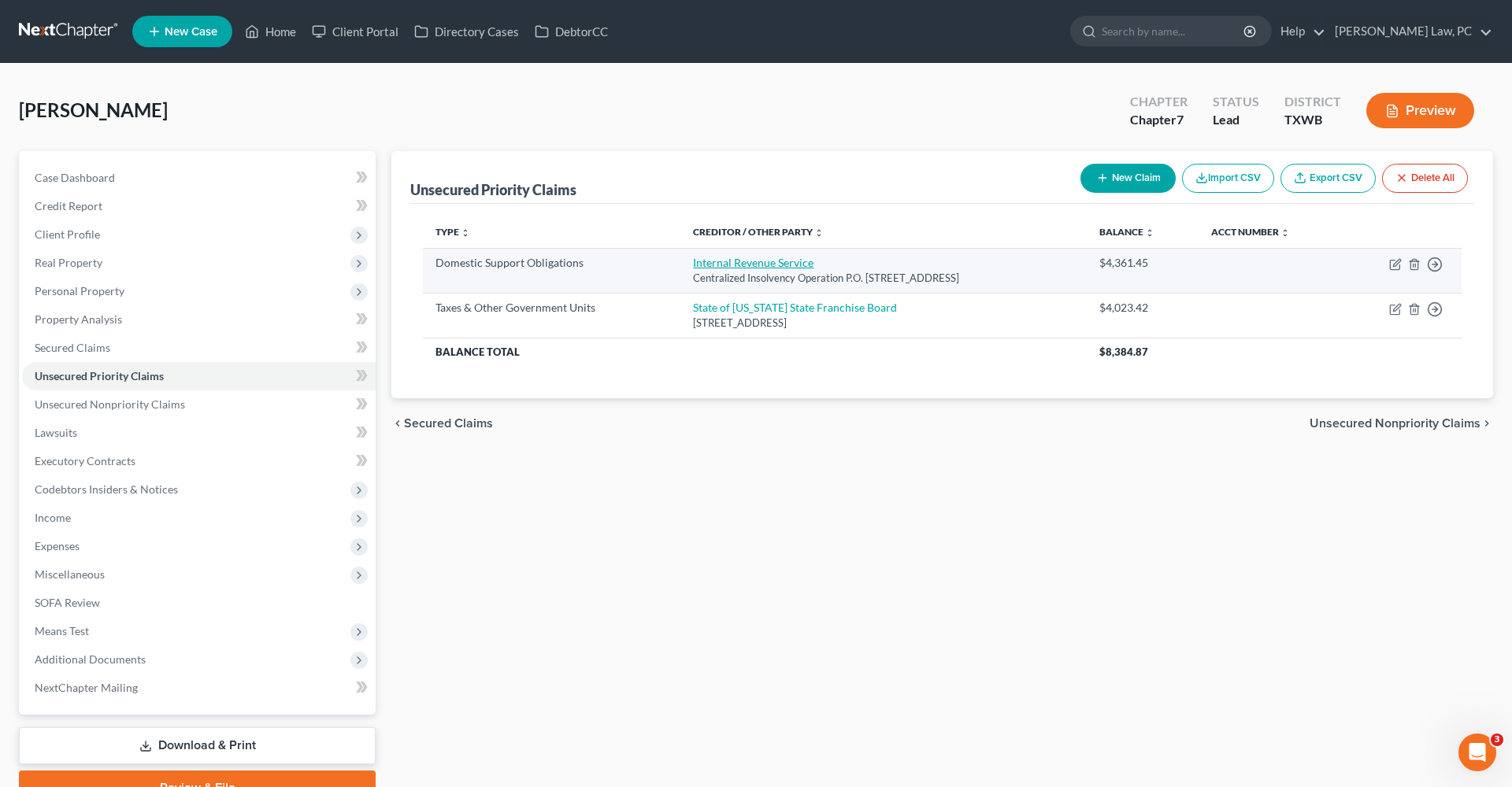
click at [742, 260] on link "Internal Revenue Service" at bounding box center [753, 263] width 120 height 13
select select "39"
select select "0"
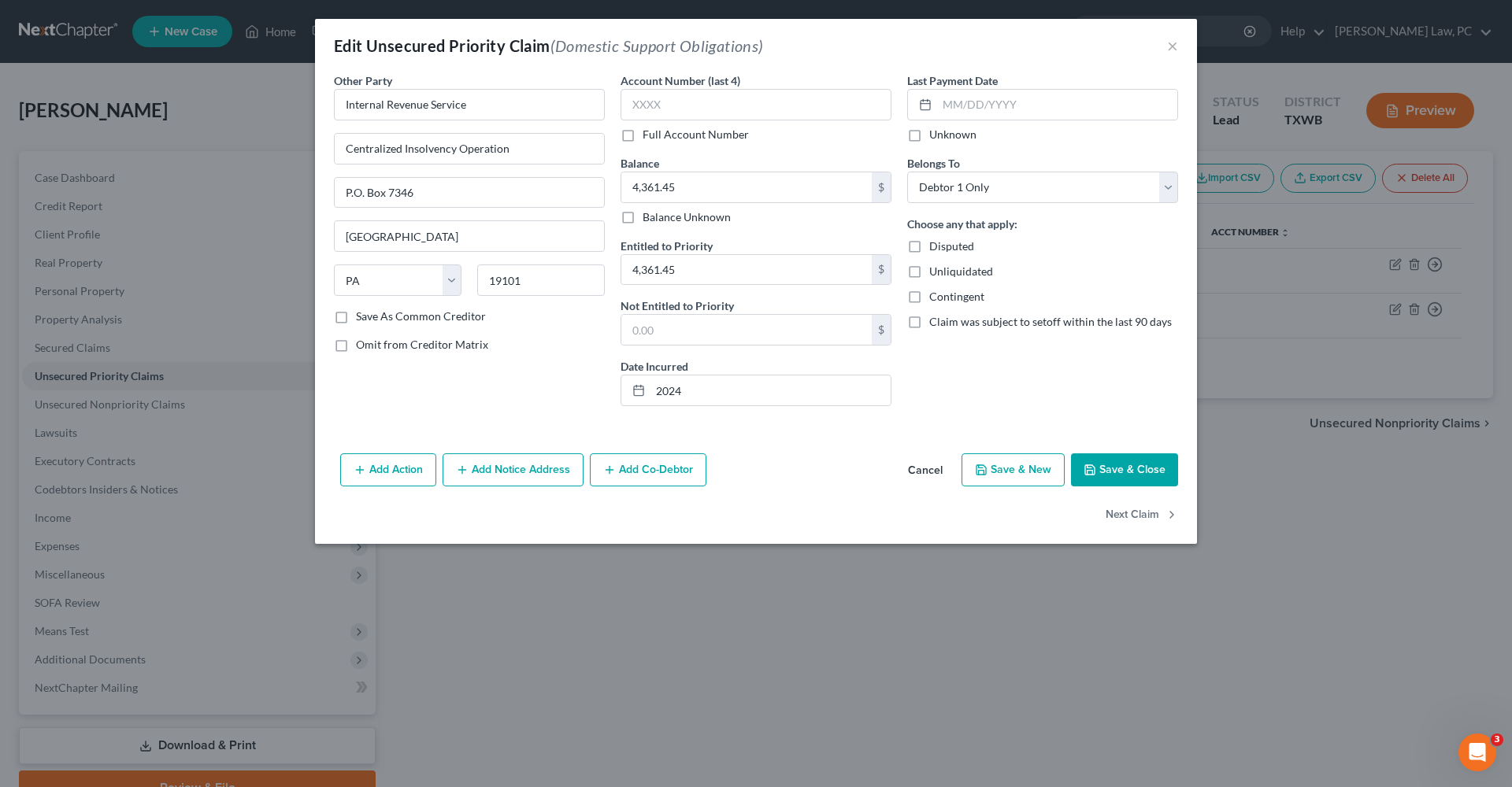
click at [1119, 465] on button "Save & Close" at bounding box center [1124, 470] width 107 height 33
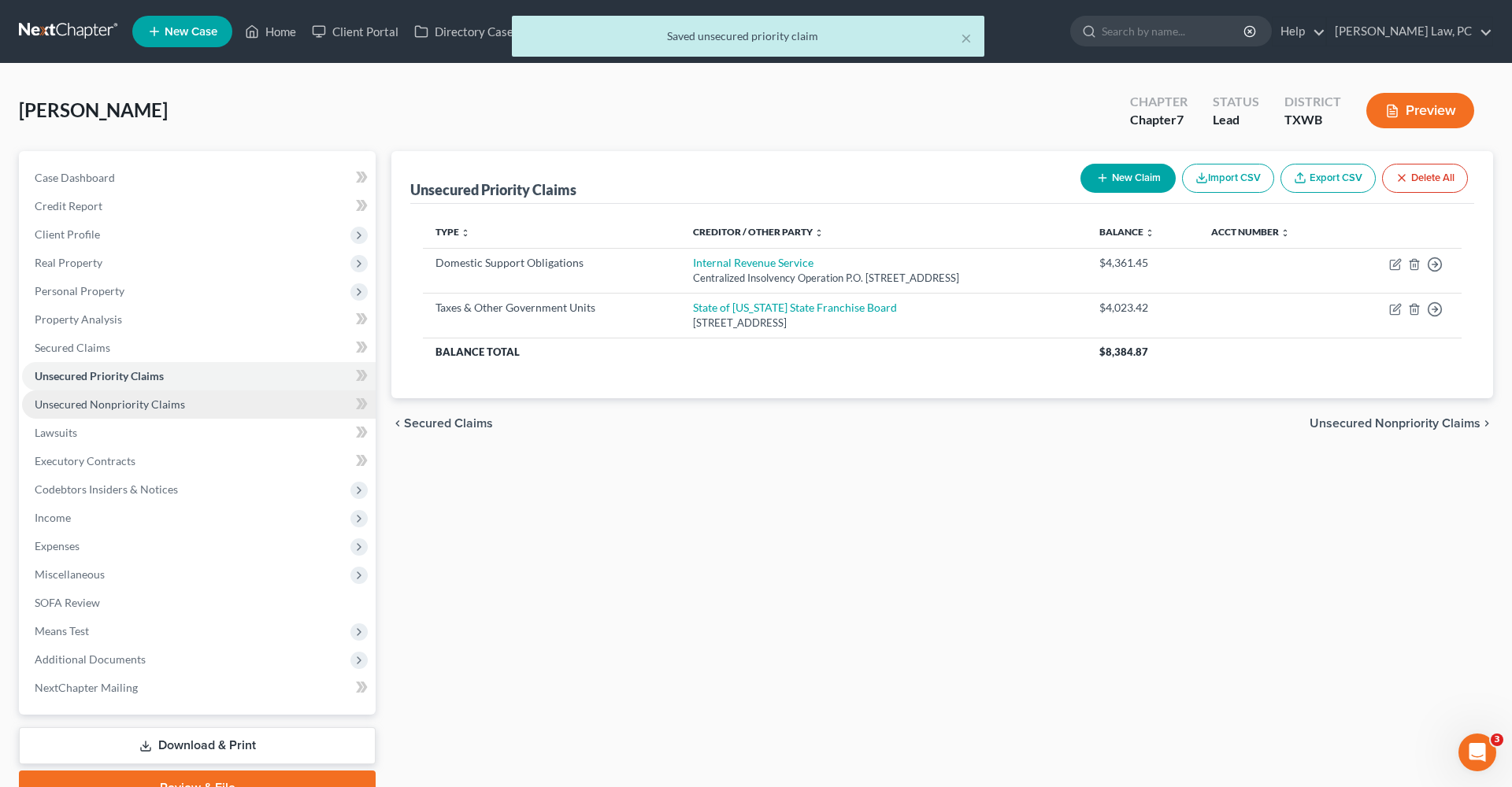
click at [117, 403] on span "Unsecured Nonpriority Claims" at bounding box center [109, 404] width 150 height 13
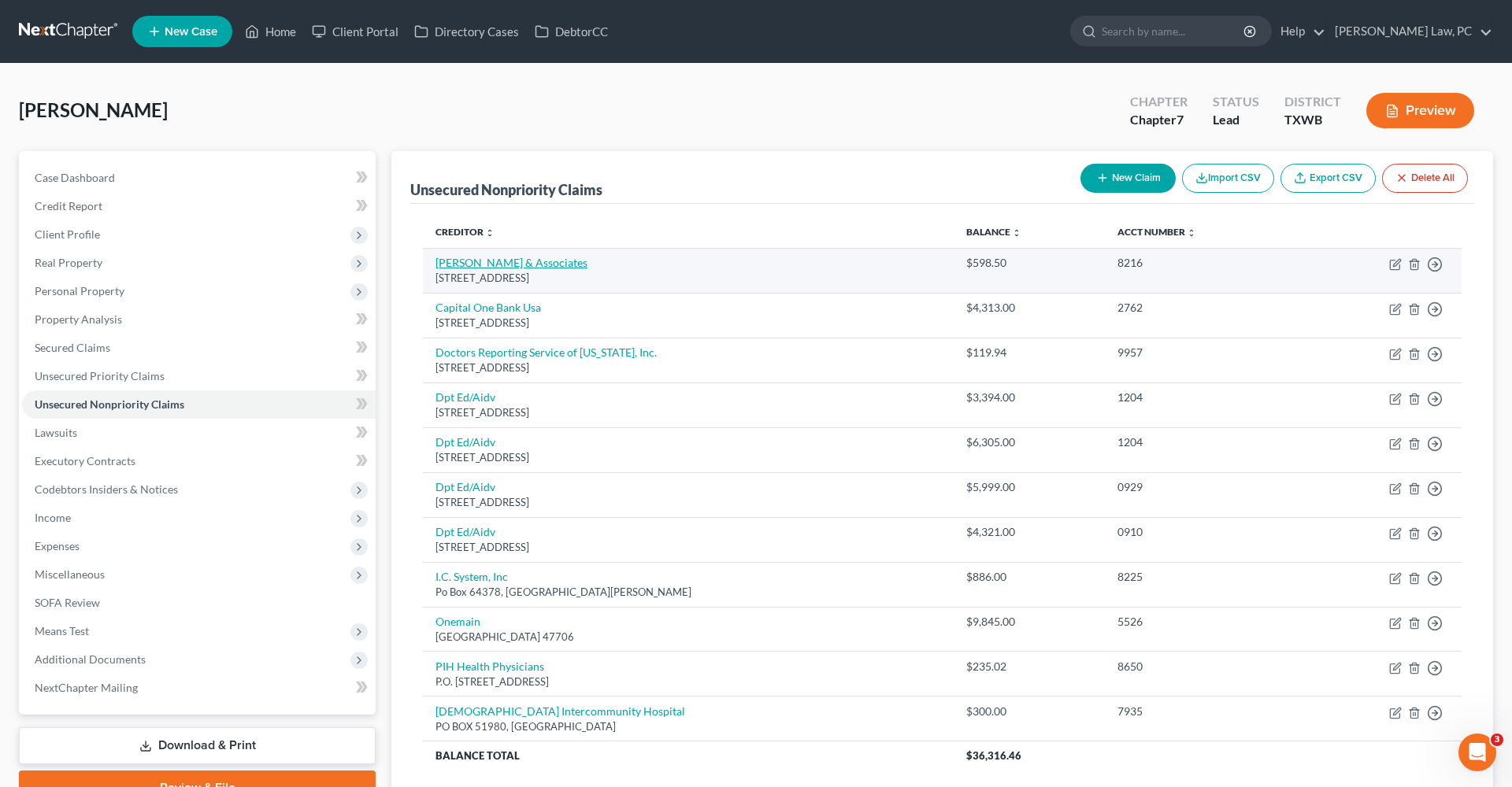
click at [510, 262] on link "Aldous & Associates" at bounding box center [511, 263] width 152 height 13
select select "46"
select select "4"
select select "0"
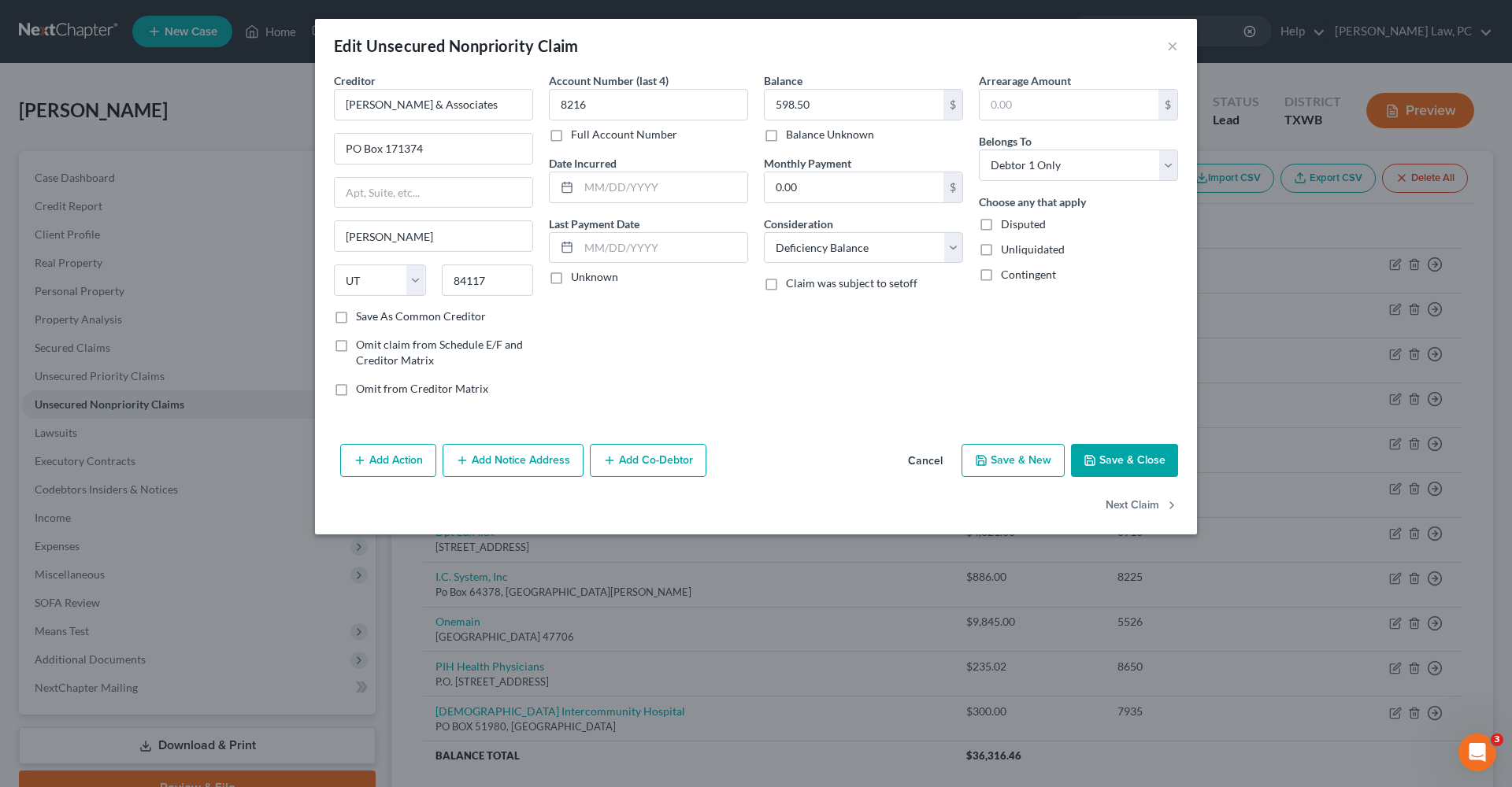
click at [1149, 459] on button "Save & Close" at bounding box center [1124, 460] width 107 height 33
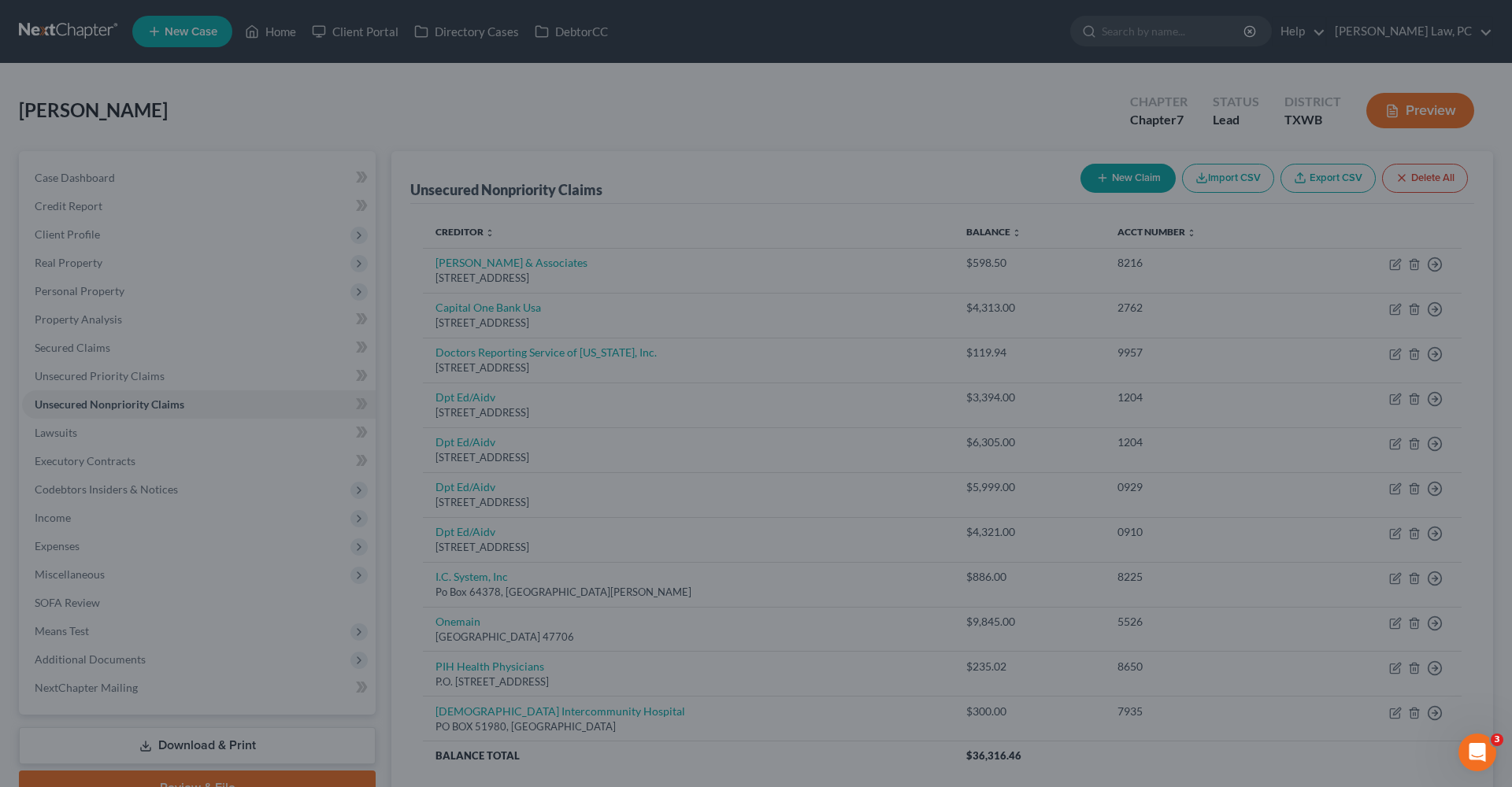
type input "0"
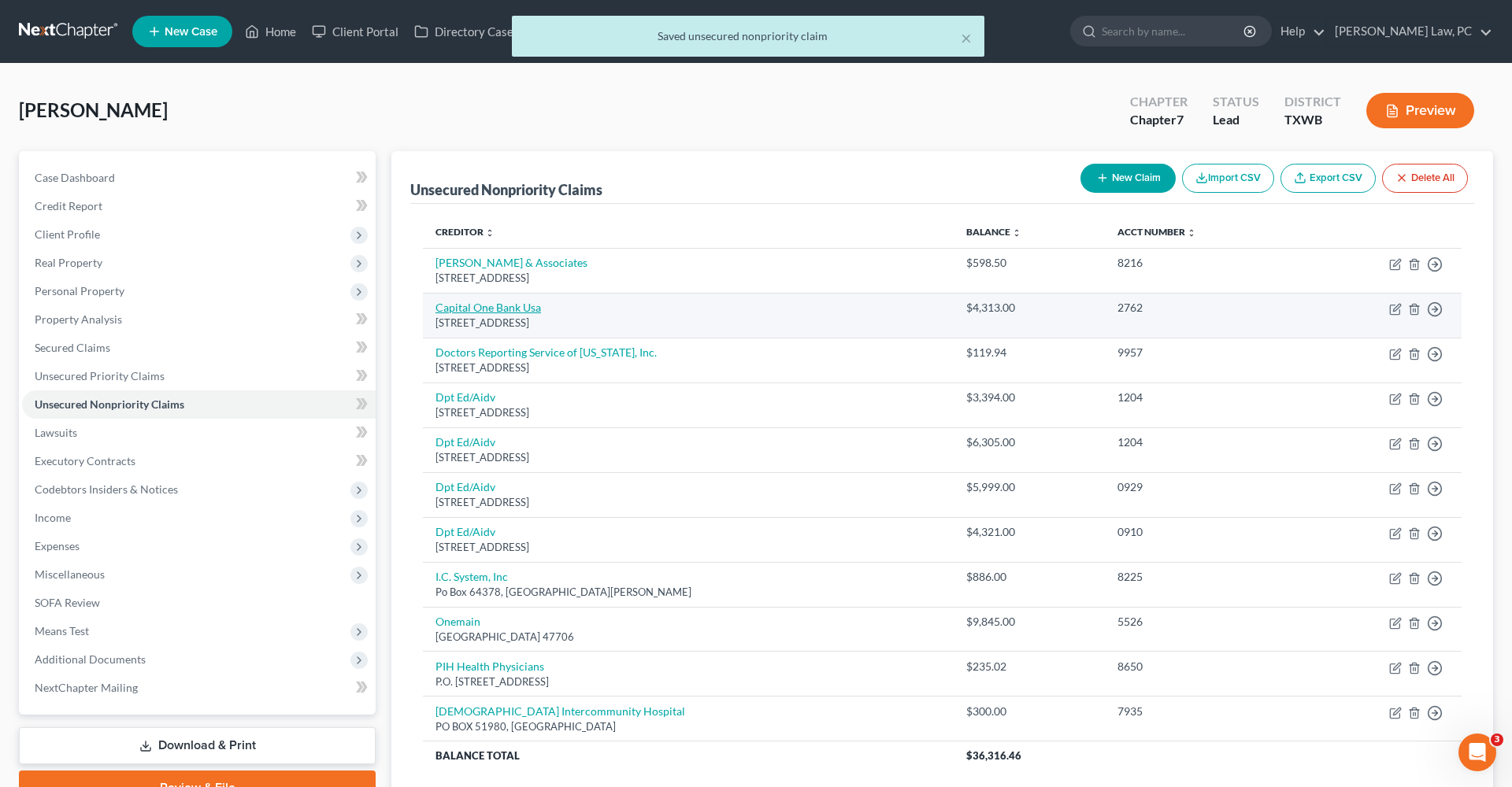
click at [496, 308] on link "Capital One Bank Usa" at bounding box center [488, 307] width 106 height 13
select select "46"
select select "1"
select select "0"
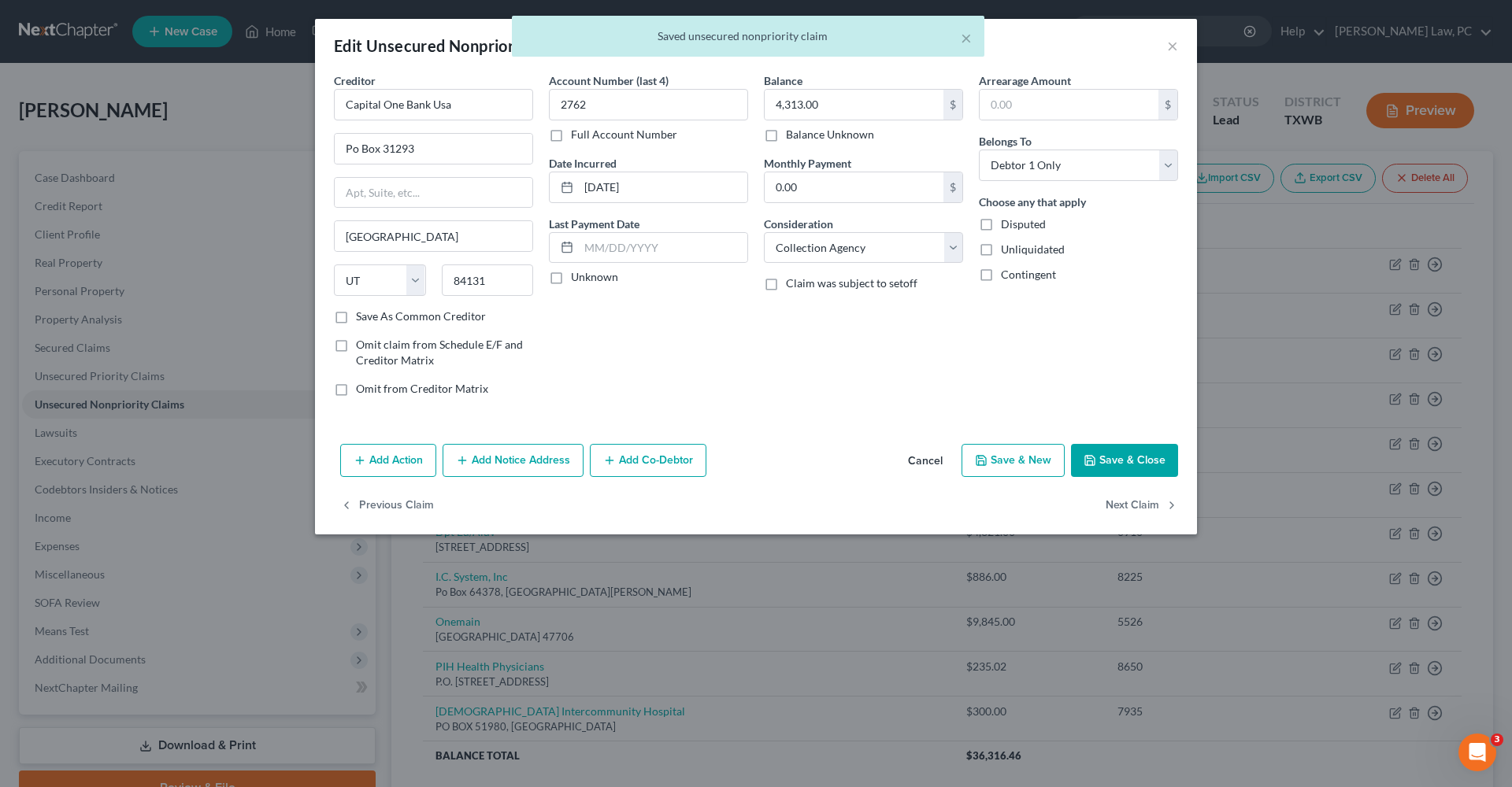
click at [1152, 472] on button "Save & Close" at bounding box center [1124, 460] width 107 height 33
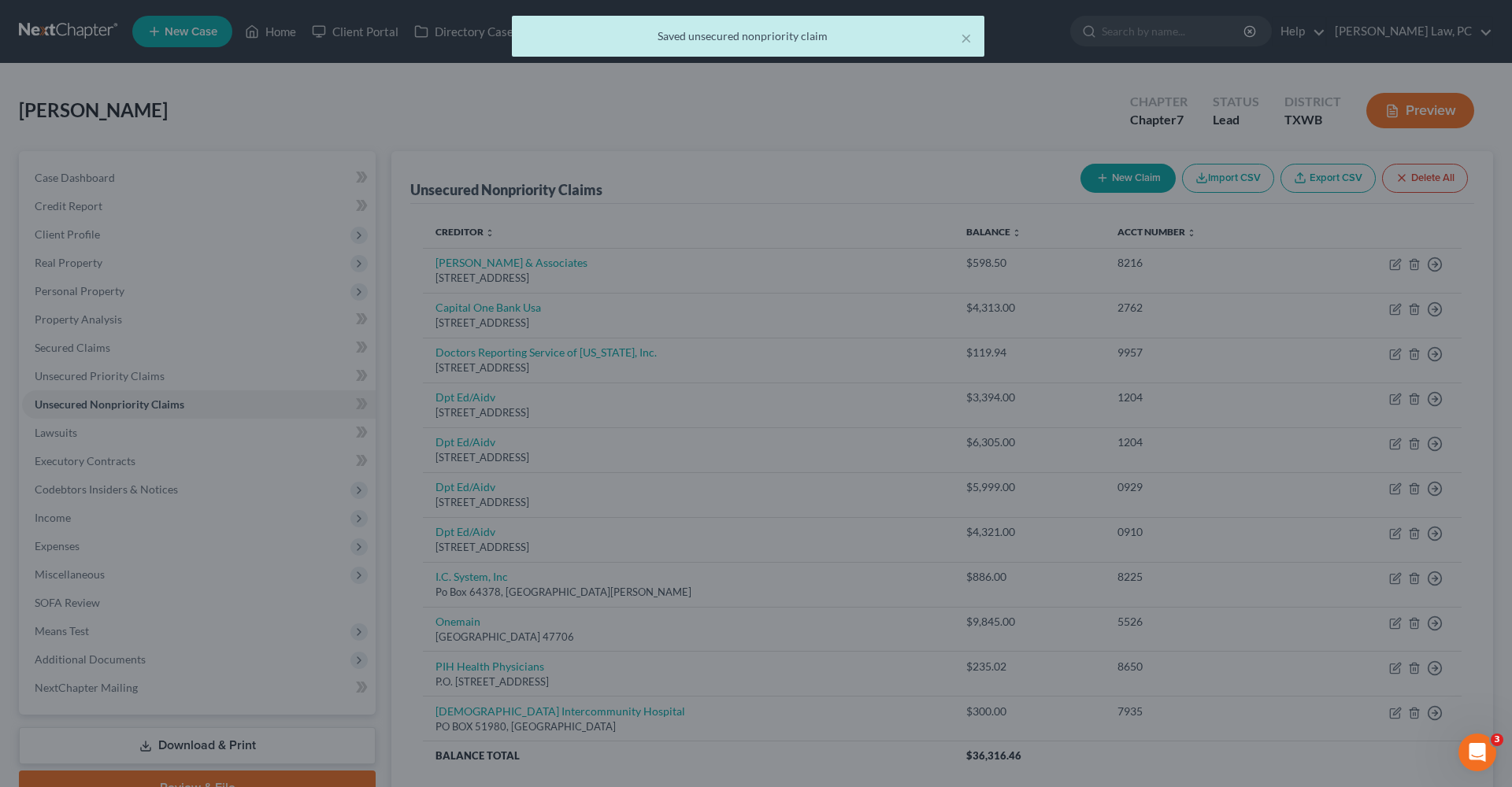
type input "0"
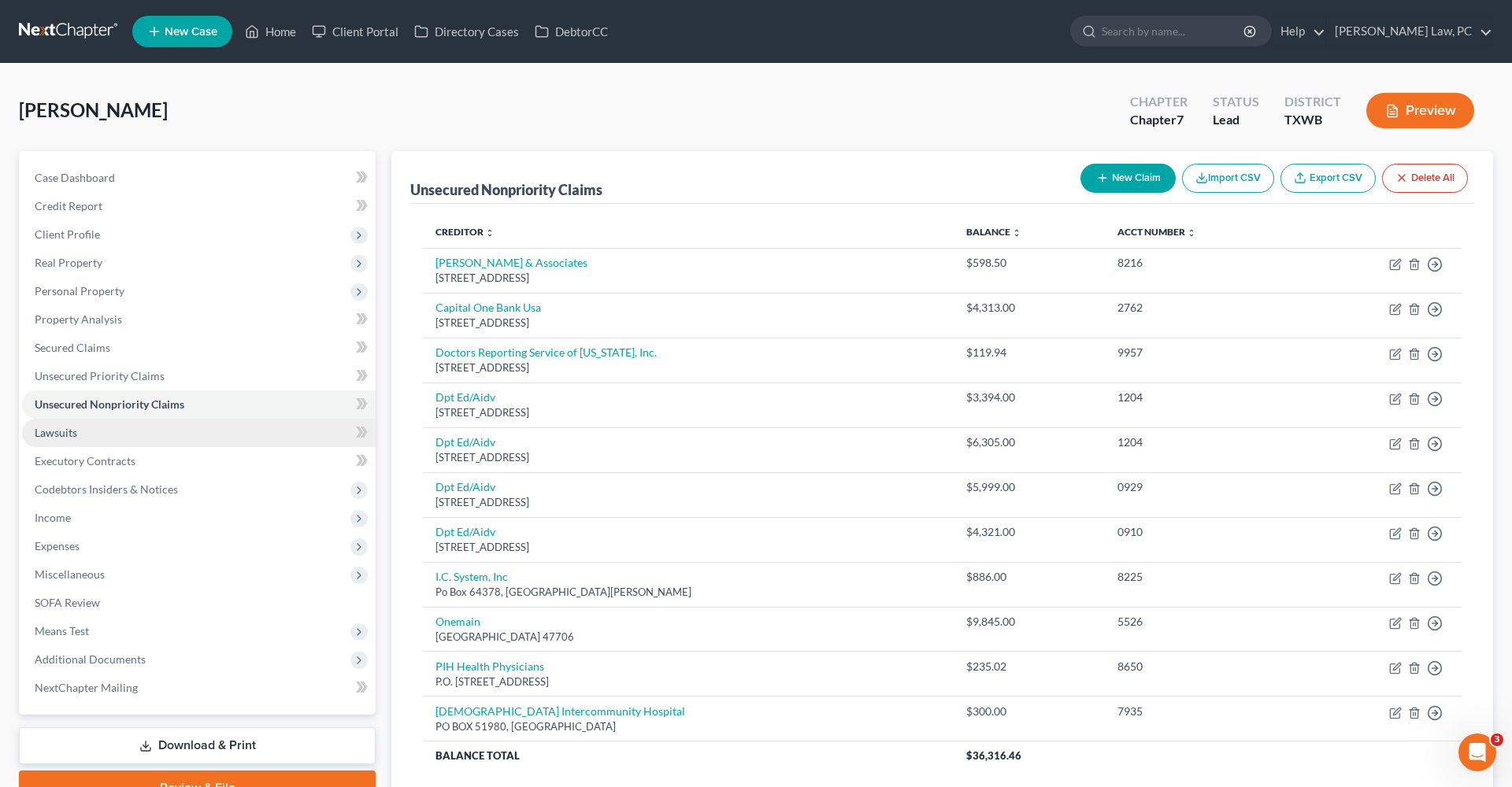
click at [47, 431] on span "Lawsuits" at bounding box center [55, 433] width 43 height 13
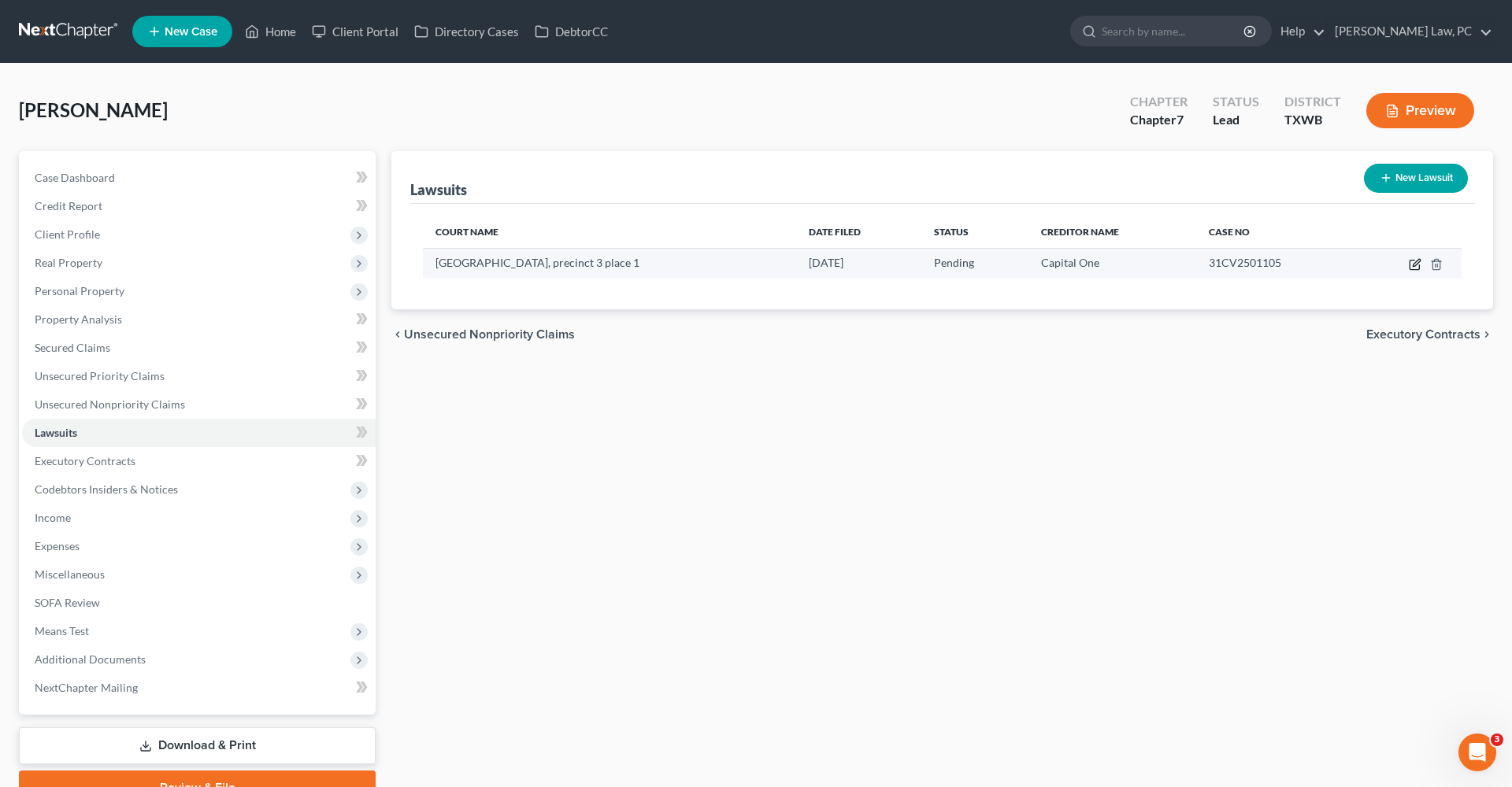
click at [1415, 264] on icon "button" at bounding box center [1416, 262] width 7 height 7
select select "0"
select select "4"
select select "48"
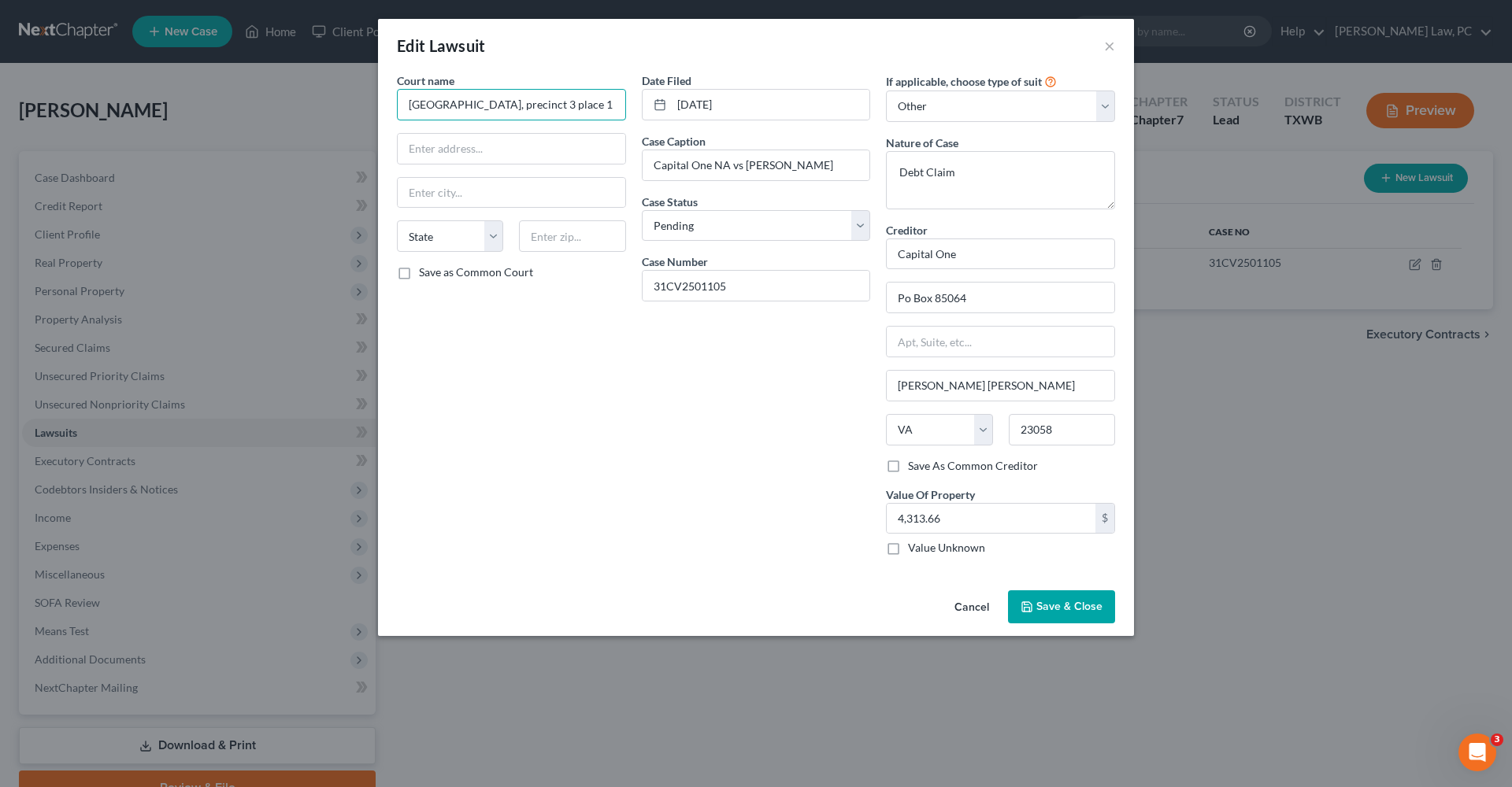
click at [473, 108] on input "Bell County, precinct 3 place 1" at bounding box center [511, 104] width 229 height 31
type input "Bell County Justice of Peace Precinct 3 Place 1"
drag, startPoint x: 407, startPoint y: 105, endPoint x: 666, endPoint y: 96, distance: 259.2
click at [666, 96] on div "Court name * Bell County Justice of Peace Precinct 3 Place 1 State AL AK AR AZ …" at bounding box center [756, 320] width 734 height 496
click at [489, 96] on input "Bell County Justice of Peace Precinct 3 Place 1" at bounding box center [511, 104] width 229 height 31
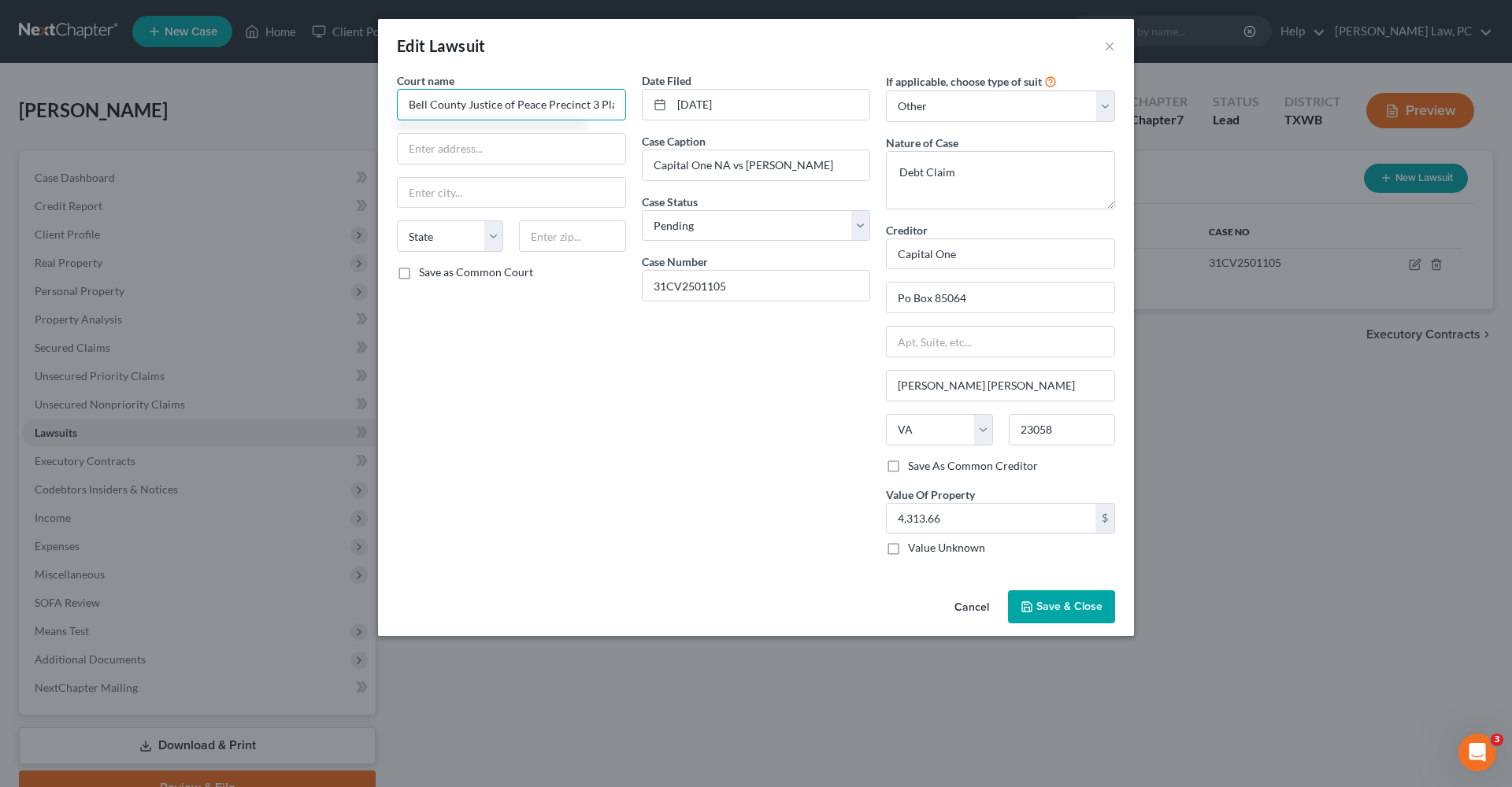
drag, startPoint x: 617, startPoint y: 105, endPoint x: 334, endPoint y: 104, distance: 283.0
click at [334, 105] on div "Edit Lawsuit × Court name * Bell County Justice of Peace Precinct 3 Place 1 Sta…" at bounding box center [756, 393] width 1512 height 787
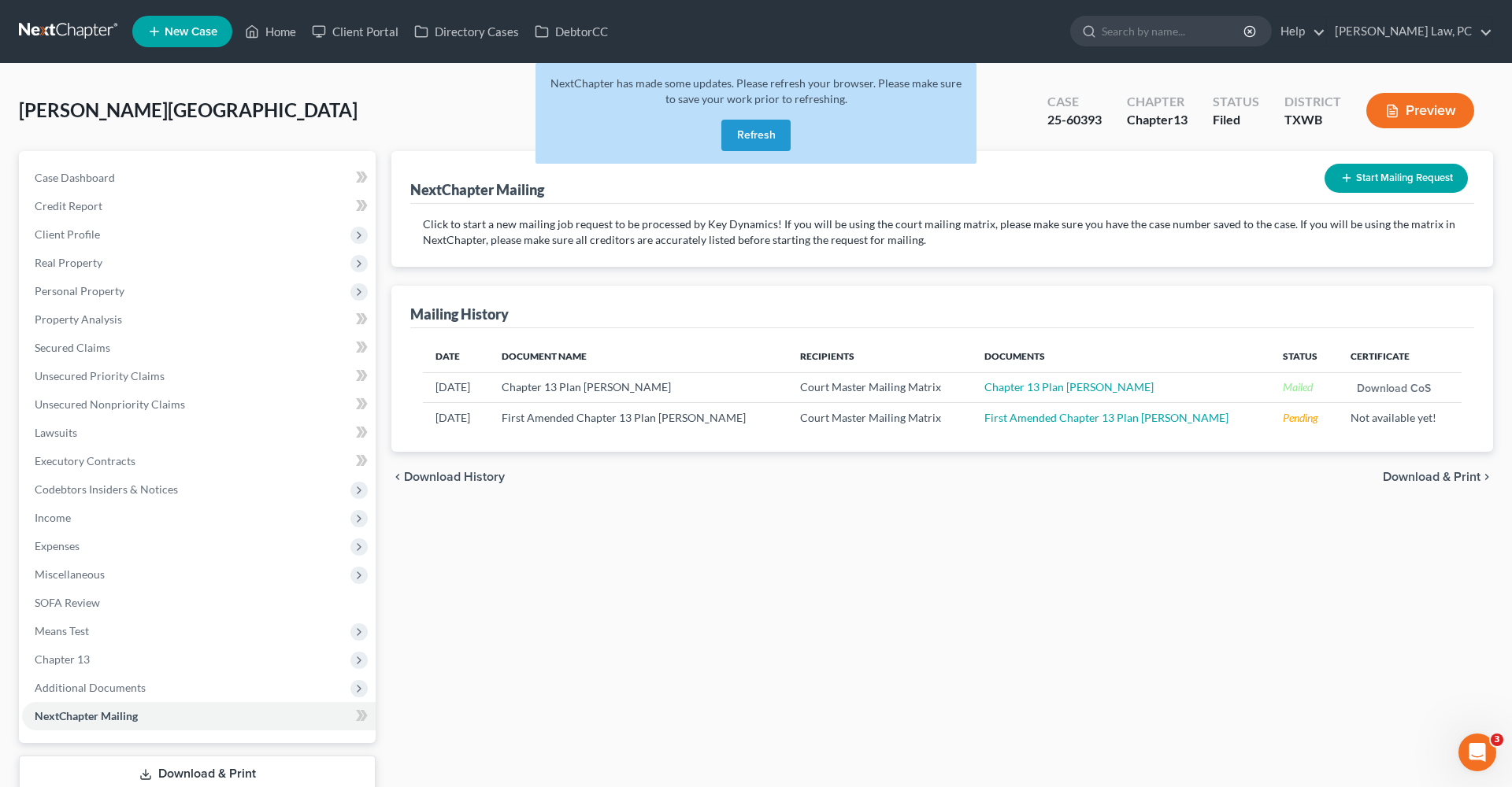
click at [746, 140] on button "Refresh" at bounding box center [756, 134] width 69 height 31
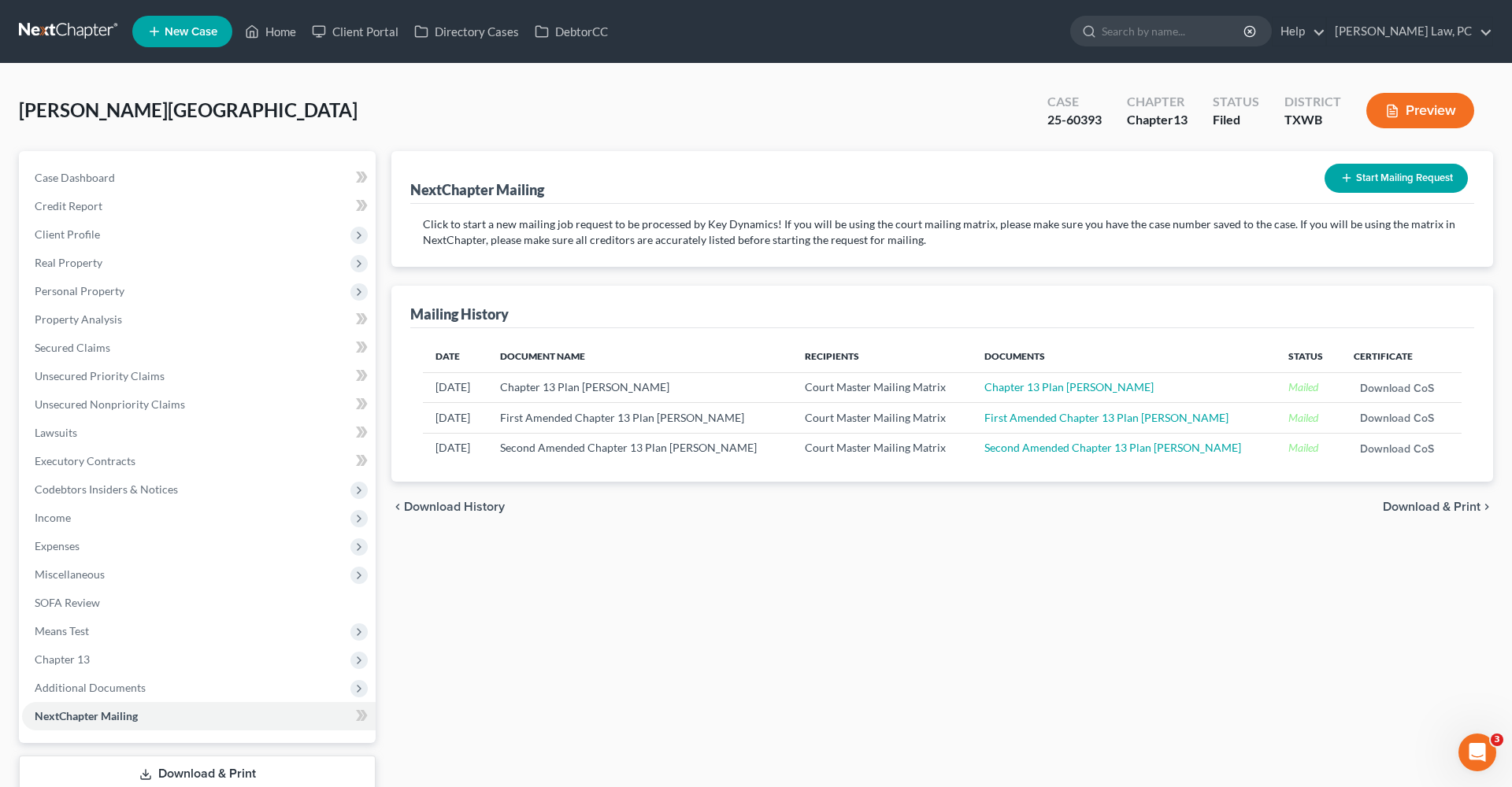
click at [48, 28] on link at bounding box center [69, 32] width 101 height 29
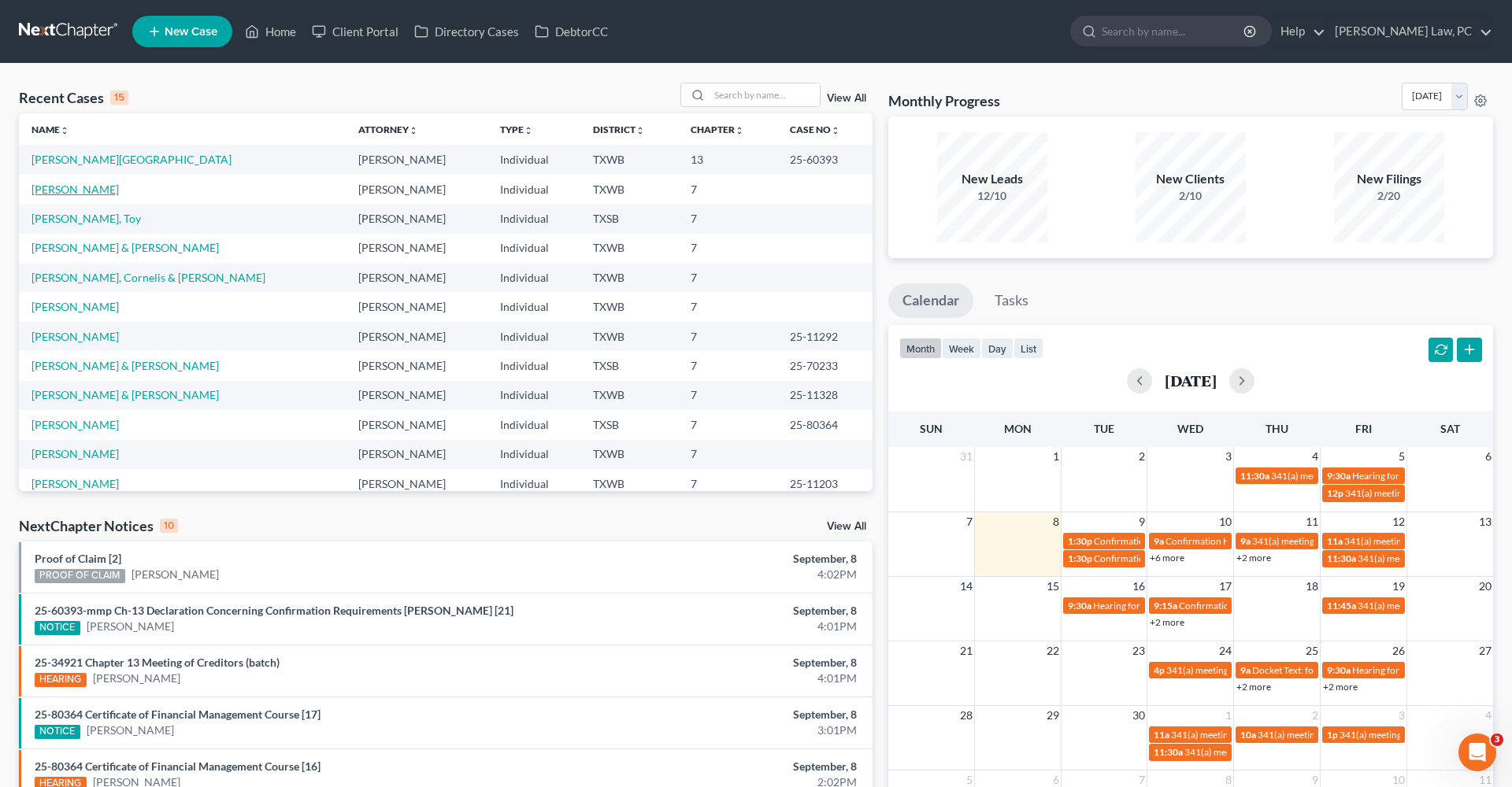
click at [78, 190] on link "[PERSON_NAME]" at bounding box center [75, 189] width 87 height 13
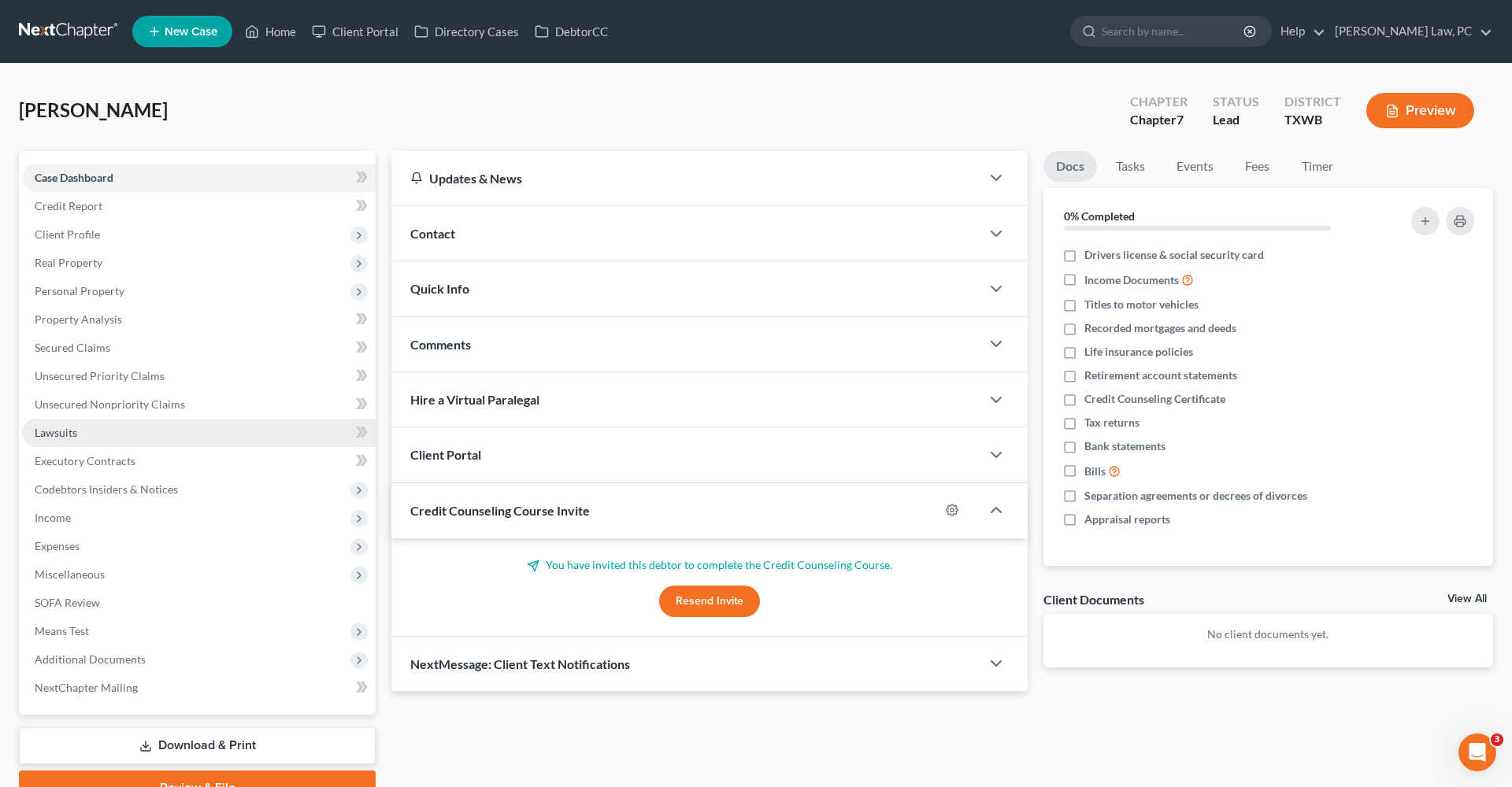
click at [72, 438] on span "Lawsuits" at bounding box center [55, 433] width 43 height 13
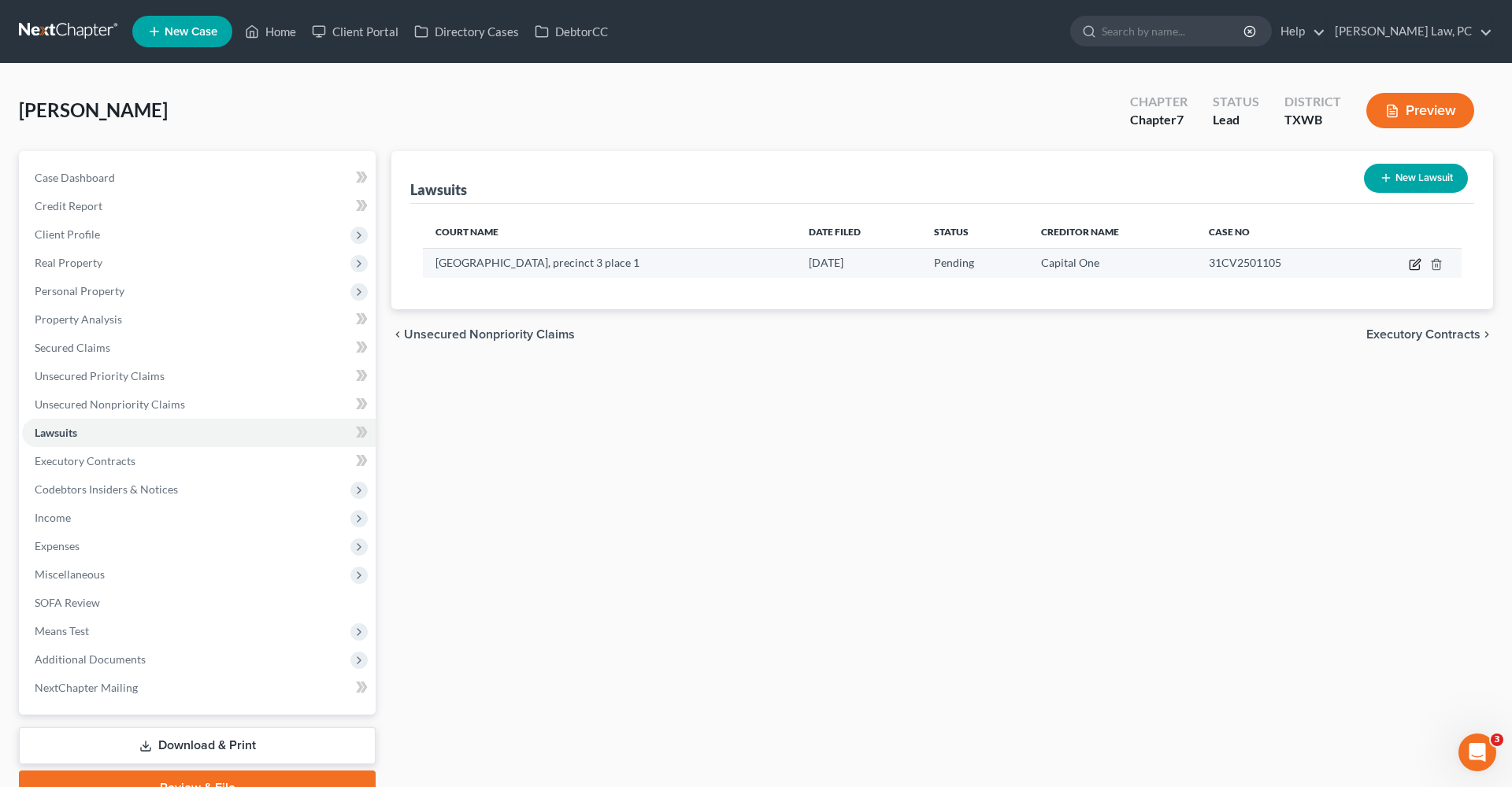
click at [1416, 260] on icon "button" at bounding box center [1415, 264] width 13 height 13
select select "0"
select select "4"
select select "48"
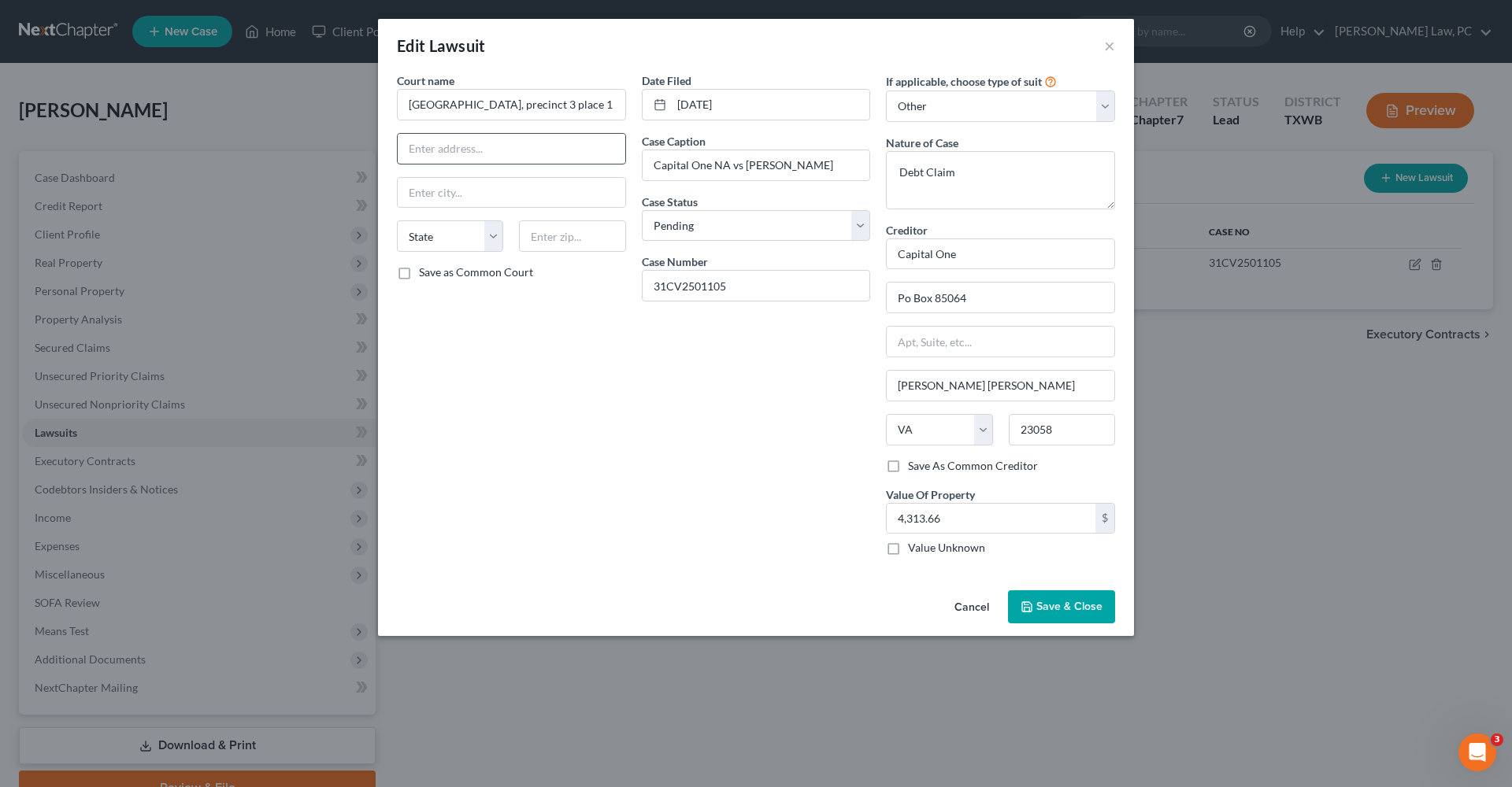
paste input "[STREET_ADDRESS][US_STATE]"
drag, startPoint x: 560, startPoint y: 149, endPoint x: 692, endPoint y: 145, distance: 132.1
click at [692, 145] on div "Court name * [GEOGRAPHIC_DATA], precinct 3 place 1 [STREET_ADDRESS][GEOGRAPHIC_…" at bounding box center [756, 320] width 734 height 496
type input "[STREET_ADDRESS][US_STATE]"
paste input "76501"
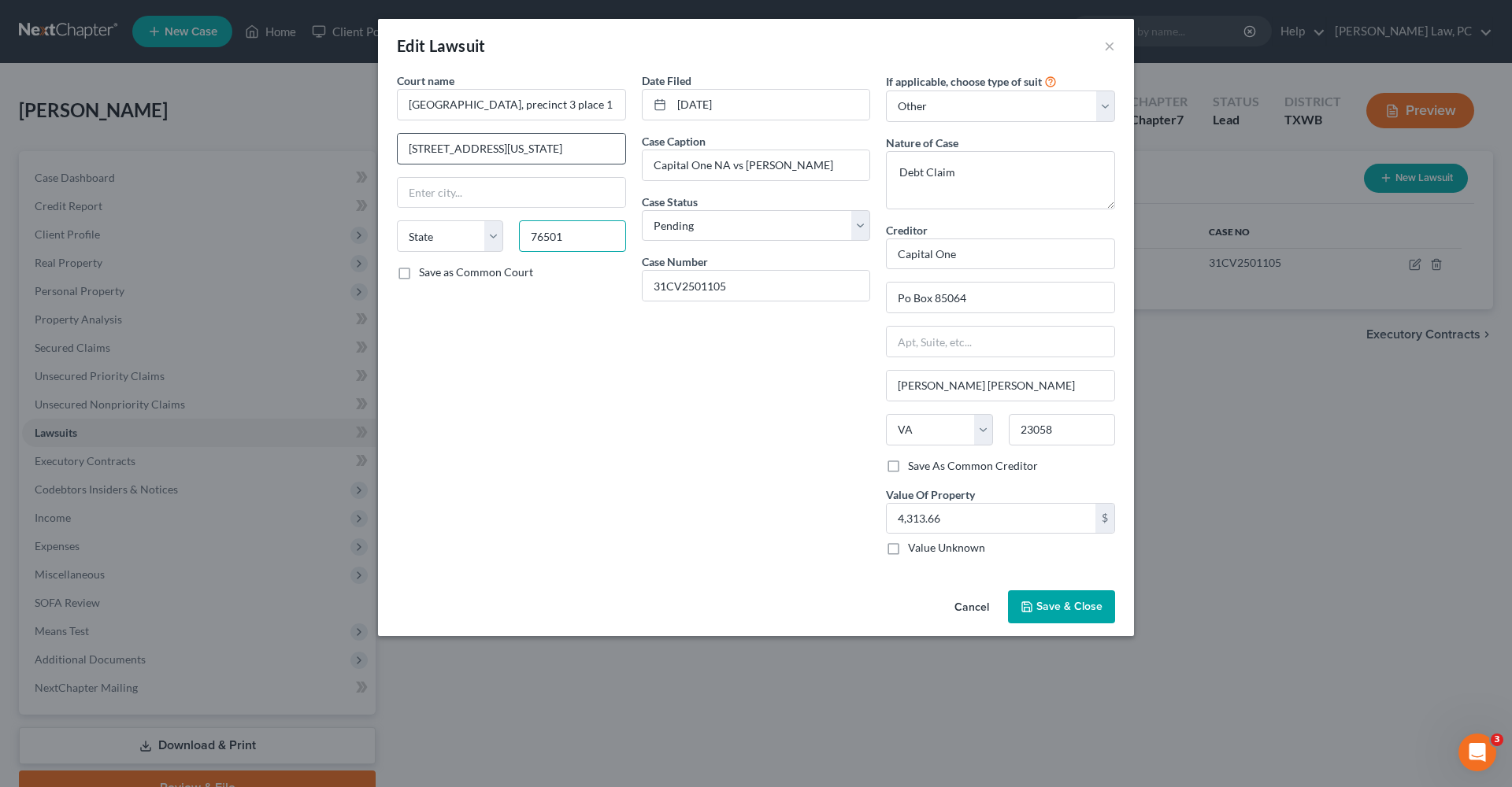
type input "76501"
type input "[DEMOGRAPHIC_DATA]"
select select "45"
drag, startPoint x: 583, startPoint y: 152, endPoint x: 521, endPoint y: 149, distance: 62.1
click at [521, 149] on input "[STREET_ADDRESS][US_STATE]" at bounding box center [511, 149] width 228 height 30
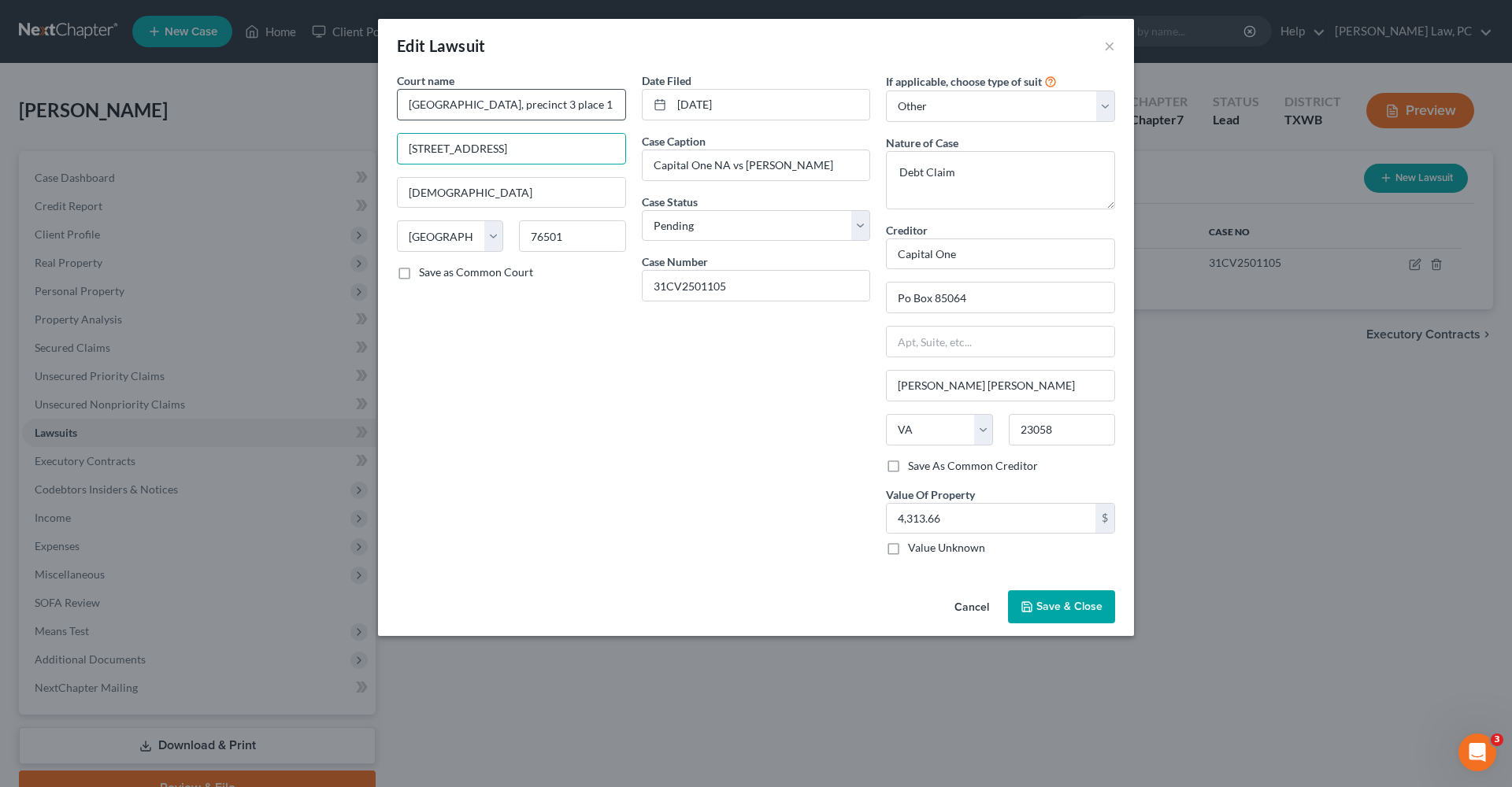
type input "[STREET_ADDRESS]"
click at [523, 106] on input "[GEOGRAPHIC_DATA], precinct 3 place 1" at bounding box center [511, 104] width 229 height 31
click at [473, 106] on input "[GEOGRAPHIC_DATA], precinct 3 Place 1" at bounding box center [511, 104] width 229 height 31
click at [470, 108] on input "[GEOGRAPHIC_DATA], Precinct 3 Place 1" at bounding box center [511, 104] width 229 height 31
type input "Bell County Justice of Peace Precinct 3 Place 1"
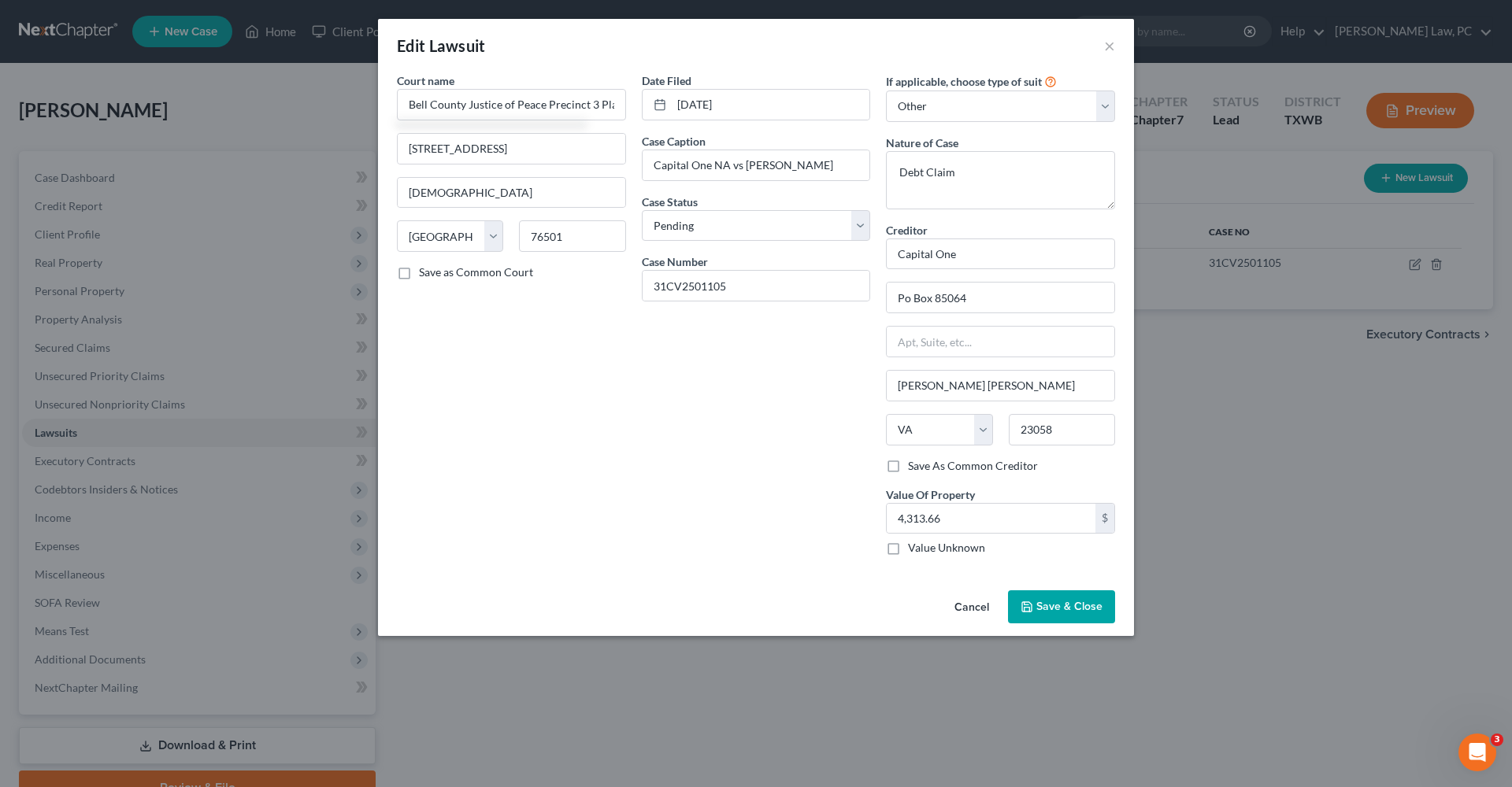
click at [1052, 606] on span "Save & Close" at bounding box center [1069, 606] width 66 height 13
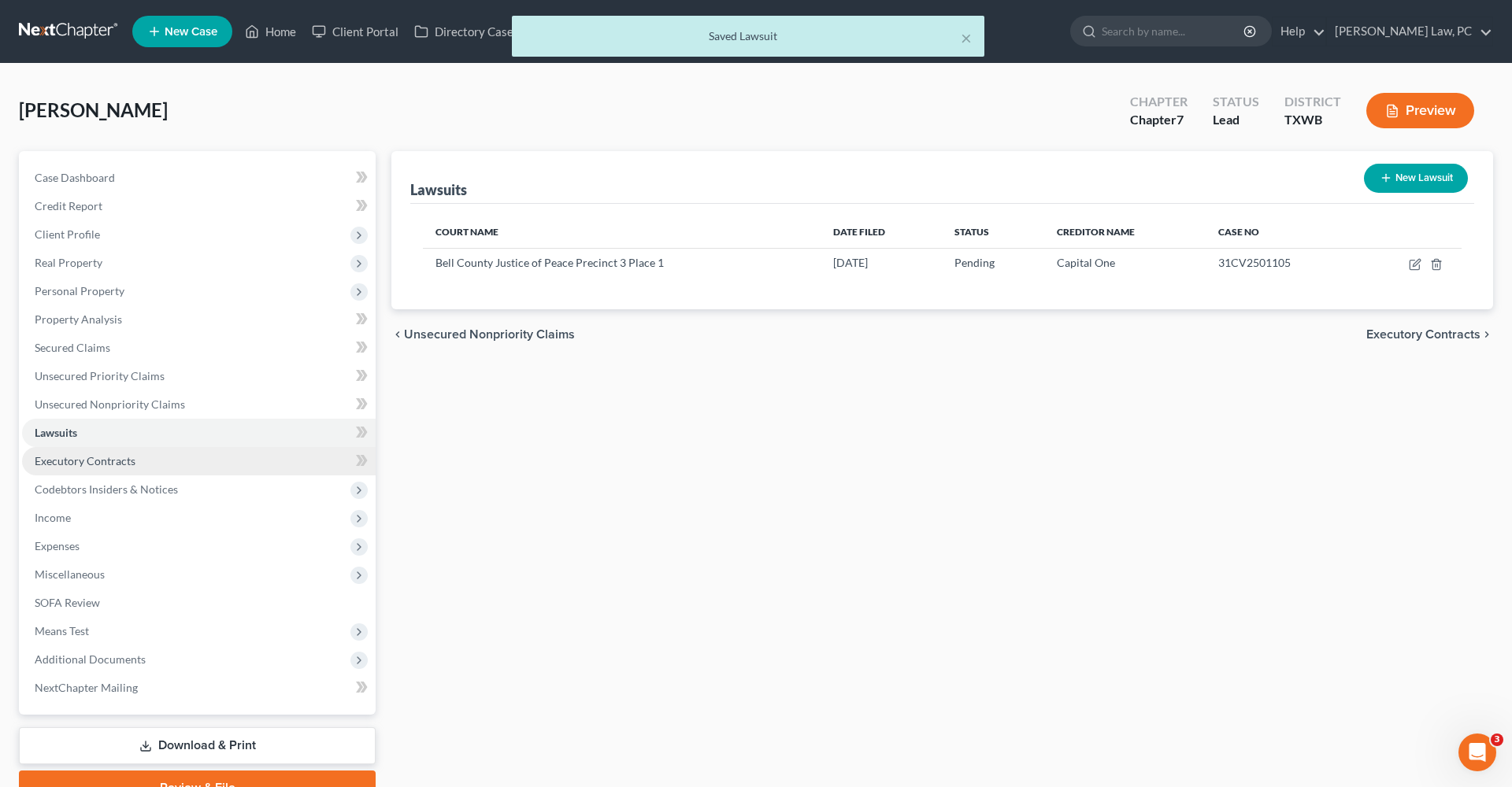
click at [81, 465] on span "Executory Contracts" at bounding box center [85, 461] width 101 height 13
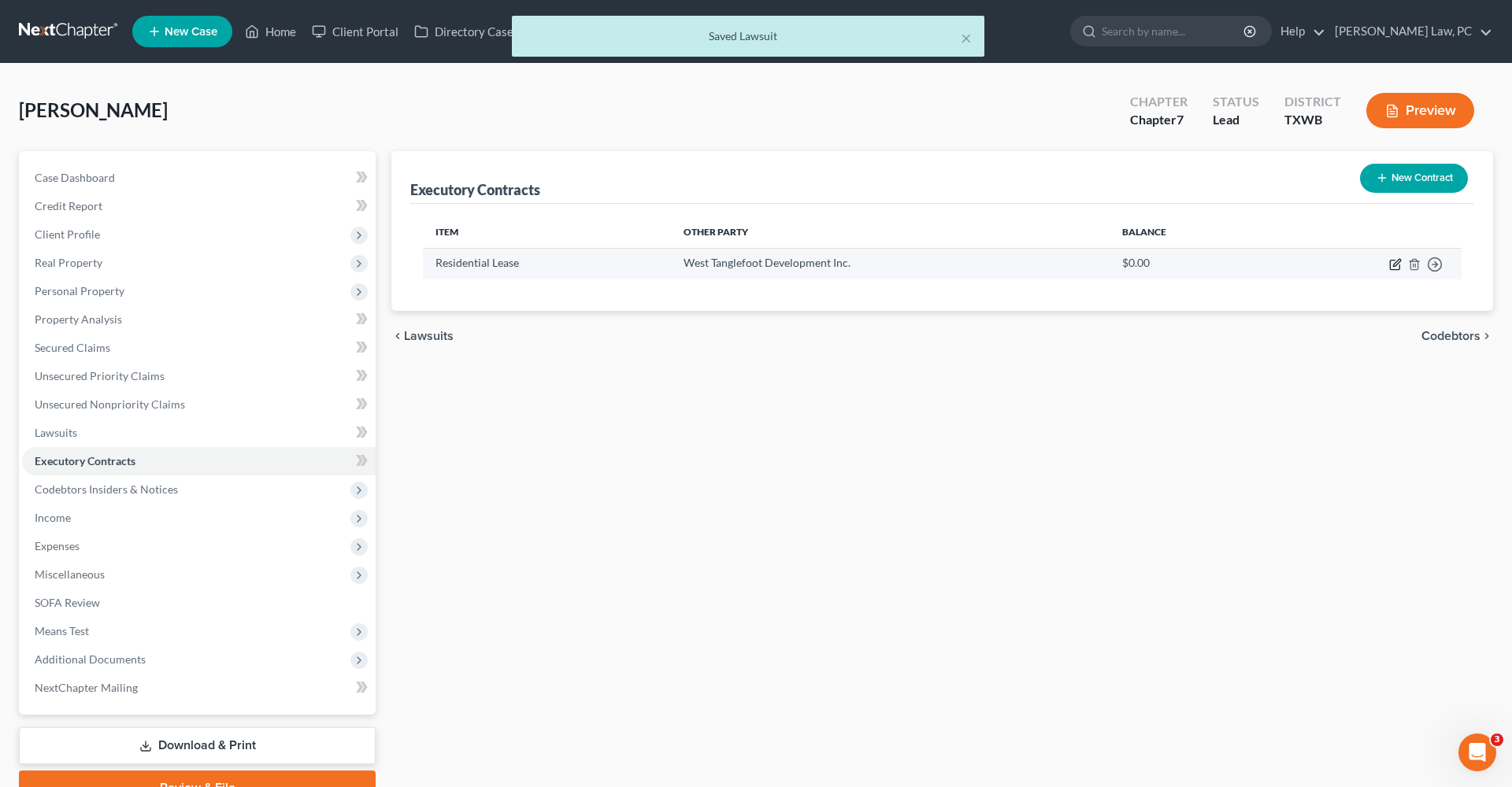
click at [1391, 265] on icon "button" at bounding box center [1394, 265] width 9 height 9
select select "3"
select select "45"
select select "3"
select select "0"
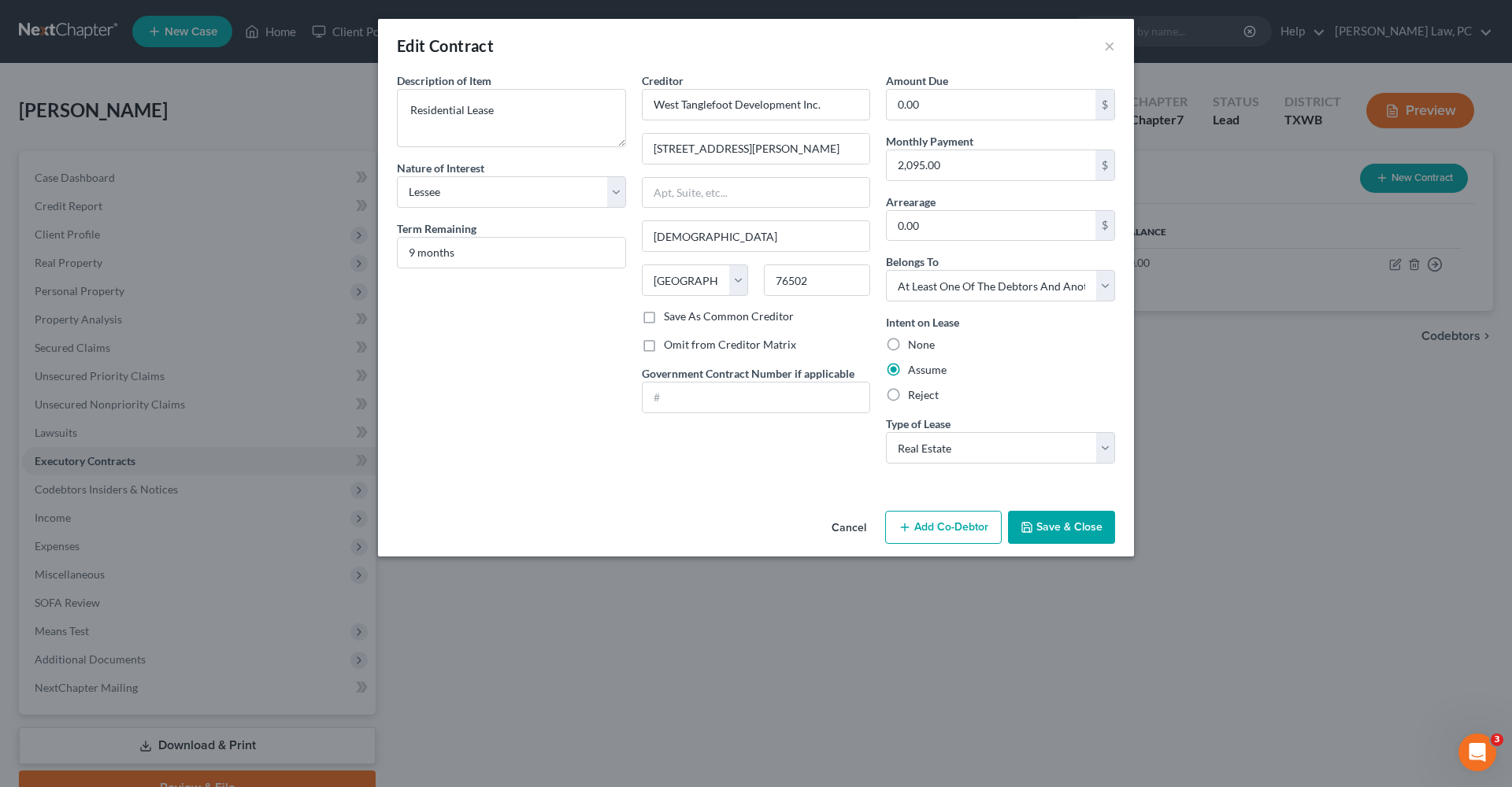
click at [1063, 534] on button "Save & Close" at bounding box center [1061, 527] width 107 height 33
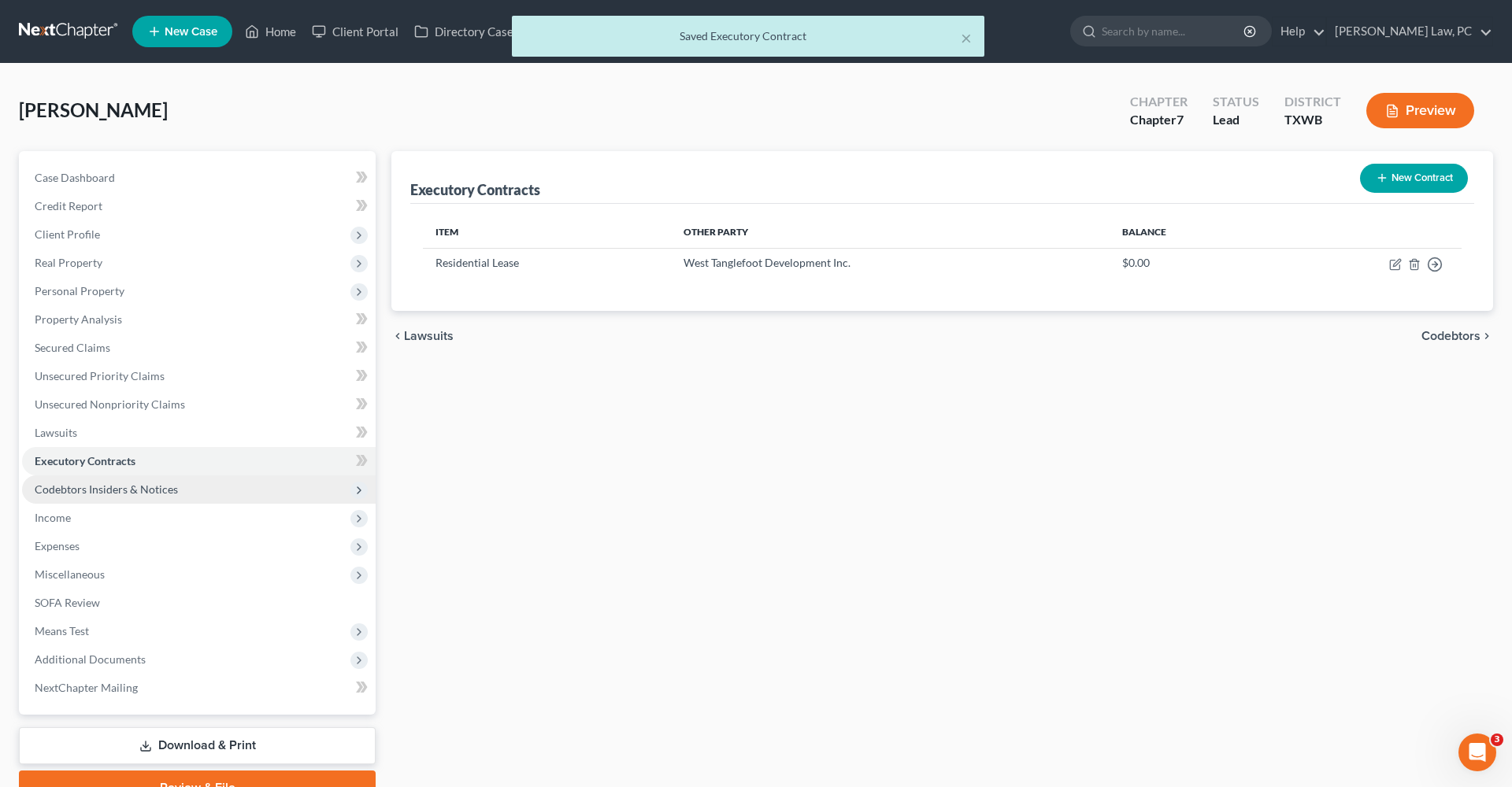
click at [87, 491] on span "Codebtors Insiders & Notices" at bounding box center [106, 490] width 144 height 13
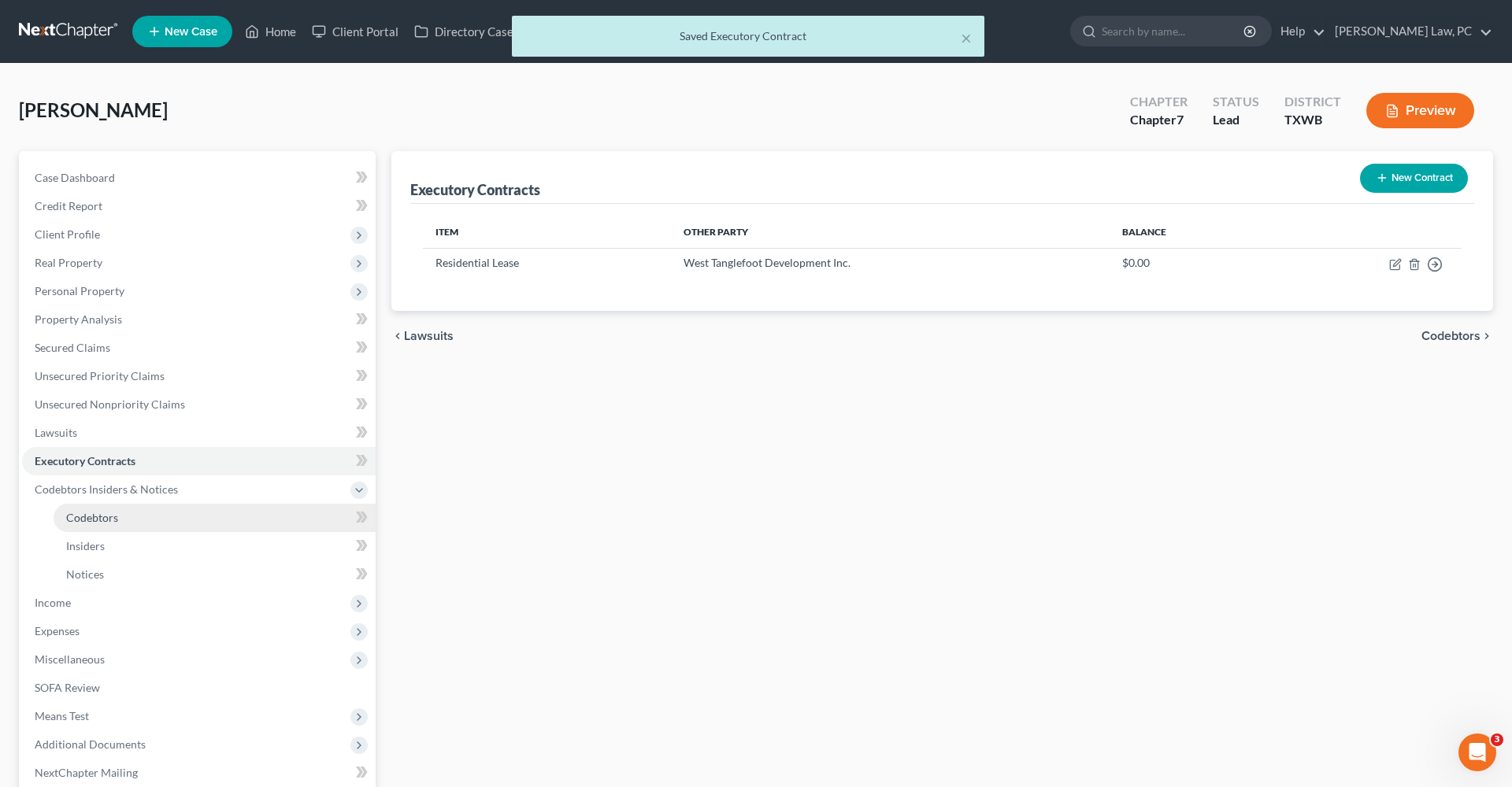
click at [97, 522] on span "Codebtors" at bounding box center [92, 517] width 52 height 13
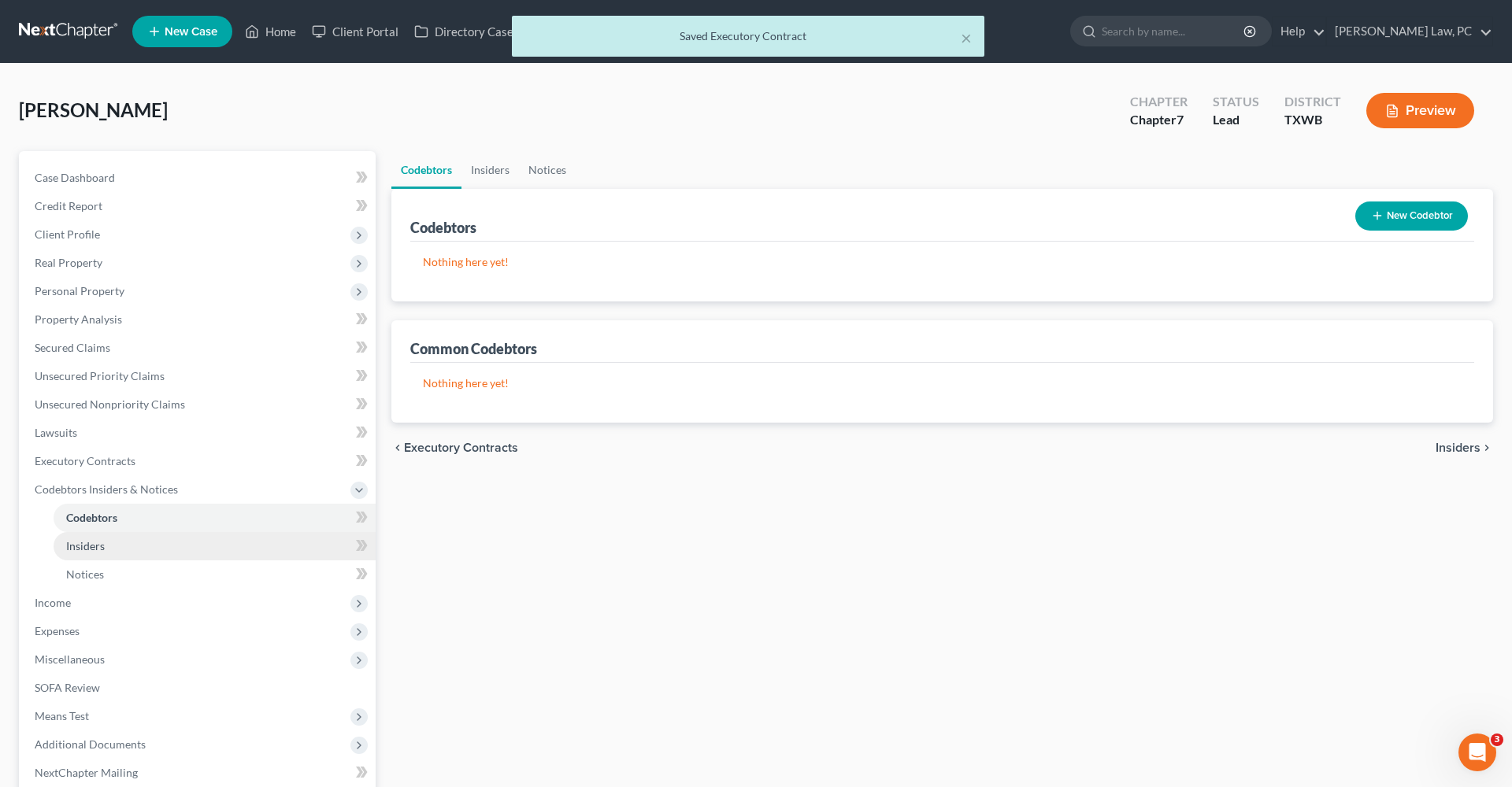
click at [105, 537] on link "Insiders" at bounding box center [214, 547] width 322 height 29
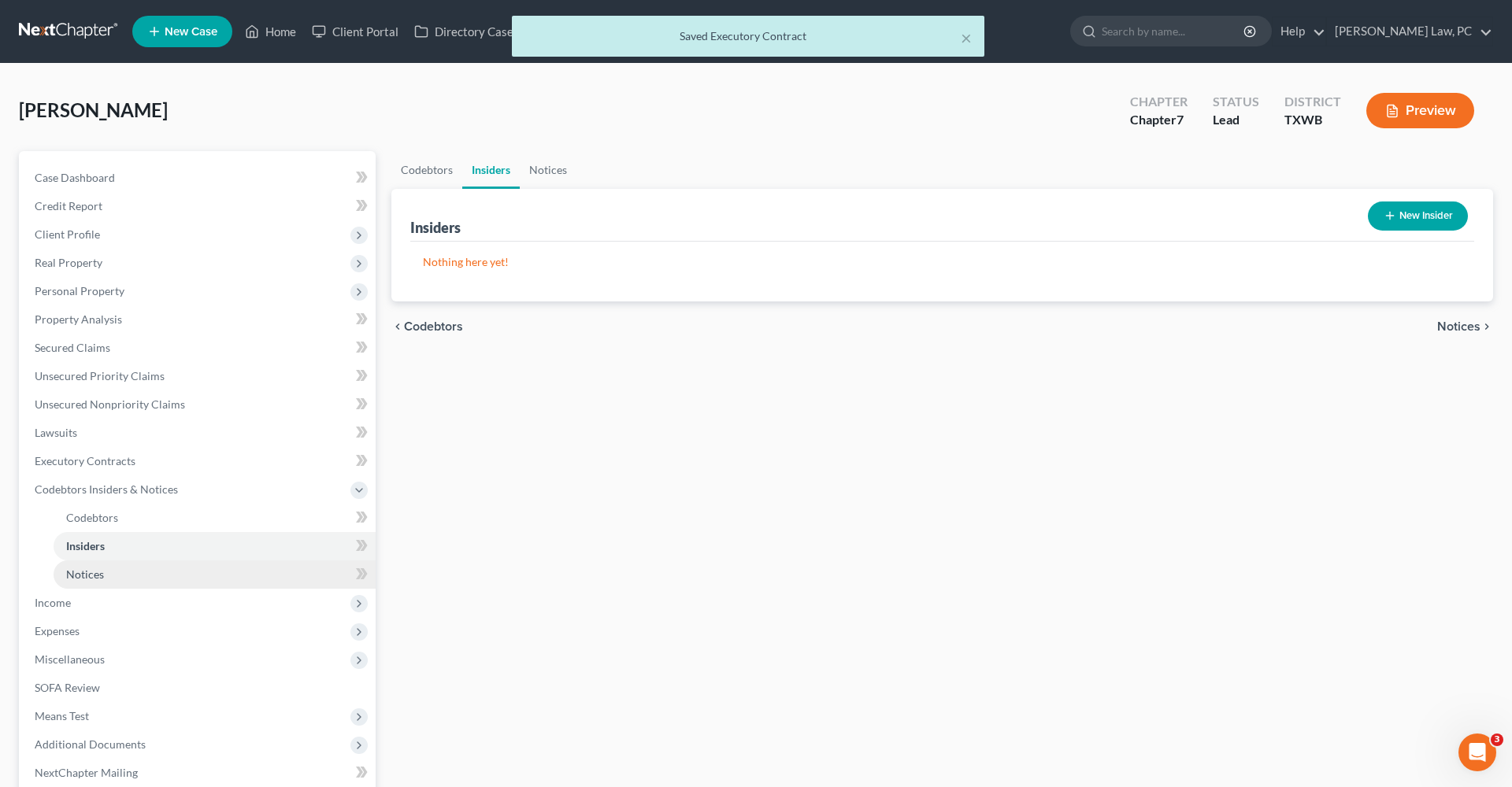
click at [104, 574] on link "Notices" at bounding box center [214, 575] width 322 height 29
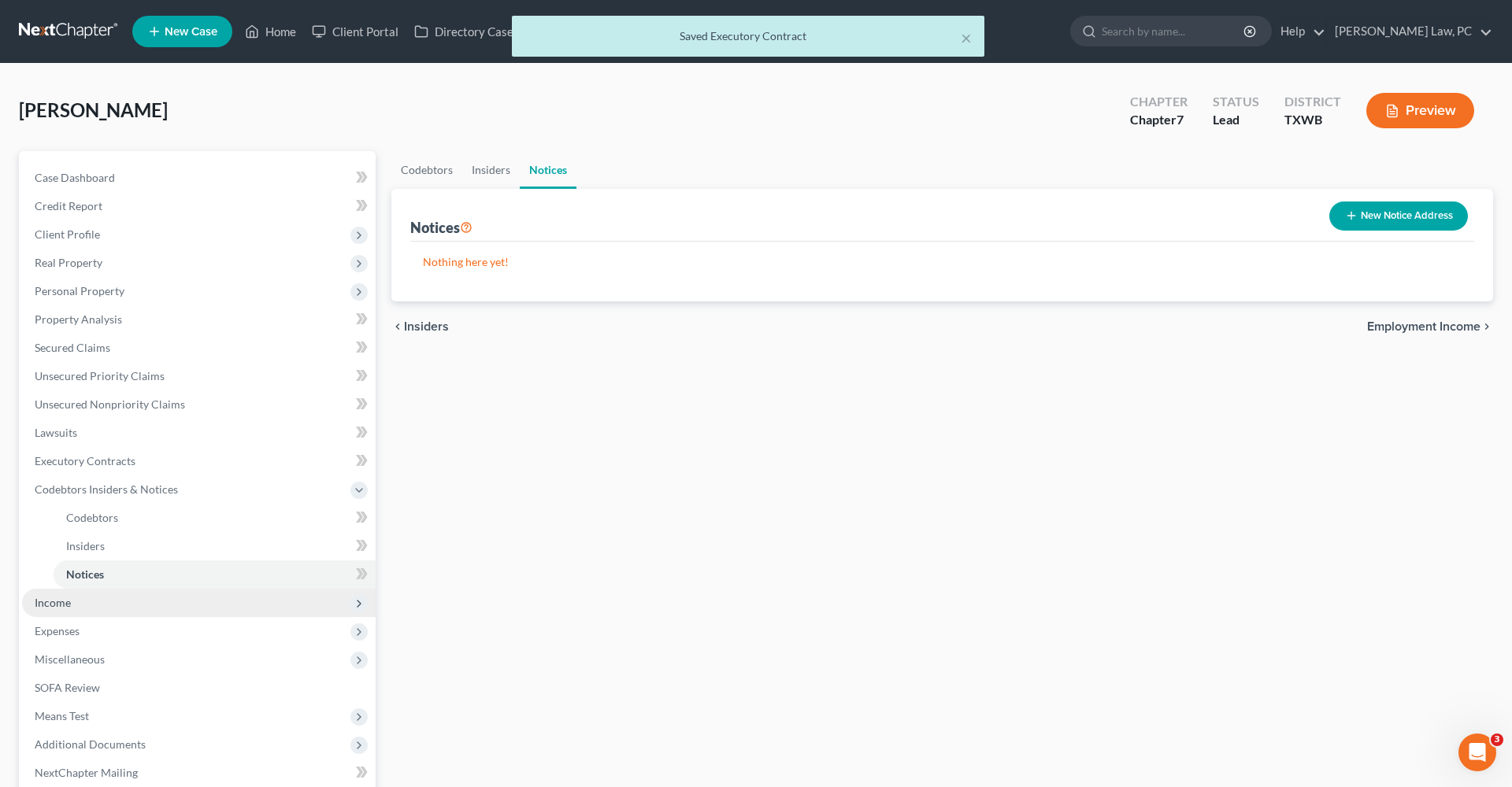
click at [59, 598] on span "Income" at bounding box center [52, 603] width 36 height 13
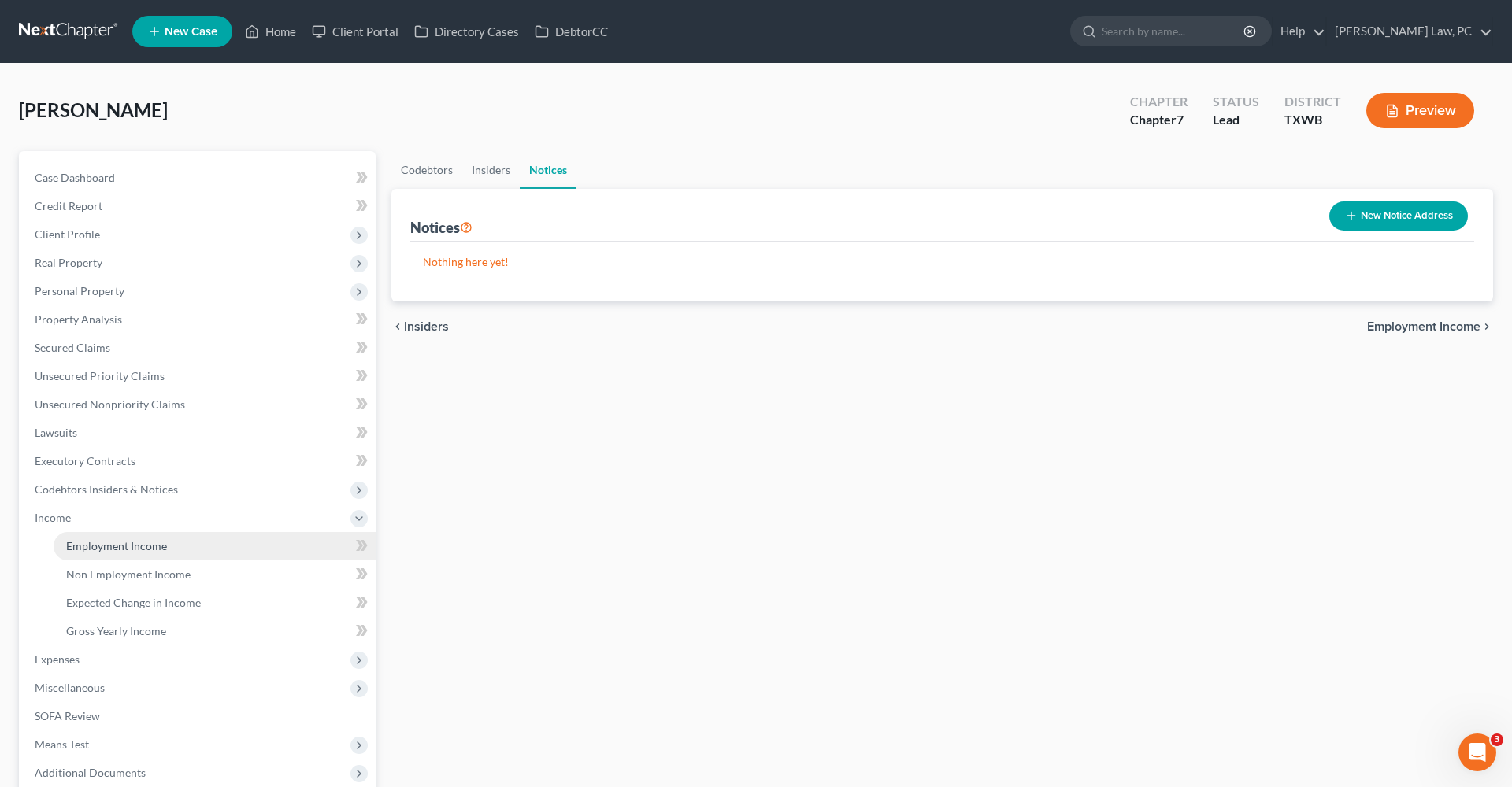
click at [101, 542] on span "Employment Income" at bounding box center [117, 546] width 101 height 13
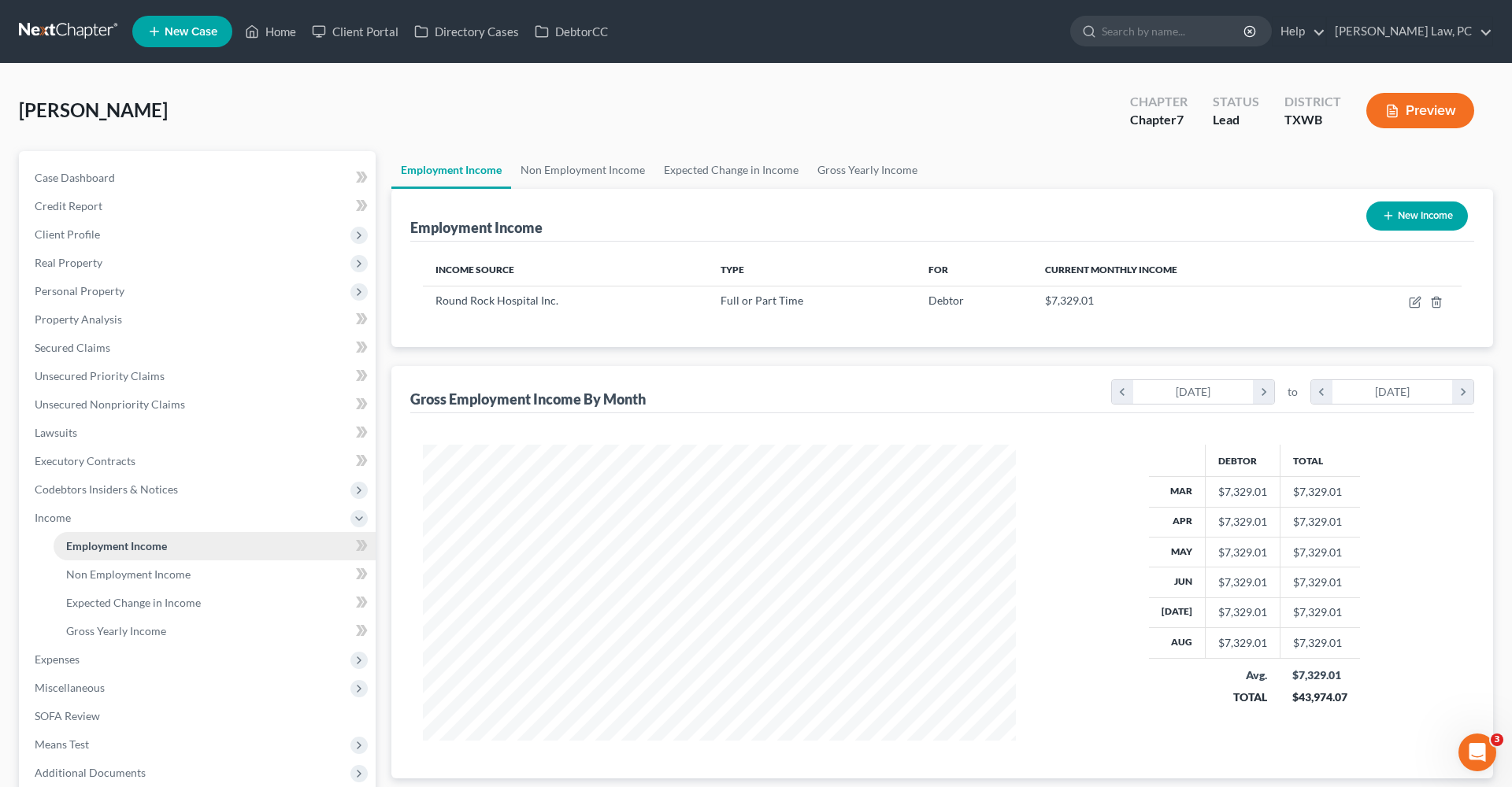
scroll to position [296, 624]
click at [1412, 300] on icon "button" at bounding box center [1415, 302] width 13 height 13
select select "0"
select select "45"
select select "2"
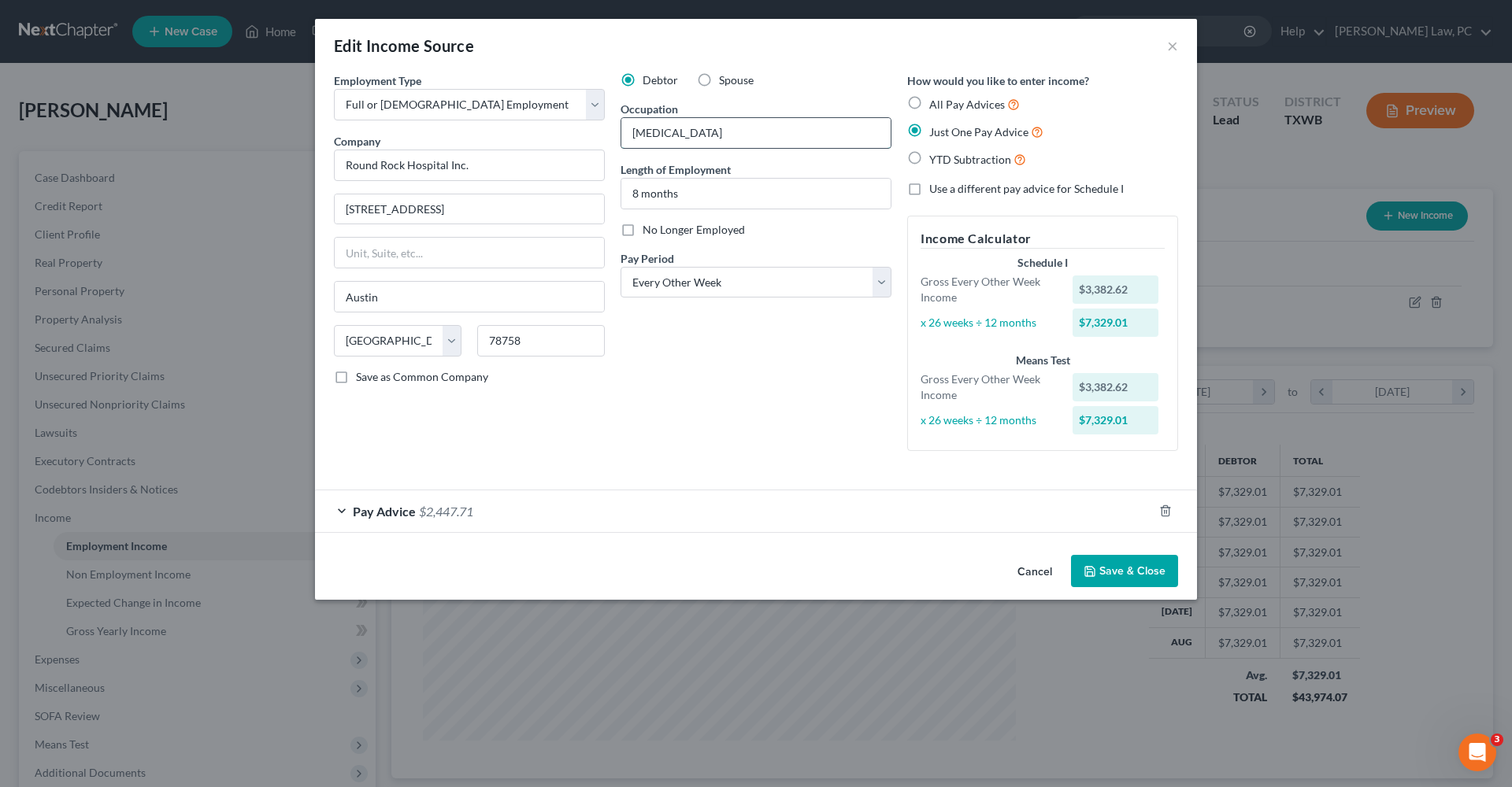
click at [695, 137] on input "[MEDICAL_DATA]" at bounding box center [756, 134] width 270 height 30
type input "[MEDICAL_DATA]"
click at [738, 381] on div "Debtor Spouse Occupation [MEDICAL_DATA] Length of Employment 8 months No Longer…" at bounding box center [755, 268] width 286 height 391
click at [512, 512] on div "Pay Advice $2,447.71" at bounding box center [733, 512] width 837 height 42
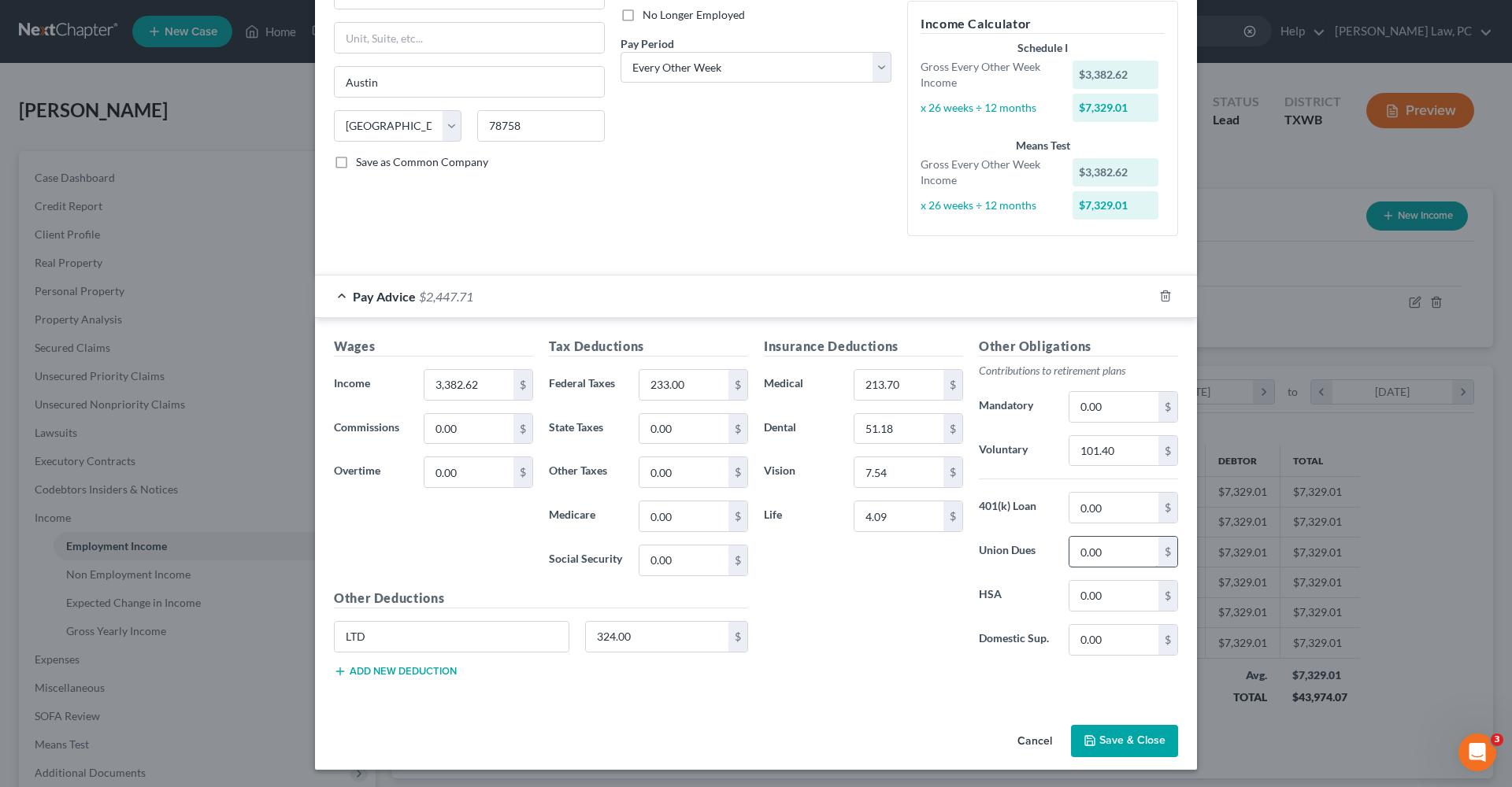
scroll to position [214, 0]
click at [1111, 735] on button "Save & Close" at bounding box center [1124, 742] width 107 height 33
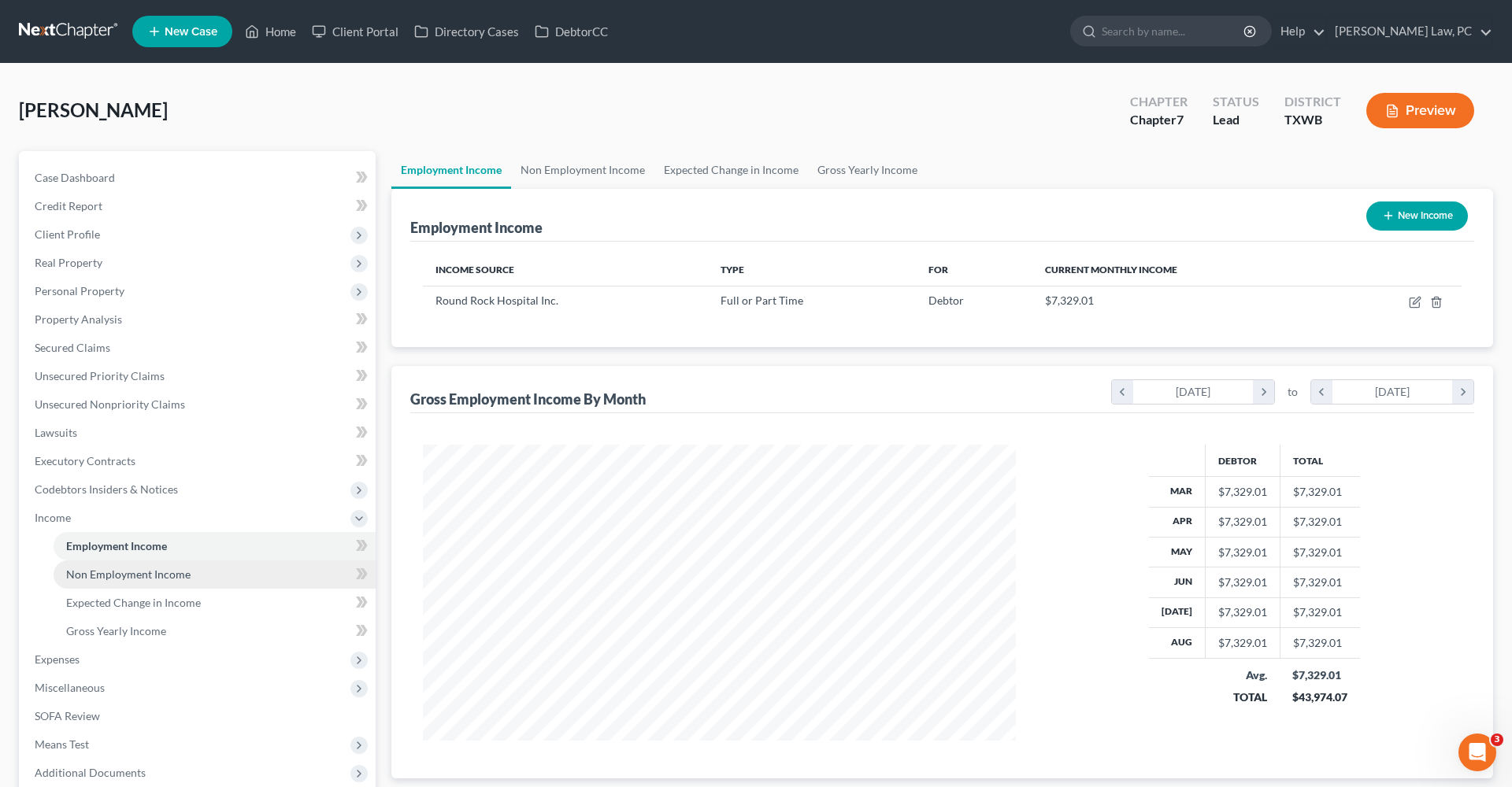
click at [90, 575] on span "Non Employment Income" at bounding box center [129, 575] width 124 height 13
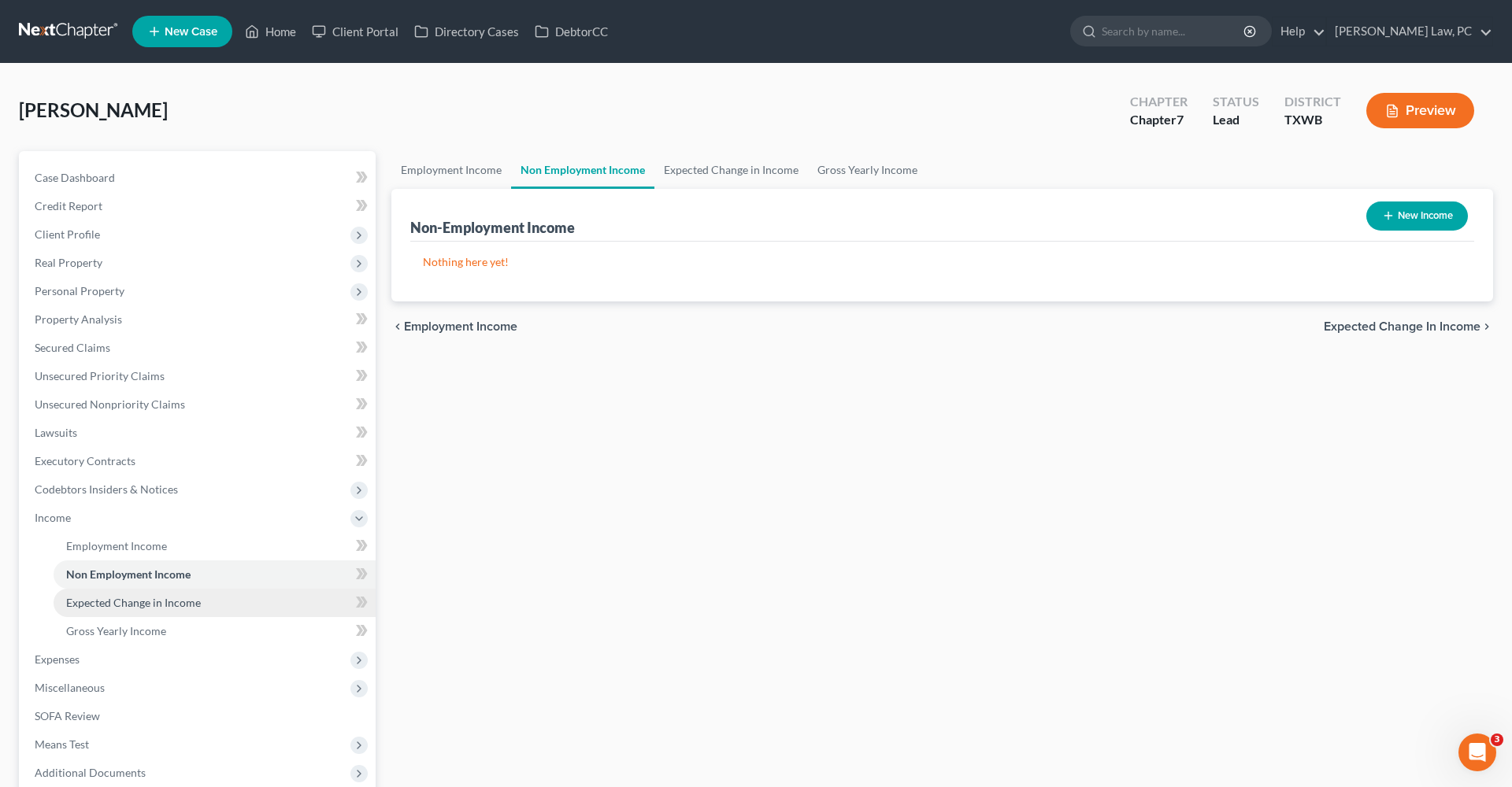
click at [119, 595] on link "Expected Change in Income" at bounding box center [214, 603] width 322 height 29
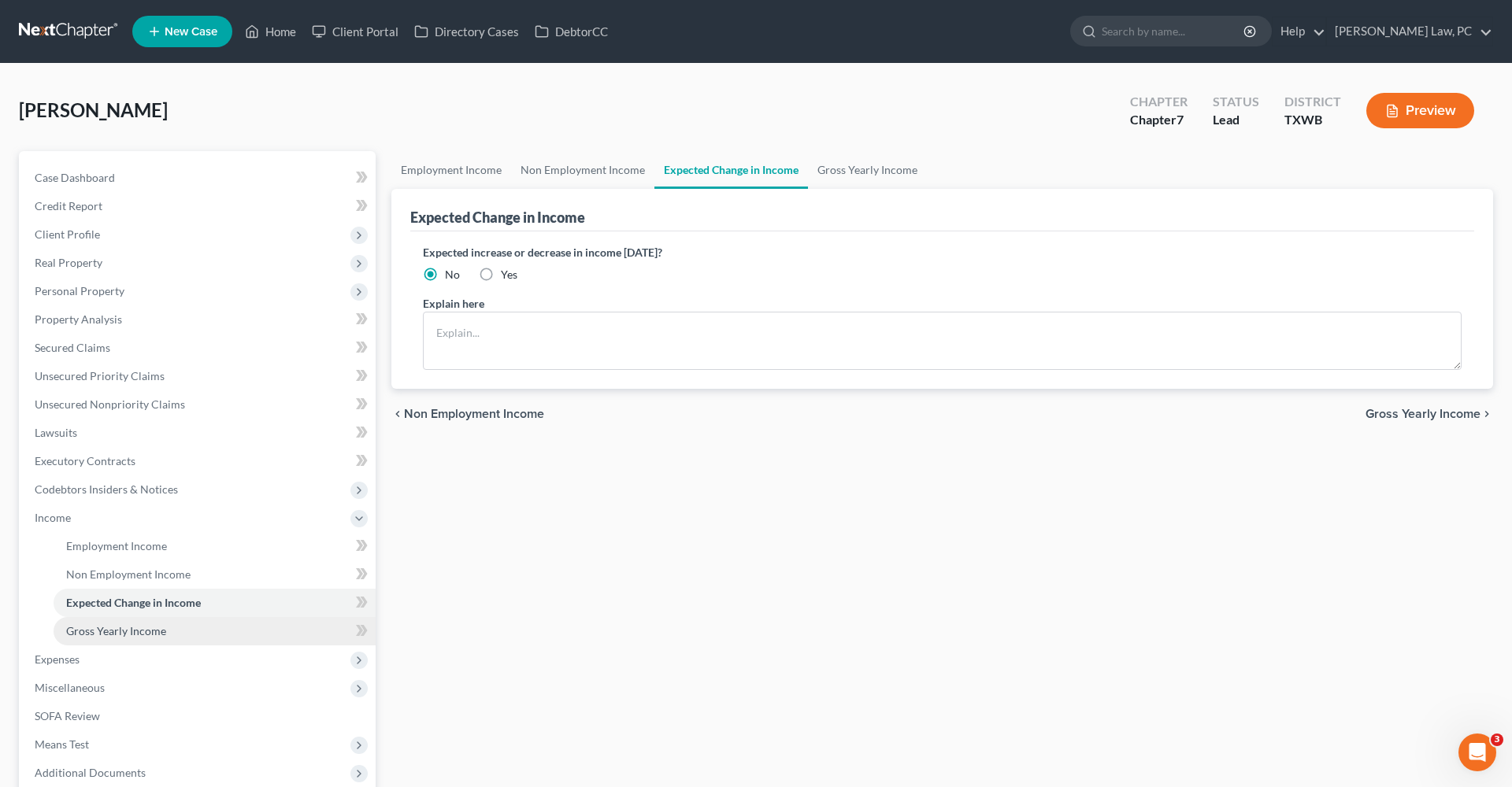
click at [141, 622] on link "Gross Yearly Income" at bounding box center [214, 632] width 322 height 29
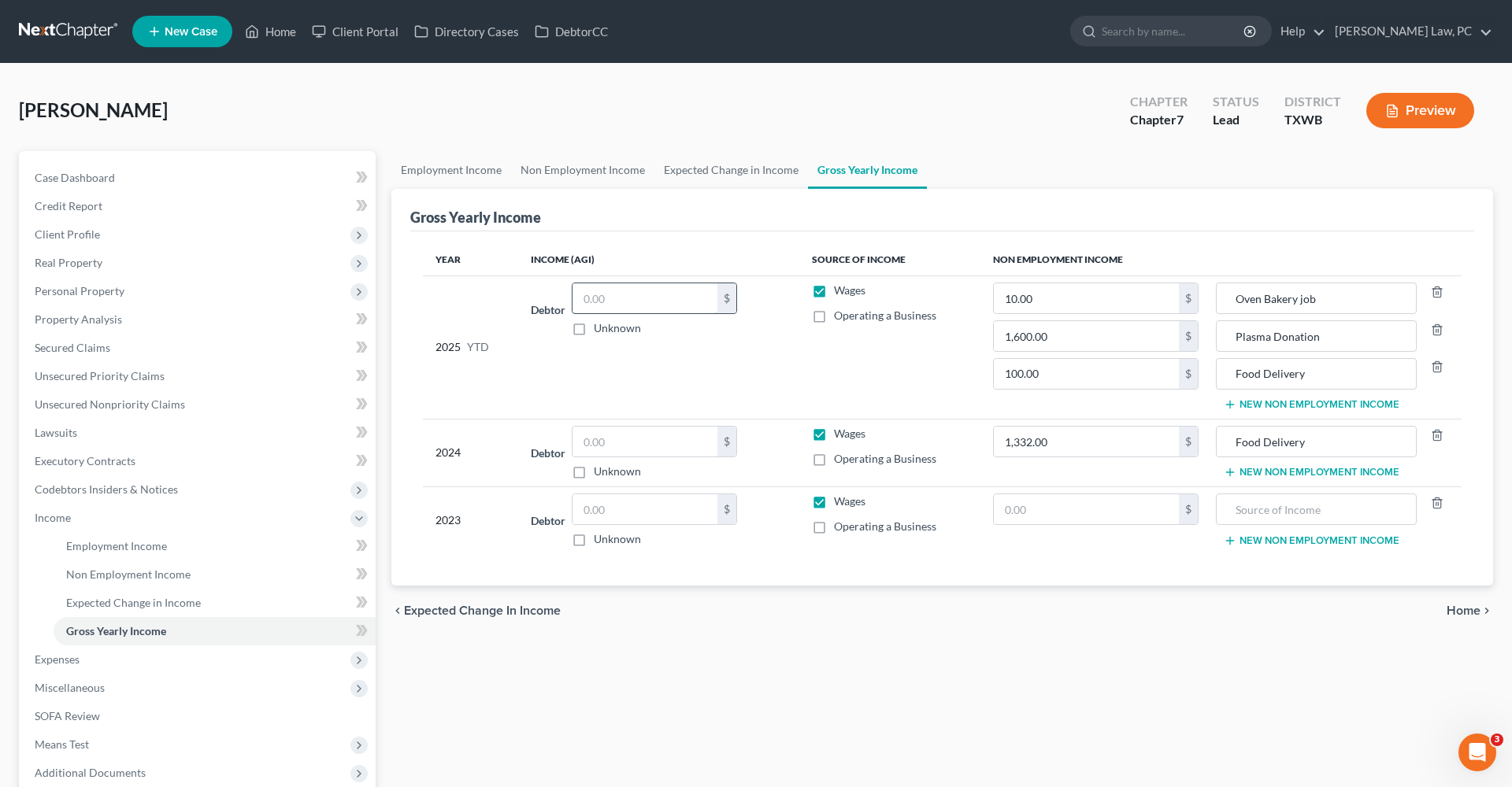
click at [628, 297] on input "text" at bounding box center [645, 298] width 144 height 30
click at [659, 296] on input "text" at bounding box center [645, 298] width 144 height 30
type input "54,195.12"
click at [61, 375] on span "Unsecured Priority Claims" at bounding box center [99, 376] width 130 height 13
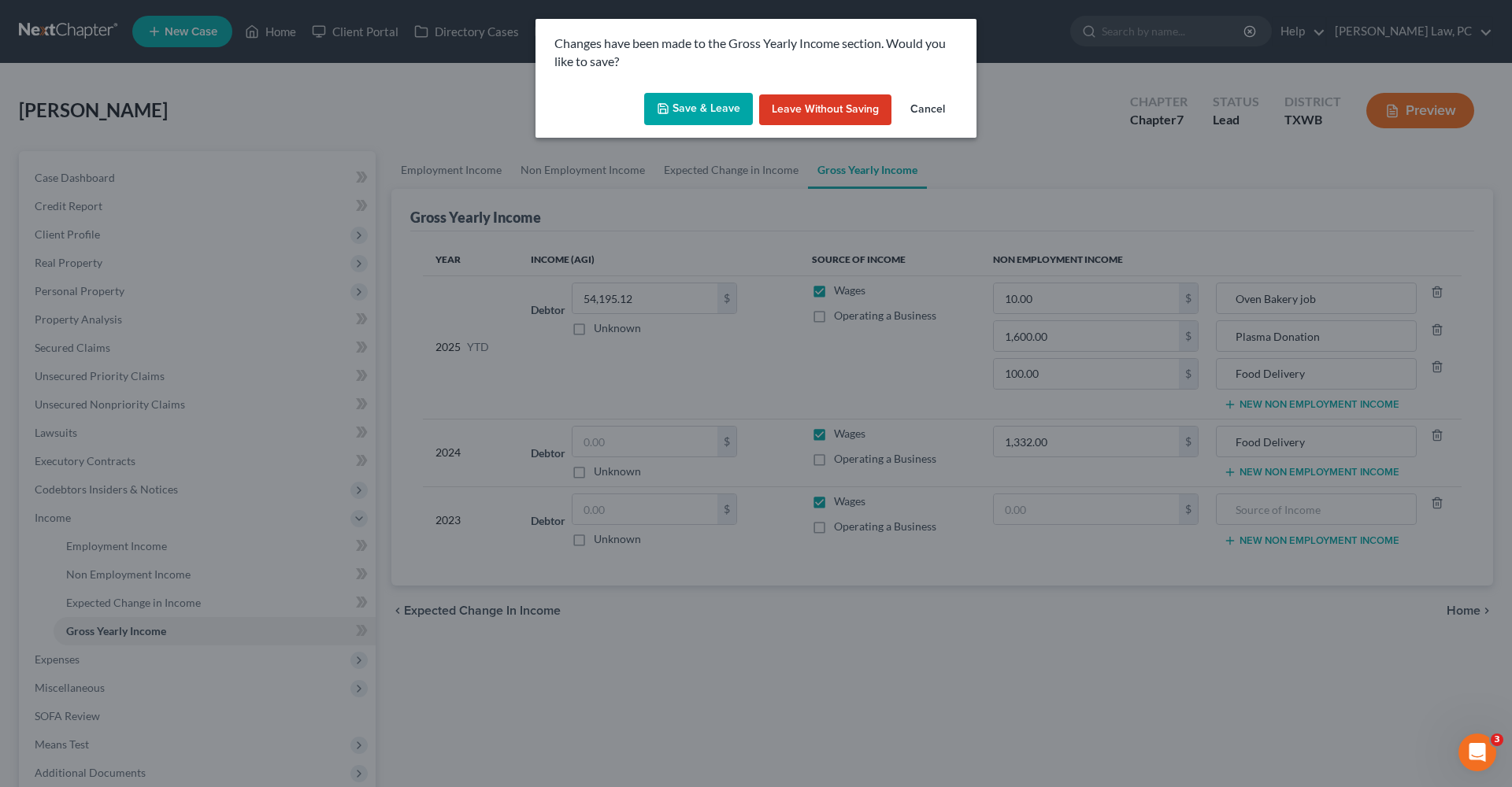
click at [694, 113] on button "Save & Leave" at bounding box center [698, 109] width 108 height 33
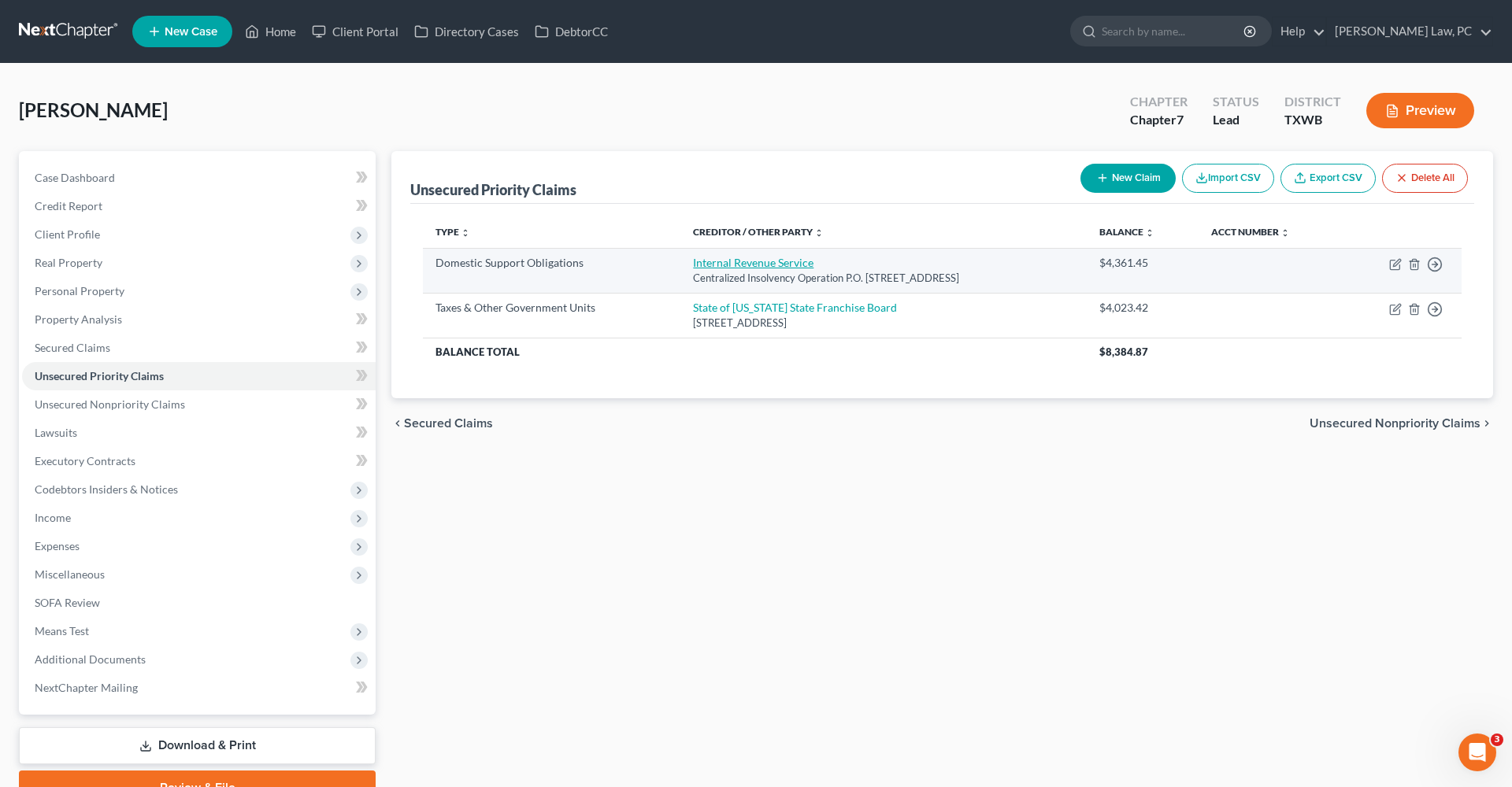
click at [754, 262] on link "Internal Revenue Service" at bounding box center [753, 263] width 120 height 13
select select "39"
select select "0"
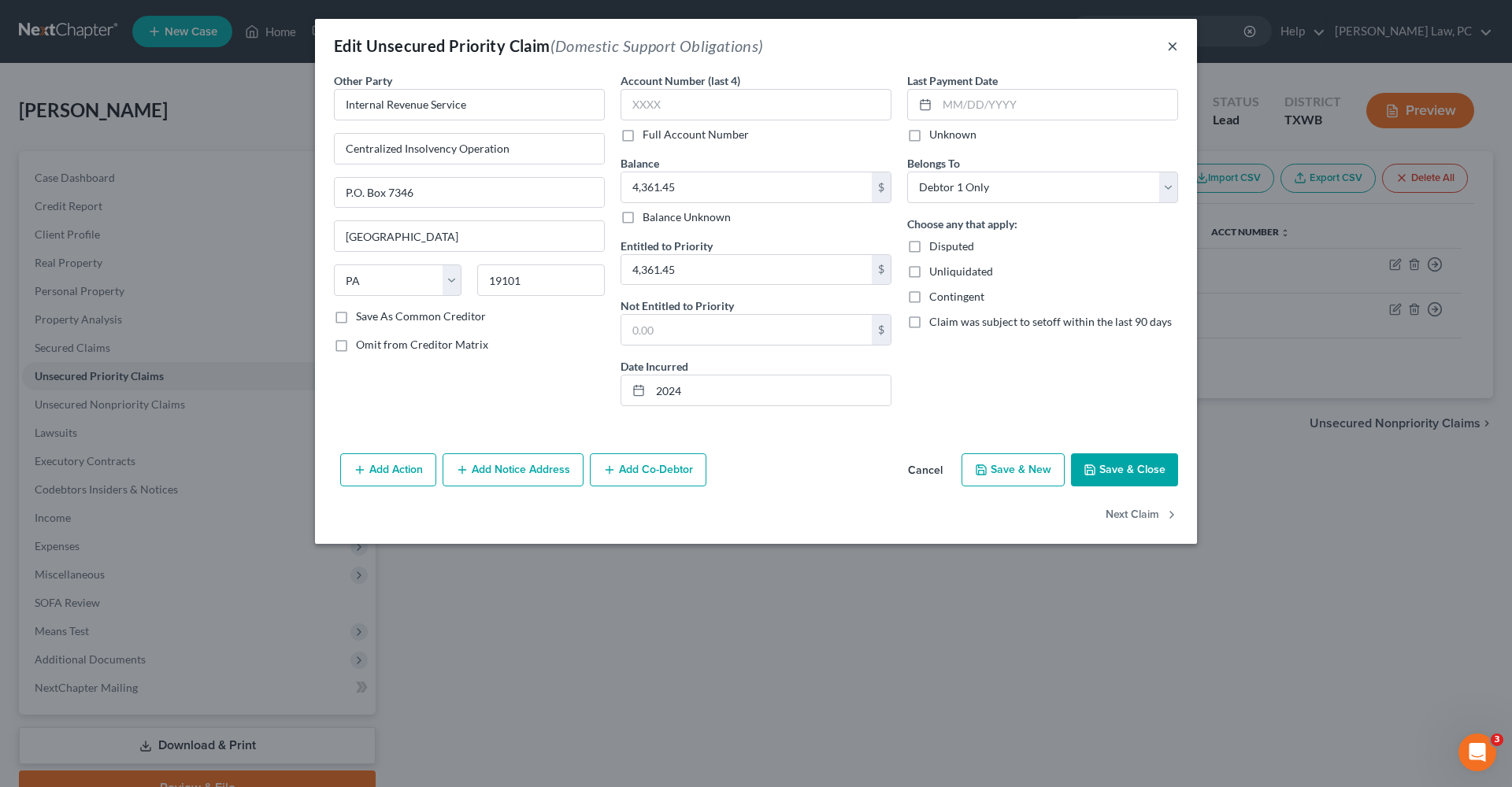
click at [1173, 46] on button "×" at bounding box center [1172, 45] width 11 height 18
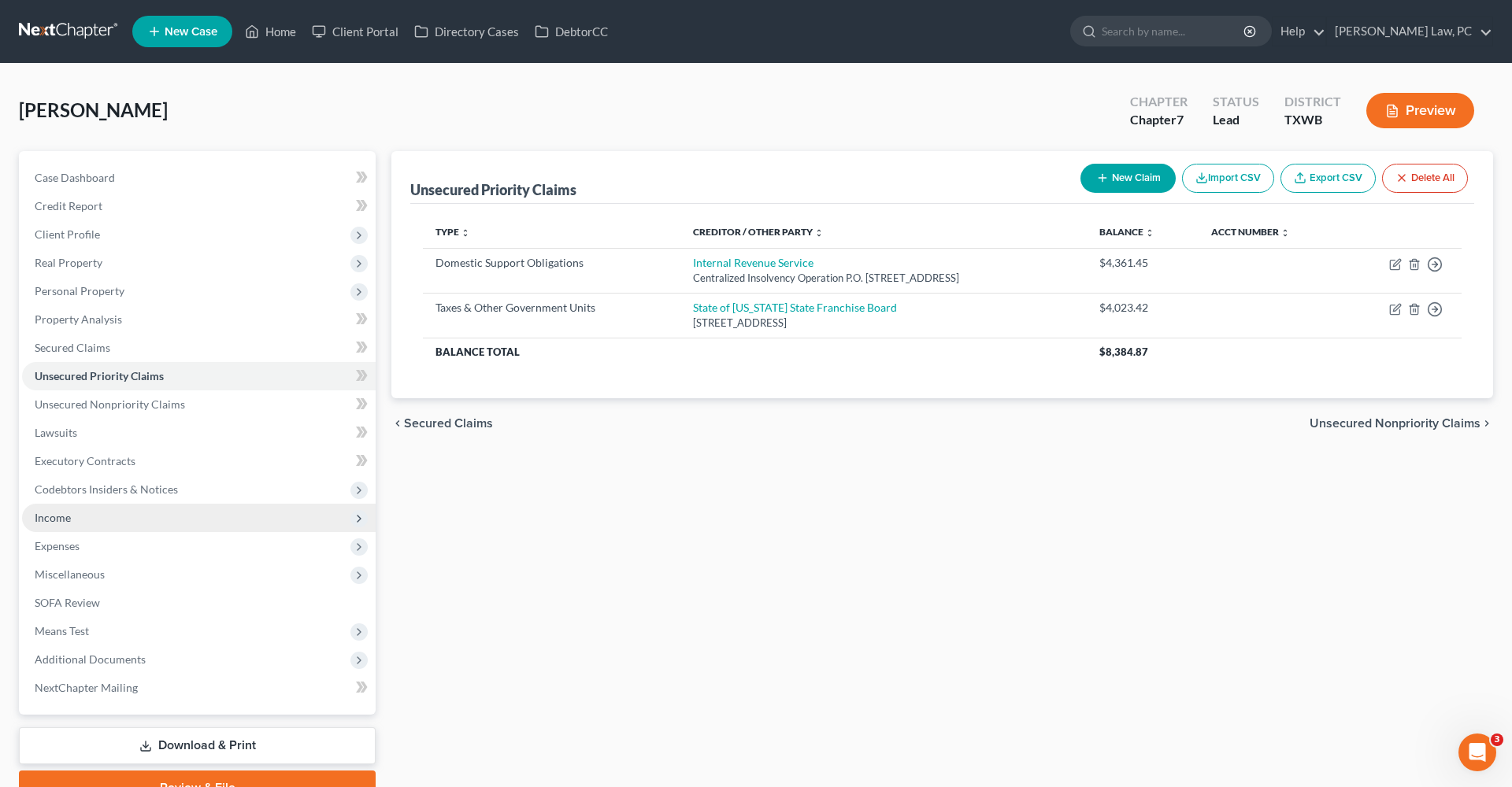
click at [35, 517] on span "Income" at bounding box center [52, 517] width 36 height 13
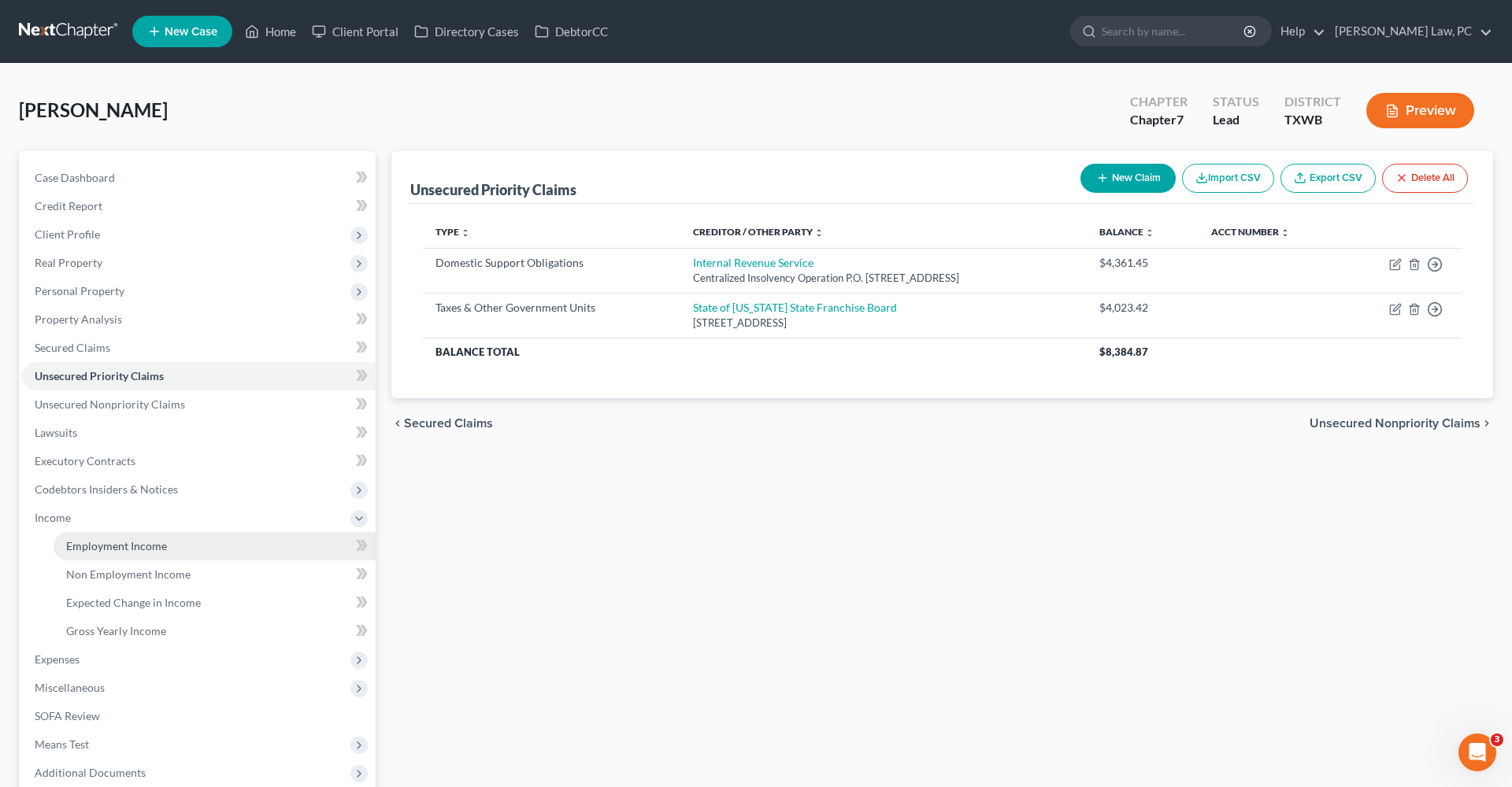
click at [108, 556] on link "Employment Income" at bounding box center [214, 547] width 322 height 29
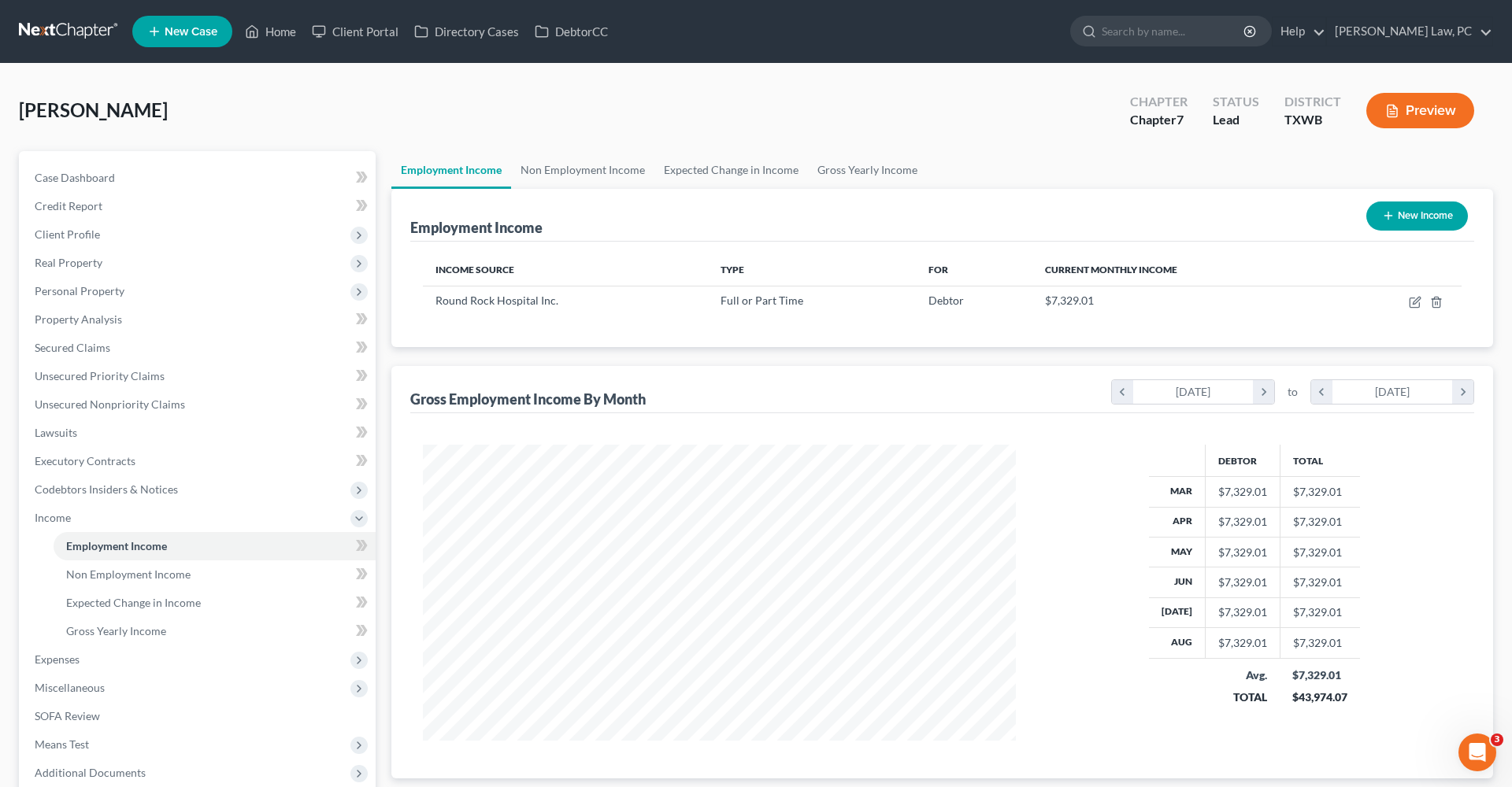
scroll to position [296, 624]
click at [125, 632] on span "Gross Yearly Income" at bounding box center [116, 631] width 100 height 13
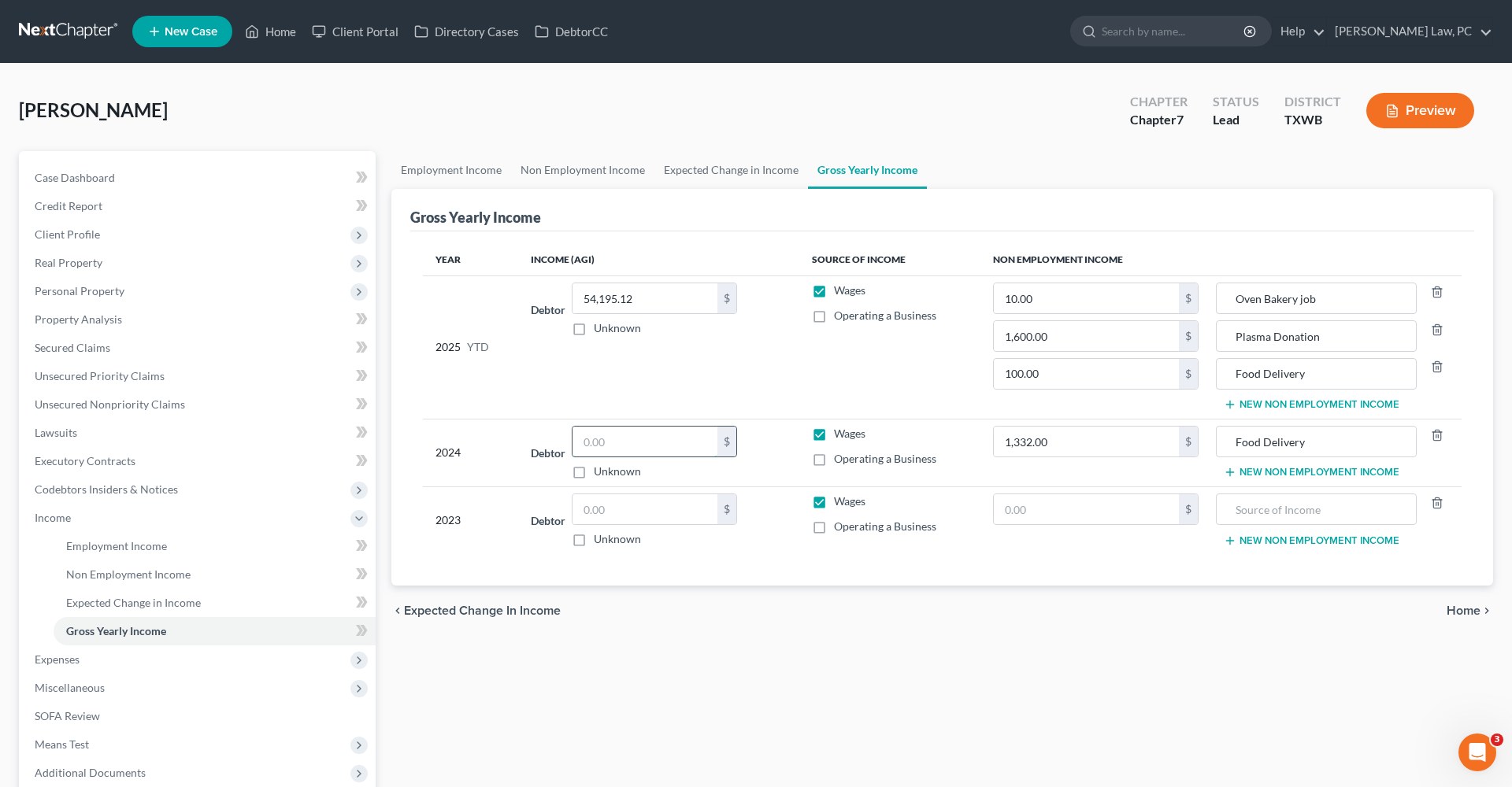
click at [604, 439] on input "text" at bounding box center [645, 442] width 144 height 30
type input "77,753"
click at [55, 658] on span "Expenses" at bounding box center [56, 659] width 45 height 13
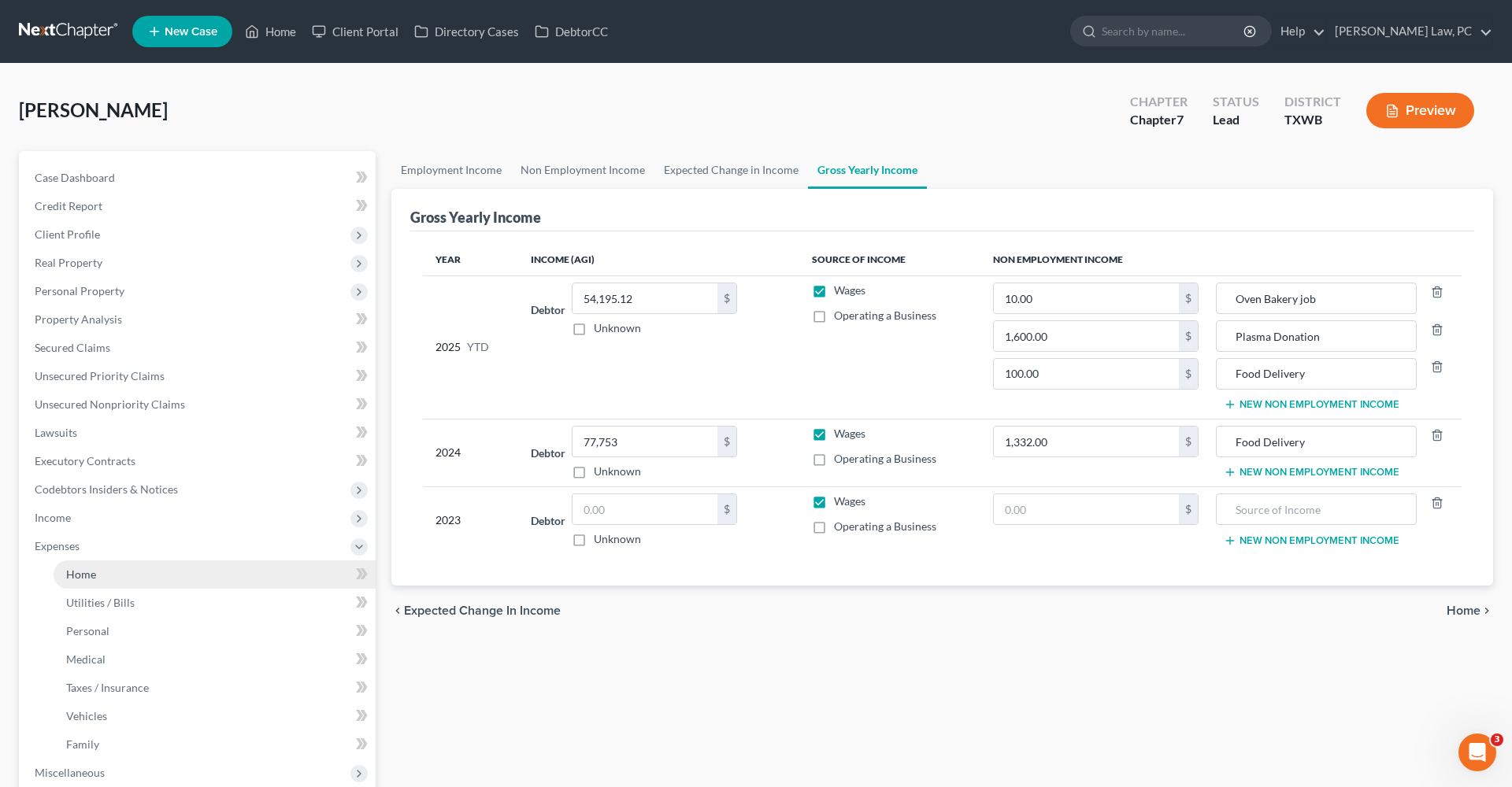
click at [77, 578] on span "Home" at bounding box center [81, 575] width 30 height 13
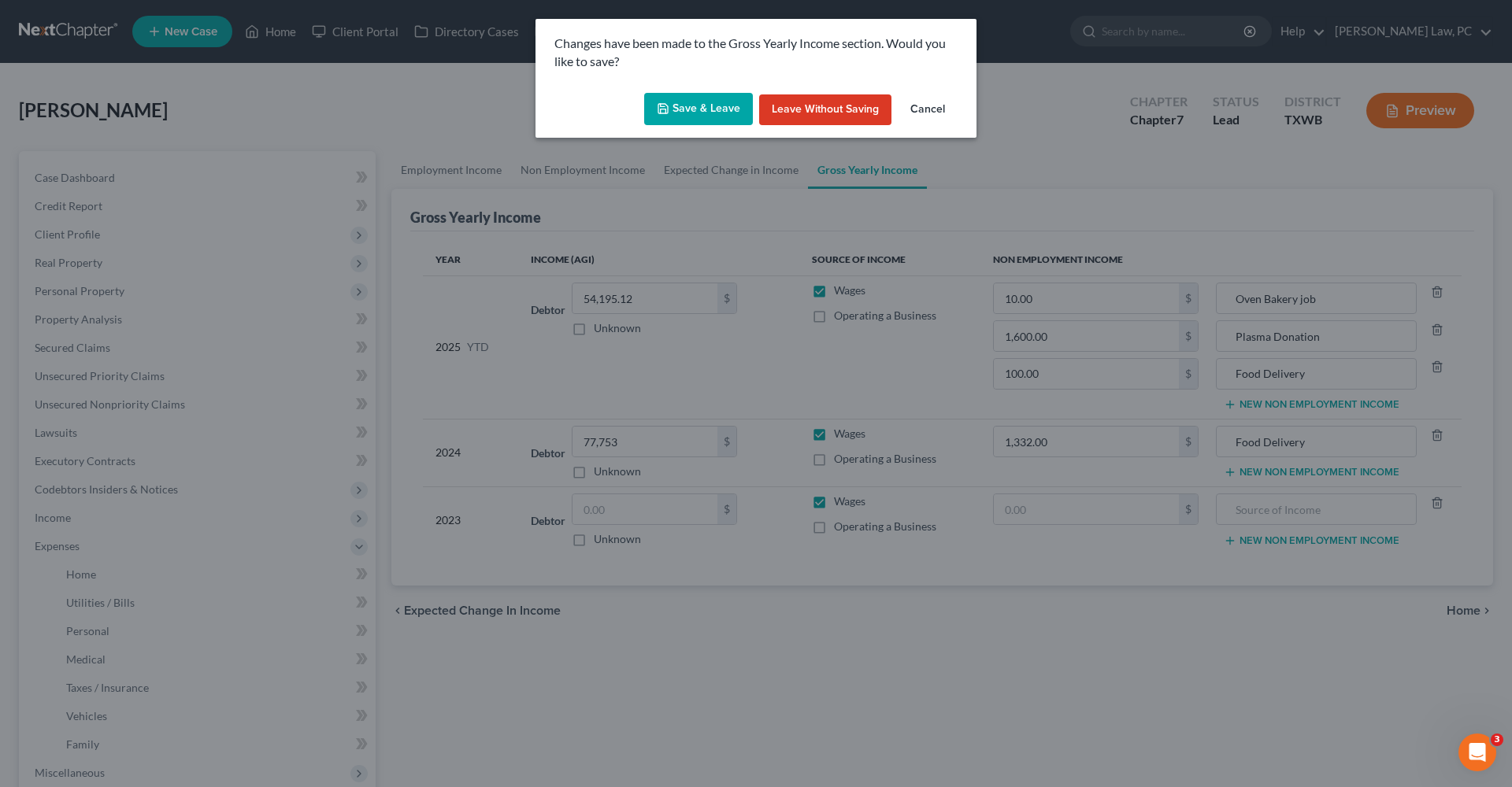
click at [701, 108] on button "Save & Leave" at bounding box center [698, 109] width 108 height 33
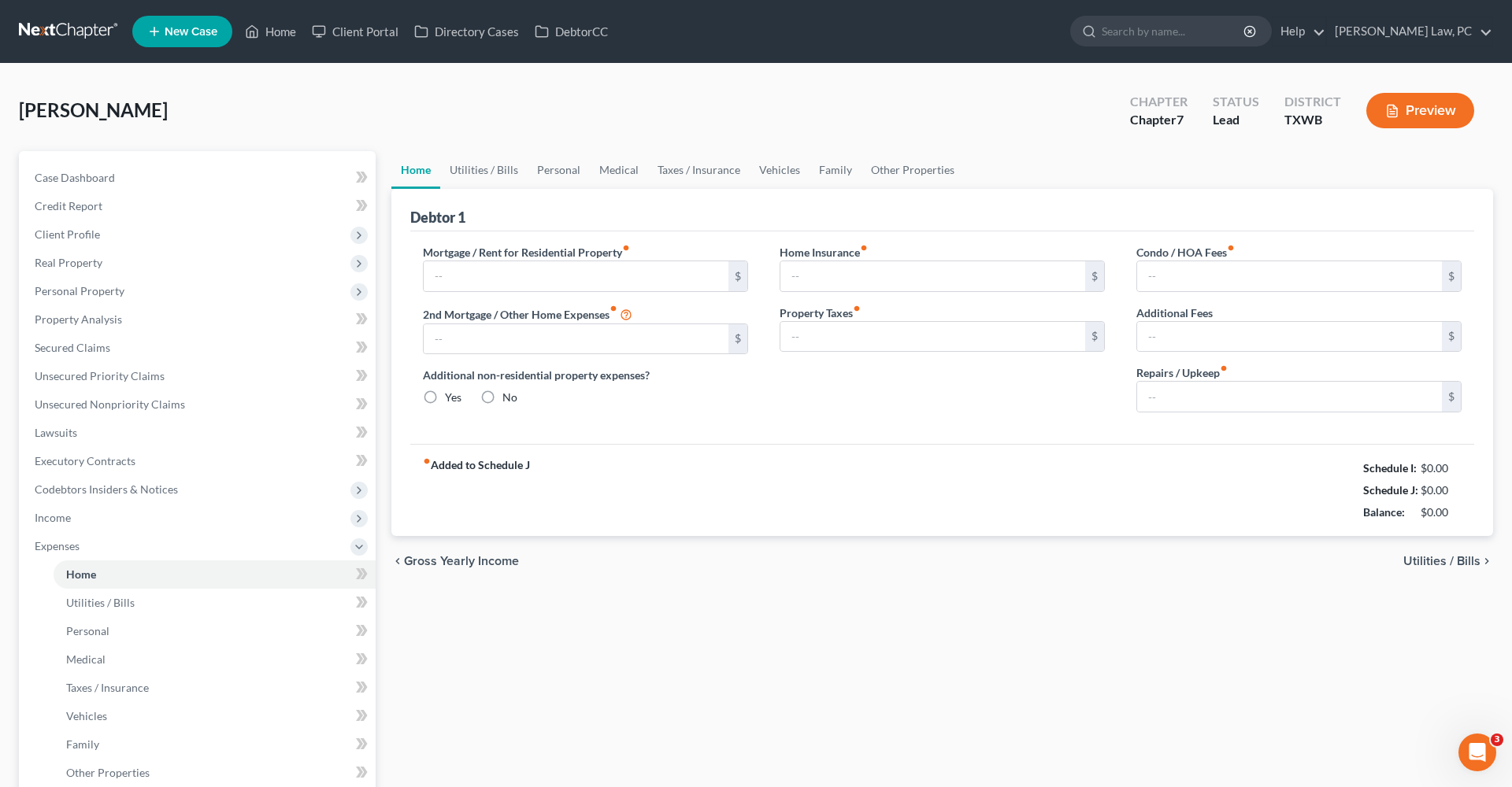
type input "1,048.00"
type input "0.00"
radio input "true"
type input "29.50"
type input "0.00"
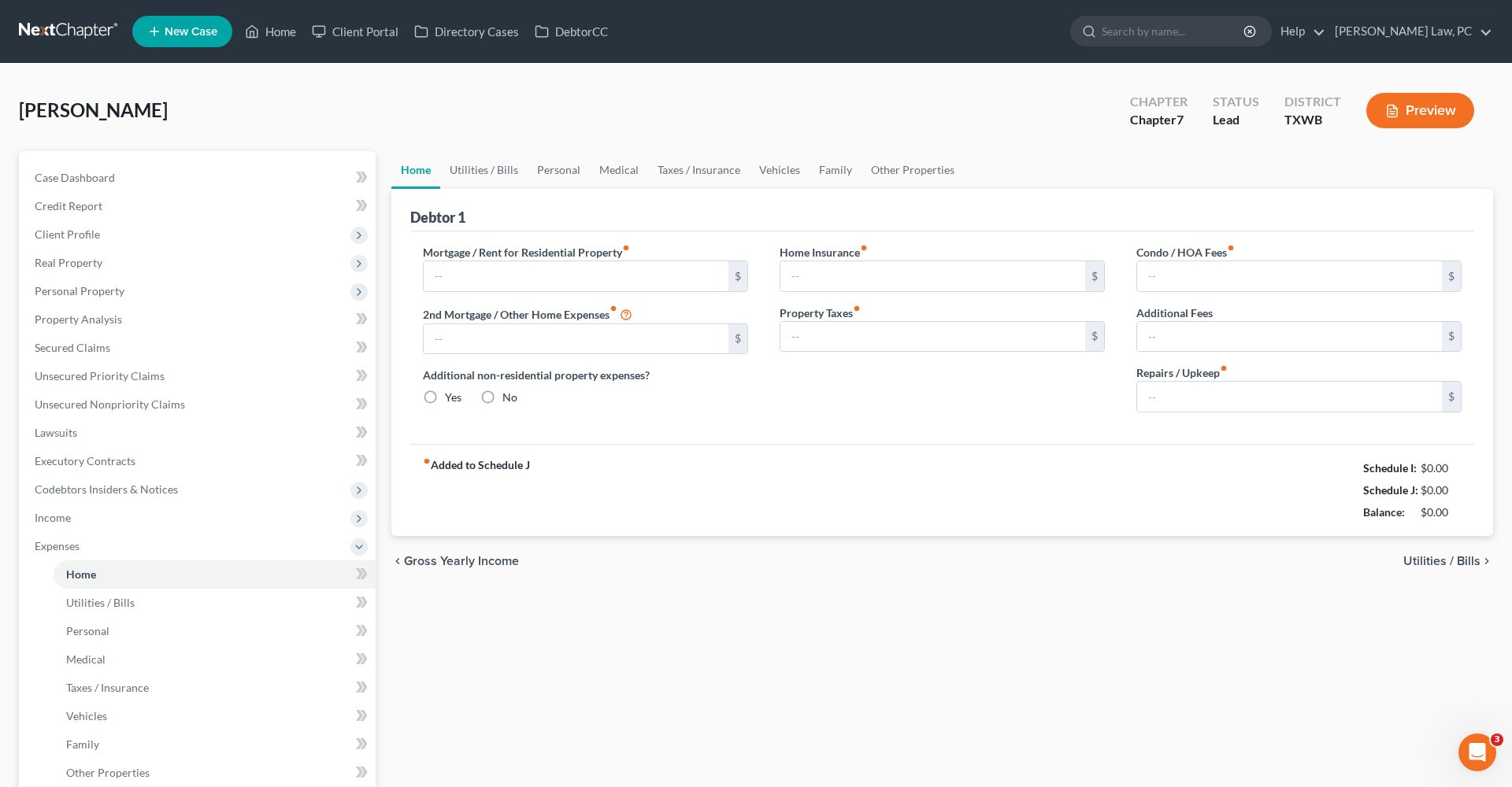
type input "0.00"
type input "50.00"
click at [485, 166] on link "Utilities / Bills" at bounding box center [484, 170] width 87 height 38
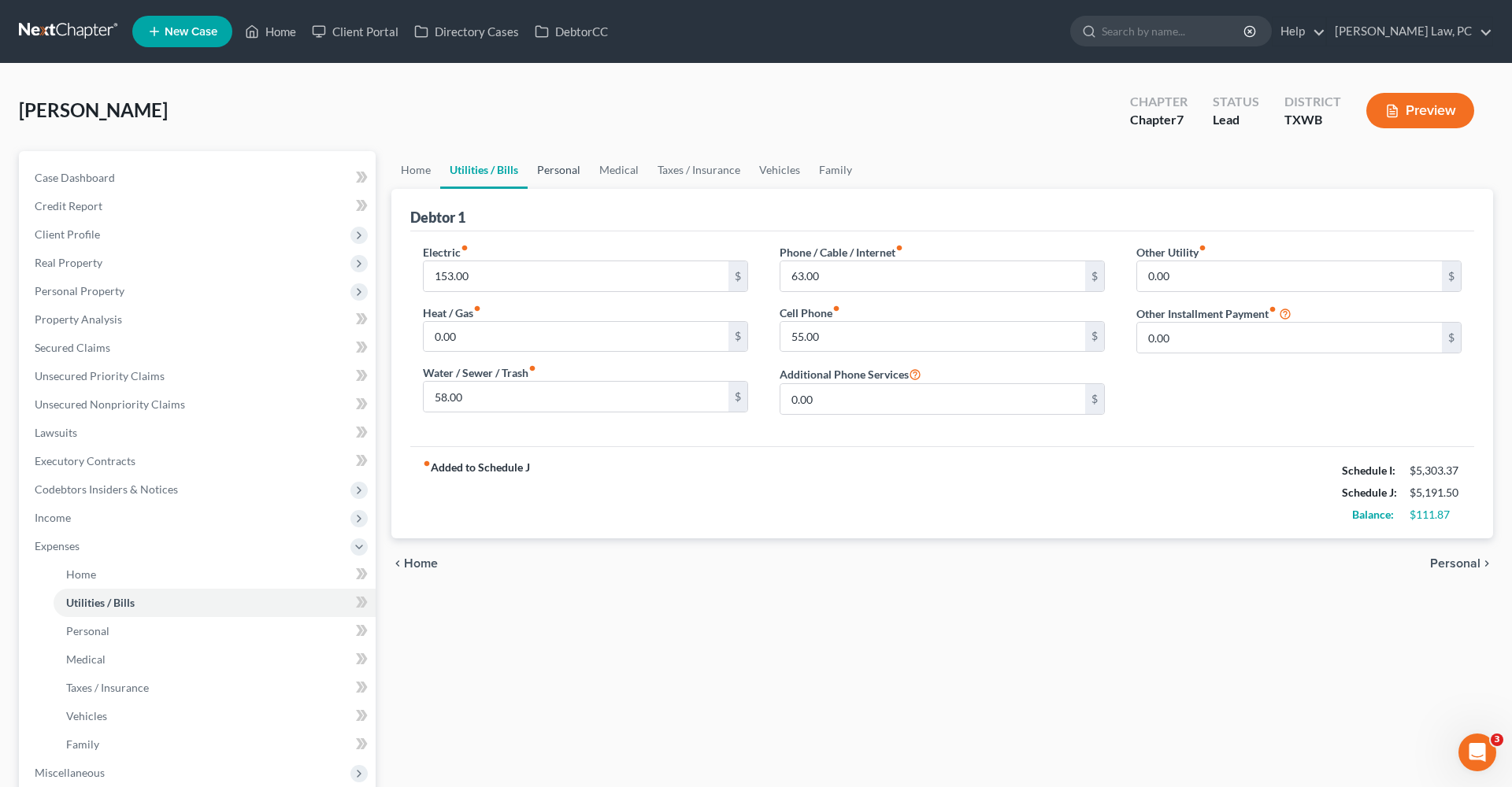
click at [574, 167] on link "Personal" at bounding box center [559, 170] width 62 height 38
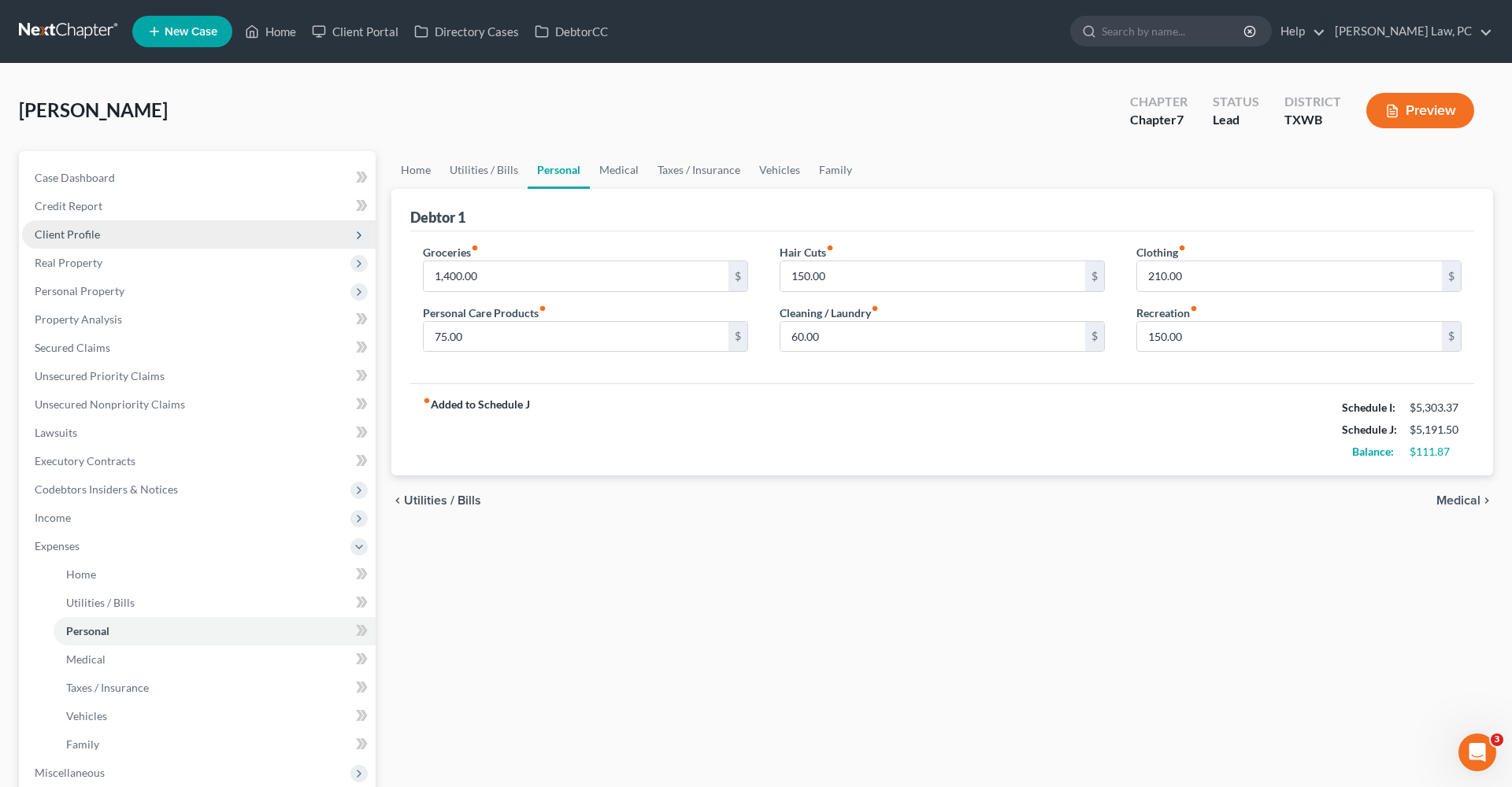
click at [60, 236] on span "Client Profile" at bounding box center [67, 234] width 66 height 13
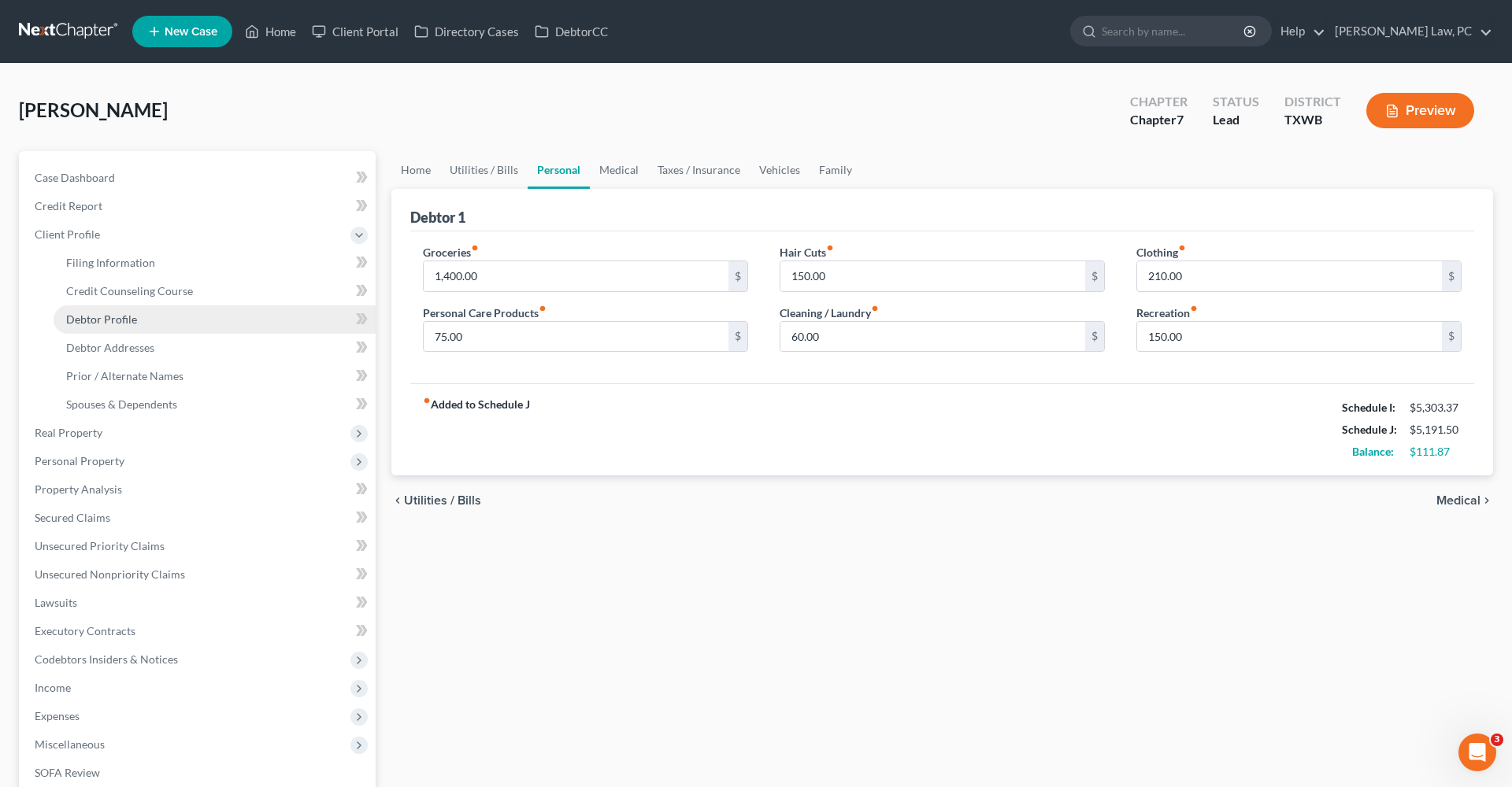
click at [118, 319] on span "Debtor Profile" at bounding box center [102, 319] width 71 height 13
select select "3"
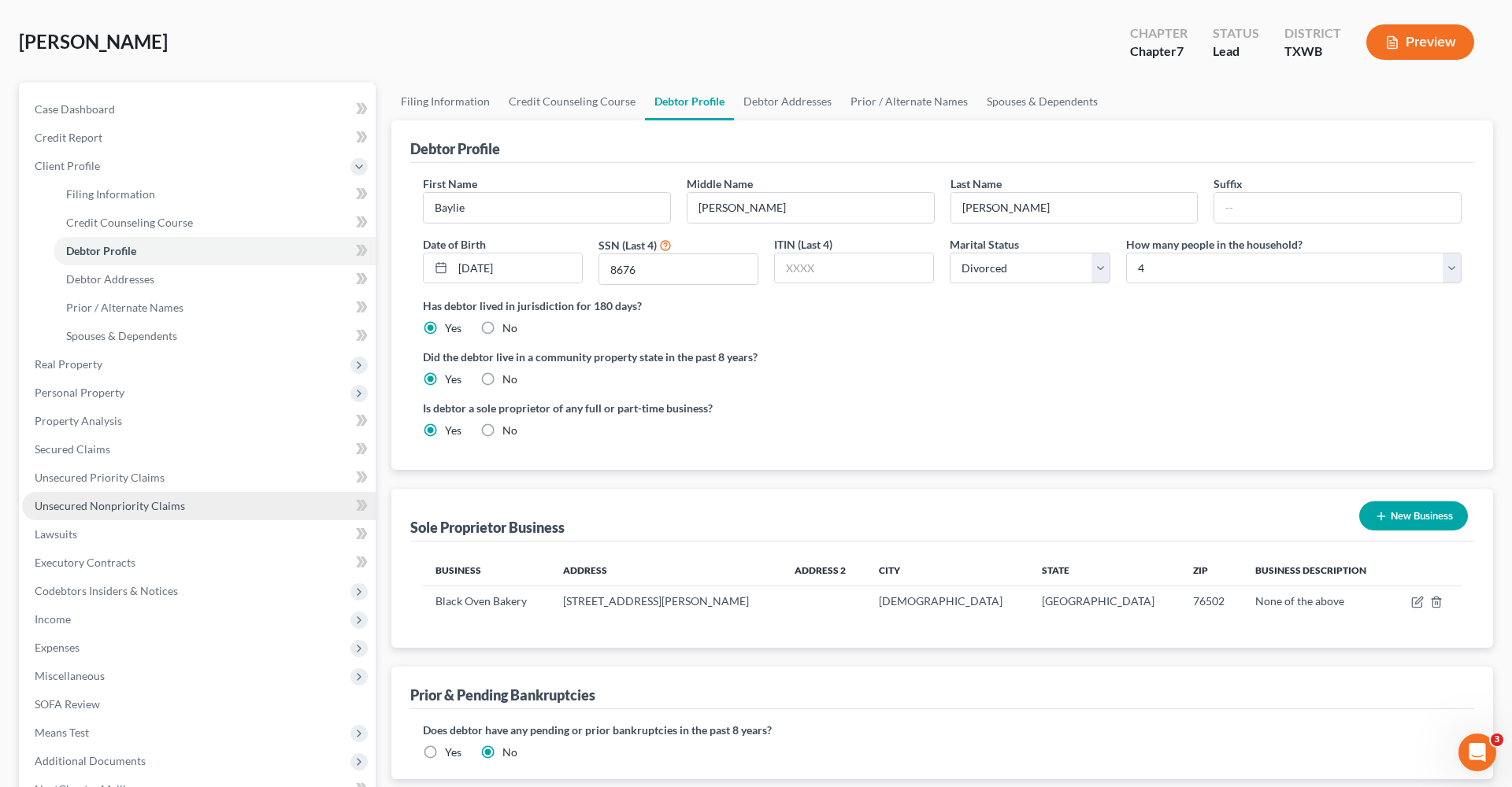
scroll to position [71, 0]
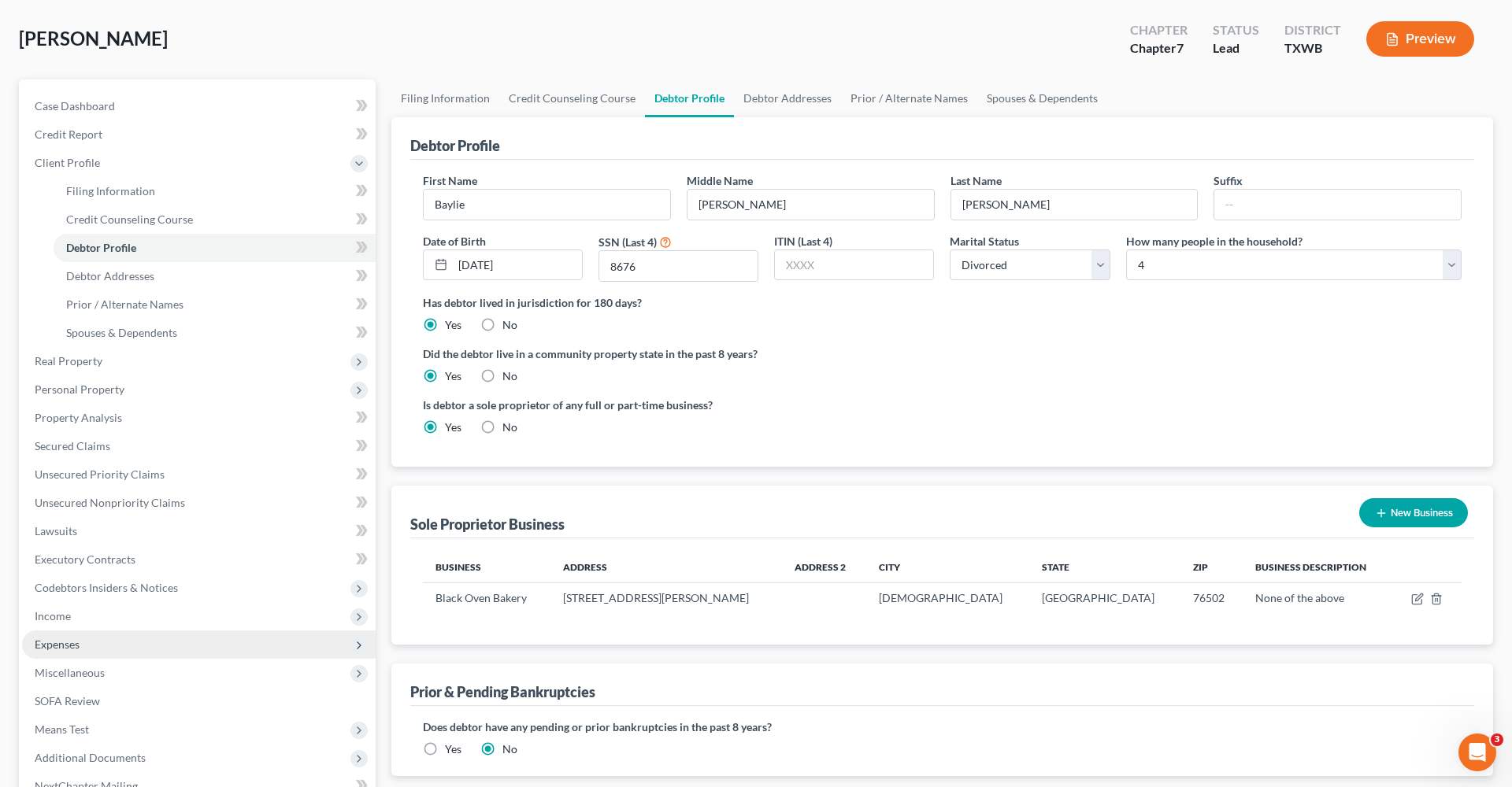
click at [60, 650] on span "Expenses" at bounding box center [56, 644] width 45 height 13
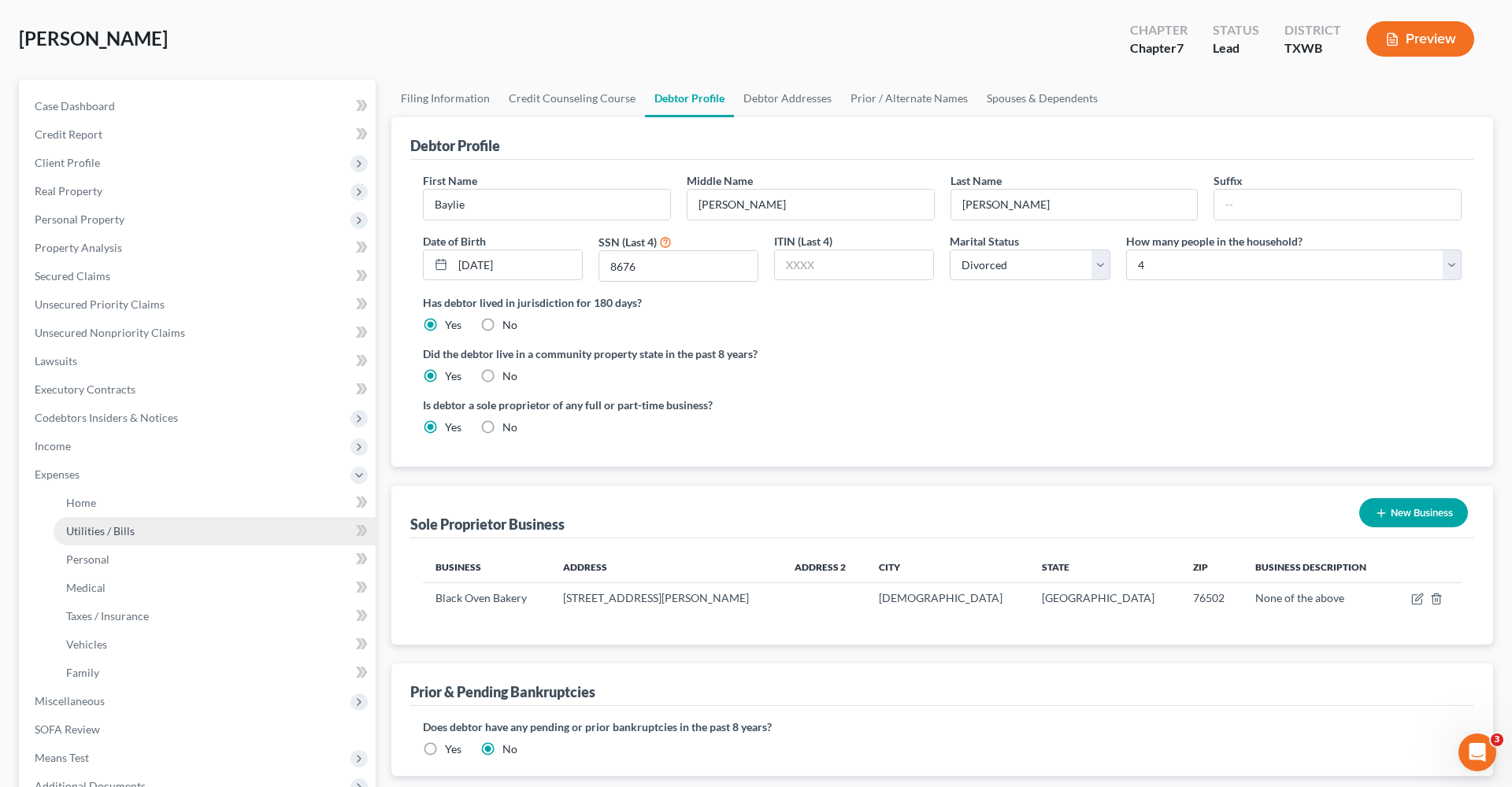
click at [108, 533] on span "Utilities / Bills" at bounding box center [101, 531] width 69 height 13
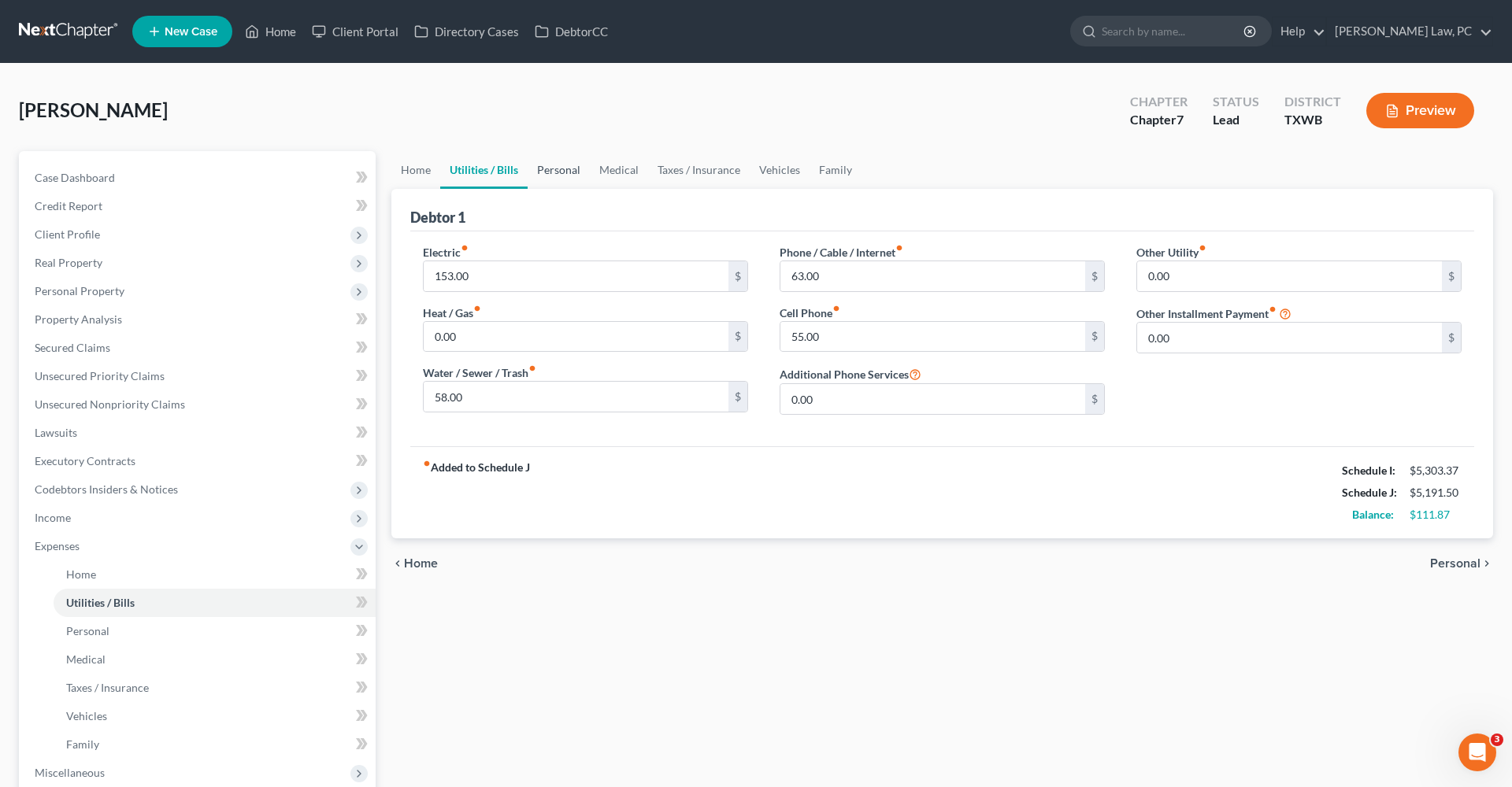
click at [564, 170] on link "Personal" at bounding box center [559, 170] width 62 height 38
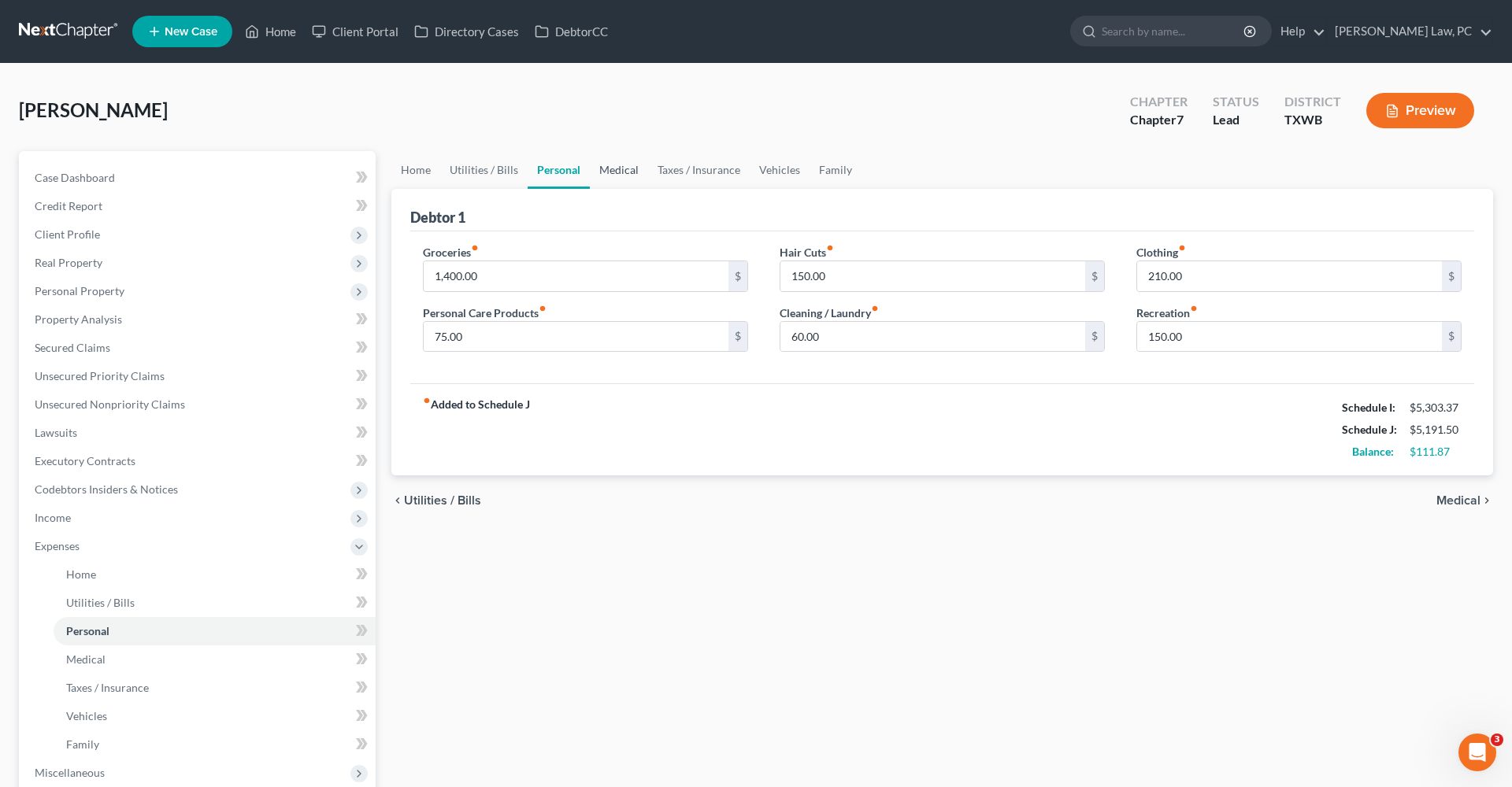
click at [615, 170] on link "Medical" at bounding box center [618, 170] width 58 height 38
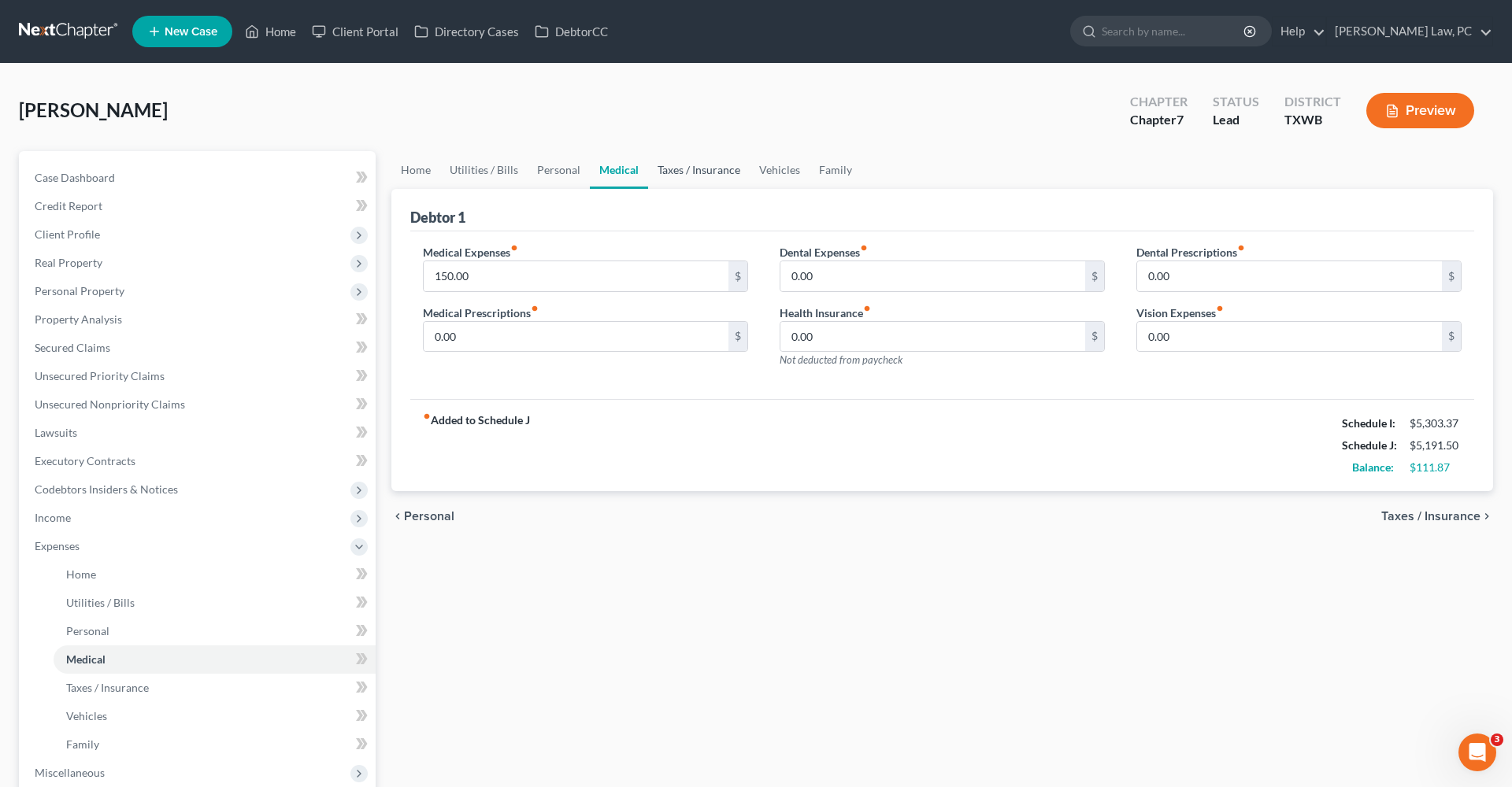
click at [690, 177] on link "Taxes / Insurance" at bounding box center [699, 170] width 102 height 38
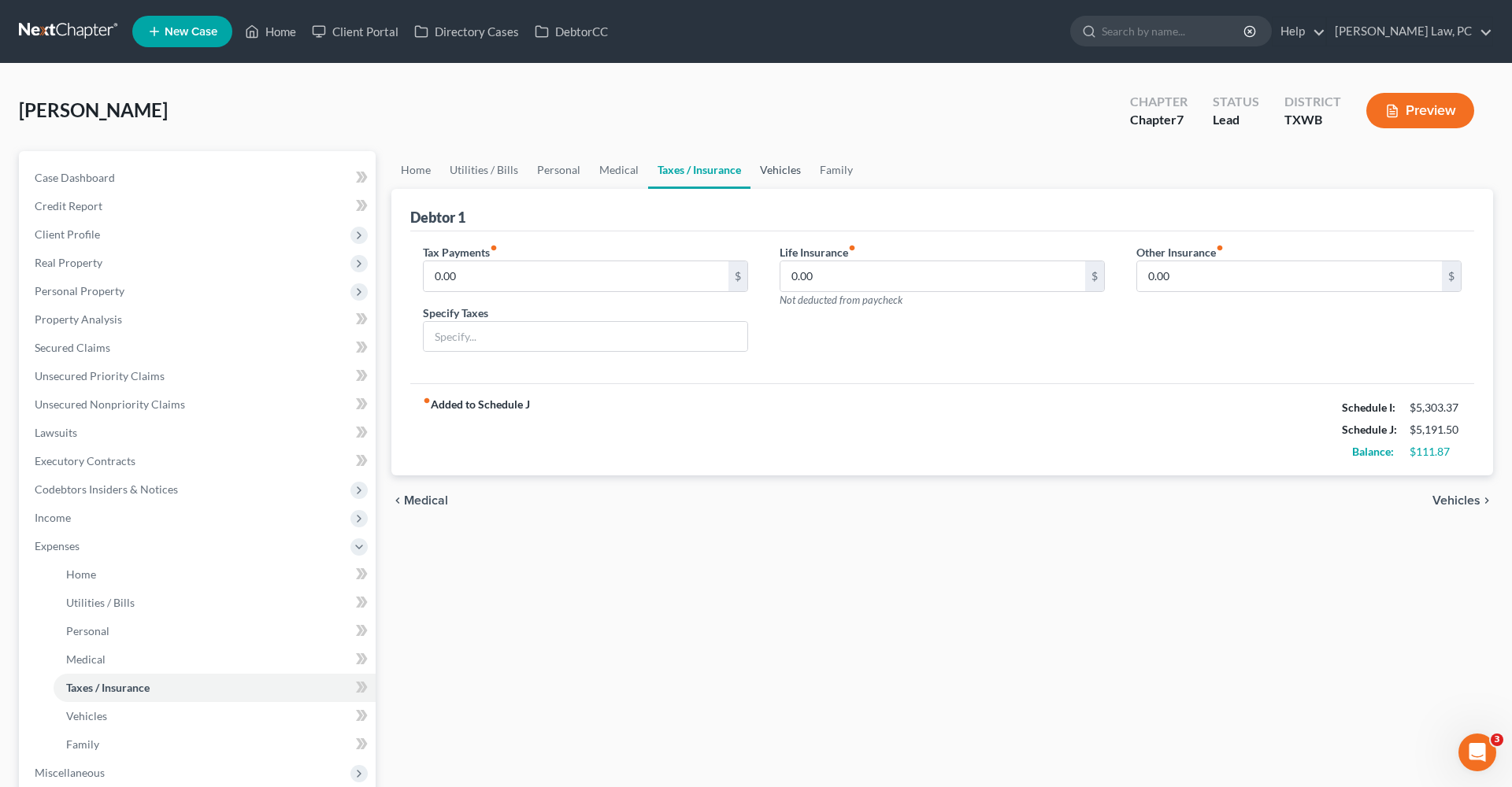
click at [779, 179] on link "Vehicles" at bounding box center [780, 170] width 60 height 38
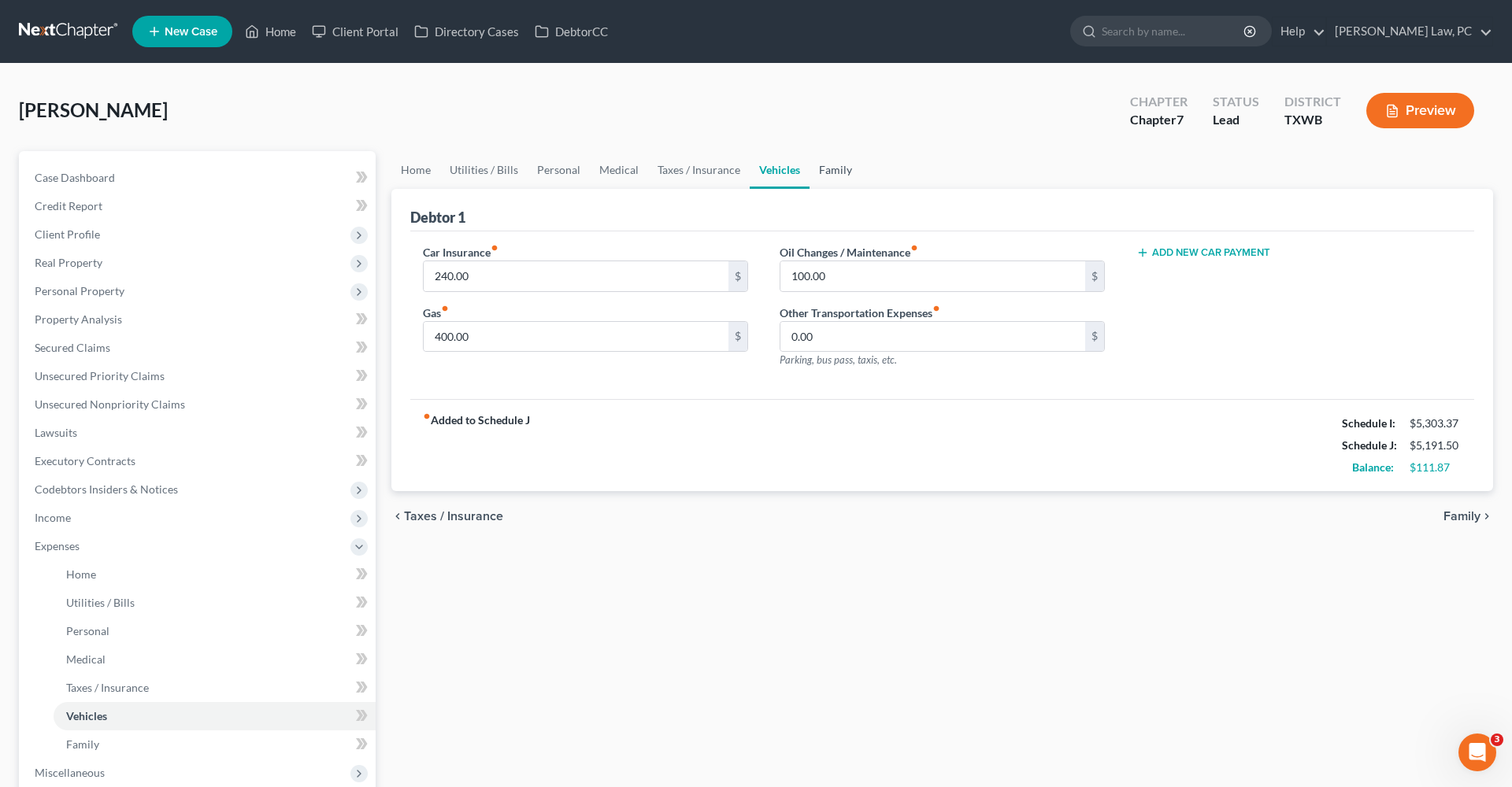
click at [825, 176] on link "Family" at bounding box center [836, 170] width 52 height 38
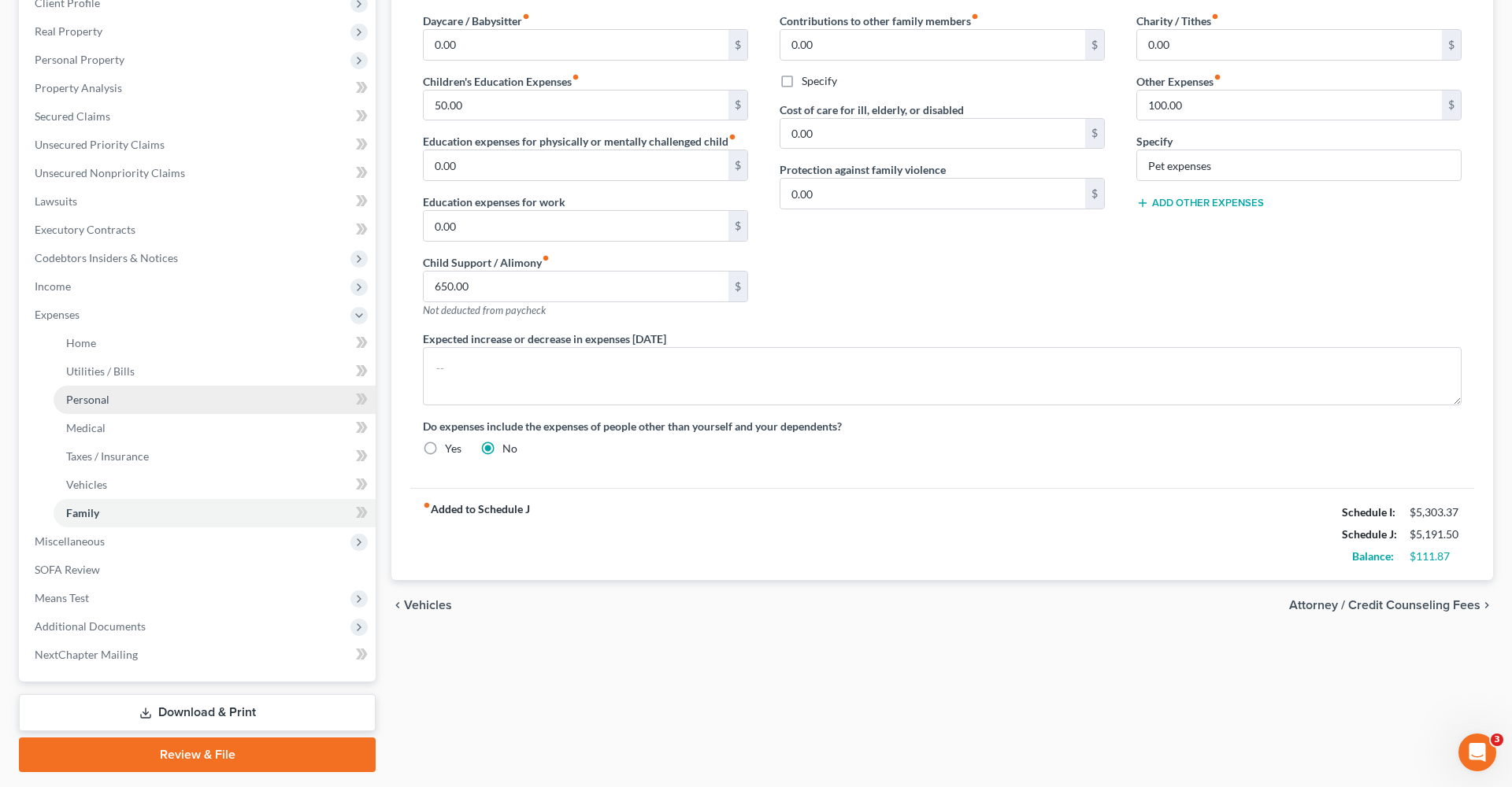
scroll to position [270, 0]
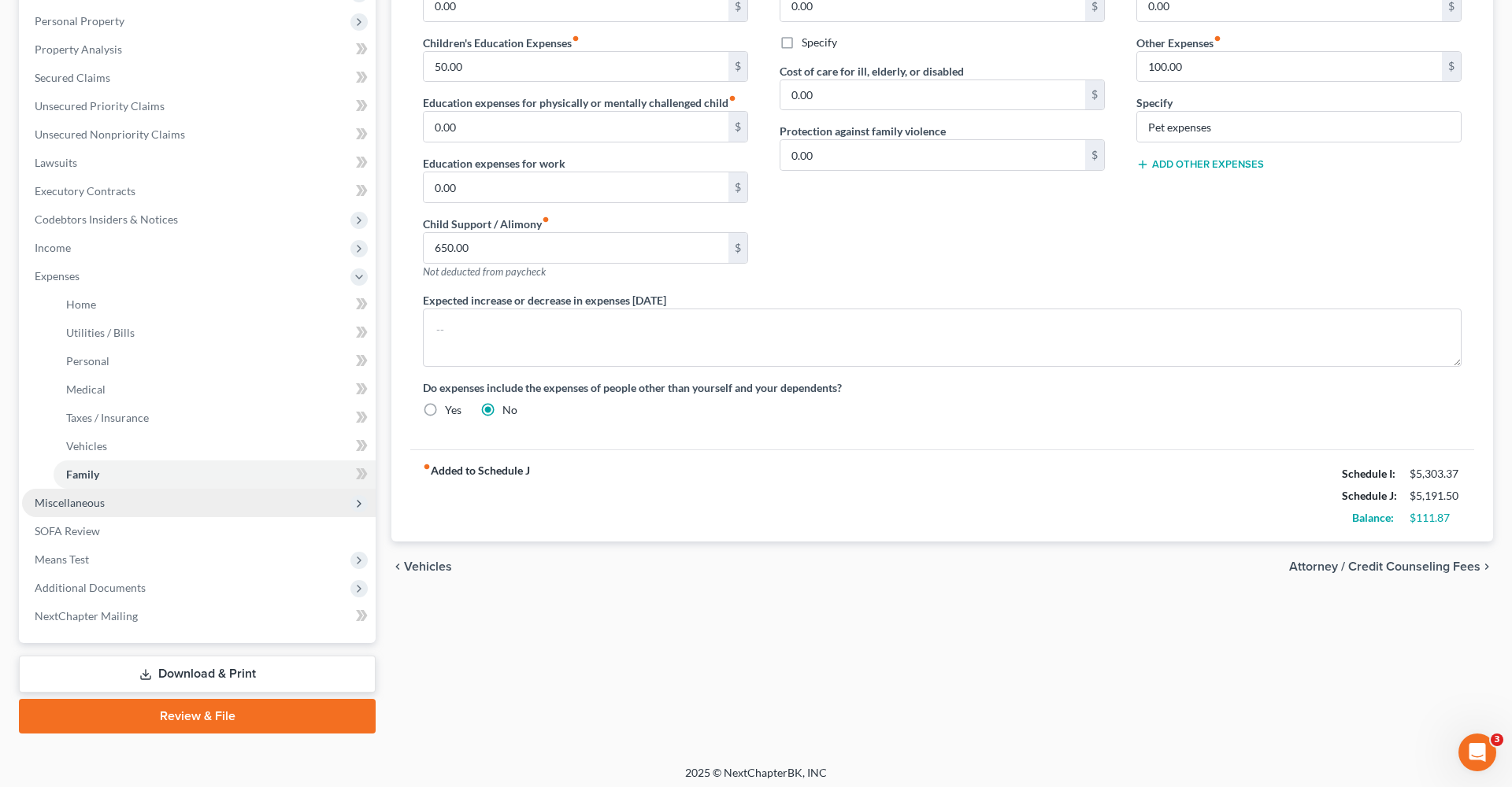
click at [49, 496] on span "Miscellaneous" at bounding box center [69, 503] width 70 height 13
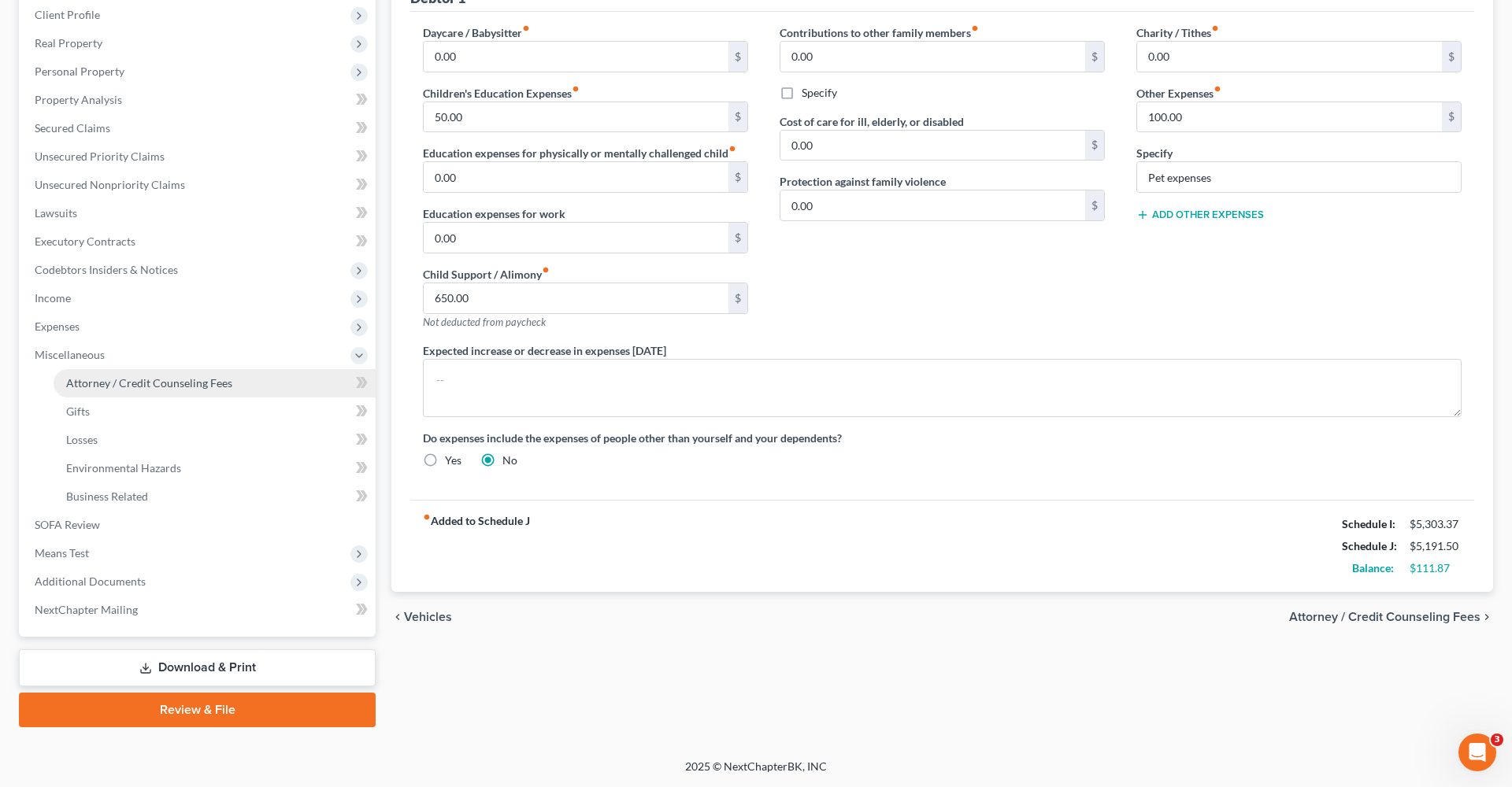
click at [138, 380] on span "Attorney / Credit Counseling Fees" at bounding box center [150, 383] width 166 height 13
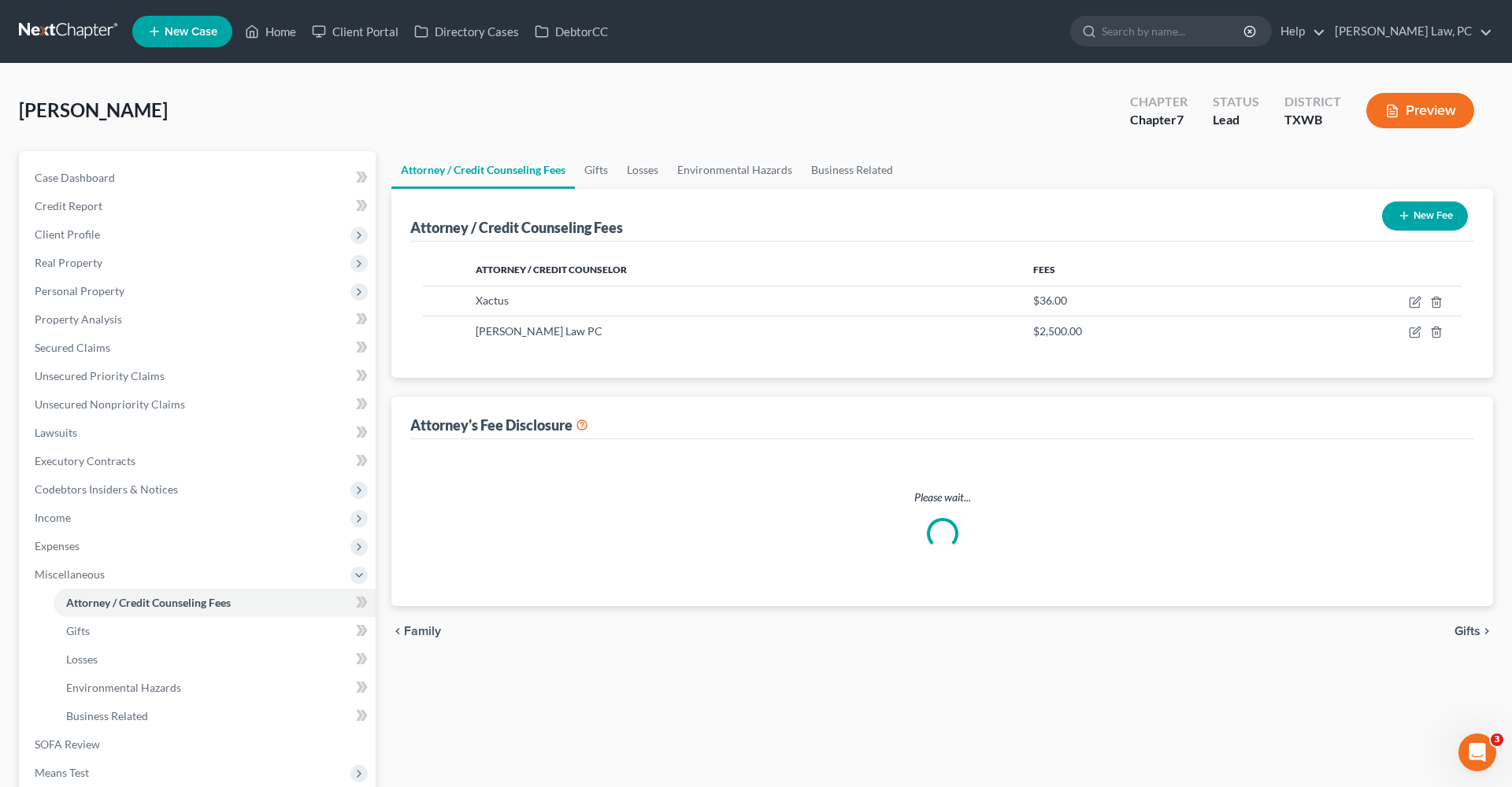
select select "4"
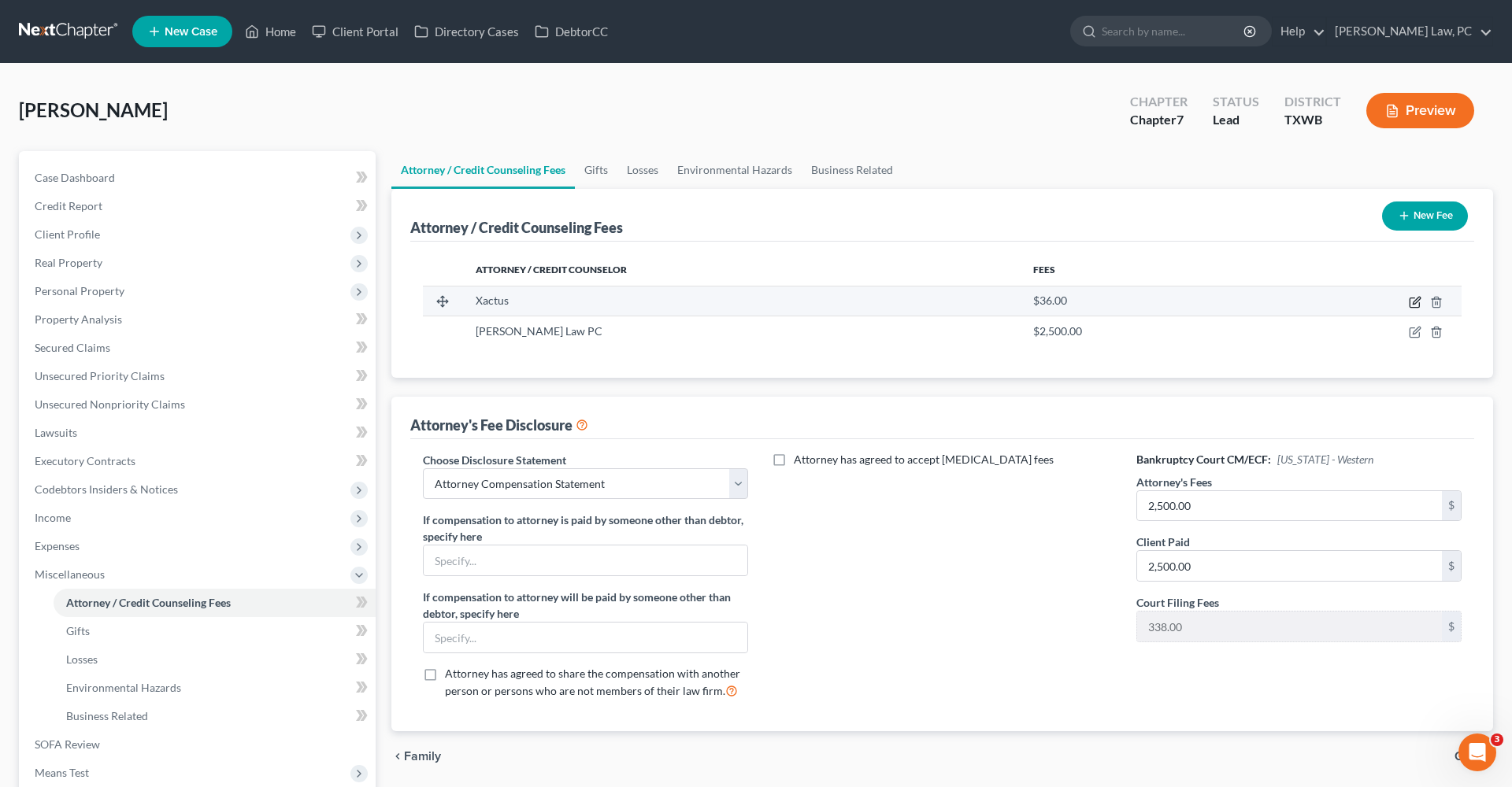
click at [1417, 303] on icon "button" at bounding box center [1415, 302] width 13 height 13
select select "39"
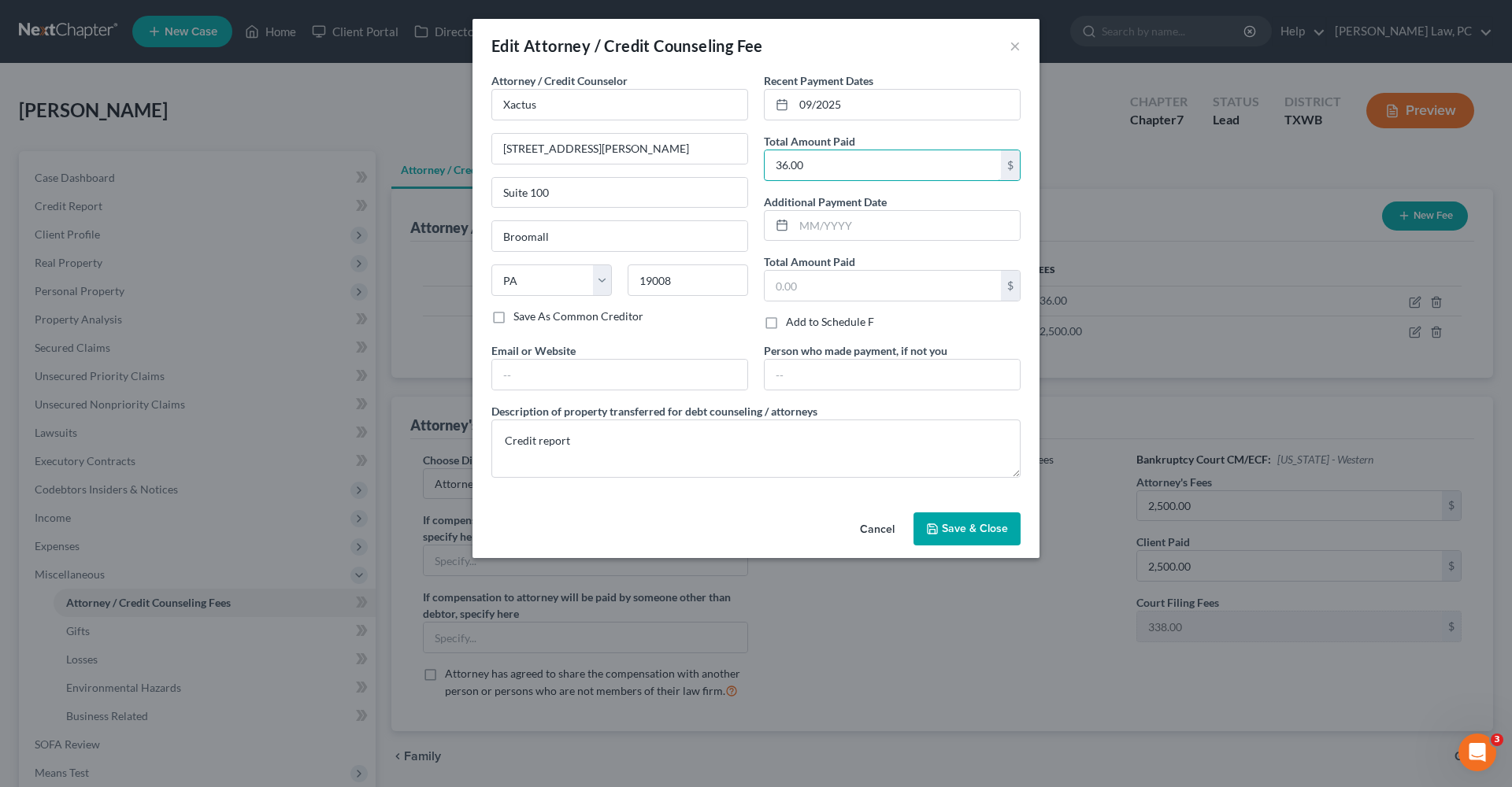
drag, startPoint x: 816, startPoint y: 168, endPoint x: 734, endPoint y: 165, distance: 82.1
click at [734, 165] on div "Attorney / Credit Counselor * Xactus [STREET_ADDRESS][GEOGRAPHIC_DATA][PERSON_N…" at bounding box center [756, 281] width 545 height 418
type input "39"
click at [949, 531] on span "Save & Close" at bounding box center [974, 529] width 66 height 13
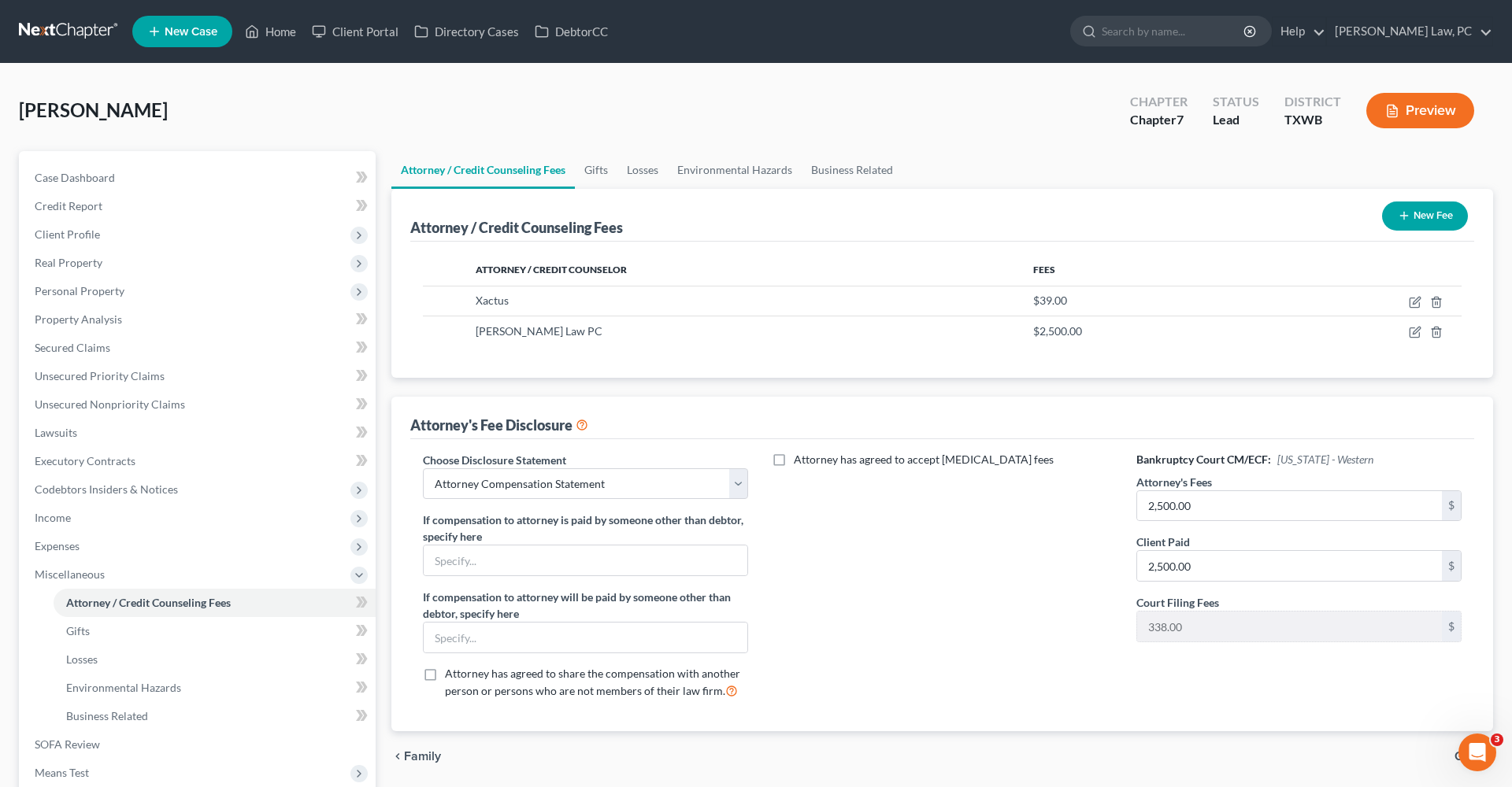
click at [1398, 214] on icon "button" at bounding box center [1404, 215] width 13 height 13
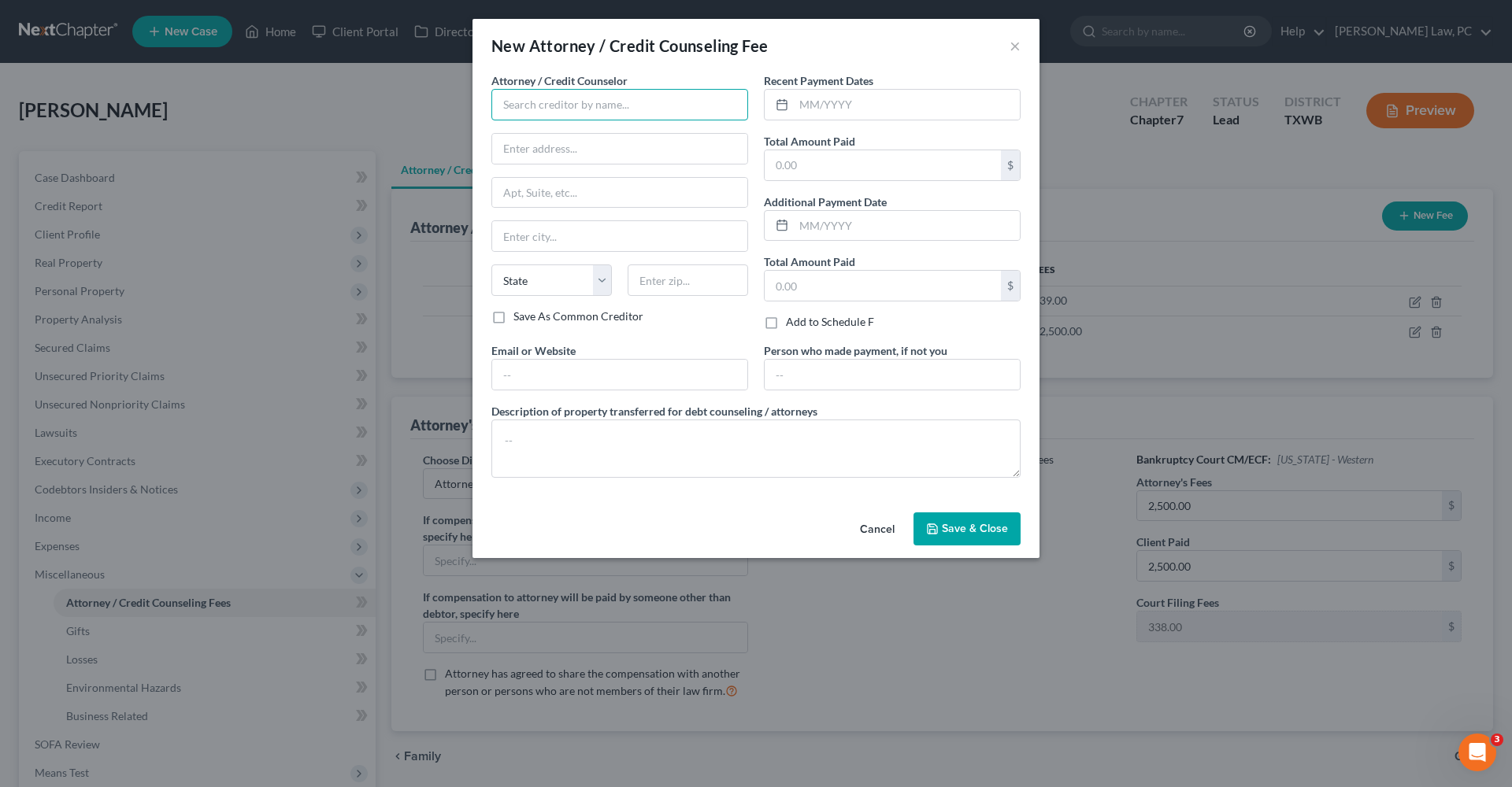
click at [625, 108] on input "text" at bounding box center [620, 104] width 257 height 31
type input "C"
click at [561, 131] on div "Debtorcc" at bounding box center [585, 132] width 164 height 16
type input "Debtorcc"
type input "[STREET_ADDRESS]"
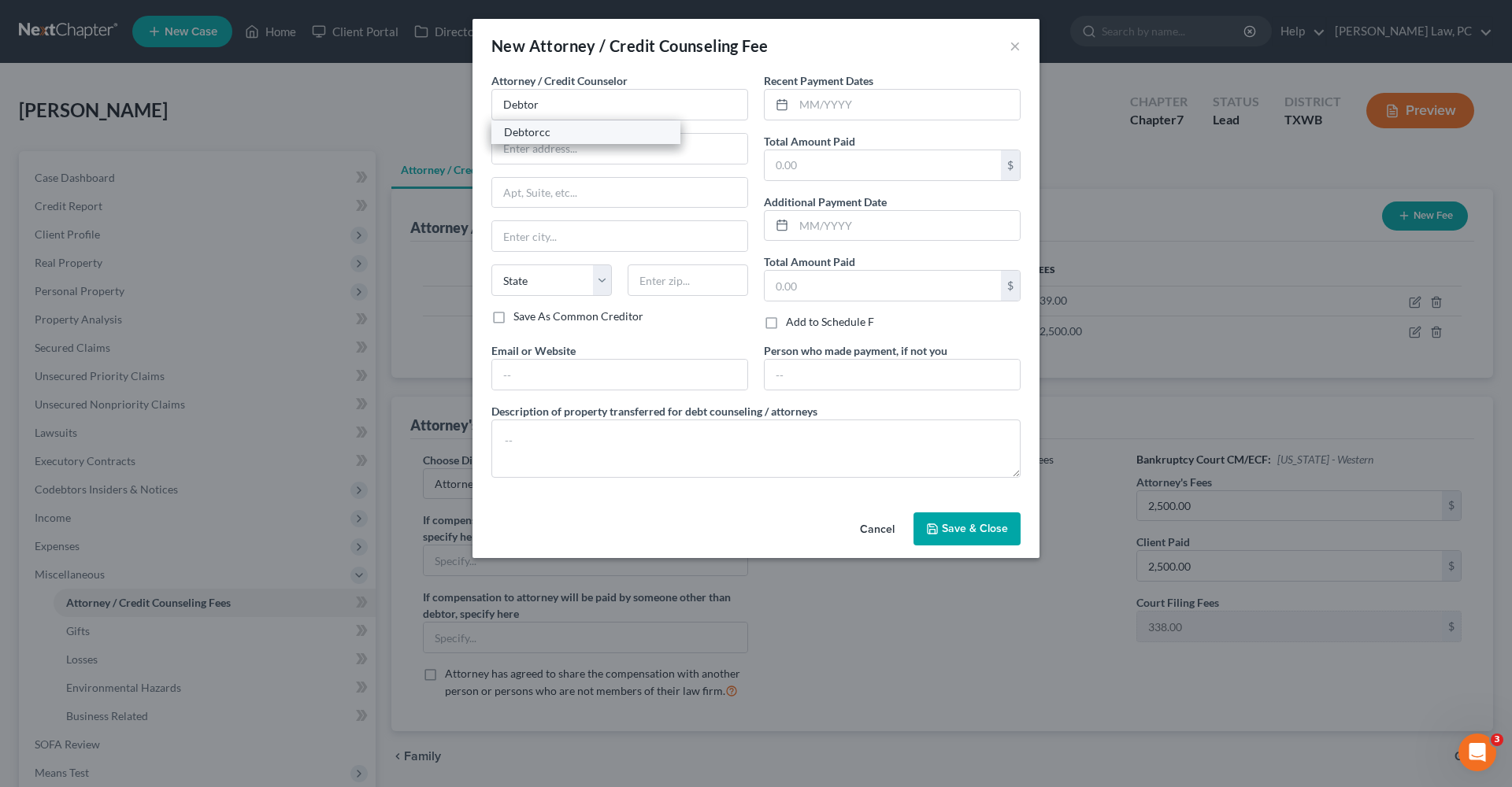
type input "[GEOGRAPHIC_DATA]"
select select "33"
type input "07306"
click at [822, 109] on input "text" at bounding box center [906, 105] width 226 height 30
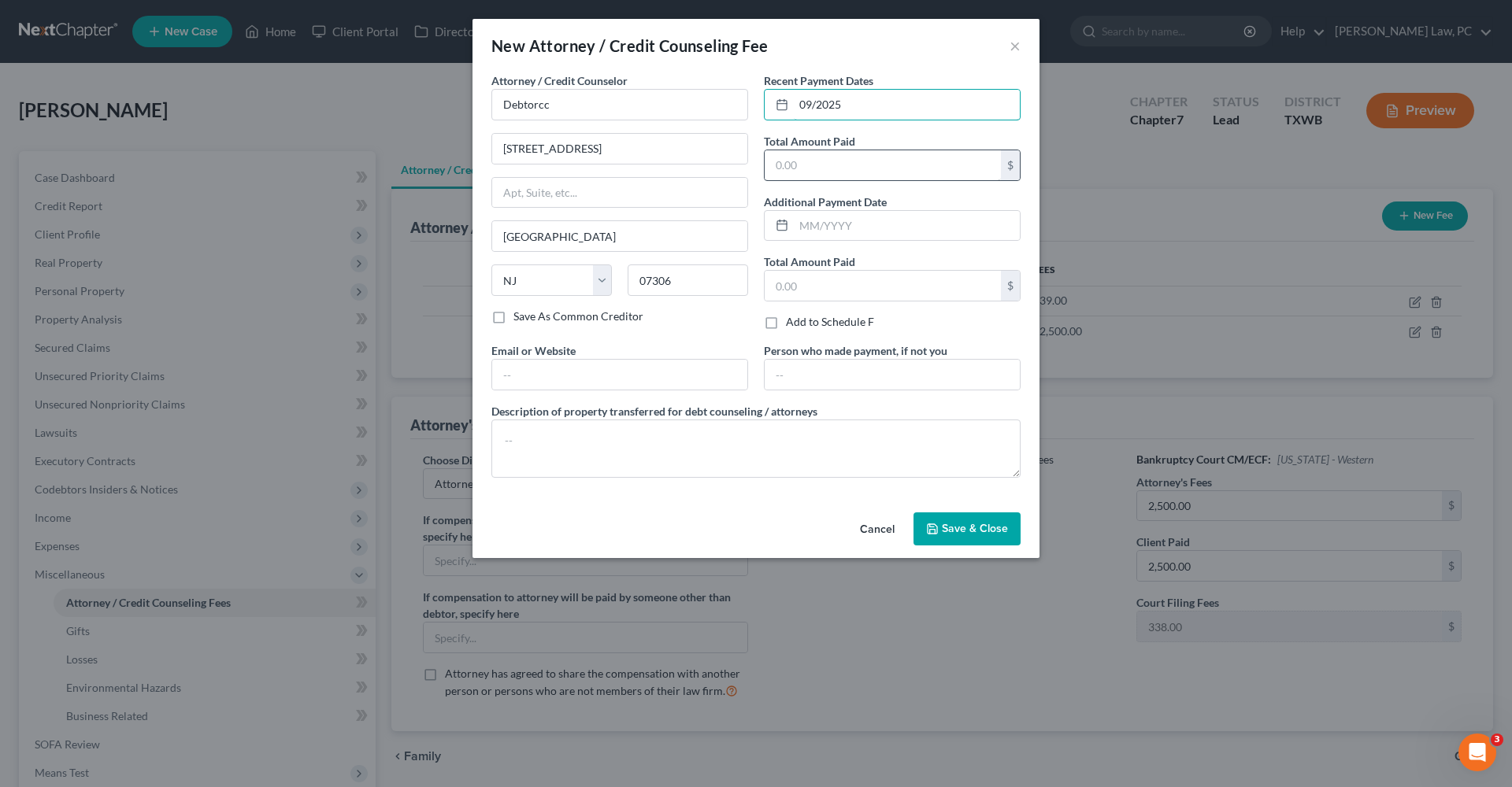
type input "09/2025"
click at [795, 165] on input "text" at bounding box center [882, 165] width 236 height 30
type input "14.95"
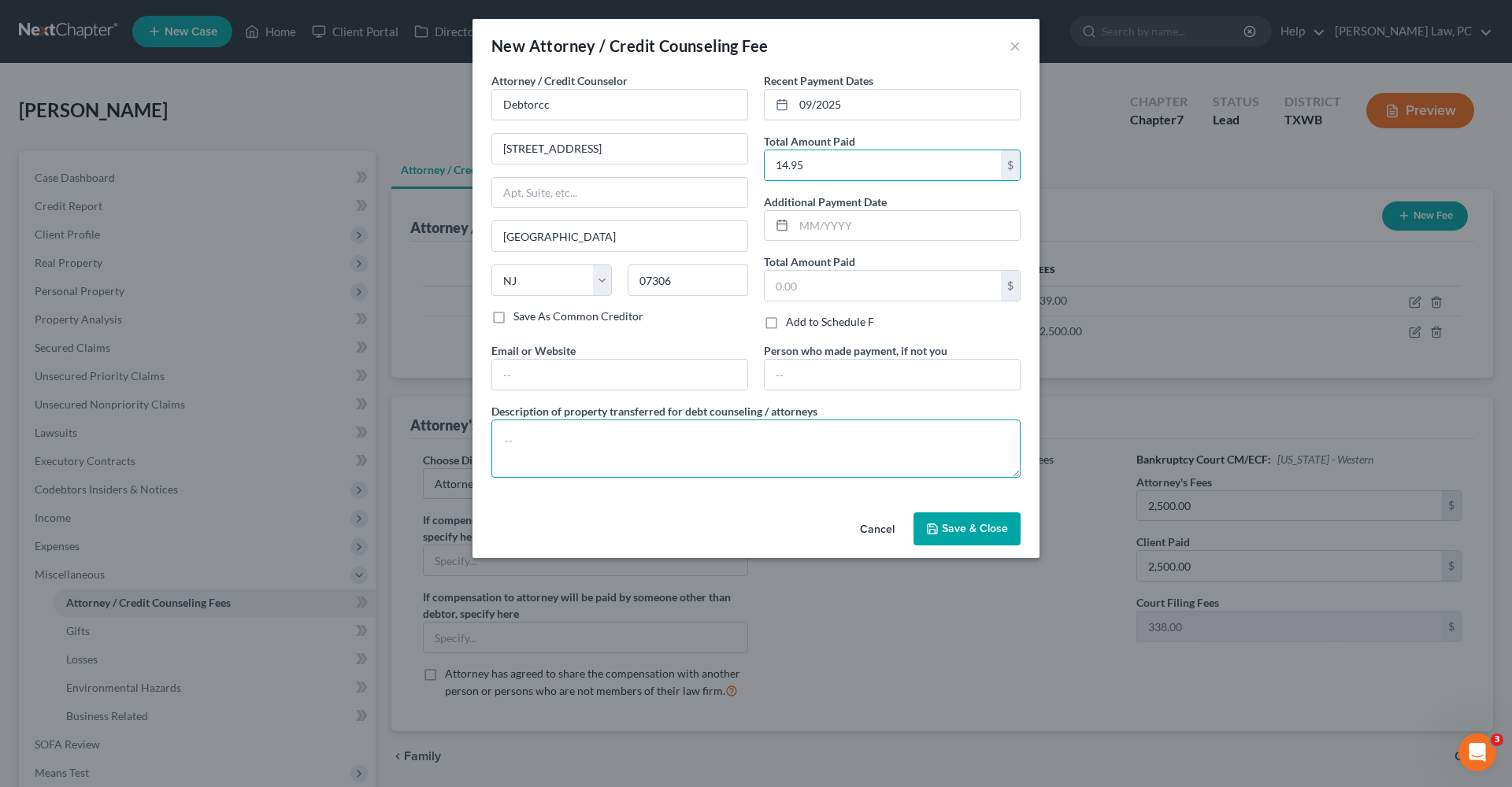
click at [586, 449] on textarea at bounding box center [756, 449] width 529 height 58
type textarea "Credit Counseling"
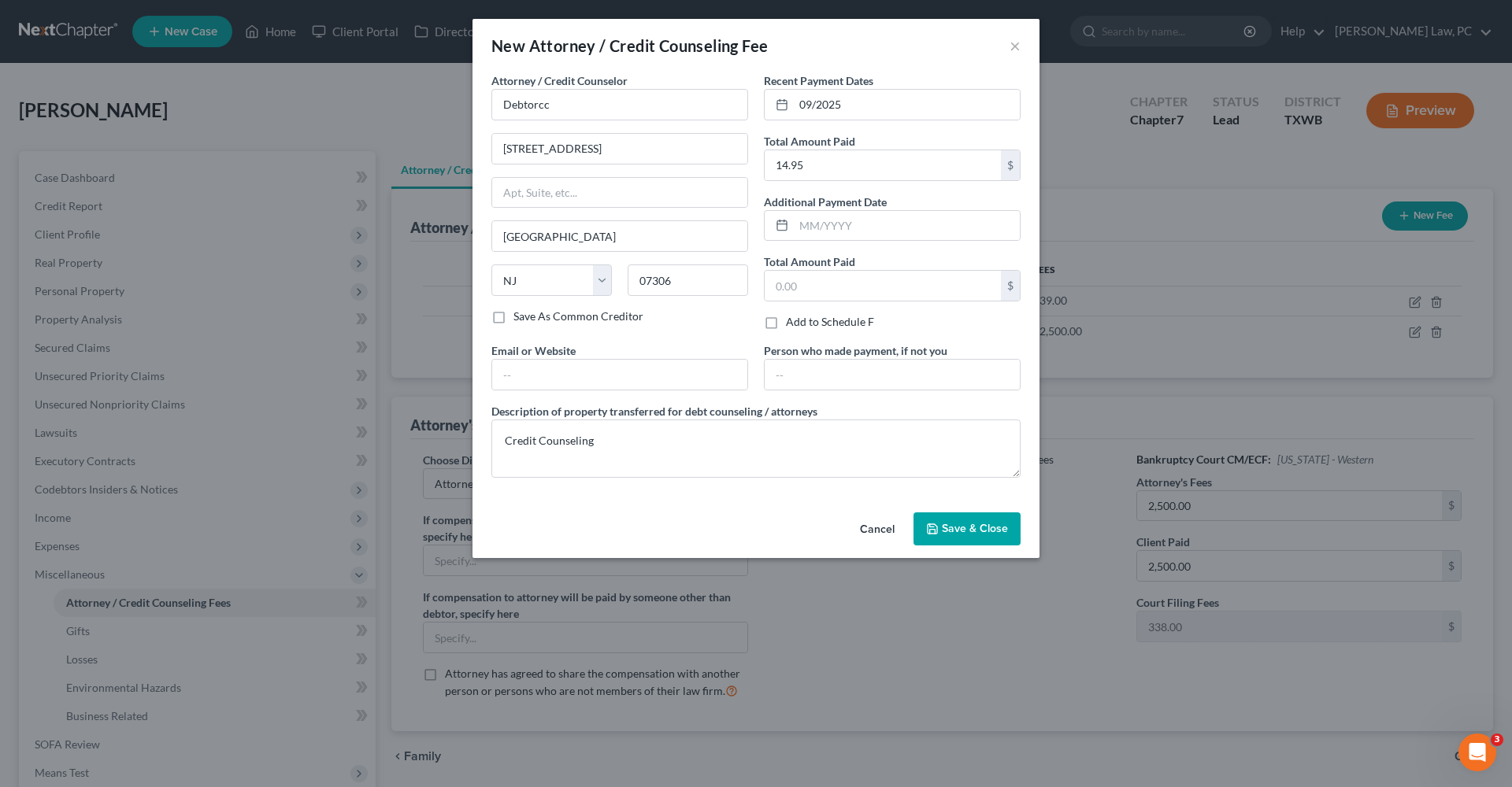
click at [953, 535] on span "Save & Close" at bounding box center [974, 529] width 66 height 13
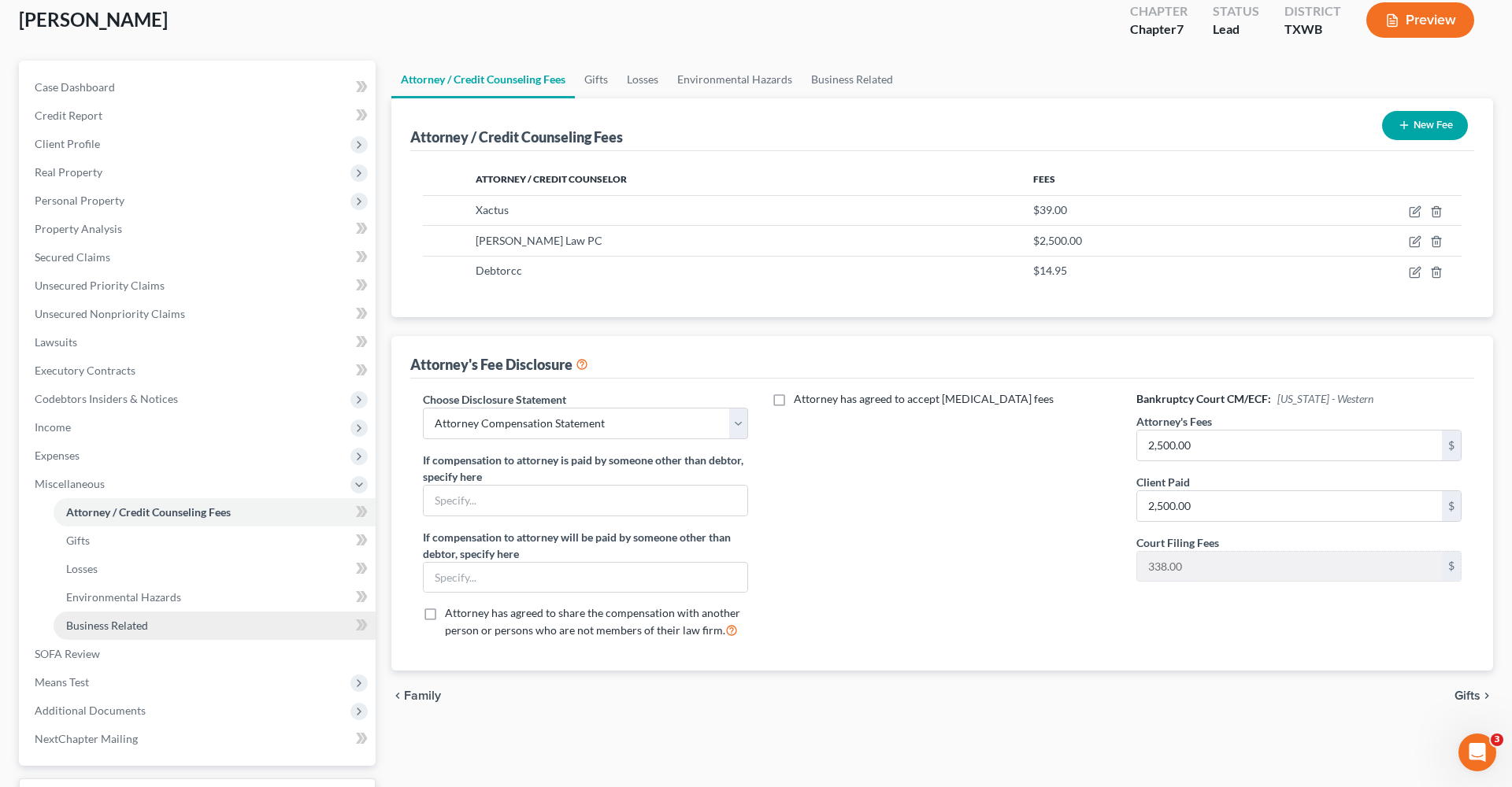
scroll to position [103, 0]
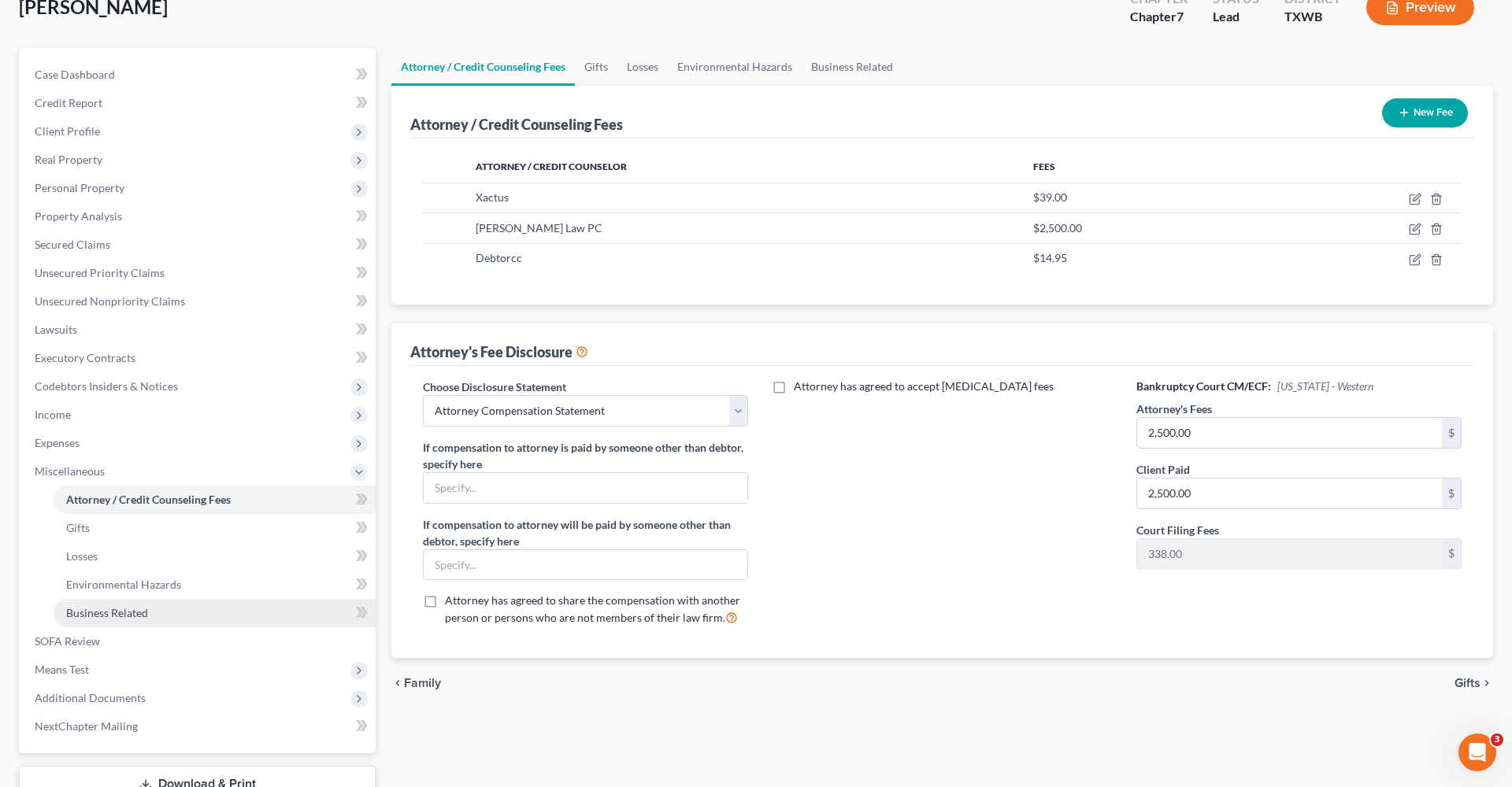
click at [129, 609] on span "Business Related" at bounding box center [107, 613] width 81 height 13
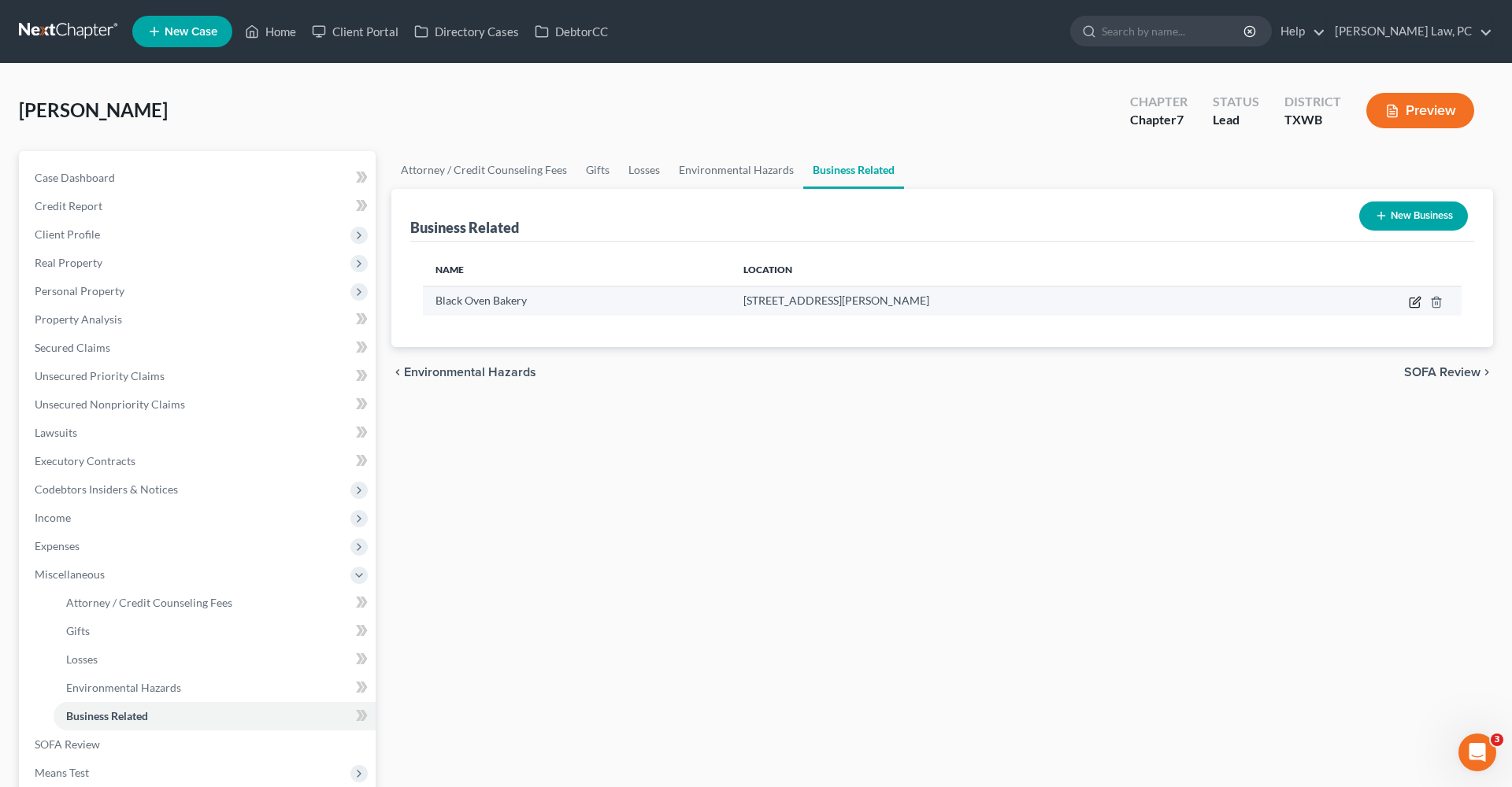
click at [1414, 302] on icon "button" at bounding box center [1415, 302] width 13 height 13
select select "sole_proprietor"
select select "45"
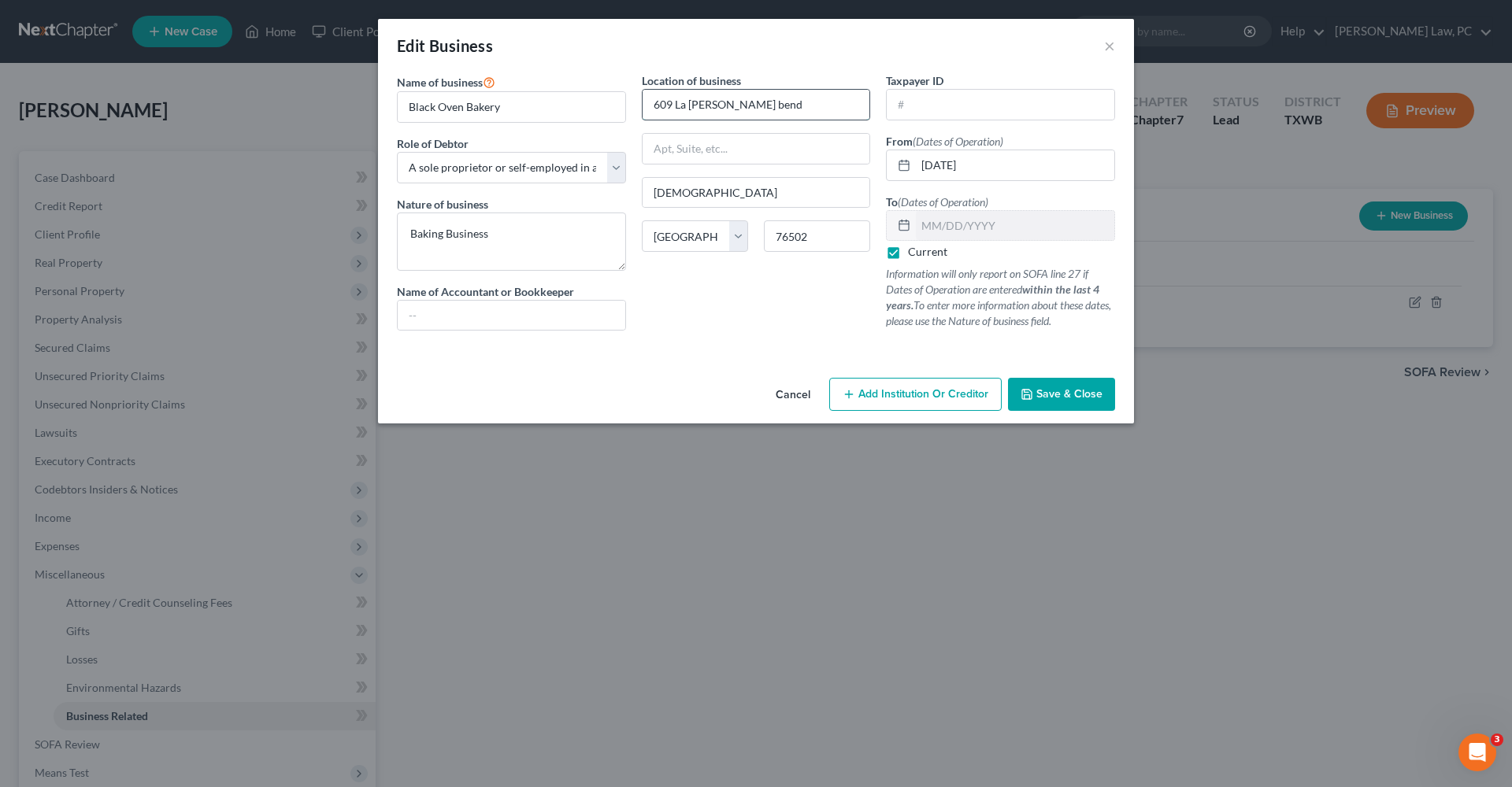
click at [757, 104] on input "609 La [PERSON_NAME] bend" at bounding box center [756, 105] width 228 height 30
type input "[STREET_ADDRESS][PERSON_NAME]"
click at [1081, 385] on button "Save & Close" at bounding box center [1061, 394] width 107 height 33
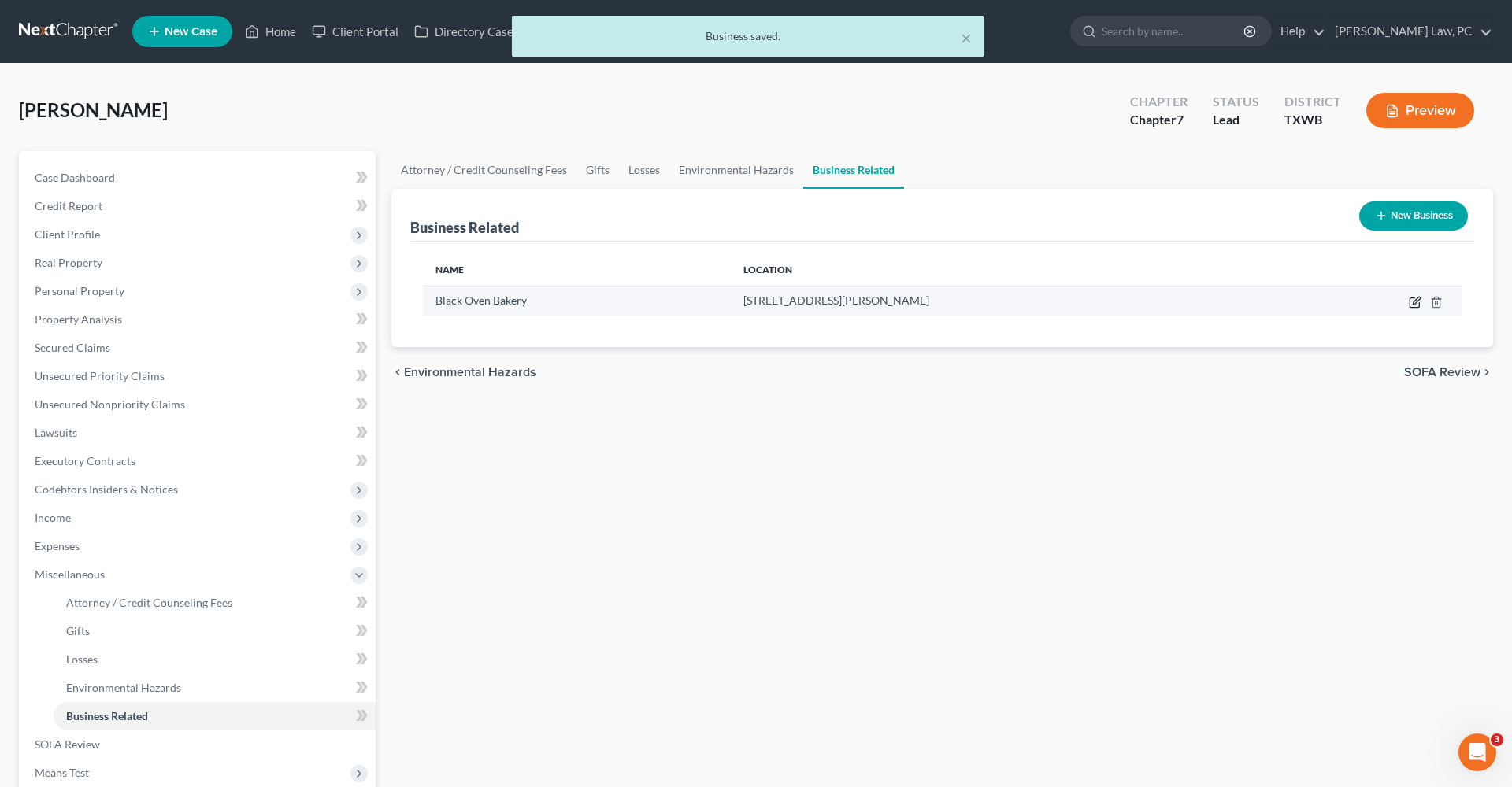
click at [1415, 299] on icon "button" at bounding box center [1415, 302] width 13 height 13
select select "sole_proprietor"
select select "45"
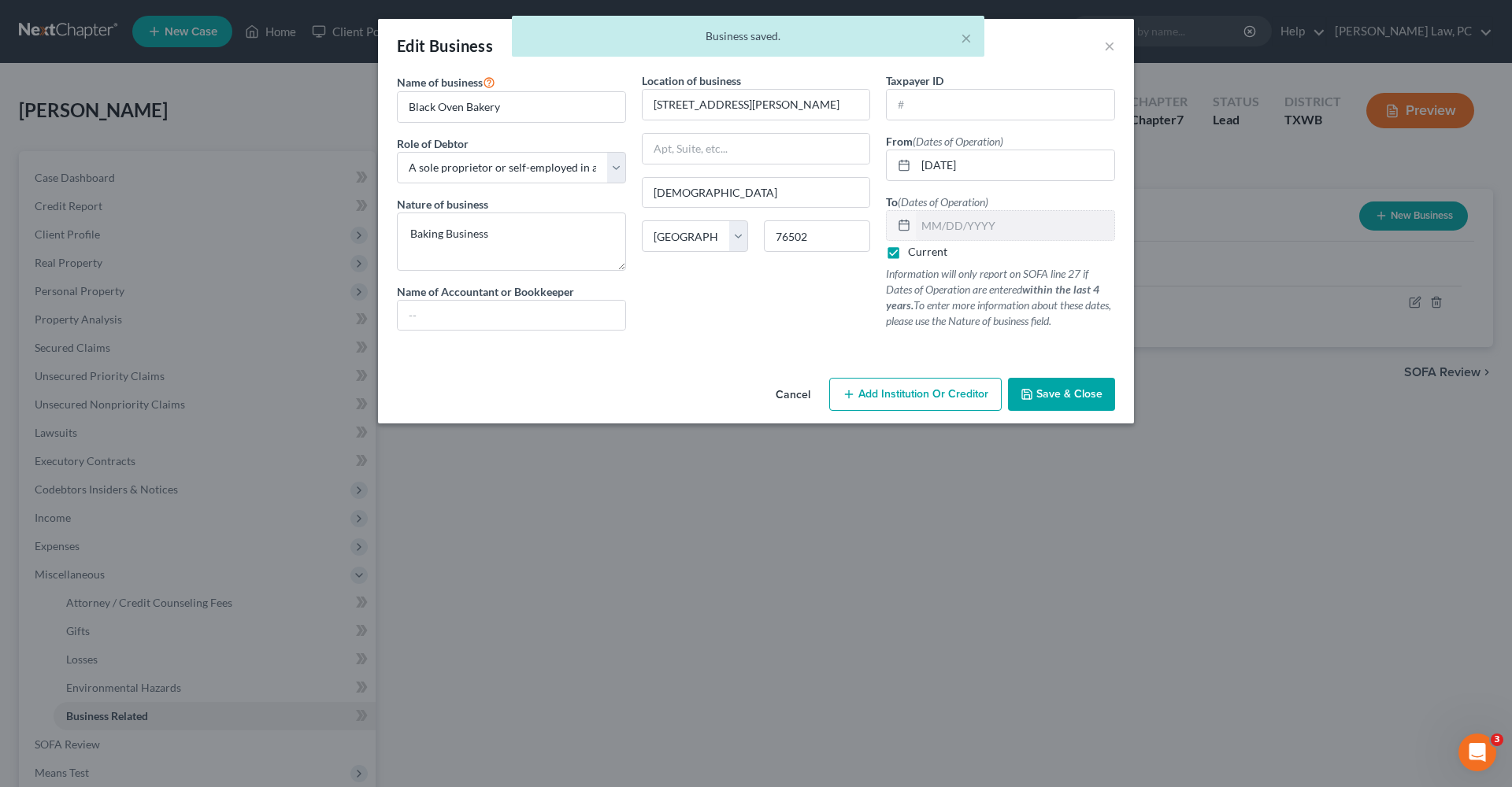
click at [1072, 391] on span "Save & Close" at bounding box center [1069, 394] width 66 height 13
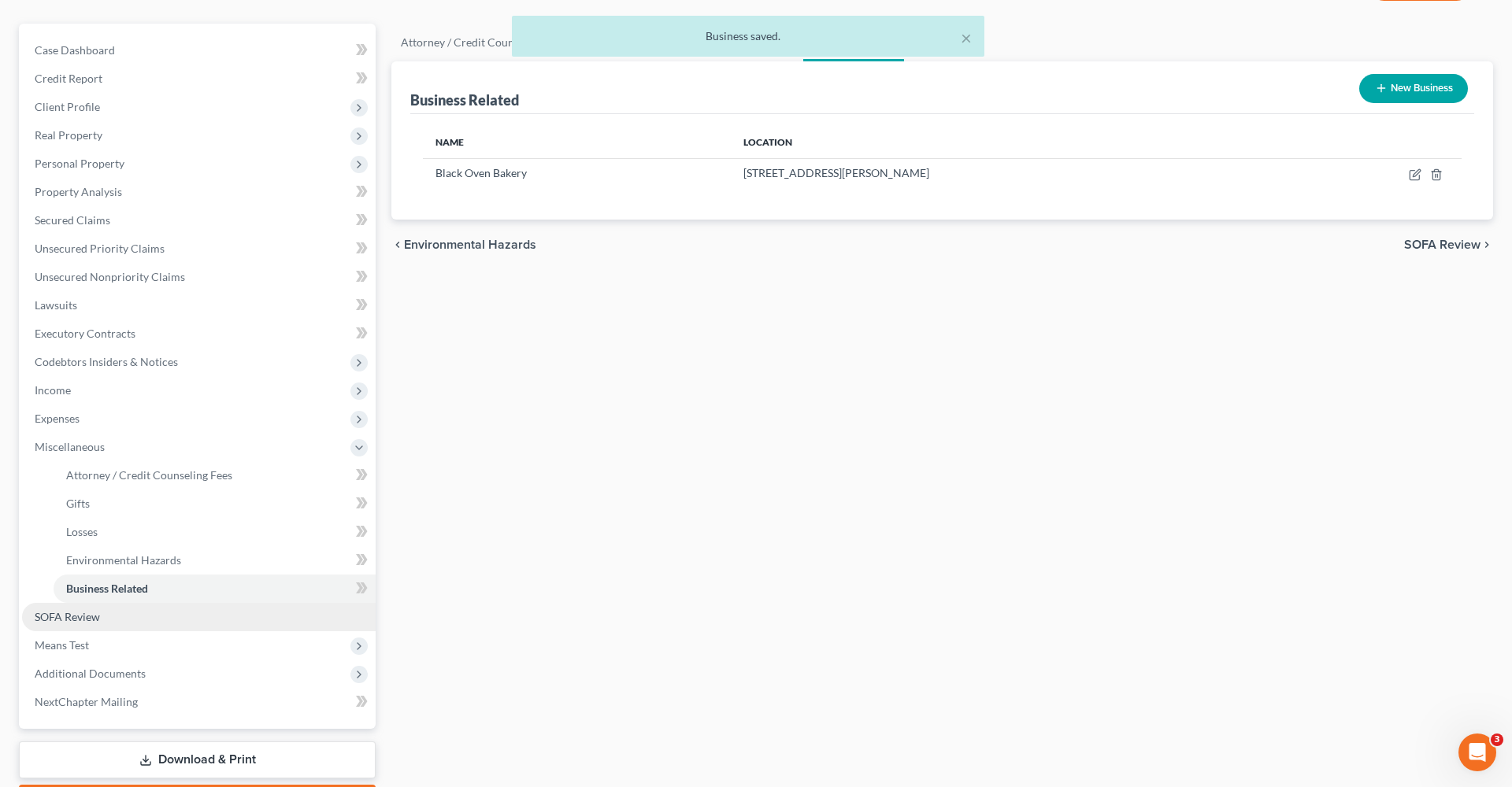
scroll to position [135, 0]
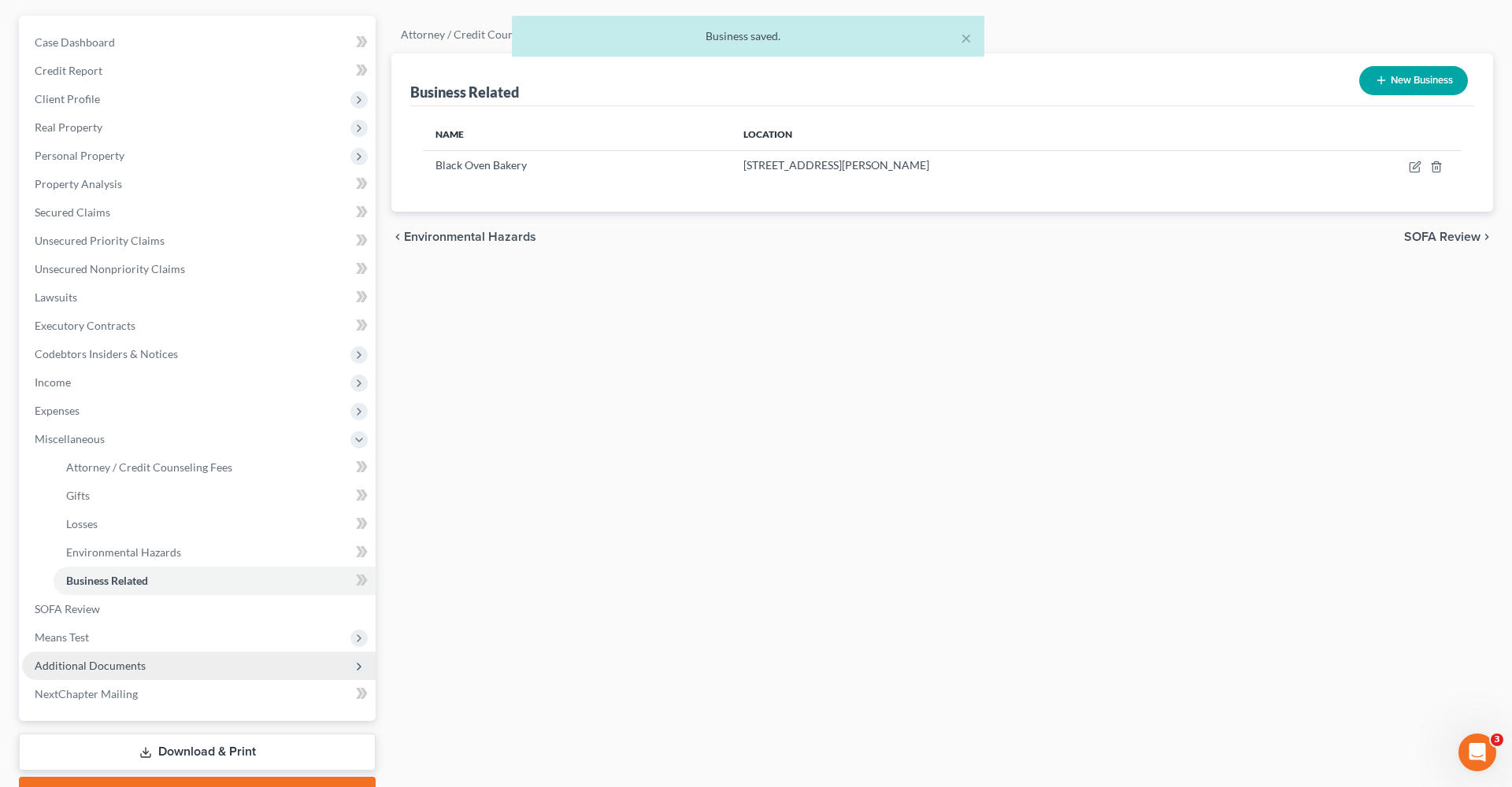
click at [115, 667] on span "Additional Documents" at bounding box center [90, 666] width 111 height 13
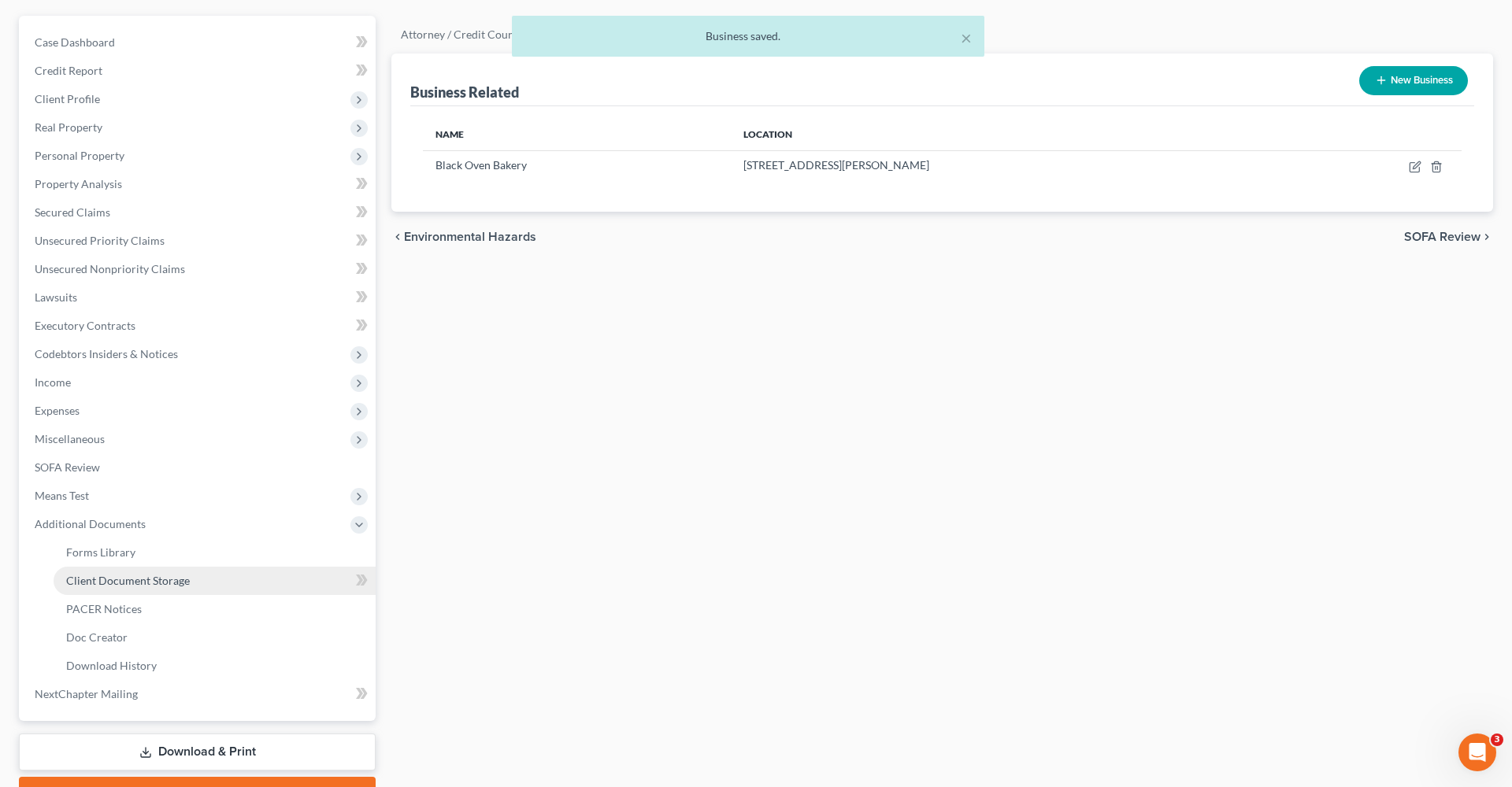
click at [131, 580] on span "Client Document Storage" at bounding box center [128, 580] width 123 height 13
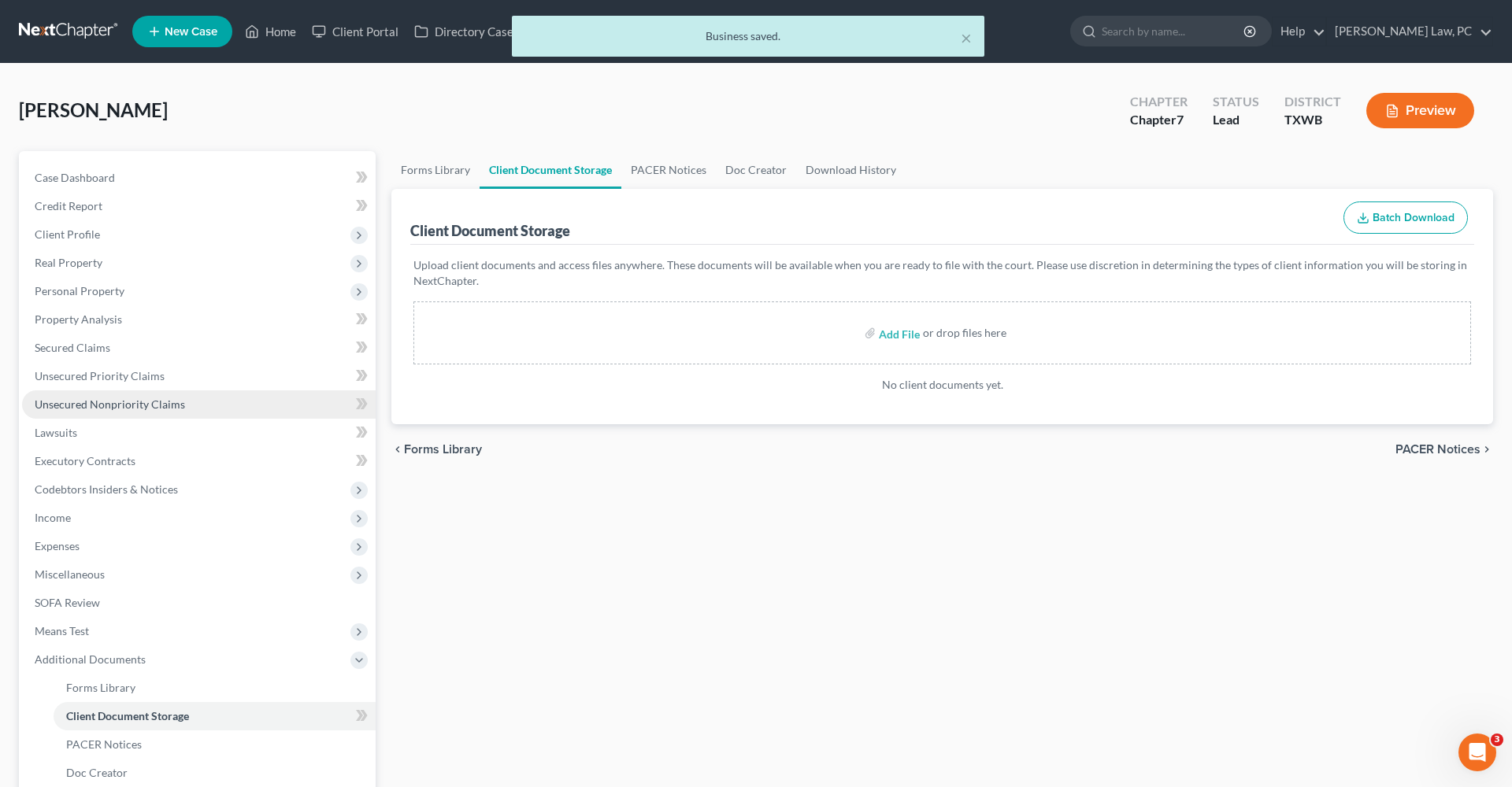
click at [86, 409] on span "Unsecured Nonpriority Claims" at bounding box center [109, 404] width 150 height 13
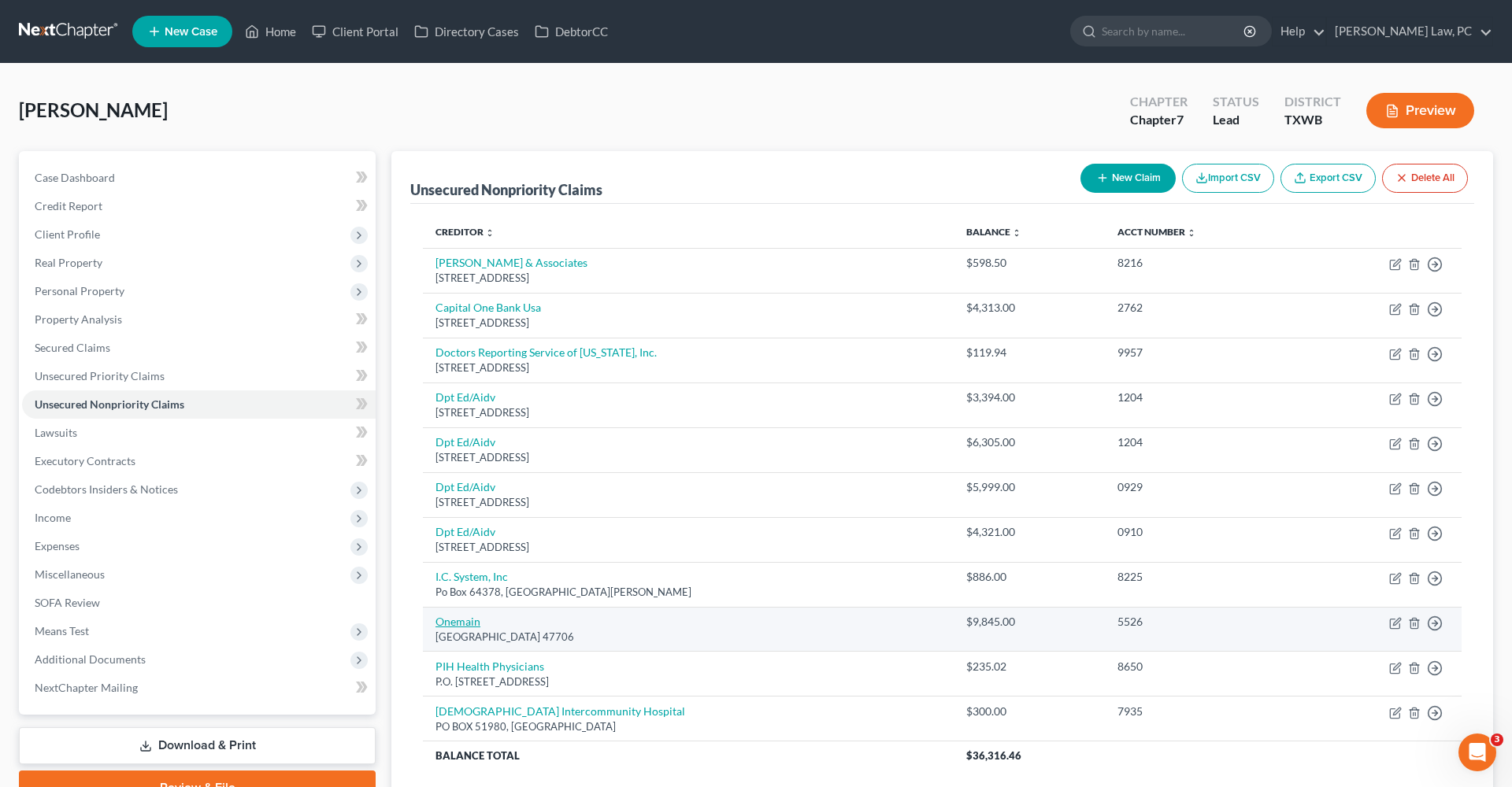
click at [454, 618] on link "Onemain" at bounding box center [457, 622] width 45 height 13
select select "15"
select select "10"
select select "0"
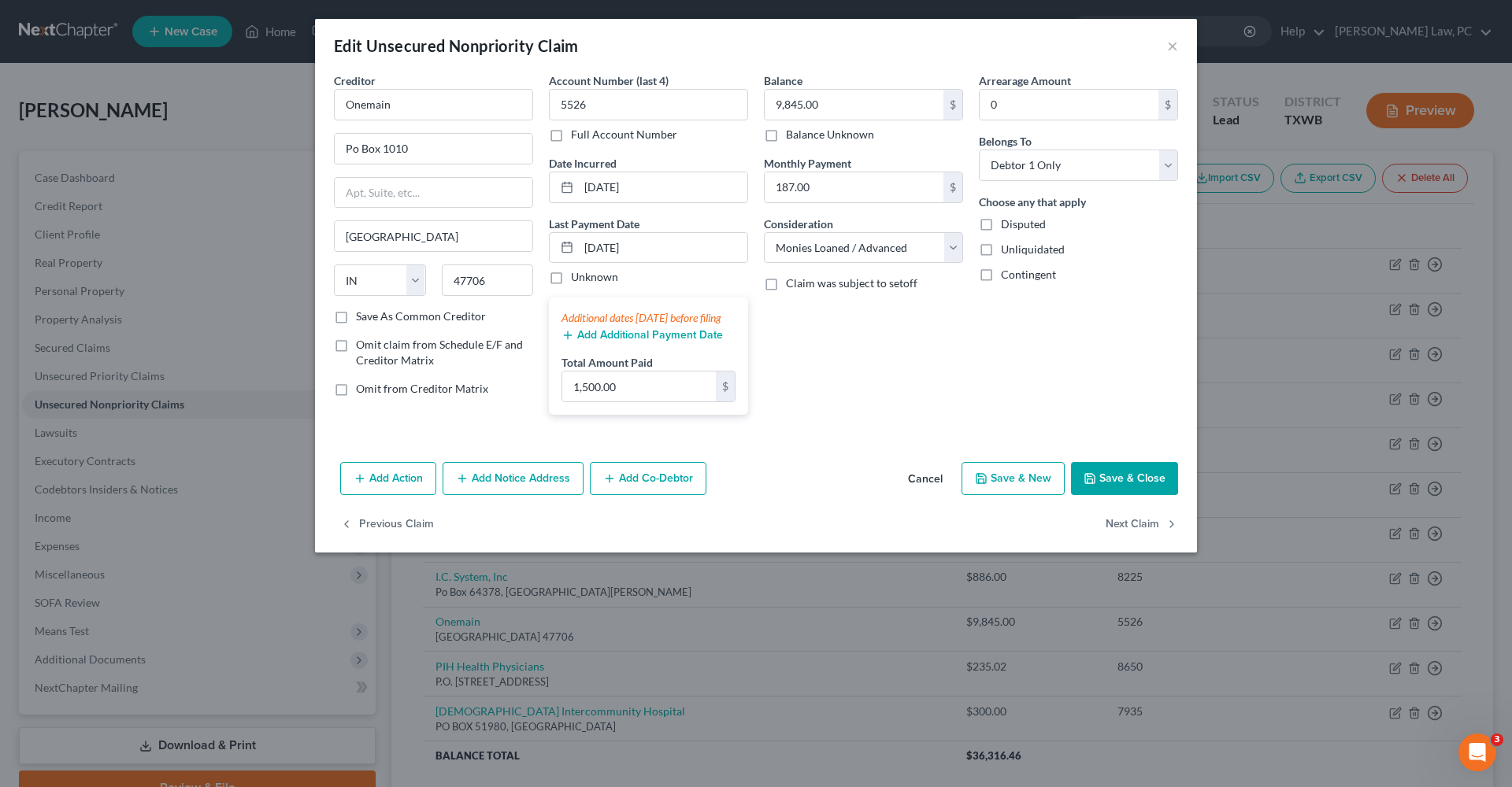
click at [1118, 492] on button "Save & Close" at bounding box center [1124, 478] width 107 height 33
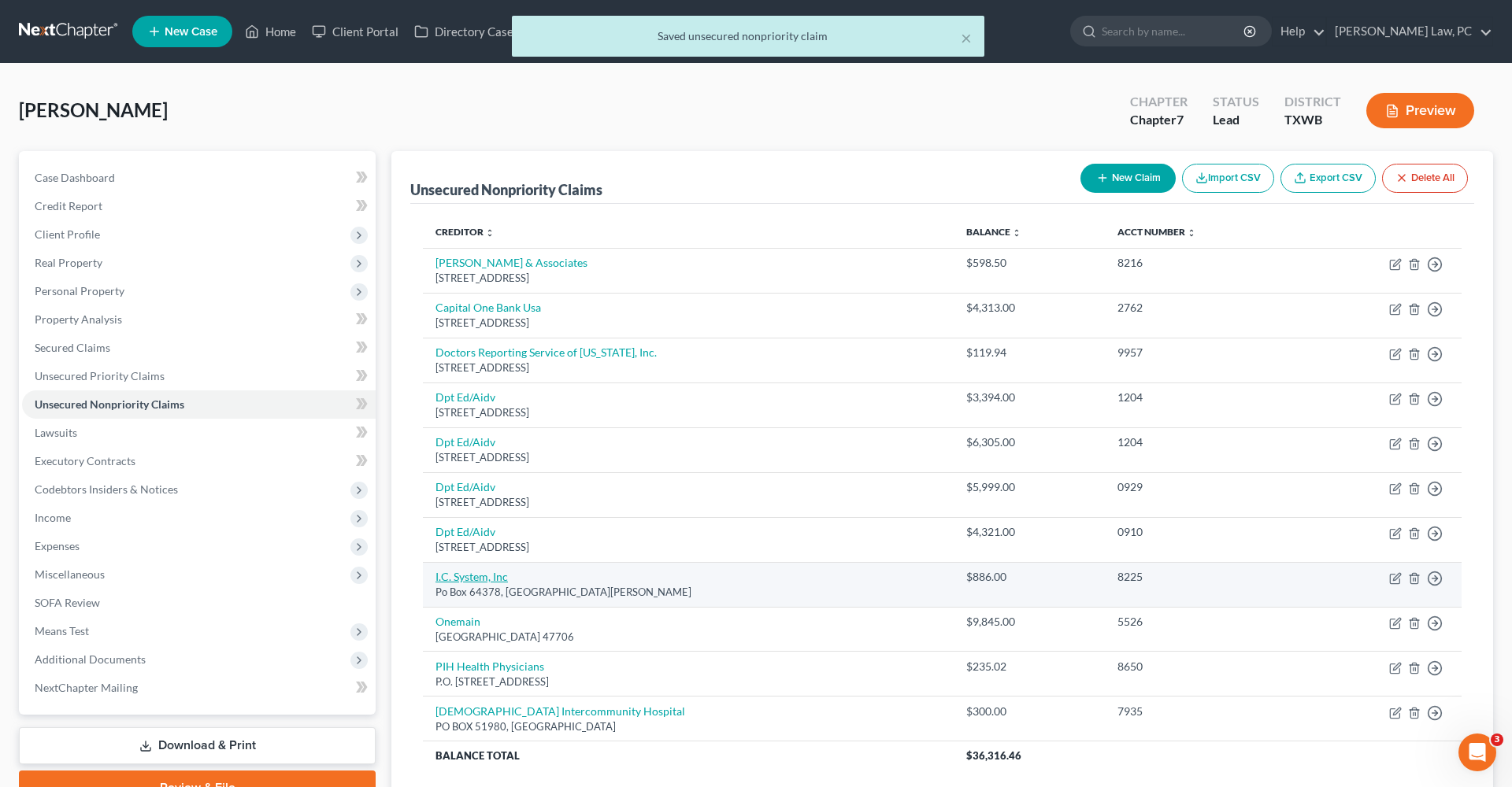
click at [484, 576] on link "I.C. System, Inc" at bounding box center [471, 577] width 72 height 13
select select "24"
select select "1"
select select "0"
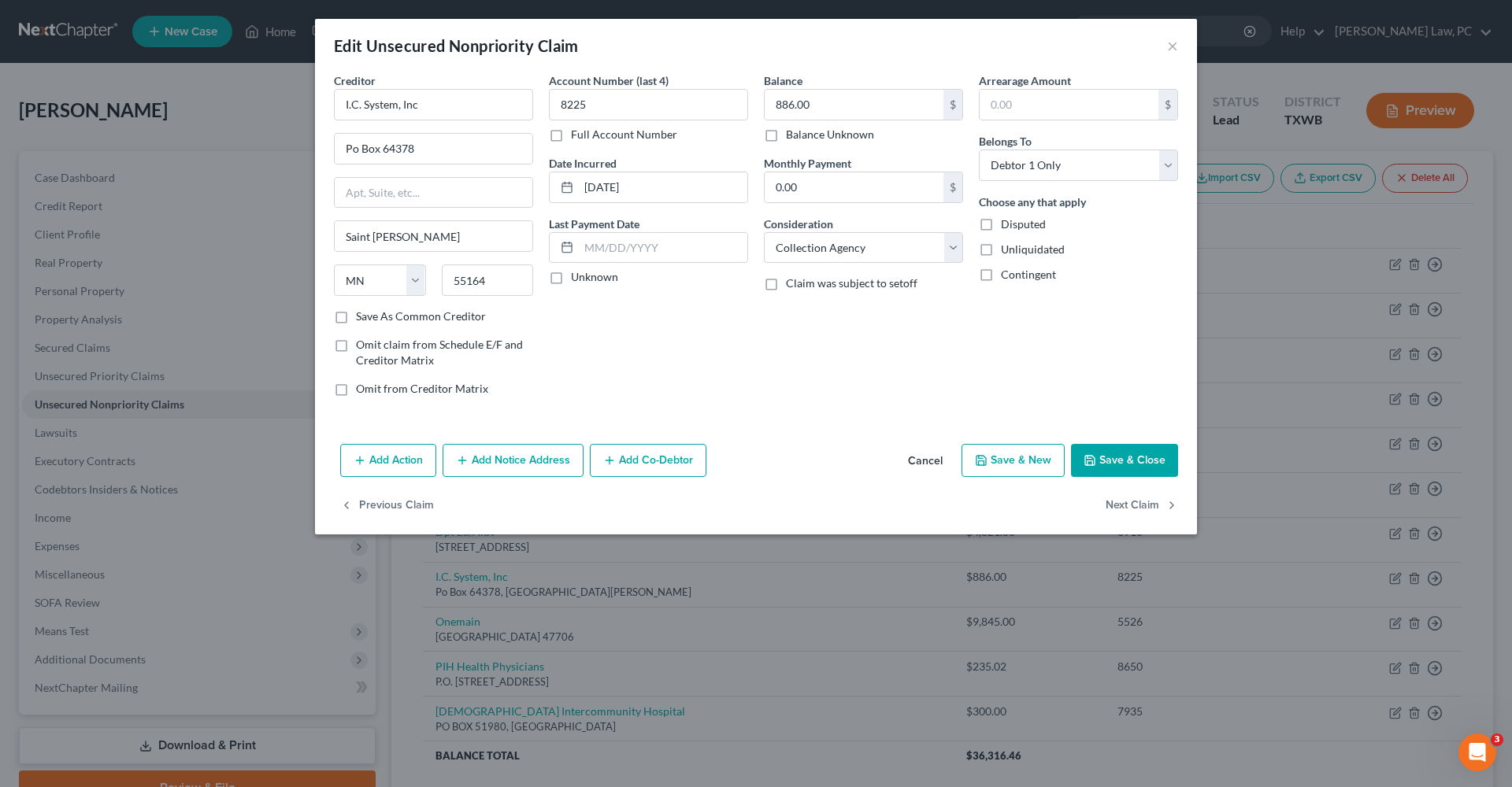
click at [1120, 460] on button "Save & Close" at bounding box center [1124, 460] width 107 height 33
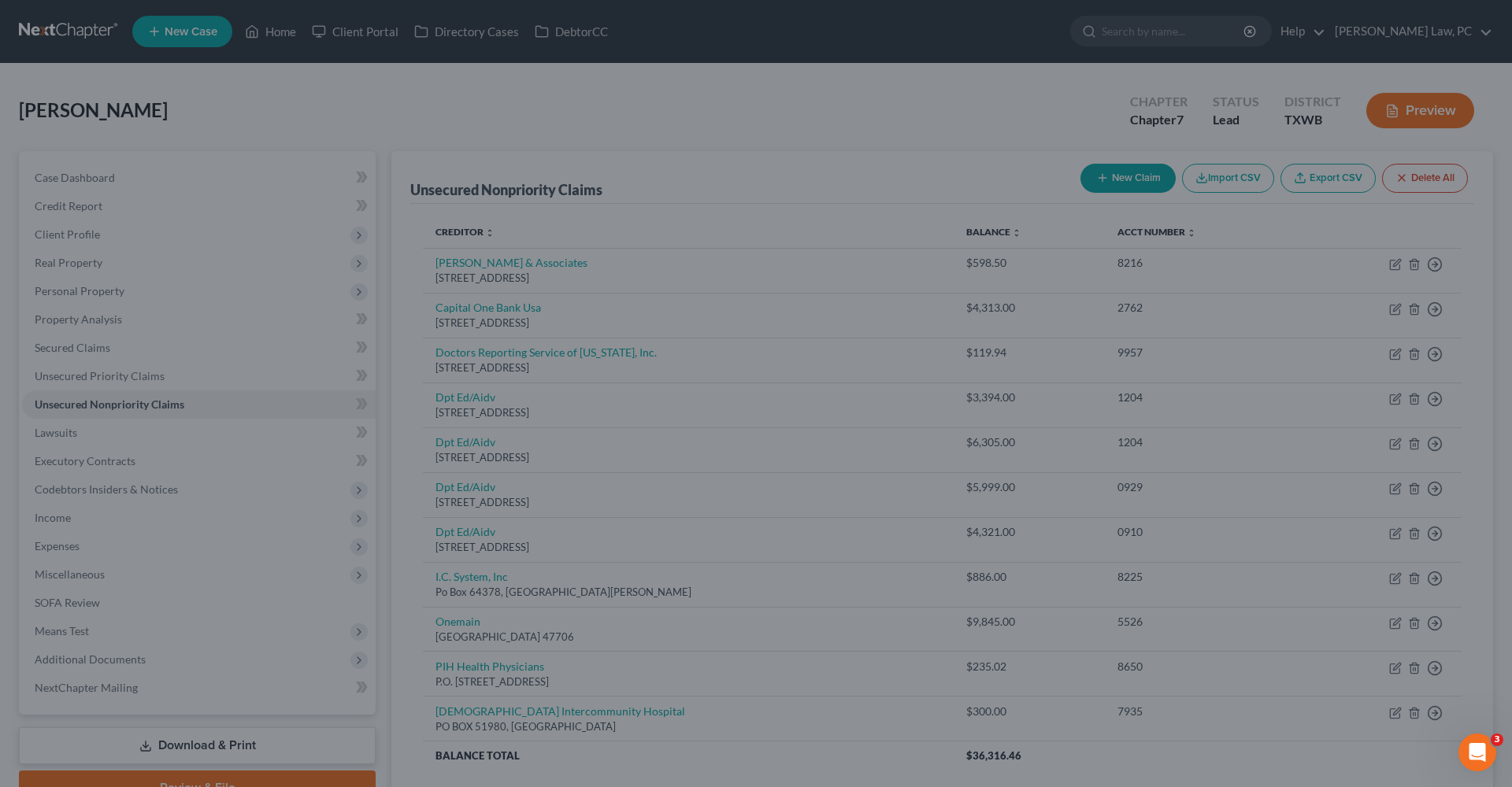
type input "0"
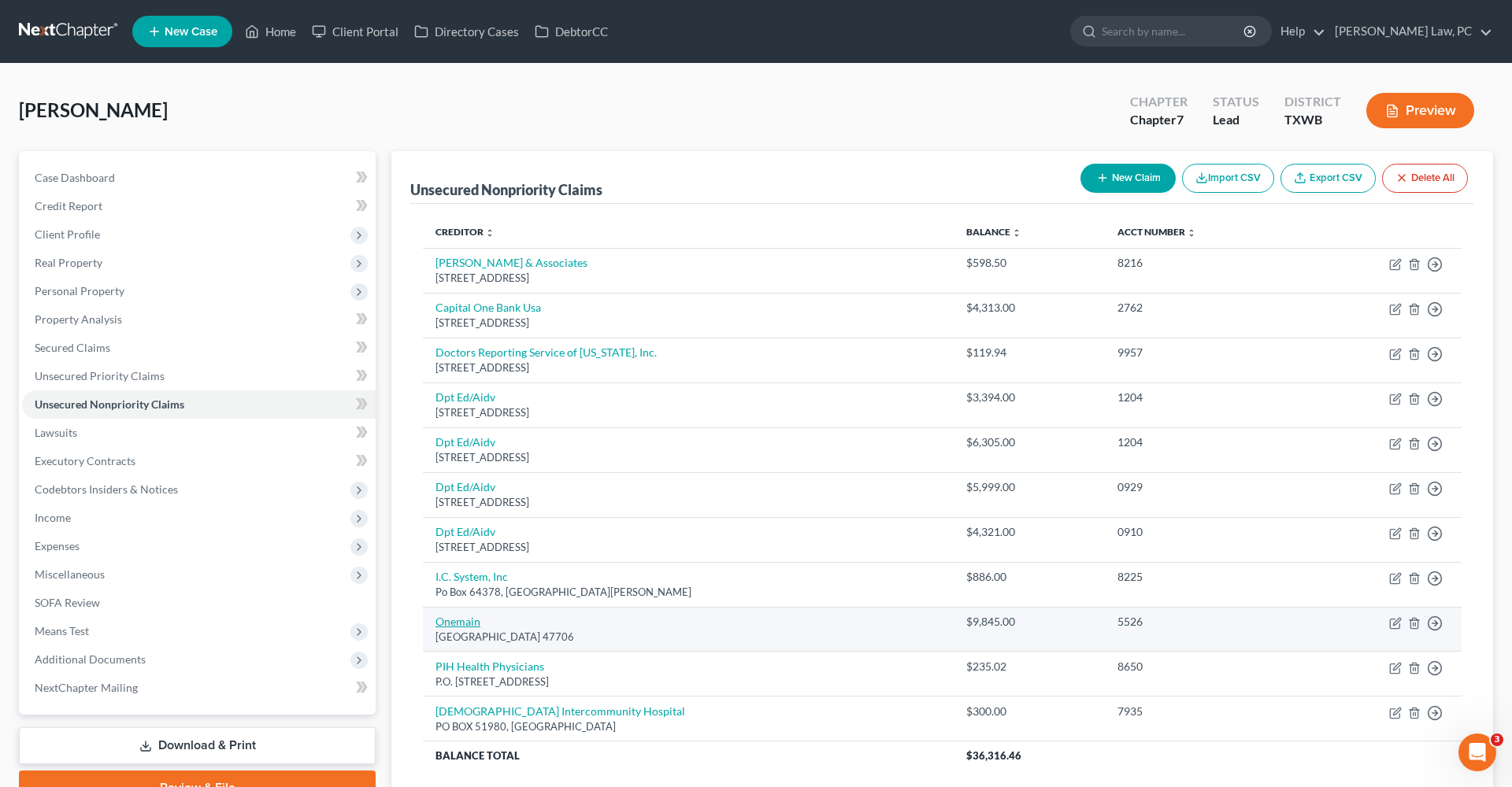
click at [451, 623] on link "Onemain" at bounding box center [457, 622] width 45 height 13
select select "15"
select select "10"
select select "0"
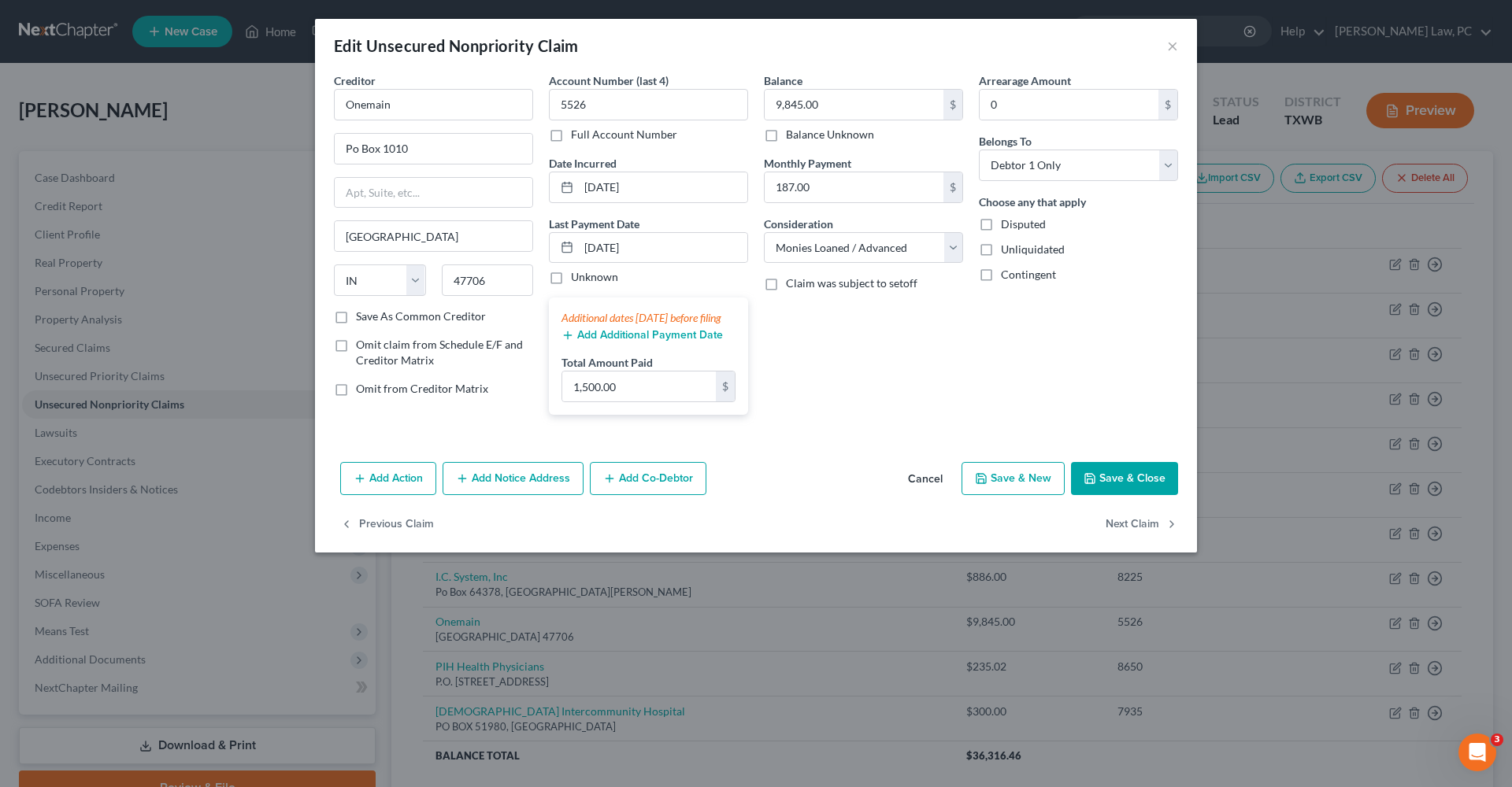
click at [1115, 496] on button "Save & Close" at bounding box center [1124, 478] width 107 height 33
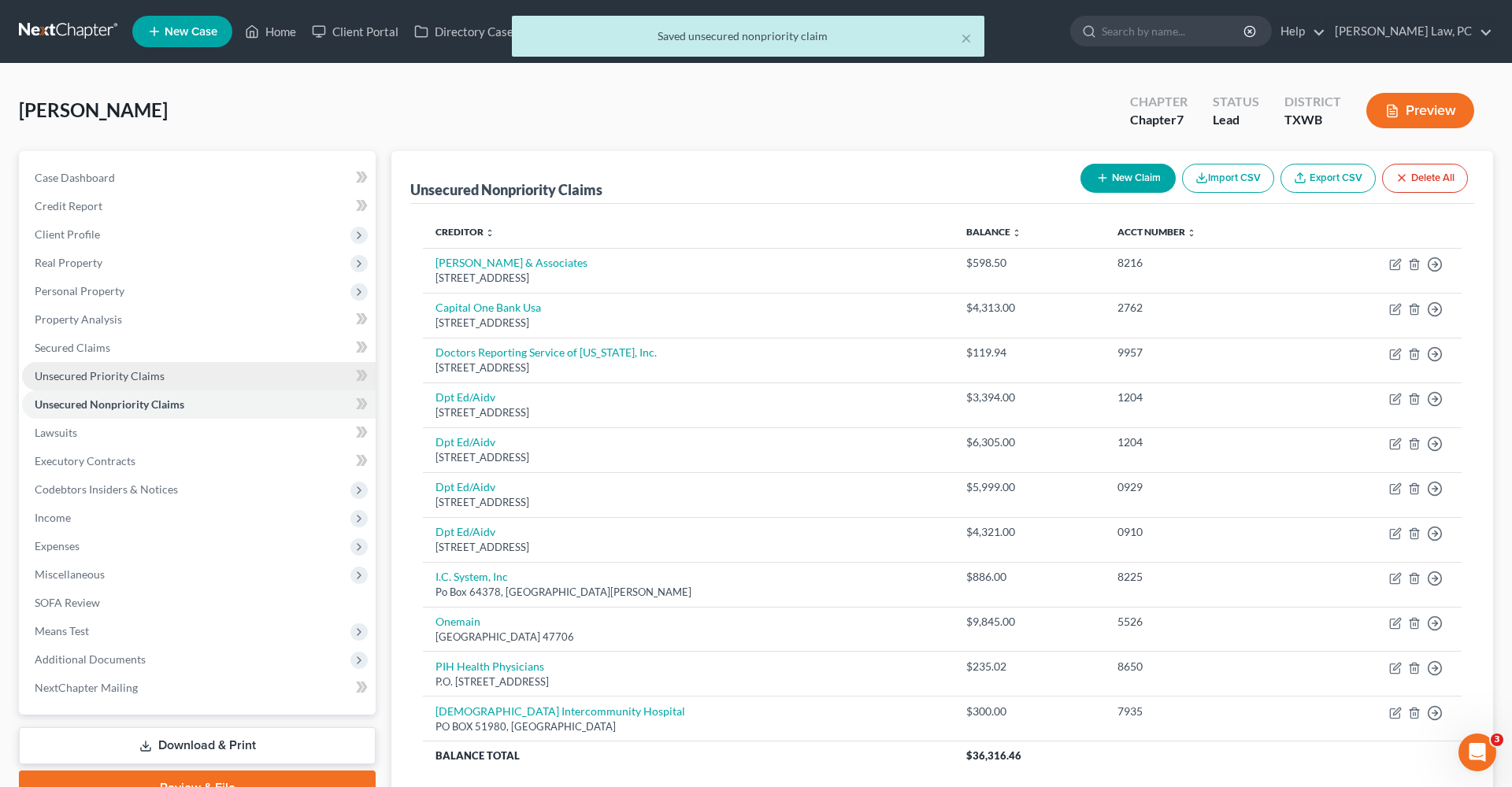
click at [94, 381] on span "Unsecured Priority Claims" at bounding box center [99, 376] width 130 height 13
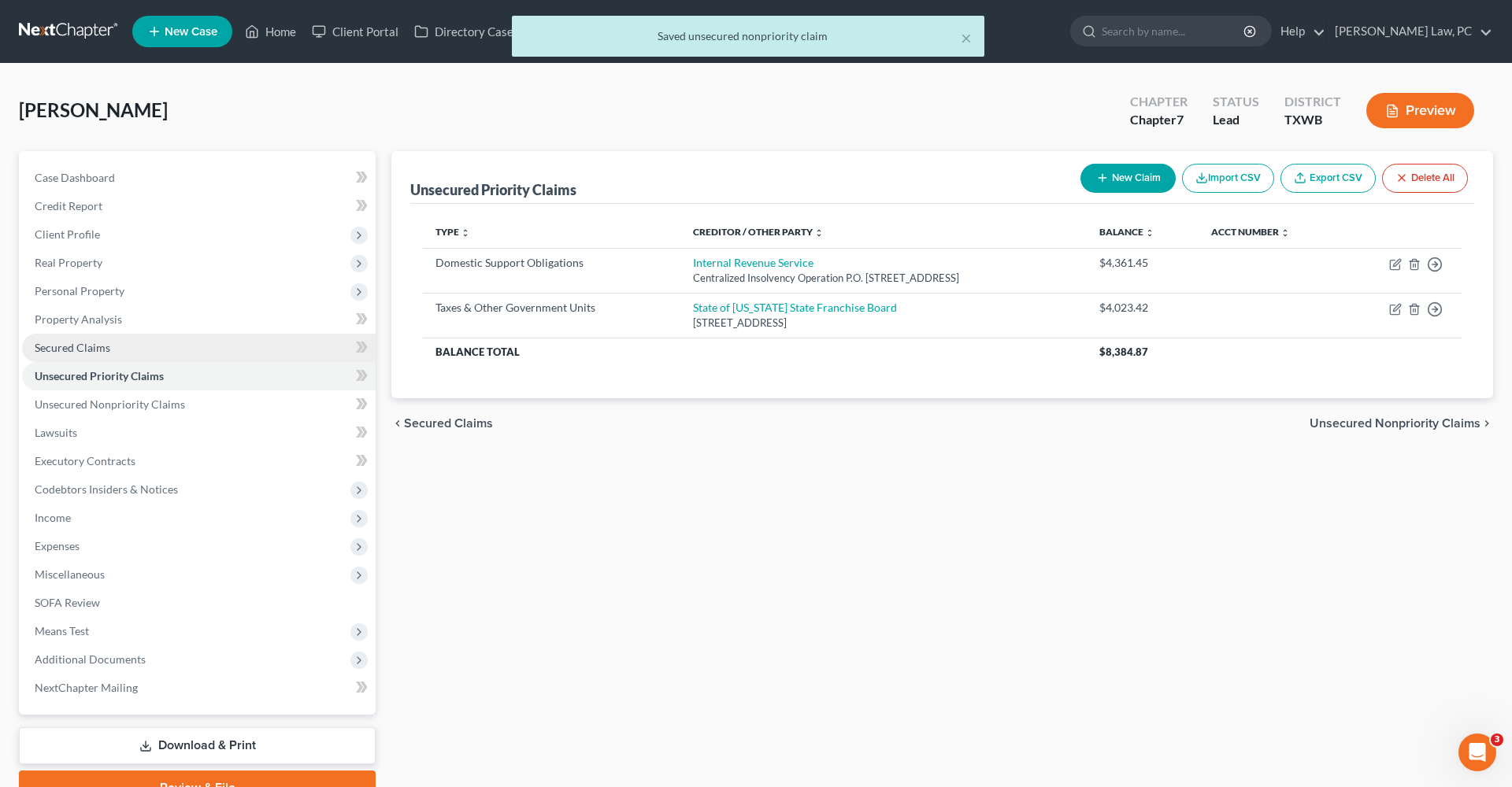
click at [78, 350] on span "Secured Claims" at bounding box center [72, 348] width 76 height 13
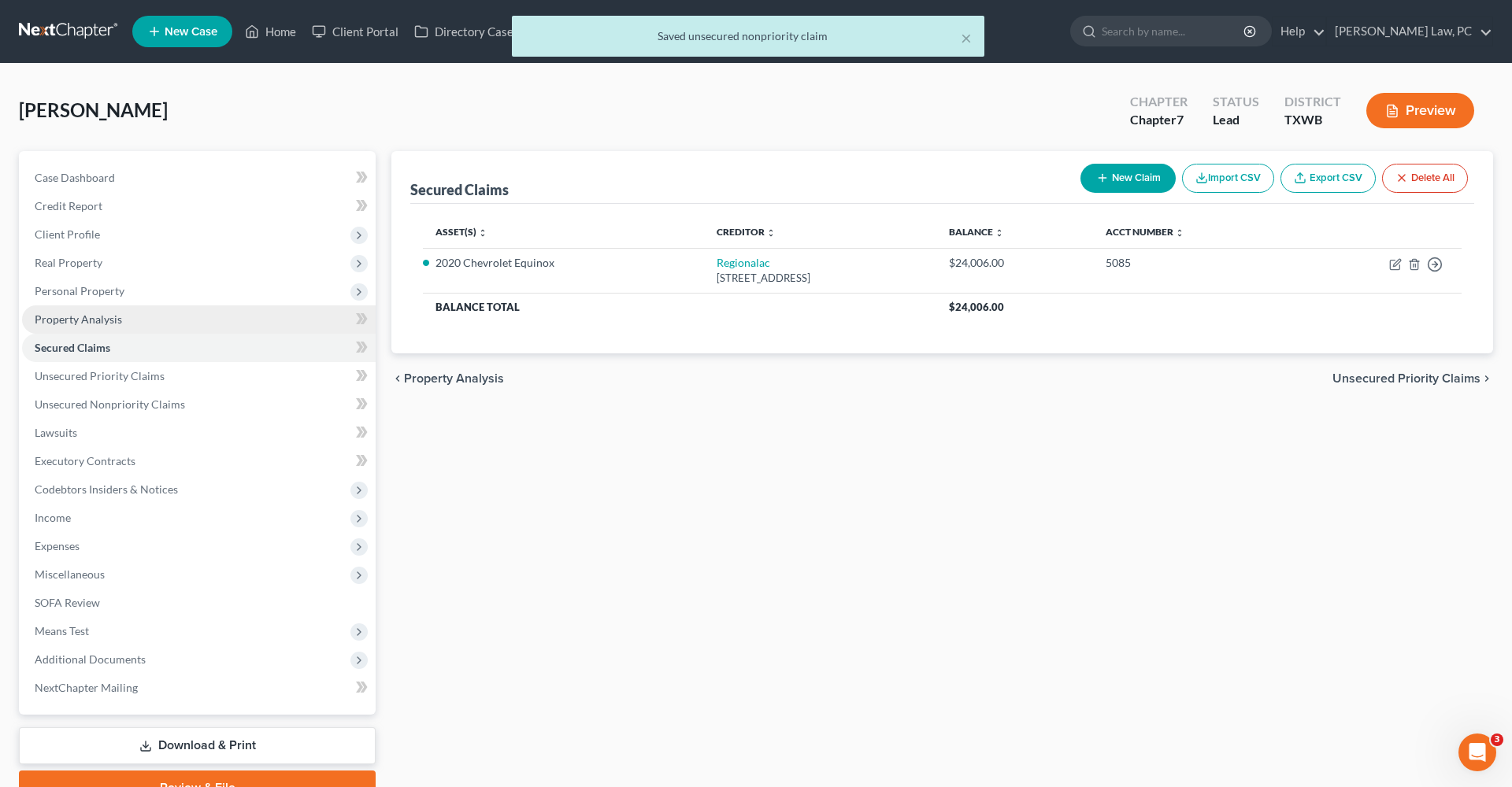
click at [81, 317] on span "Property Analysis" at bounding box center [78, 319] width 87 height 13
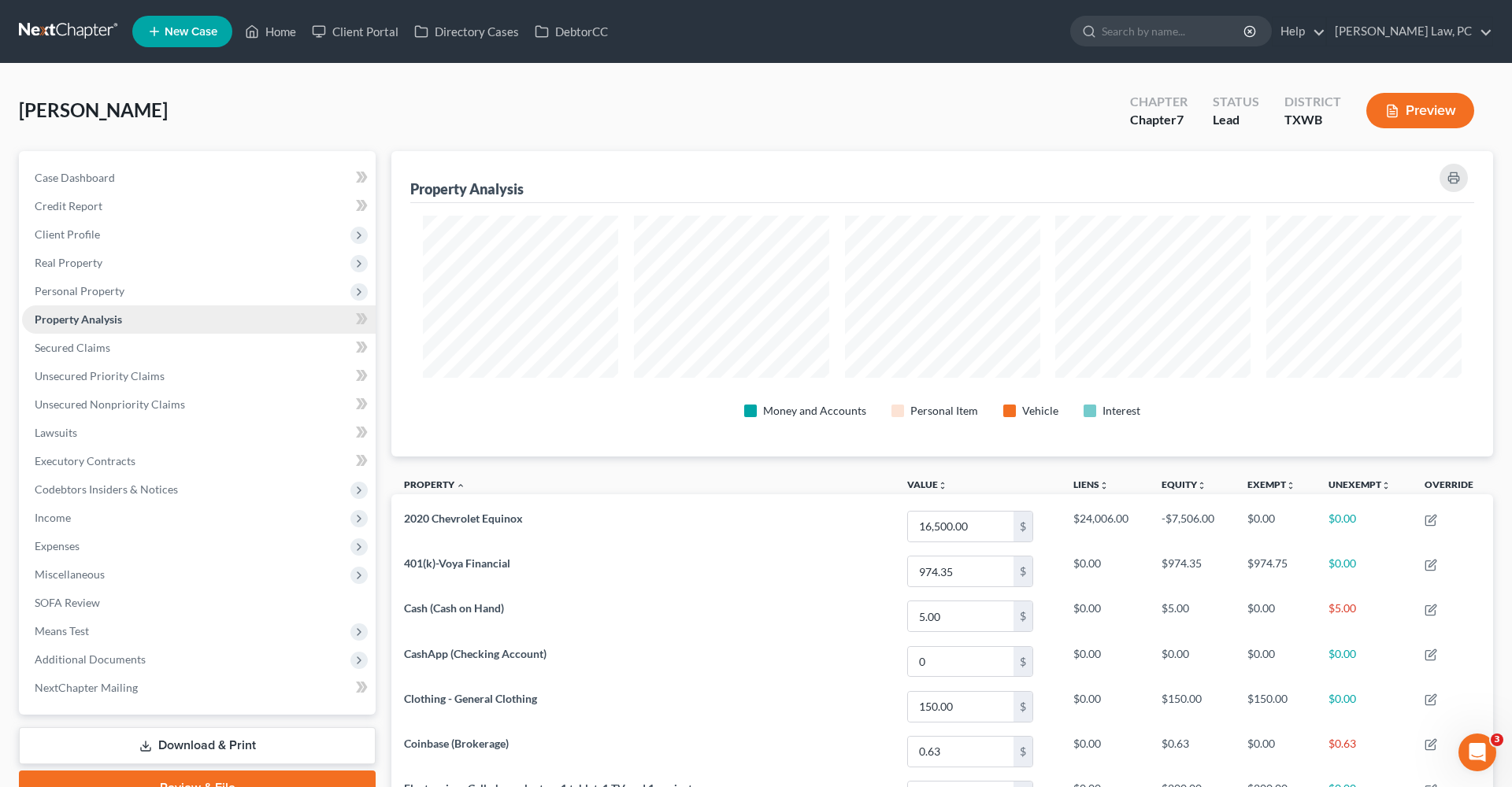
scroll to position [306, 1102]
click at [94, 289] on span "Personal Property" at bounding box center [79, 291] width 90 height 13
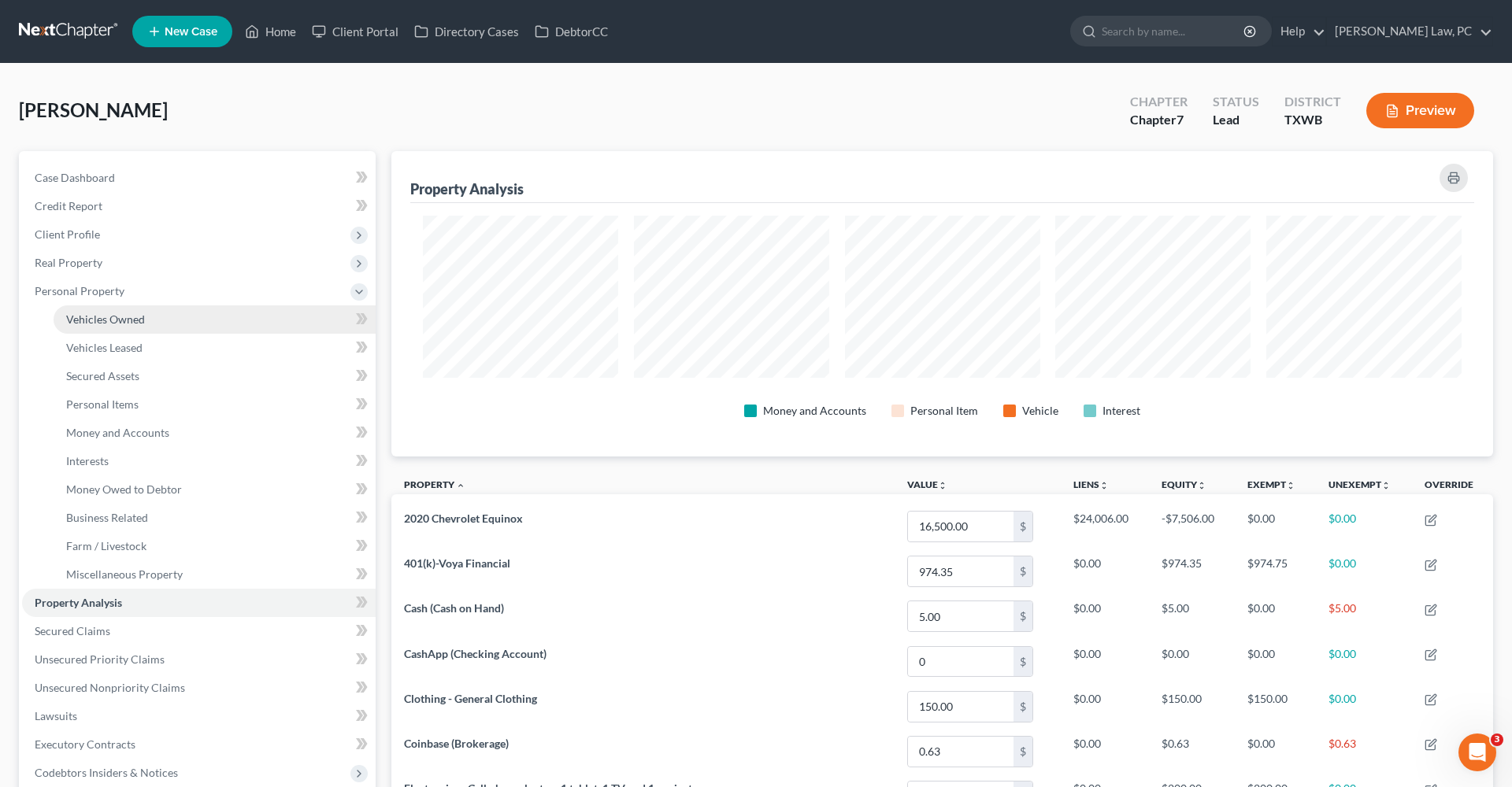
click at [96, 317] on span "Vehicles Owned" at bounding box center [106, 319] width 79 height 13
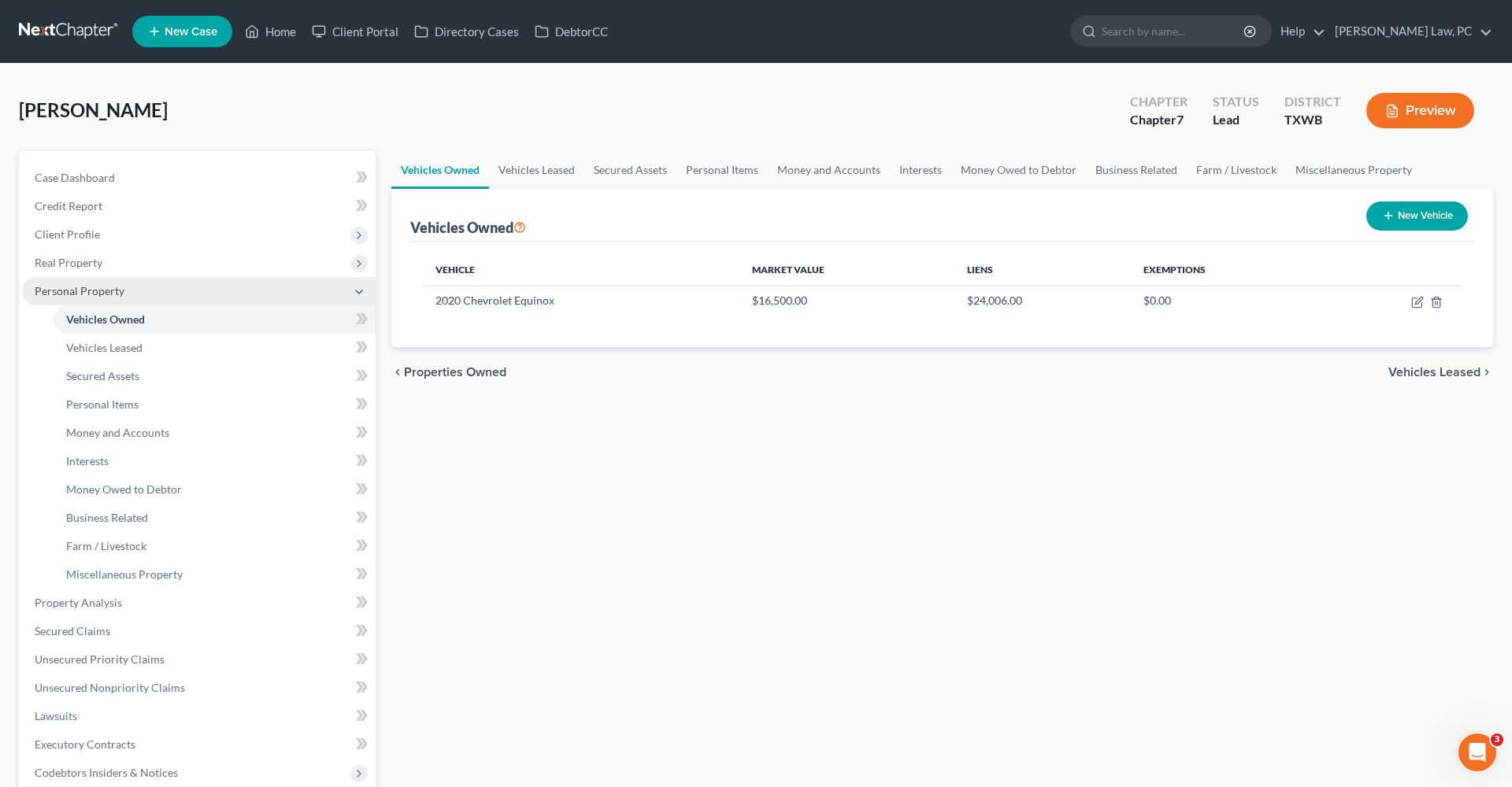
scroll to position [78, 0]
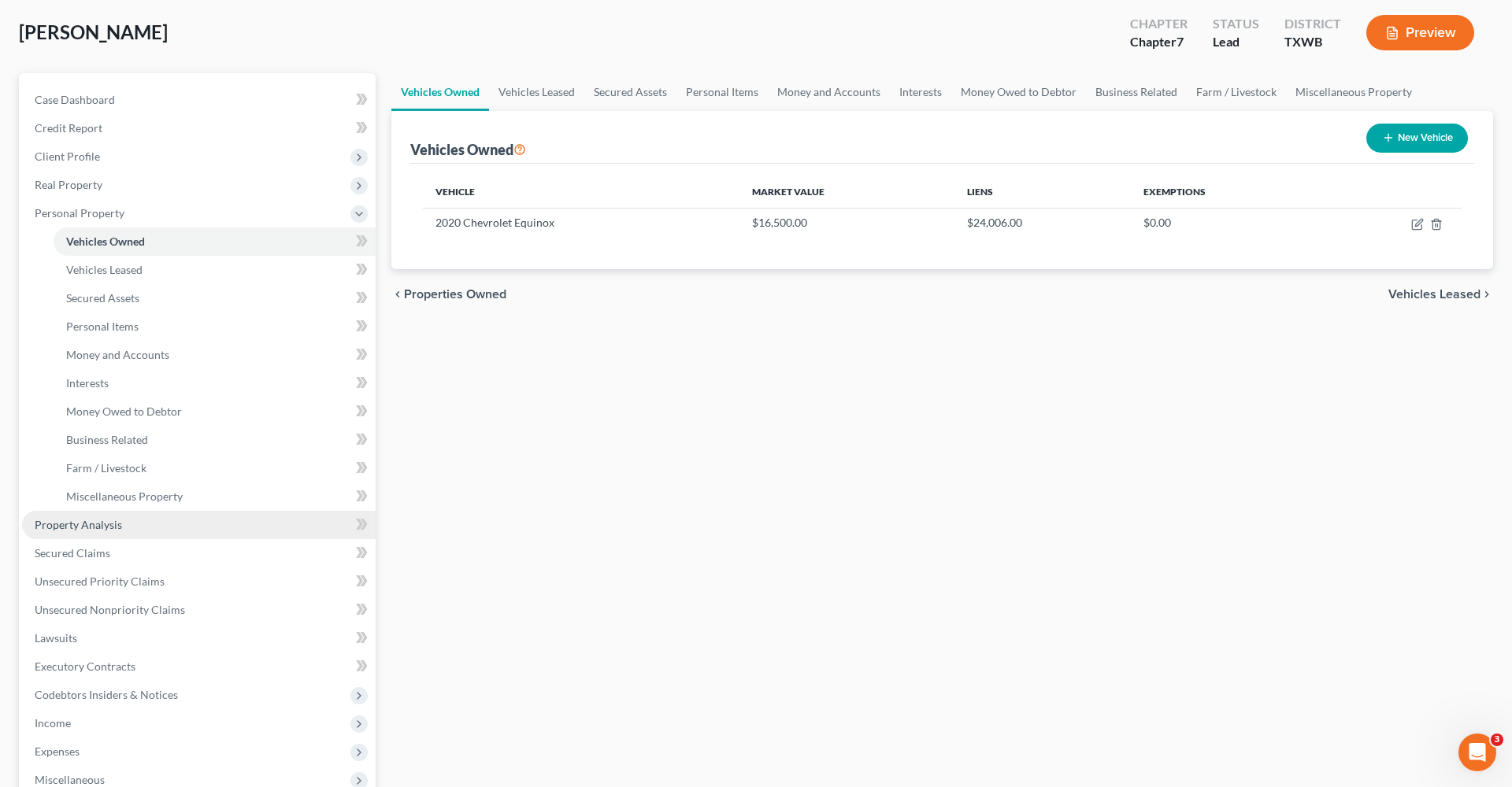
click at [45, 527] on span "Property Analysis" at bounding box center [78, 525] width 87 height 13
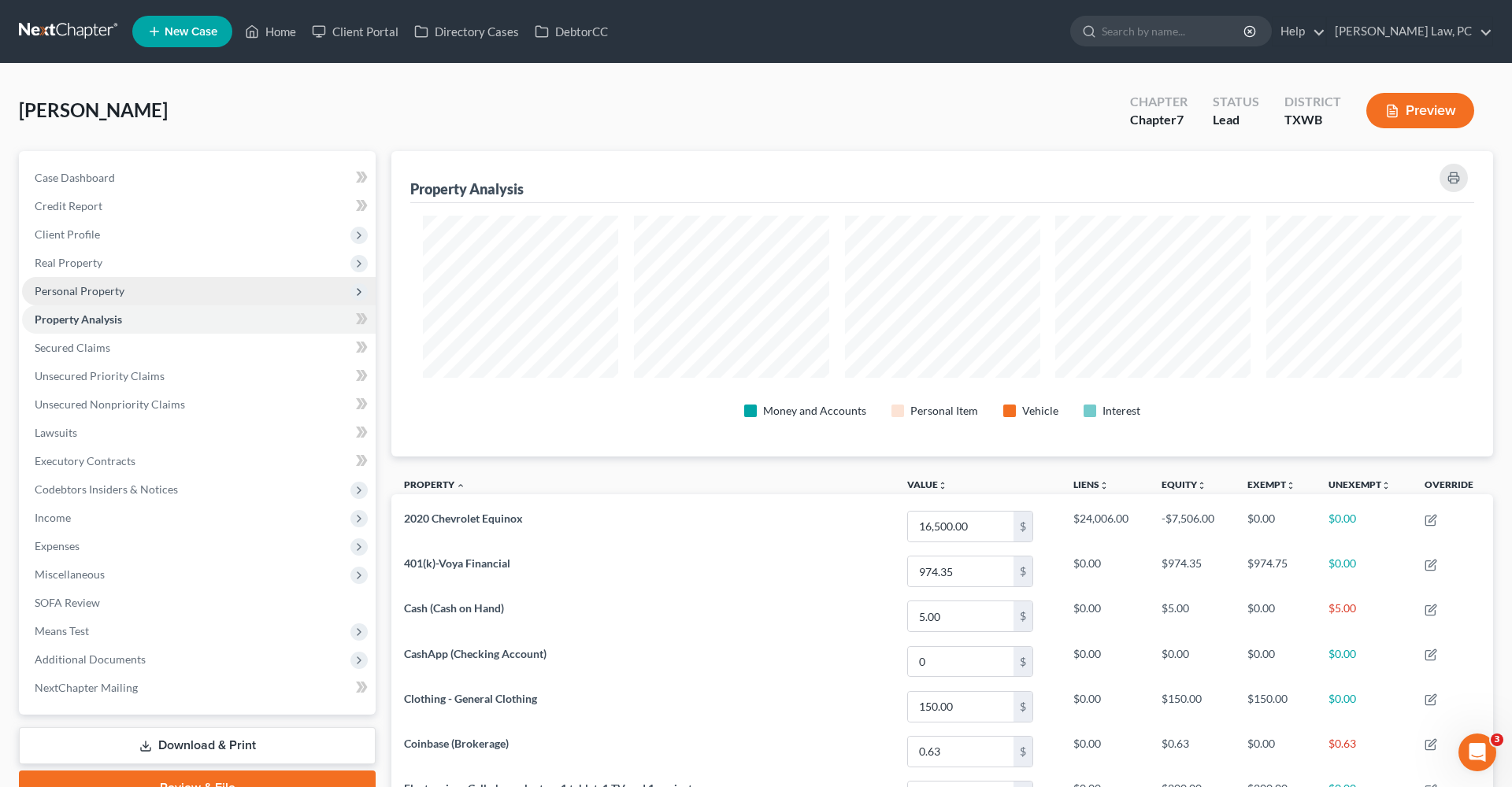
click at [93, 291] on span "Personal Property" at bounding box center [79, 291] width 90 height 13
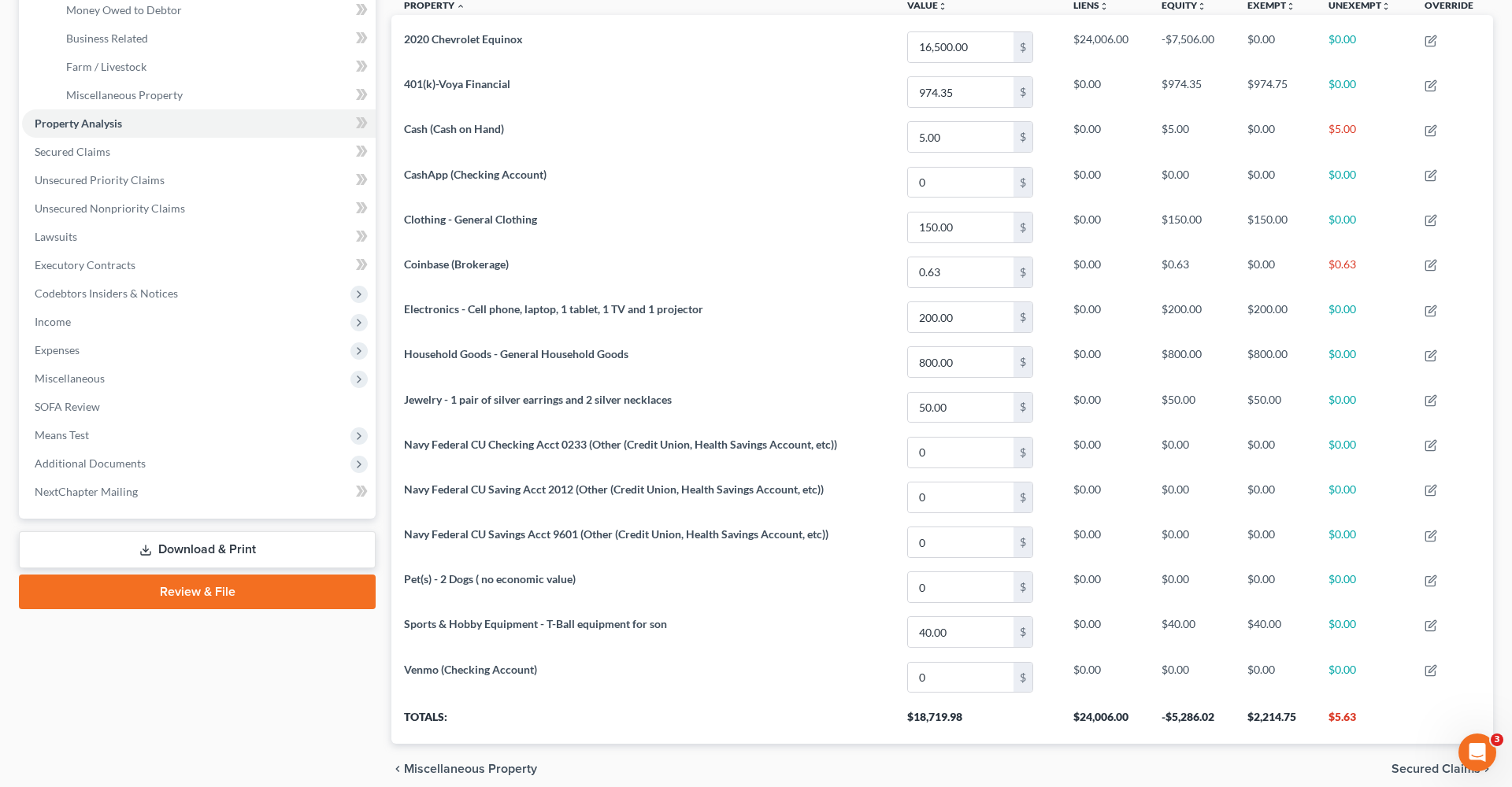
scroll to position [497, 0]
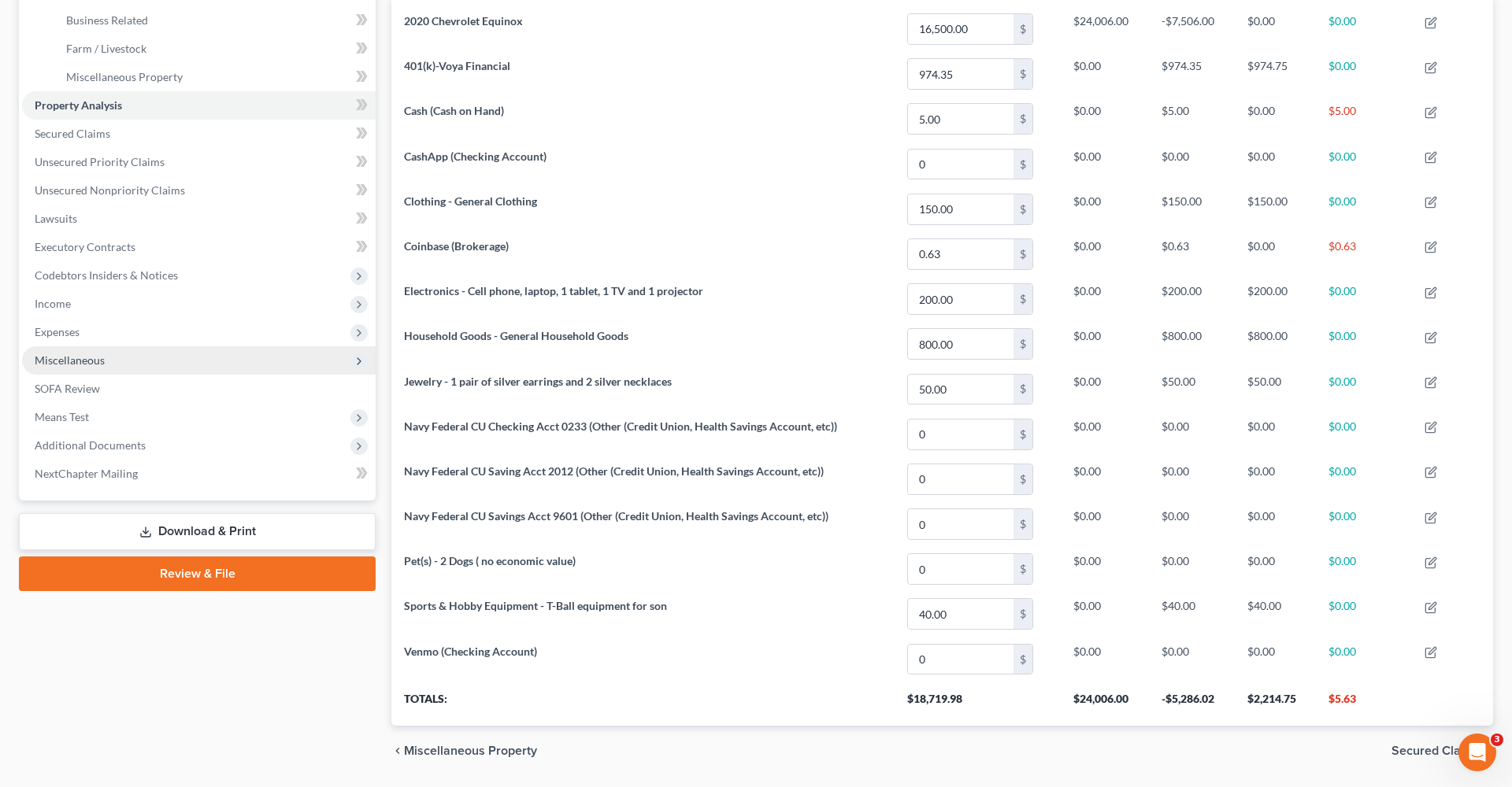
click at [65, 359] on span "Miscellaneous" at bounding box center [69, 360] width 70 height 13
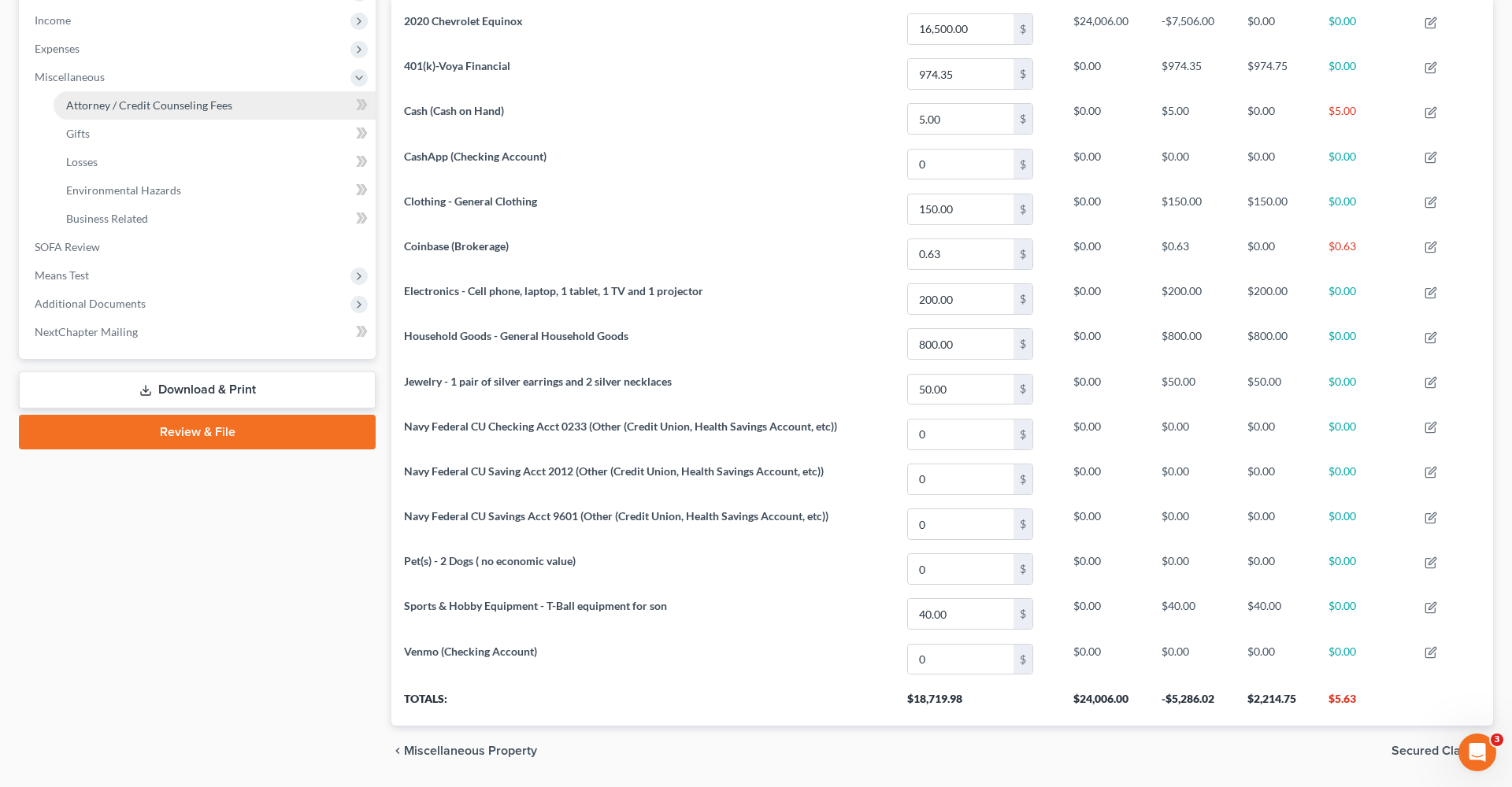
click at [90, 100] on span "Attorney / Credit Counseling Fees" at bounding box center [150, 105] width 166 height 13
select select "4"
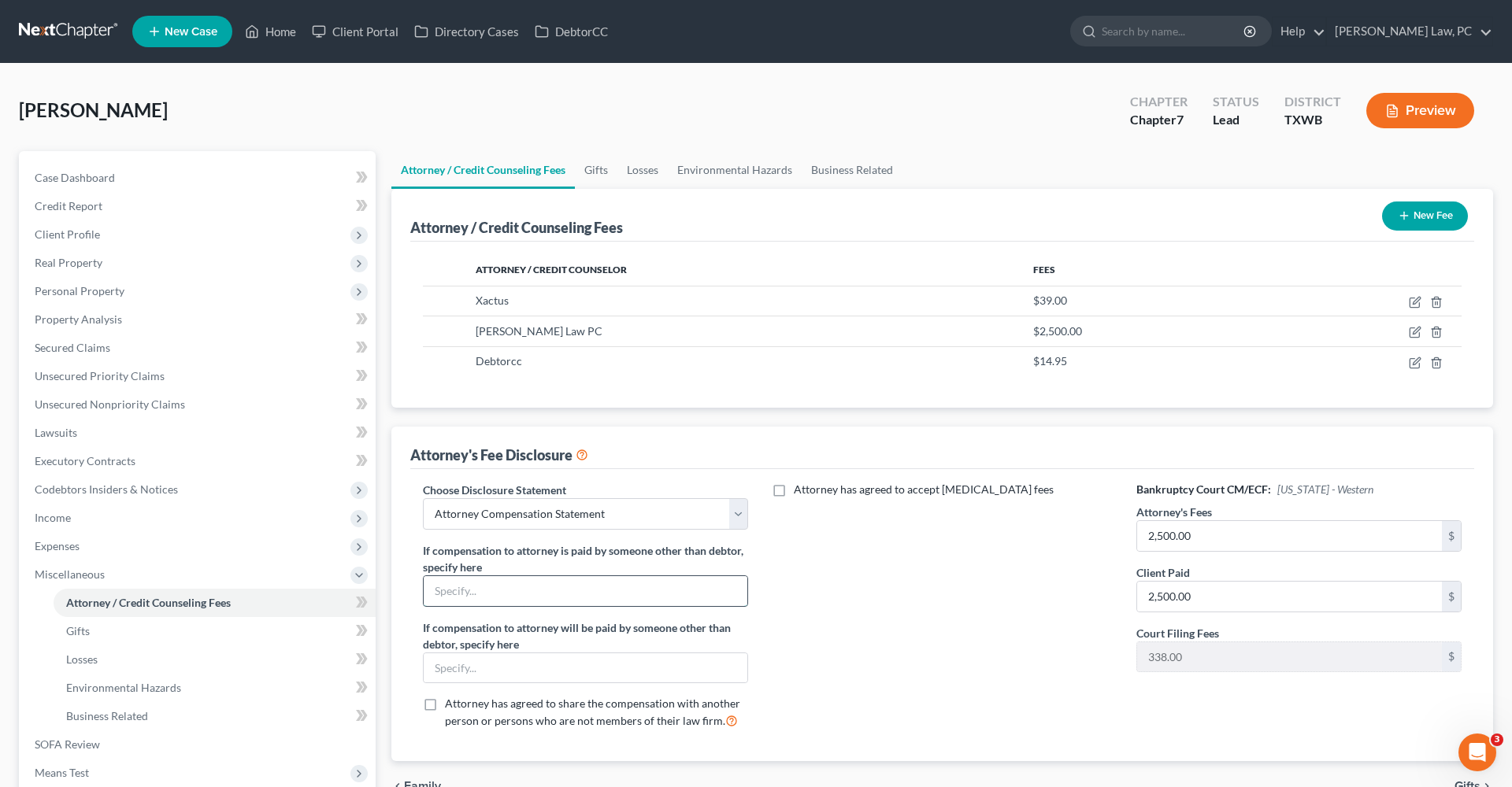
click at [535, 584] on input "text" at bounding box center [585, 591] width 323 height 30
click at [879, 637] on div "Attorney has agreed to accept [MEDICAL_DATA] fees" at bounding box center [942, 612] width 357 height 260
click at [57, 29] on link at bounding box center [69, 32] width 101 height 29
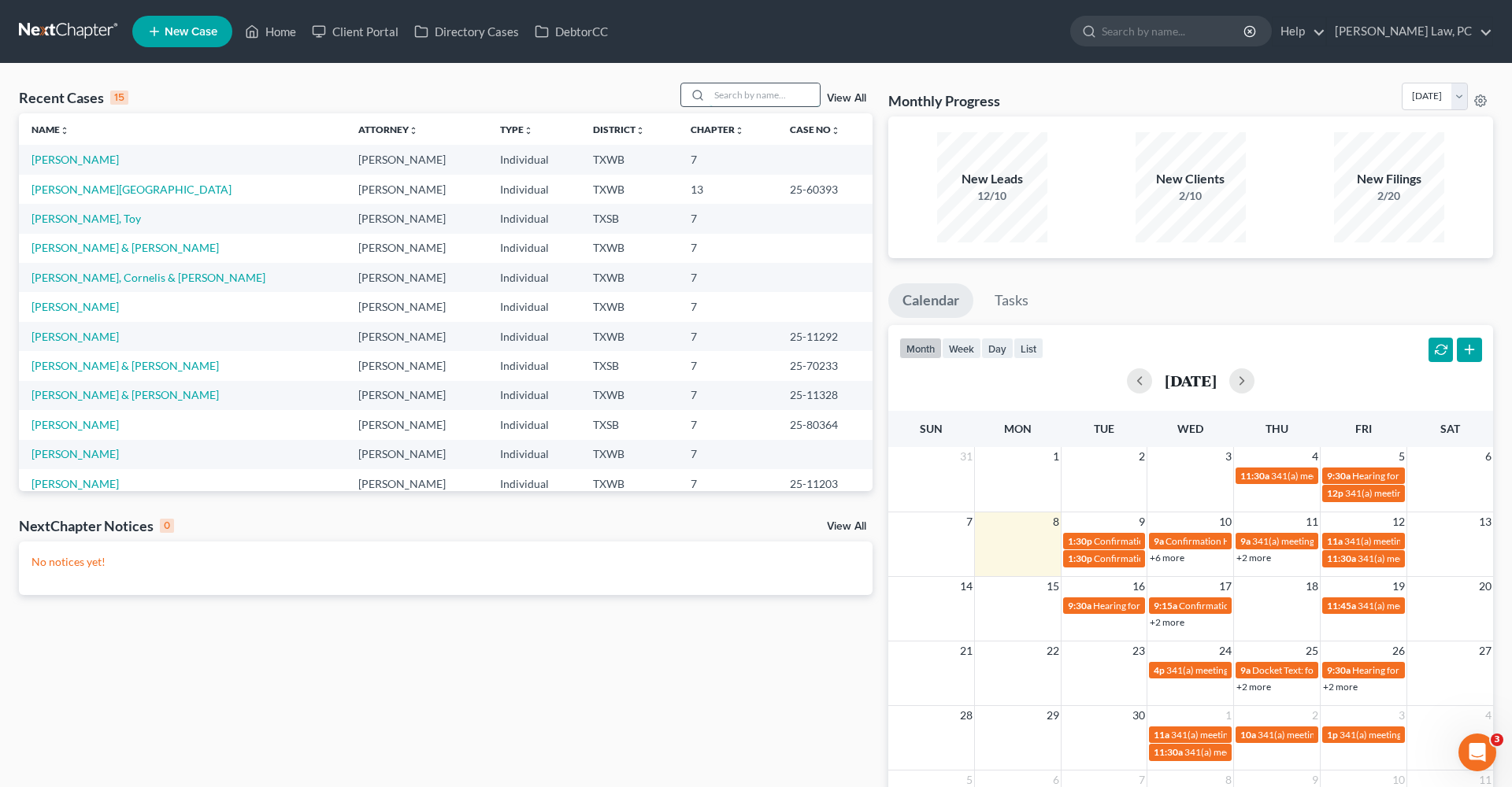
click at [737, 92] on input "search" at bounding box center [764, 94] width 110 height 23
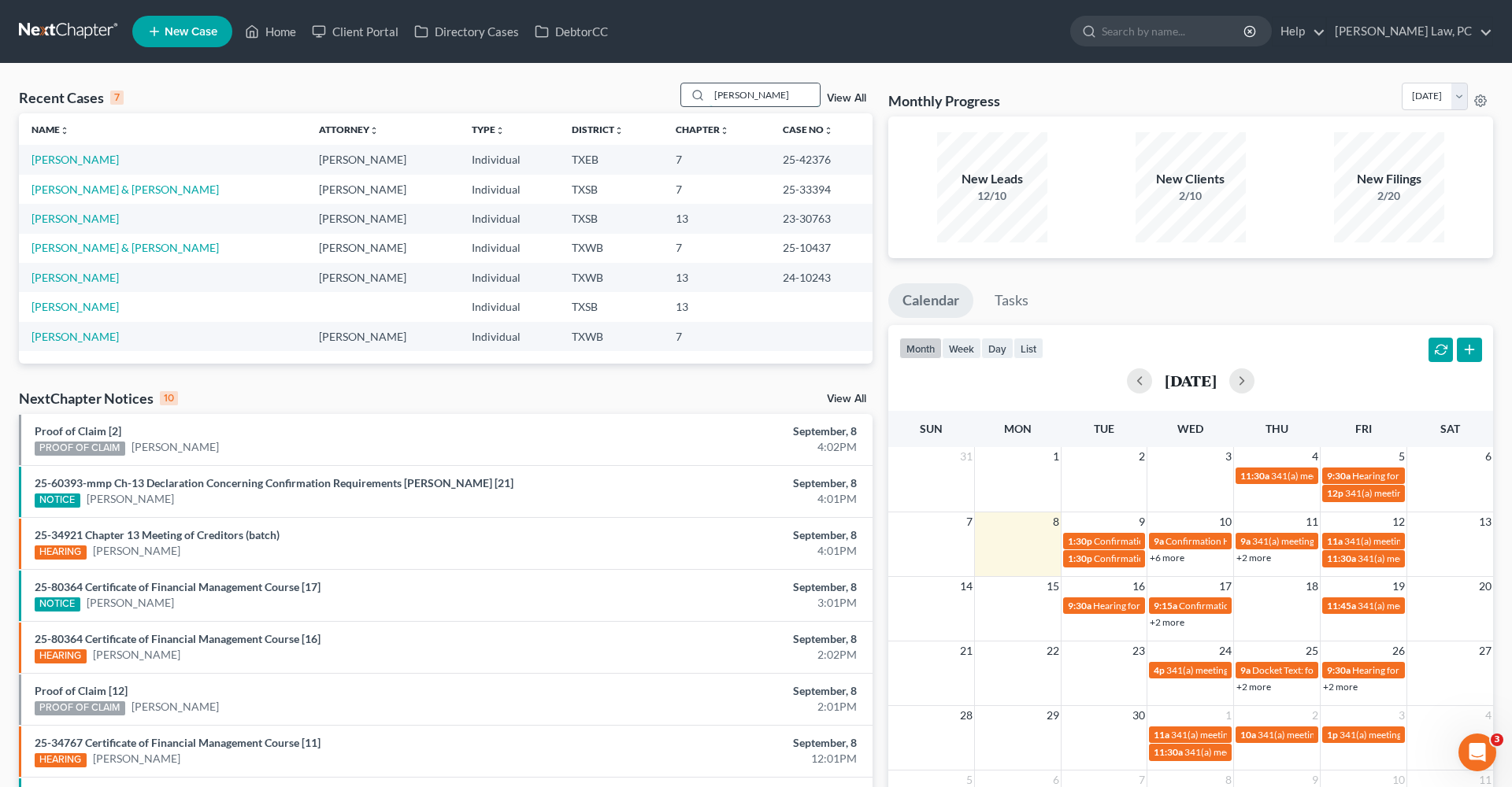
type input "Jason"
drag, startPoint x: 737, startPoint y: 92, endPoint x: 66, endPoint y: 160, distance: 674.4
click at [66, 160] on link "[PERSON_NAME]" at bounding box center [75, 160] width 87 height 13
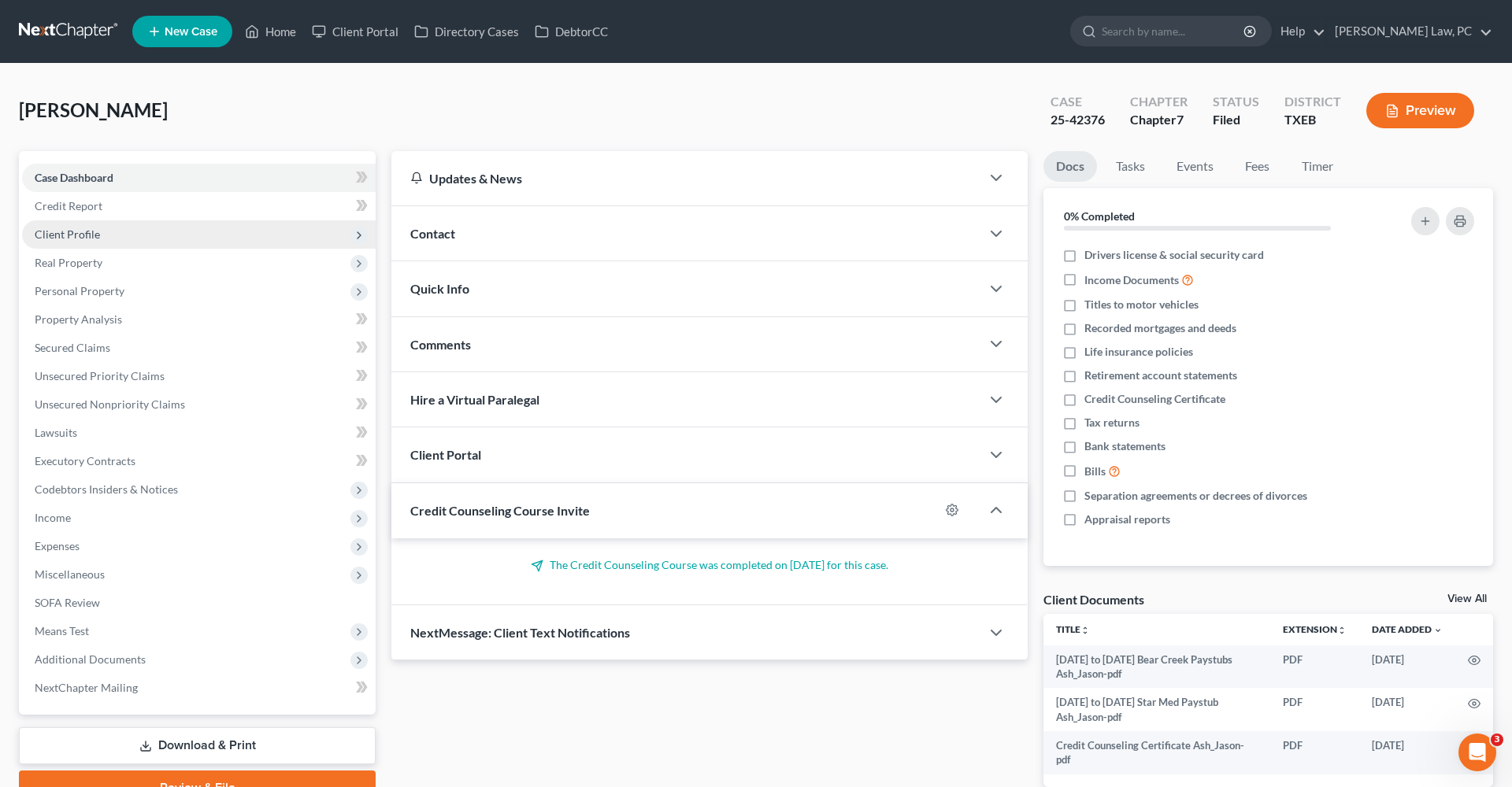
click at [64, 224] on span "Client Profile" at bounding box center [198, 234] width 354 height 29
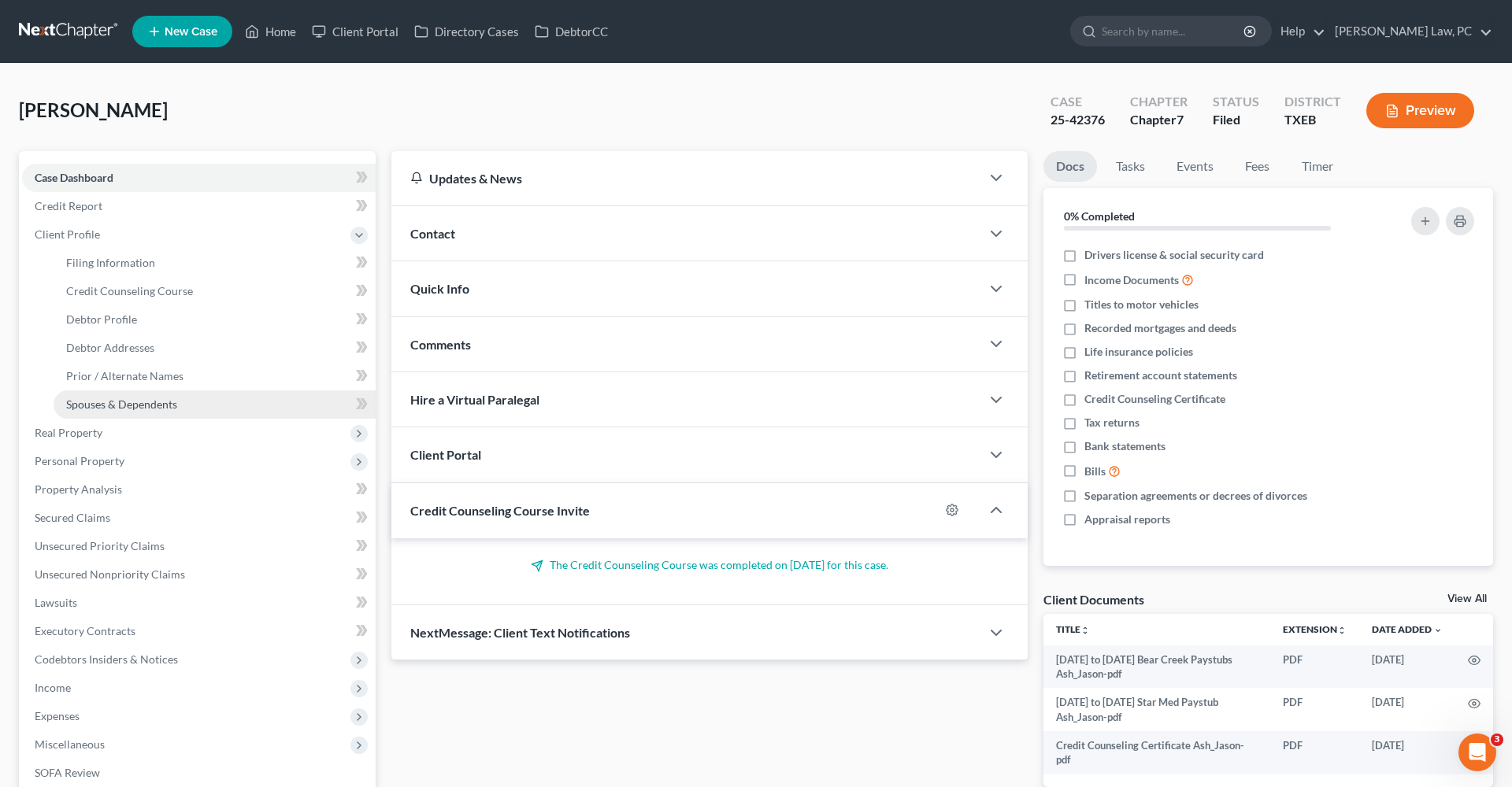
click at [88, 408] on span "Spouses & Dependents" at bounding box center [122, 404] width 111 height 13
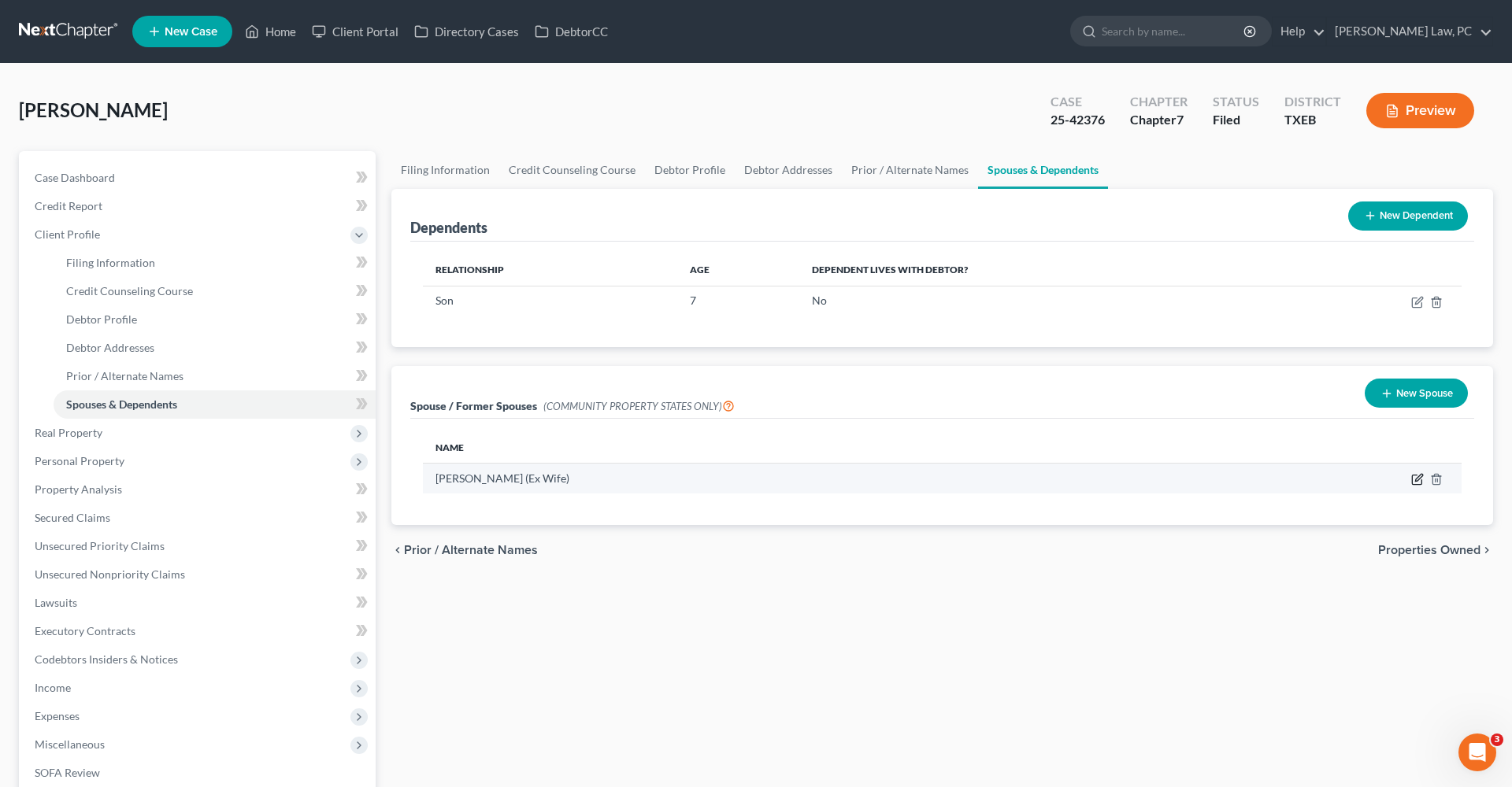
click at [1416, 480] on icon "button" at bounding box center [1419, 478] width 7 height 7
select select "8"
select select "2"
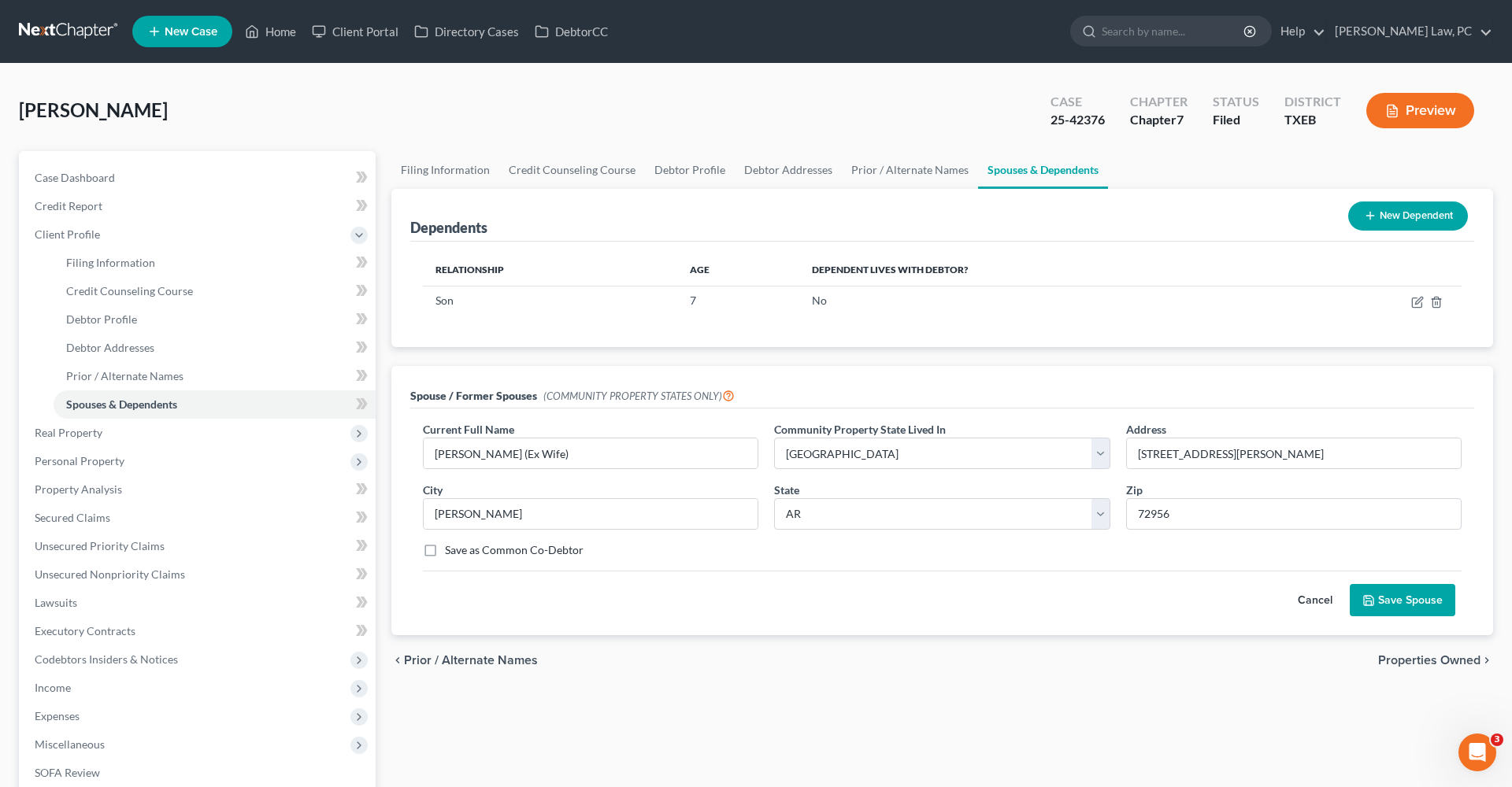
click at [1379, 611] on button "Save Spouse" at bounding box center [1403, 601] width 106 height 33
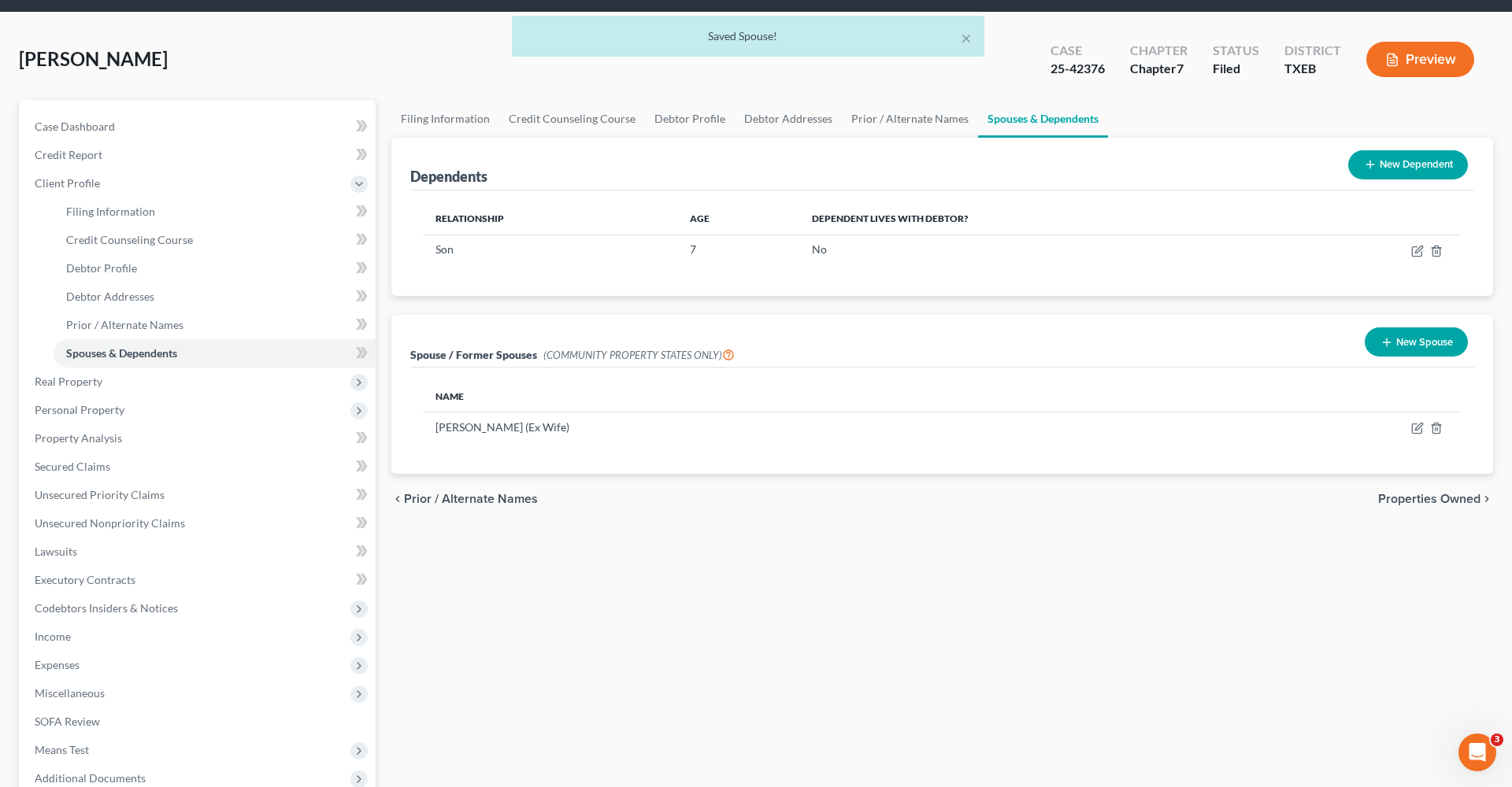
scroll to position [55, 0]
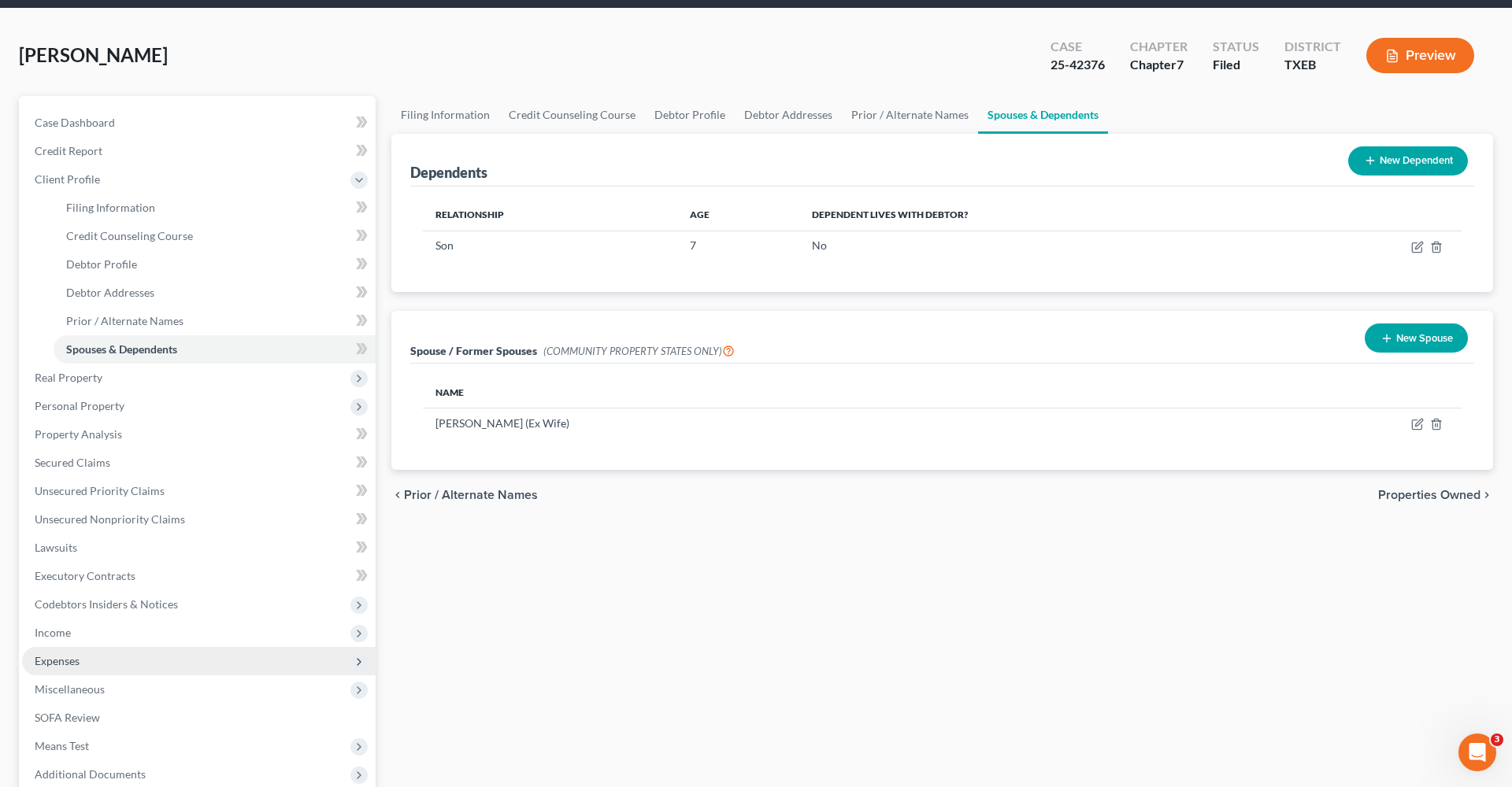
click at [75, 653] on span "Expenses" at bounding box center [198, 662] width 354 height 29
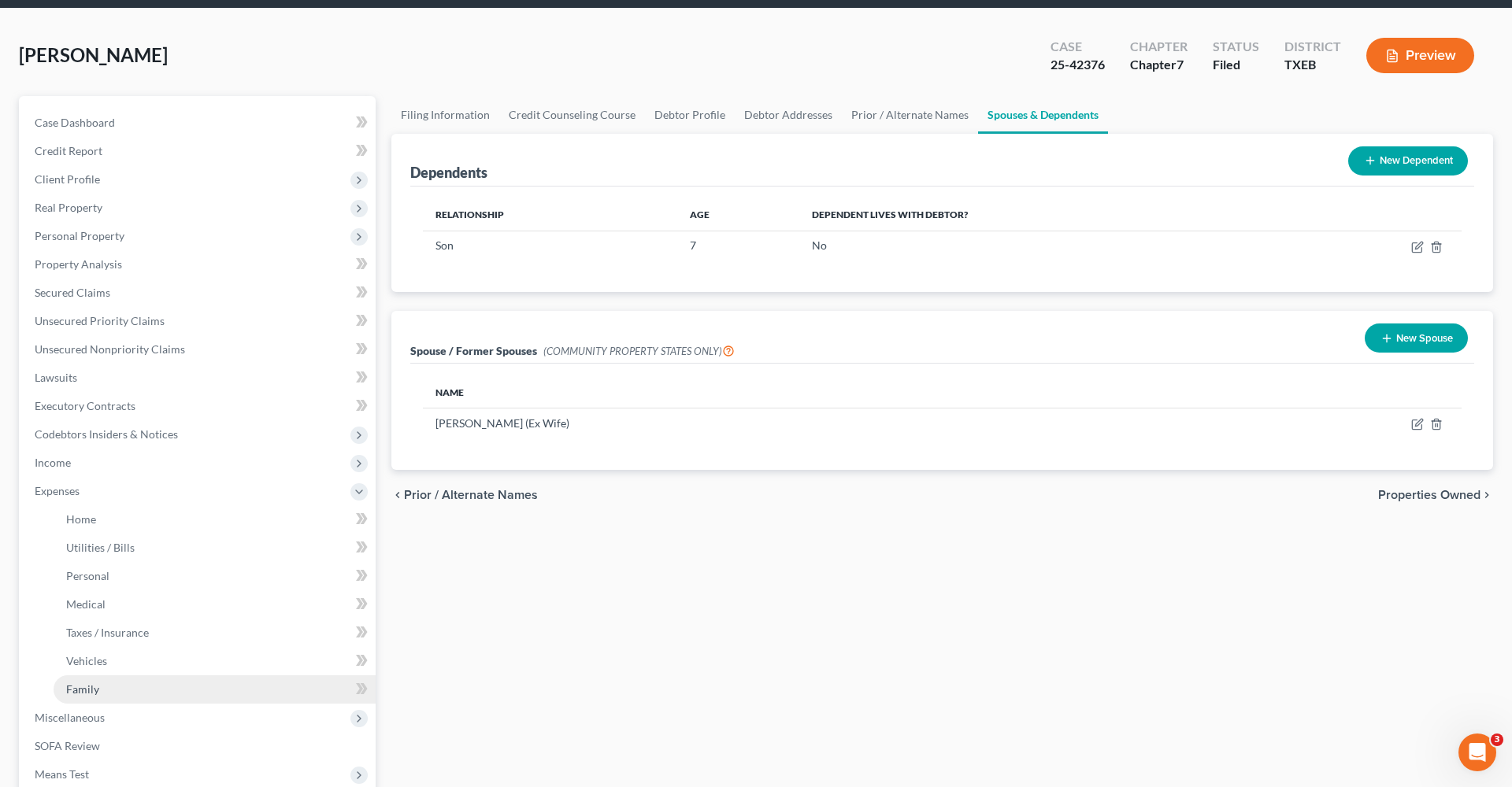
click at [97, 694] on span "Family" at bounding box center [82, 690] width 33 height 13
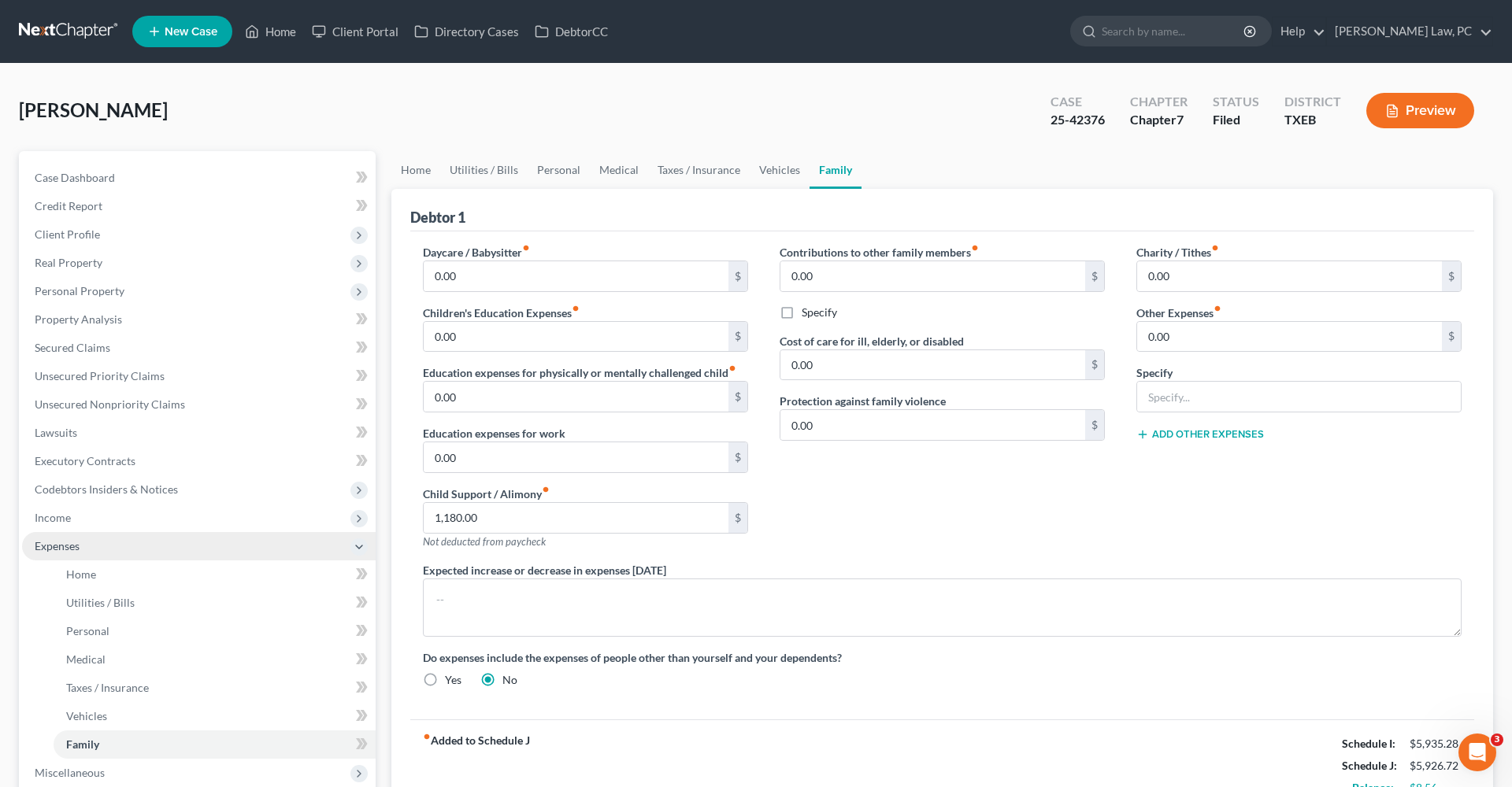
click at [52, 543] on span "Expenses" at bounding box center [56, 546] width 45 height 13
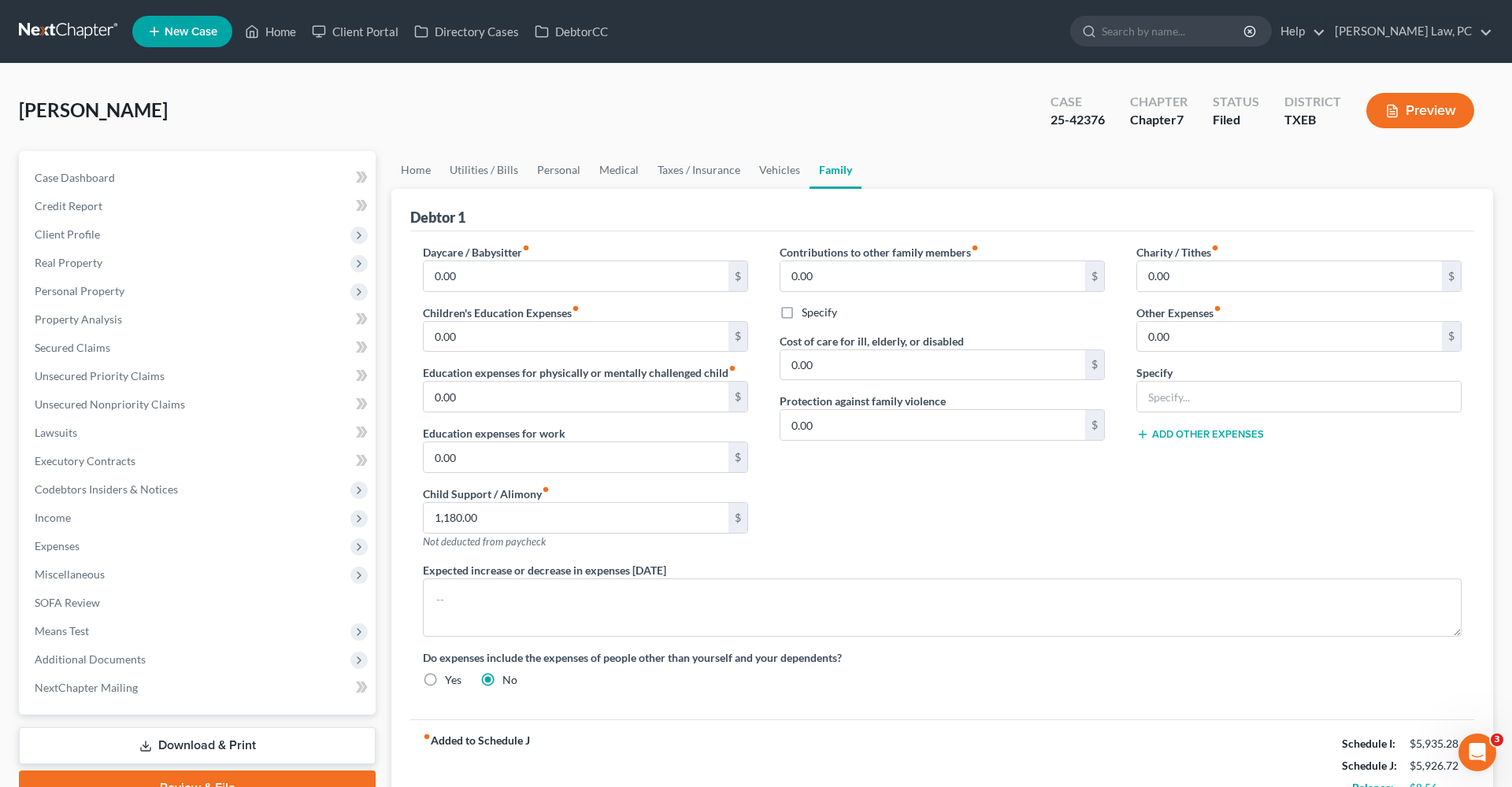
click at [59, 31] on link at bounding box center [69, 32] width 101 height 29
